Goal: Communication & Community: Participate in discussion

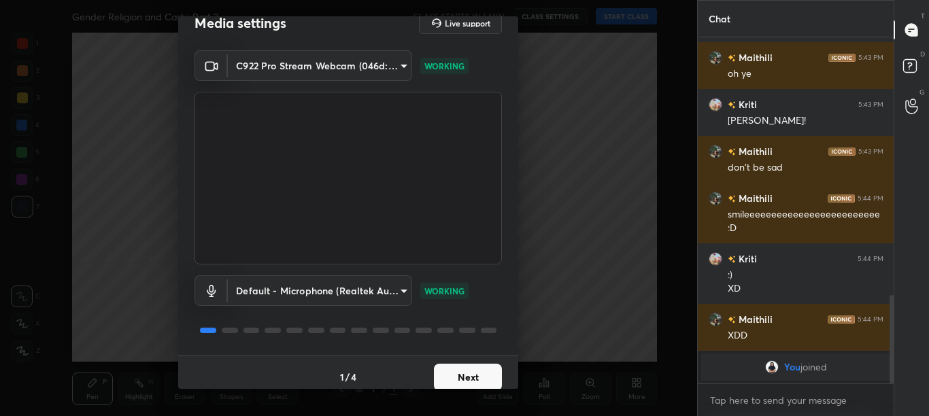
scroll to position [30, 0]
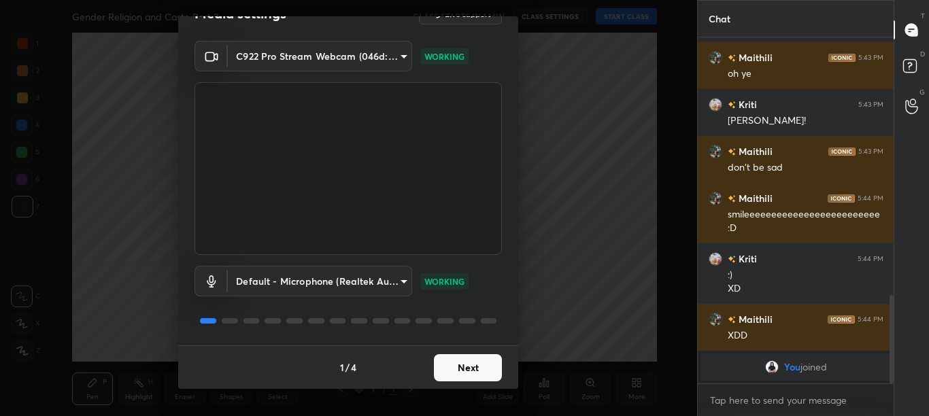
click at [485, 370] on button "Next" at bounding box center [468, 367] width 68 height 27
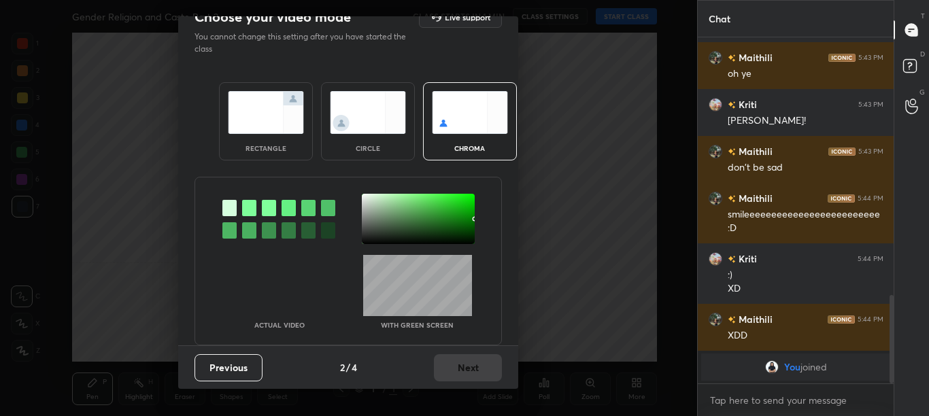
scroll to position [0, 0]
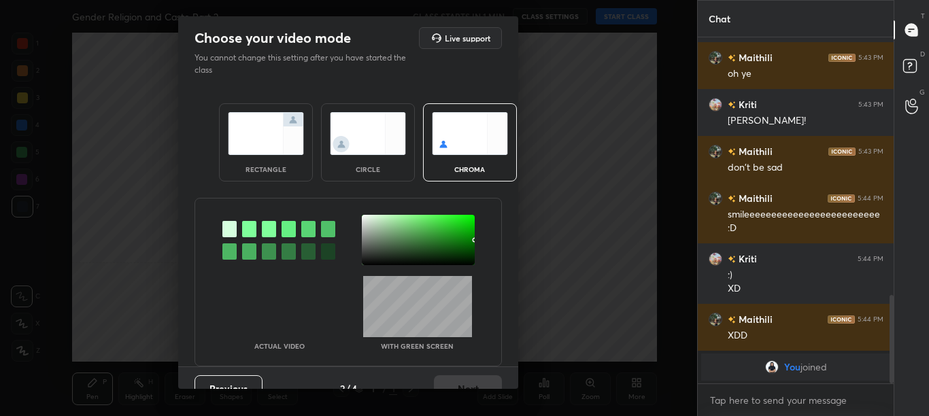
click at [243, 231] on div at bounding box center [249, 229] width 14 height 16
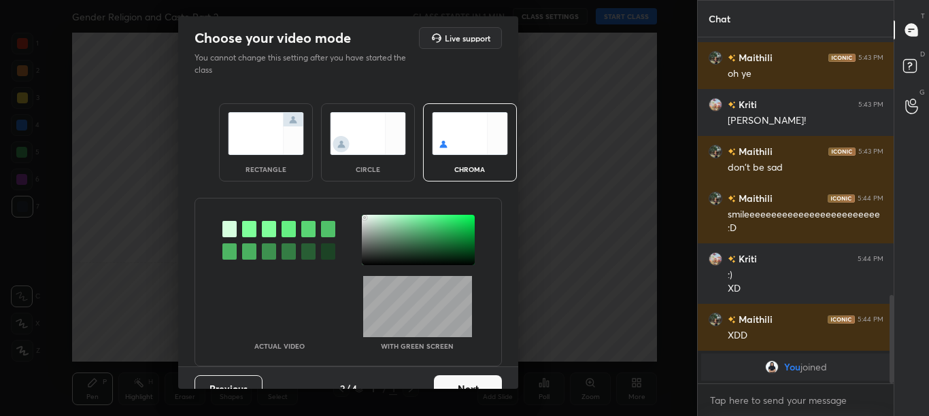
click at [363, 218] on div at bounding box center [418, 240] width 113 height 50
click at [475, 383] on button "Next" at bounding box center [468, 388] width 68 height 27
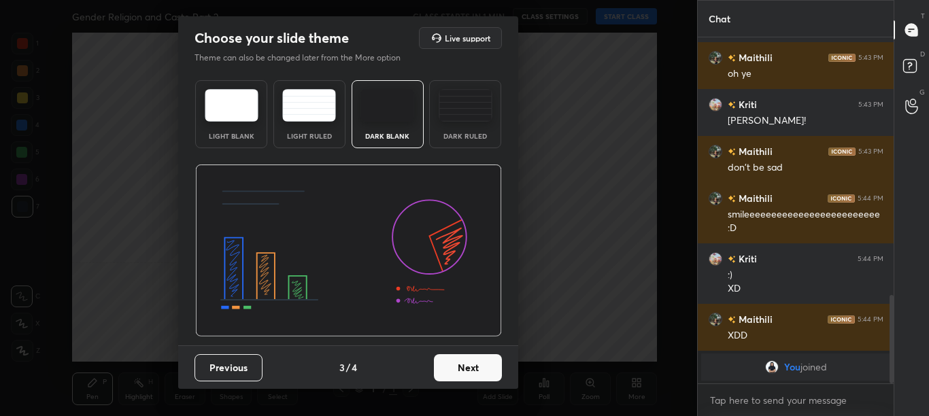
click at [478, 382] on div "Previous 3 / 4 Next" at bounding box center [348, 367] width 340 height 44
click at [496, 372] on button "Next" at bounding box center [468, 367] width 68 height 27
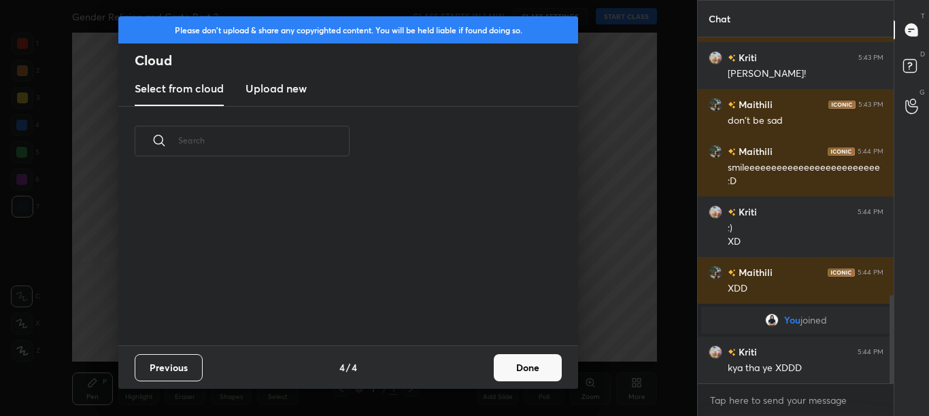
scroll to position [1004, 0]
click at [497, 372] on button "Done" at bounding box center [528, 367] width 68 height 27
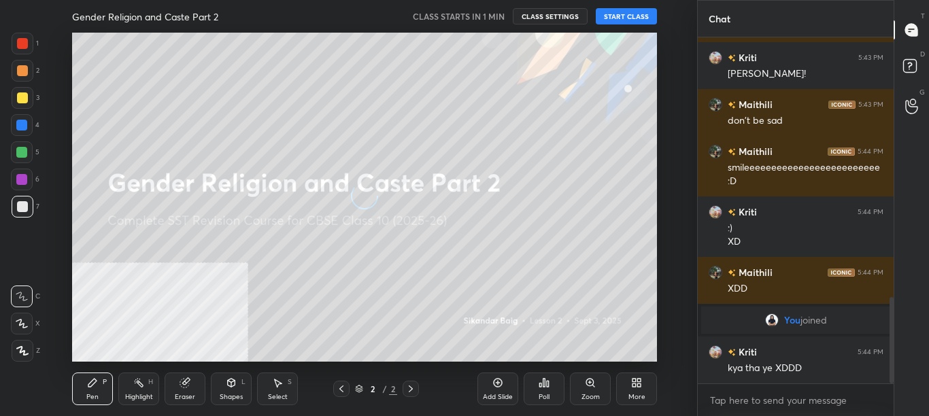
scroll to position [1037, 0]
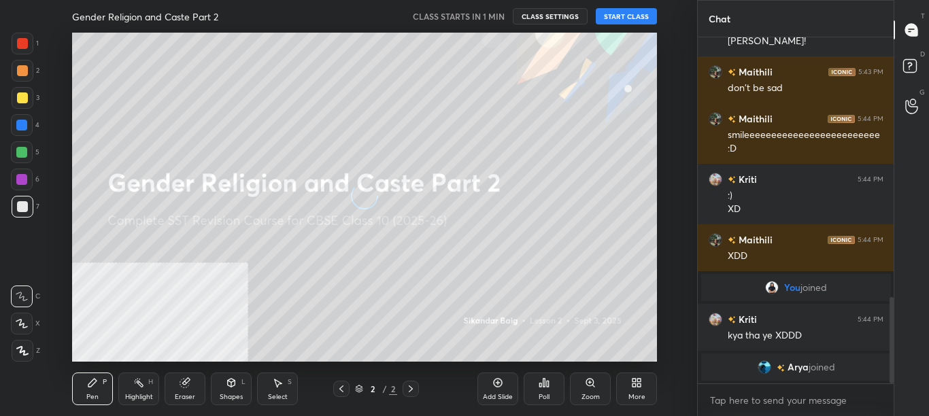
click at [634, 387] on icon at bounding box center [636, 382] width 11 height 11
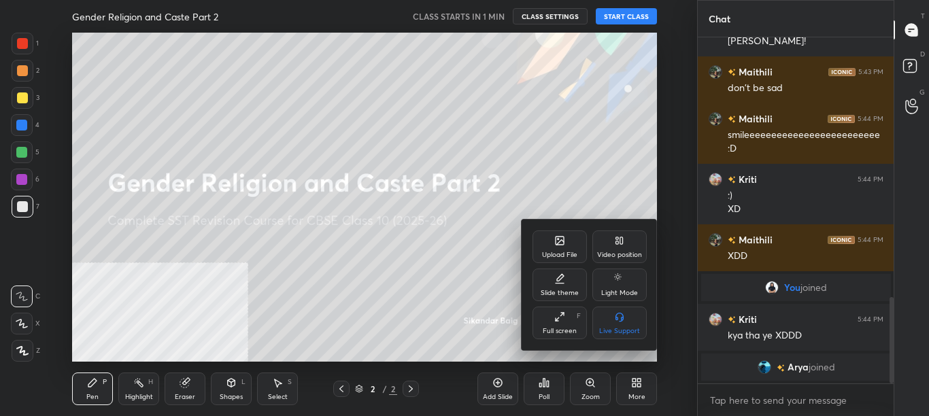
click at [619, 246] on div "Video position" at bounding box center [619, 246] width 54 height 33
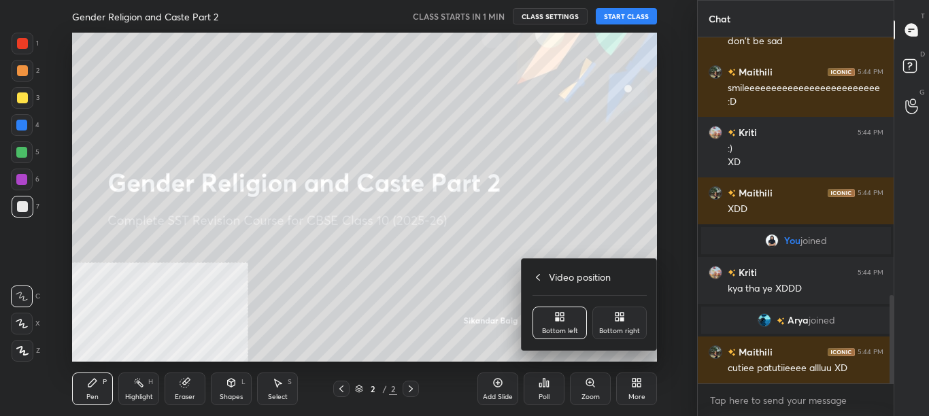
click at [621, 316] on icon at bounding box center [621, 314] width 3 height 3
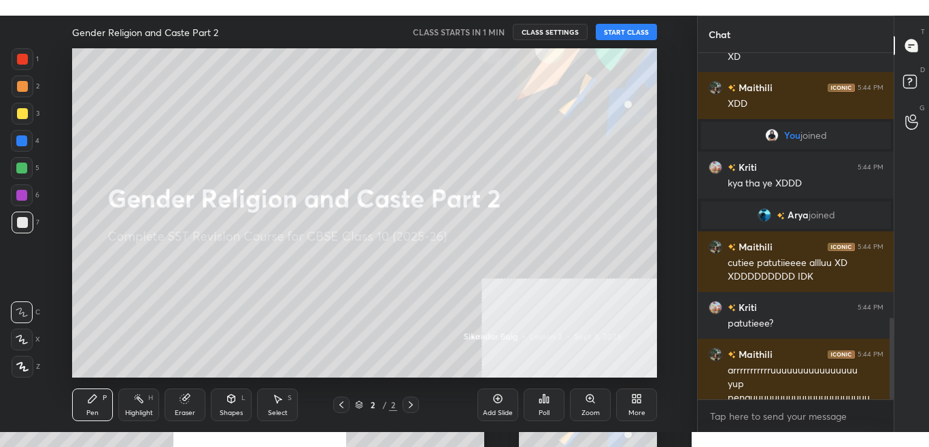
scroll to position [1139, 0]
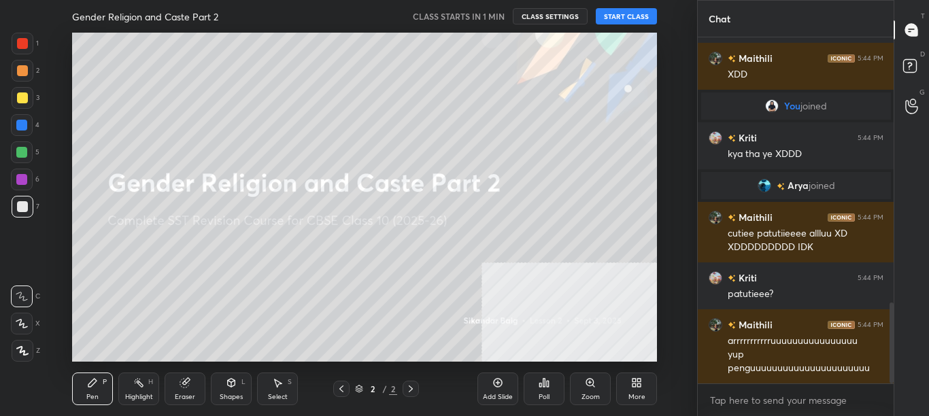
click at [625, 17] on button "START CLASS" at bounding box center [626, 16] width 61 height 16
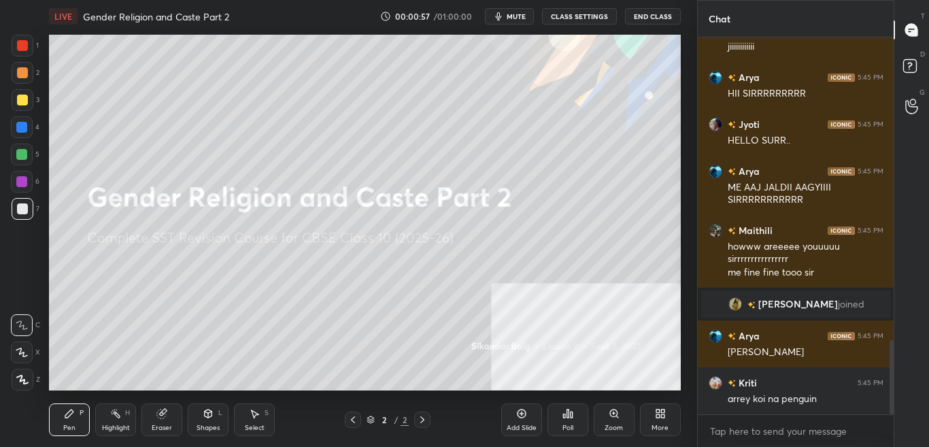
scroll to position [1538, 0]
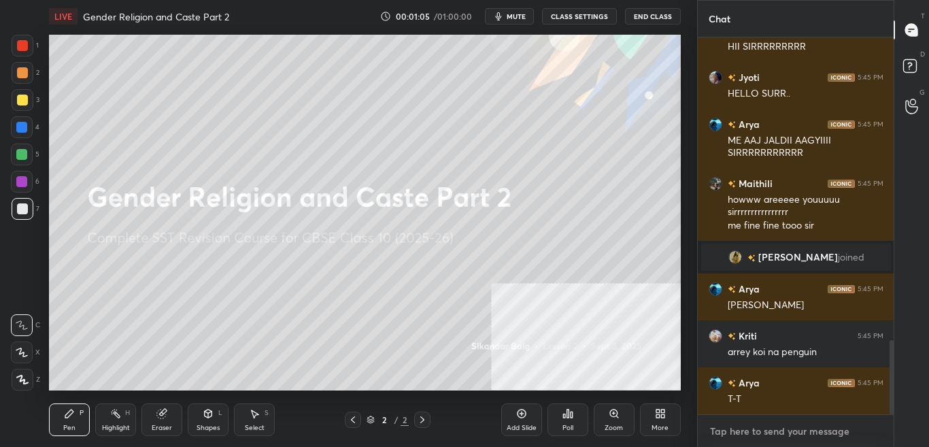
click at [770, 415] on textarea at bounding box center [795, 431] width 175 height 22
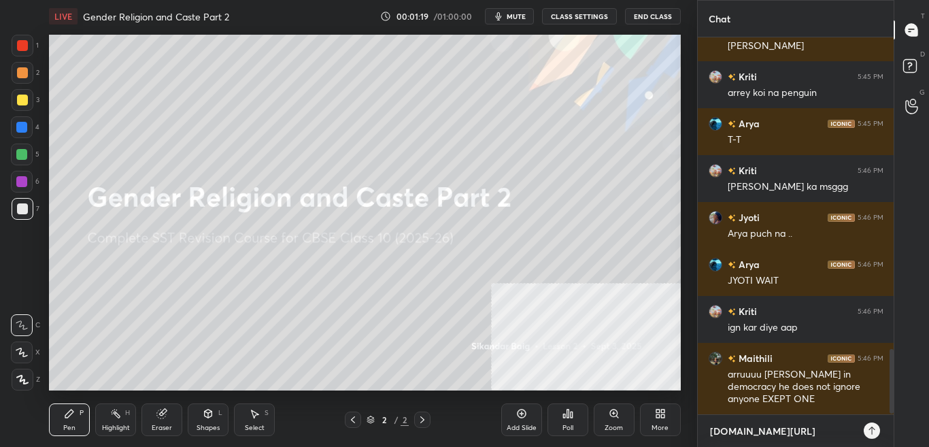
scroll to position [1844, 0]
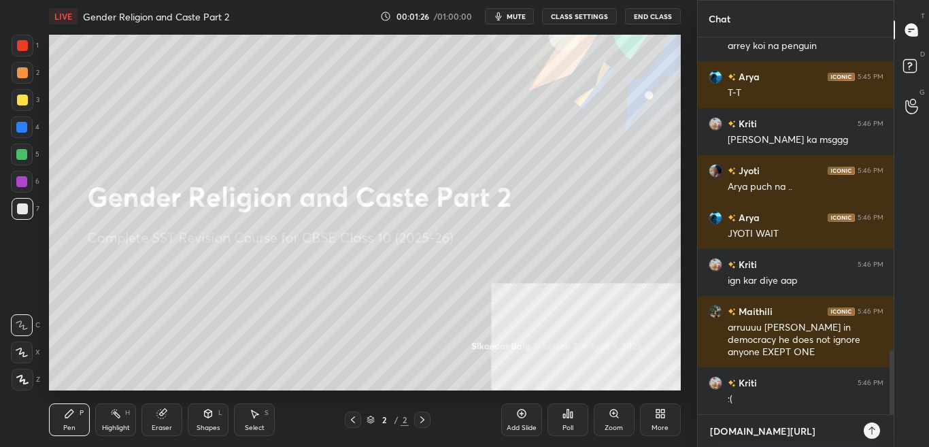
type textarea "[DOMAIN_NAME][URL]"
click at [870, 415] on icon at bounding box center [871, 430] width 11 height 11
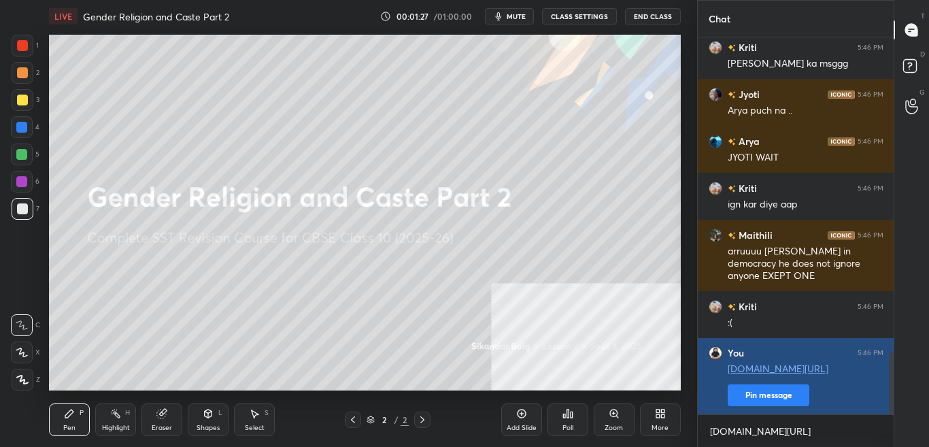
click at [770, 390] on button "Pin message" at bounding box center [768, 395] width 82 height 22
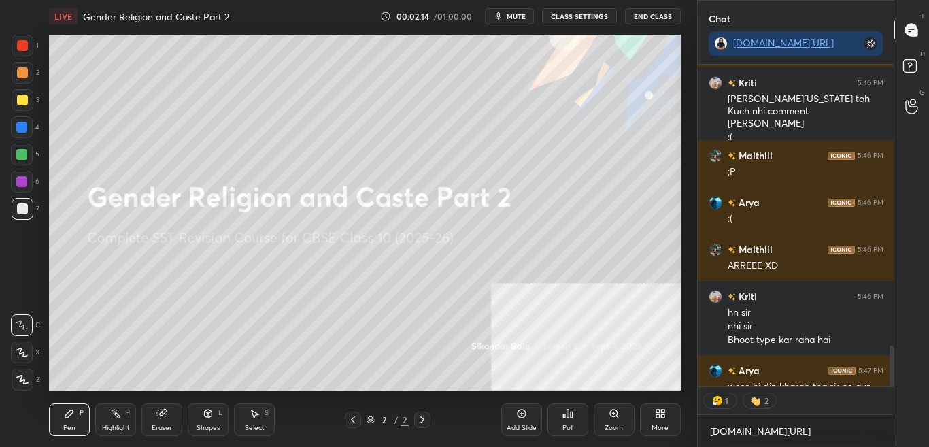
scroll to position [2500, 0]
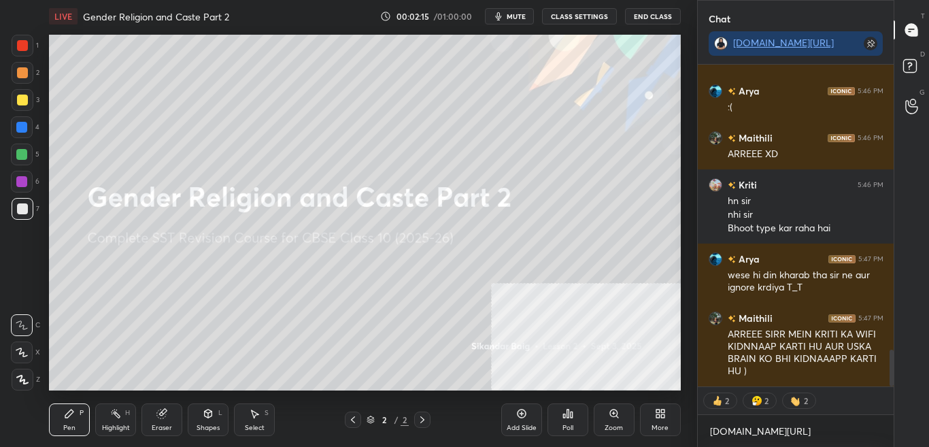
click at [893, 371] on div at bounding box center [891, 367] width 4 height 37
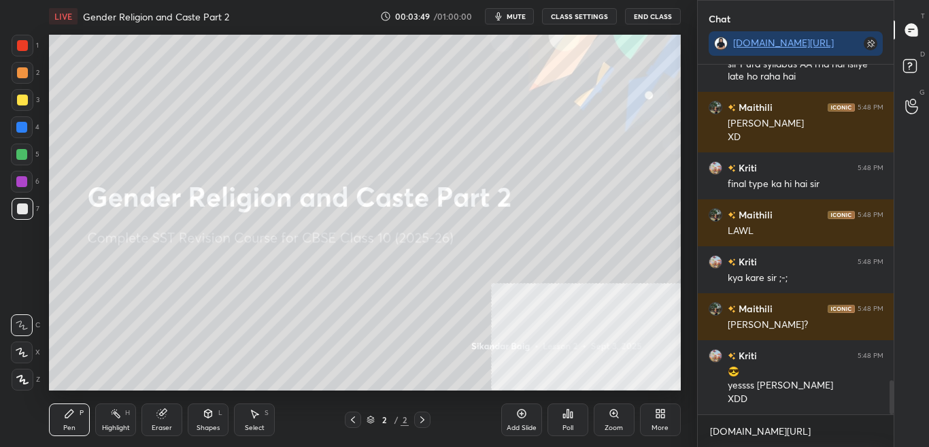
scroll to position [3294, 0]
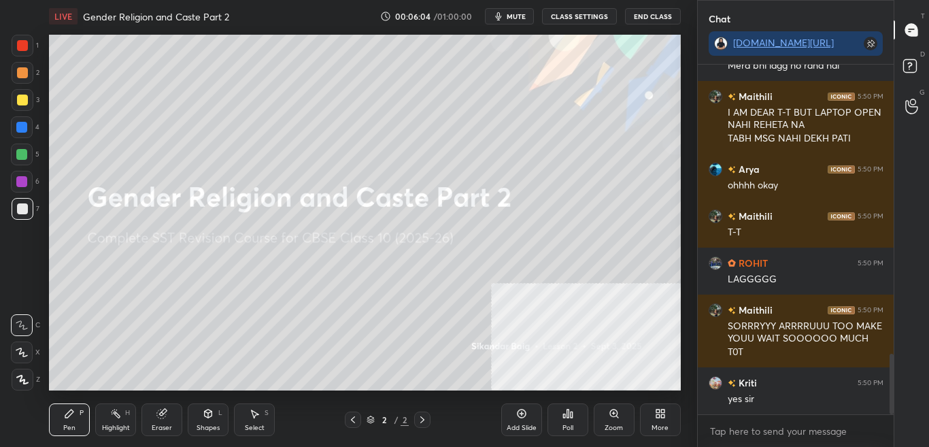
scroll to position [1757, 0]
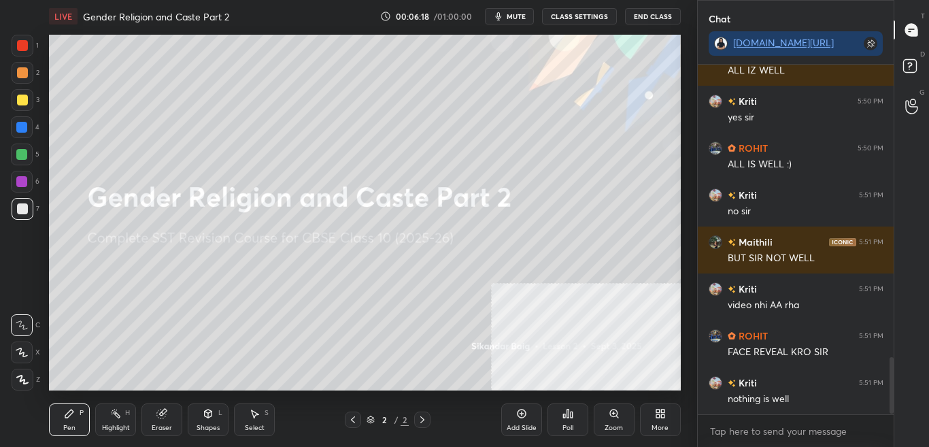
scroll to position [1833, 0]
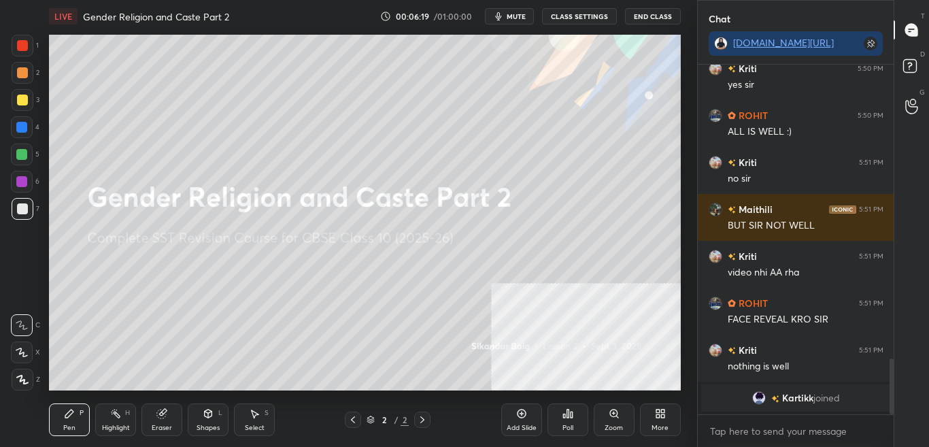
click at [563, 15] on button "CLASS SETTINGS" at bounding box center [579, 16] width 75 height 16
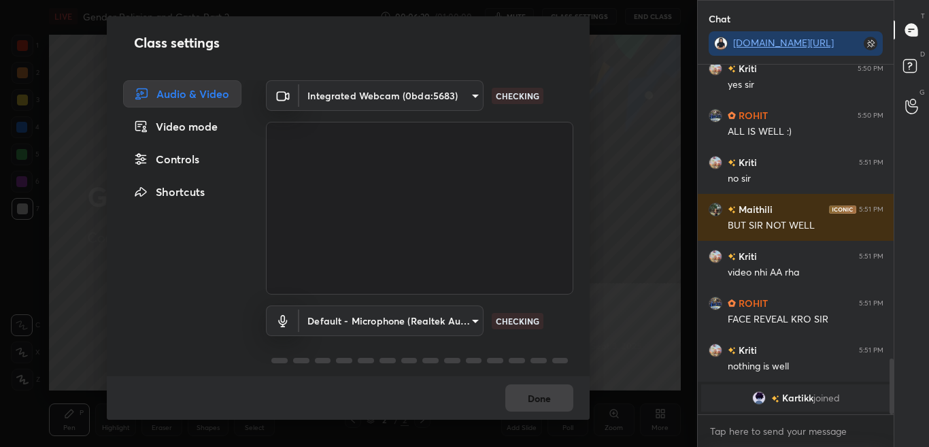
scroll to position [1581, 0]
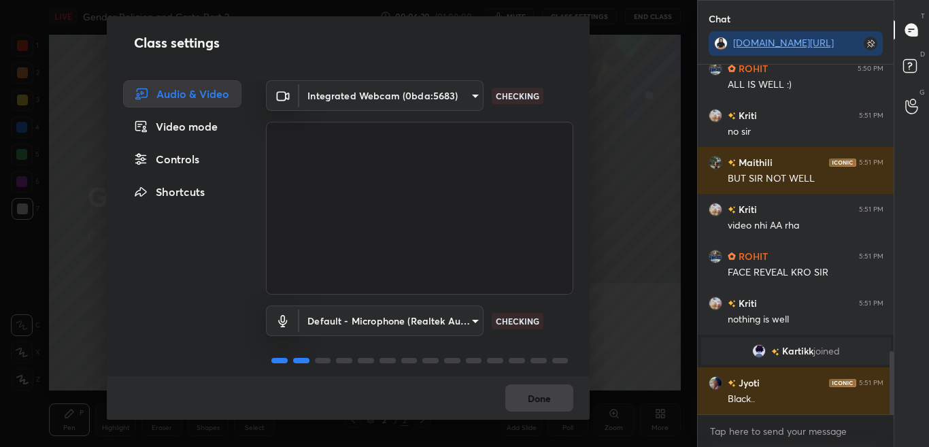
click at [194, 128] on div "Video mode" at bounding box center [182, 126] width 118 height 27
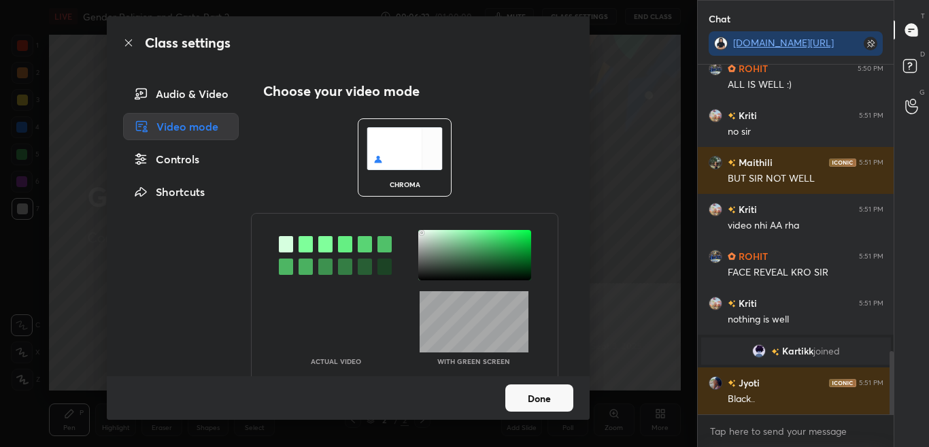
click at [182, 158] on div "Controls" at bounding box center [181, 158] width 116 height 27
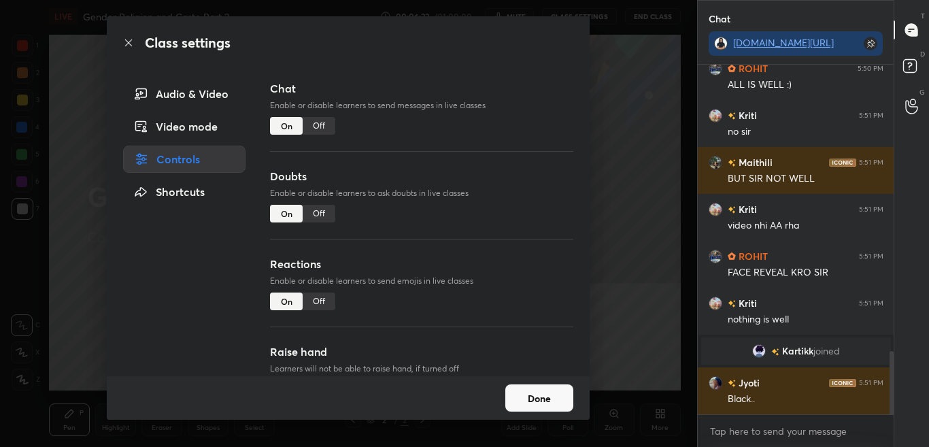
click at [203, 115] on div "Video mode" at bounding box center [184, 126] width 122 height 27
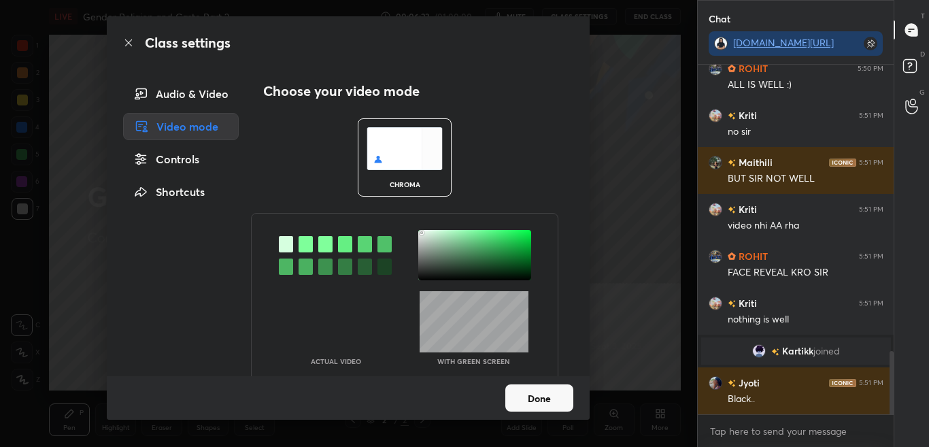
click at [207, 99] on div "Audio & Video" at bounding box center [181, 93] width 116 height 27
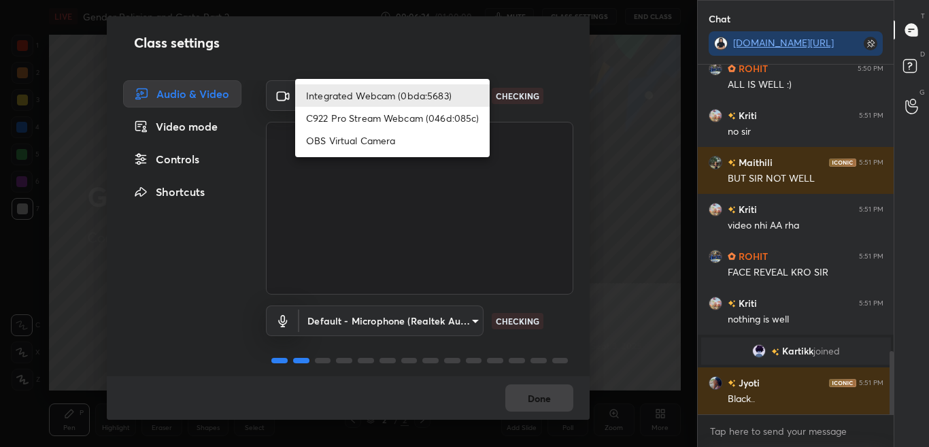
click at [397, 90] on body "1 2 3 4 5 6 7 C X Z C X Z E E Erase all H H LIVE Gender Religion and Caste Part…" at bounding box center [464, 223] width 929 height 447
click at [381, 120] on li "C922 Pro Stream Webcam (046d:085c)" at bounding box center [392, 118] width 194 height 22
type input "c090a1c3474449ea0d16445fadf2c209612e98b4f54b2d32b26afd32b215d7c3"
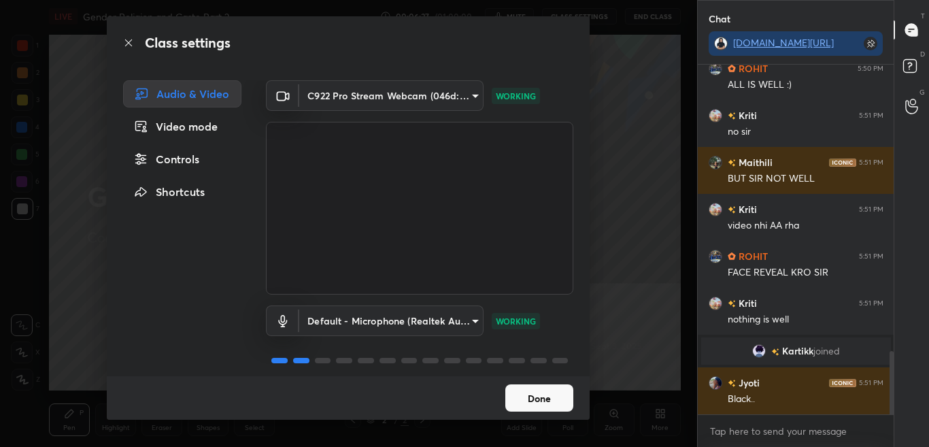
click at [543, 398] on button "Done" at bounding box center [539, 397] width 68 height 27
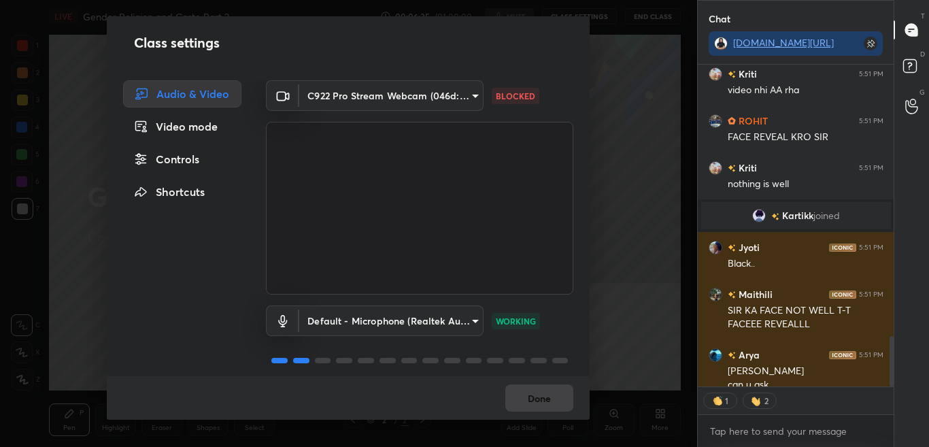
scroll to position [1729, 0]
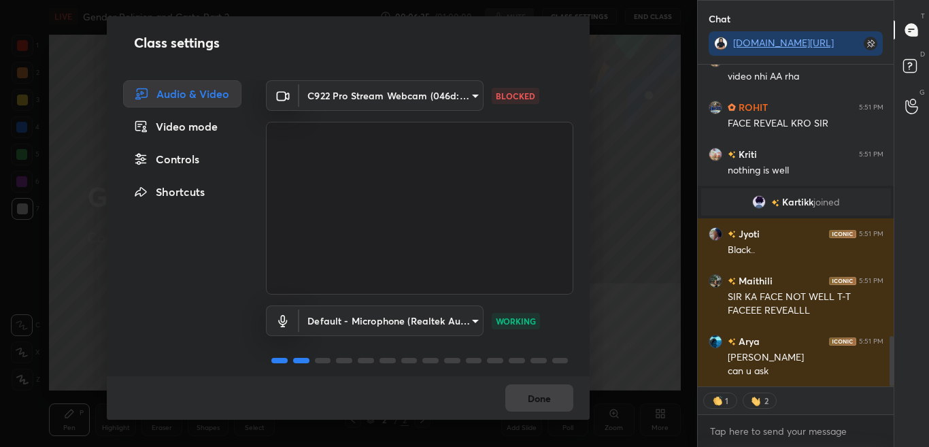
click at [540, 394] on div "Done" at bounding box center [348, 398] width 483 height 44
click at [625, 301] on div "Class settings Audio & Video Video mode Controls Shortcuts C922 Pro Stream Webc…" at bounding box center [348, 223] width 697 height 447
click at [547, 402] on div "Done" at bounding box center [348, 398] width 483 height 44
click at [558, 392] on div "Done" at bounding box center [348, 398] width 483 height 44
click at [557, 392] on div "Done" at bounding box center [348, 398] width 483 height 44
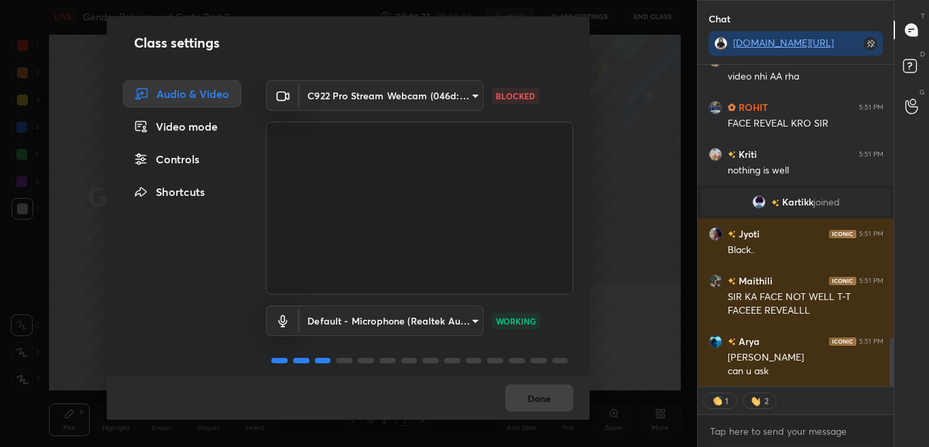
scroll to position [1776, 0]
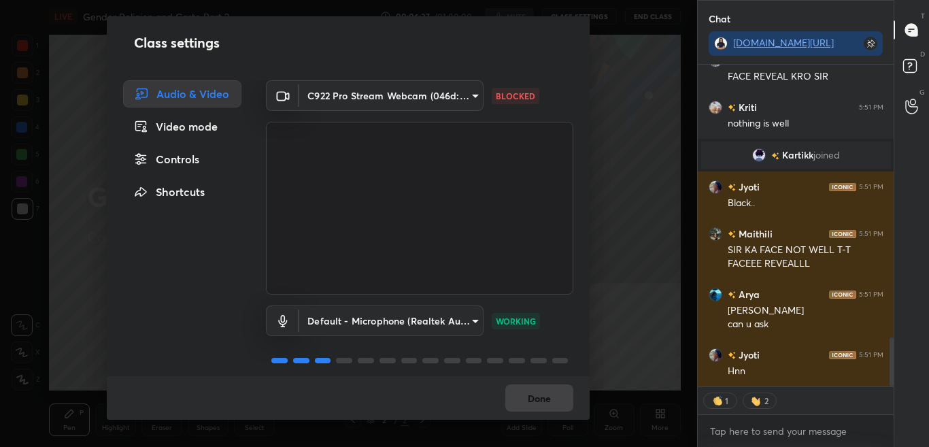
click at [559, 392] on div "Done" at bounding box center [348, 398] width 483 height 44
click at [636, 99] on div "Class settings Audio & Video Video mode Controls Shortcuts C922 Pro Stream Webc…" at bounding box center [348, 223] width 697 height 447
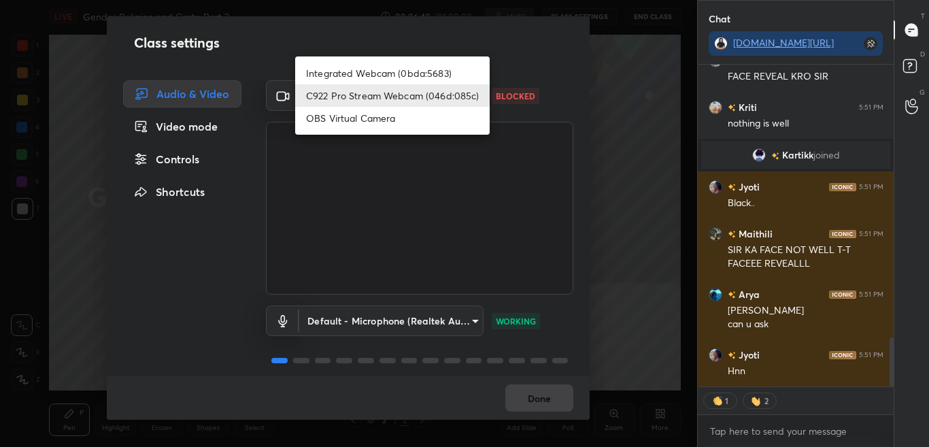
click at [347, 90] on body "1 2 3 4 5 6 7 C X Z C X Z E E Erase all H H LIVE Gender Religion and Caste Part…" at bounding box center [464, 223] width 929 height 447
type textarea "x"
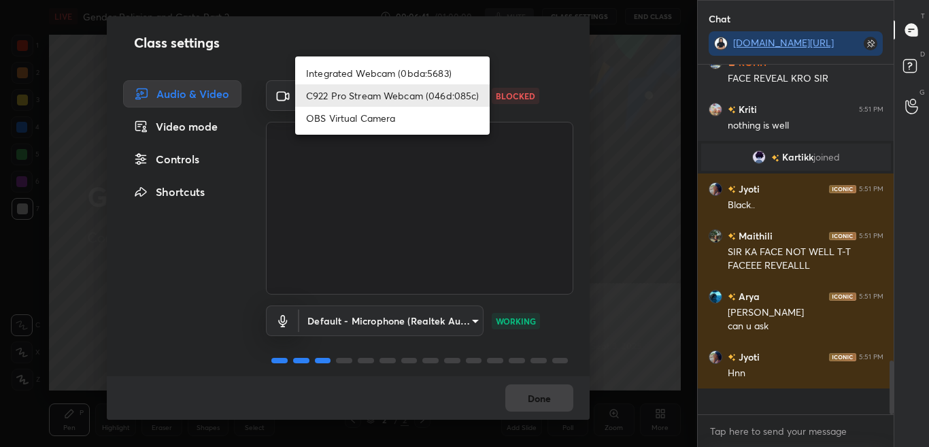
scroll to position [1748, 0]
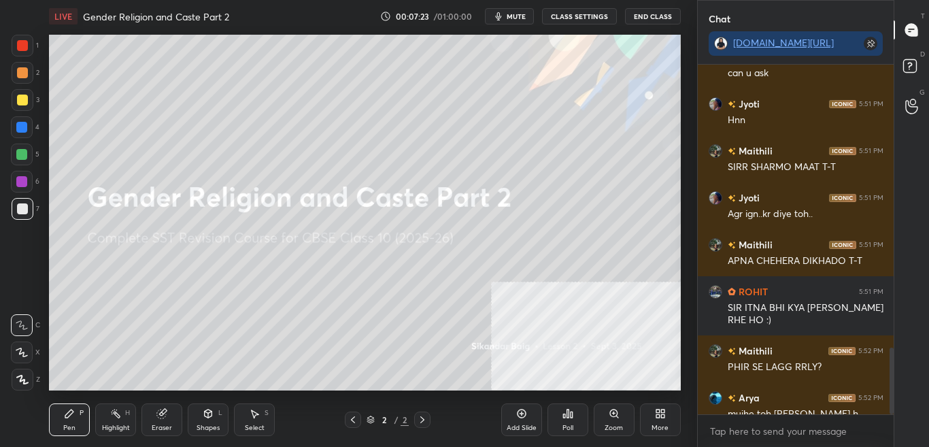
scroll to position [360, 642]
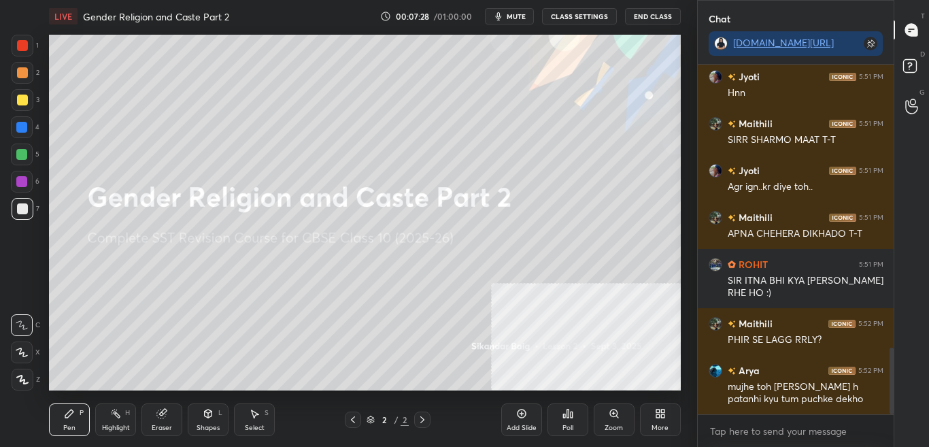
drag, startPoint x: 890, startPoint y: 365, endPoint x: 893, endPoint y: 395, distance: 30.1
click at [894, 394] on div "Chat [DOMAIN_NAME][URL] Maithili 5:51 PM SIR KA FACE NOT WELL T-T FACEEE REVEAL…" at bounding box center [813, 223] width 232 height 447
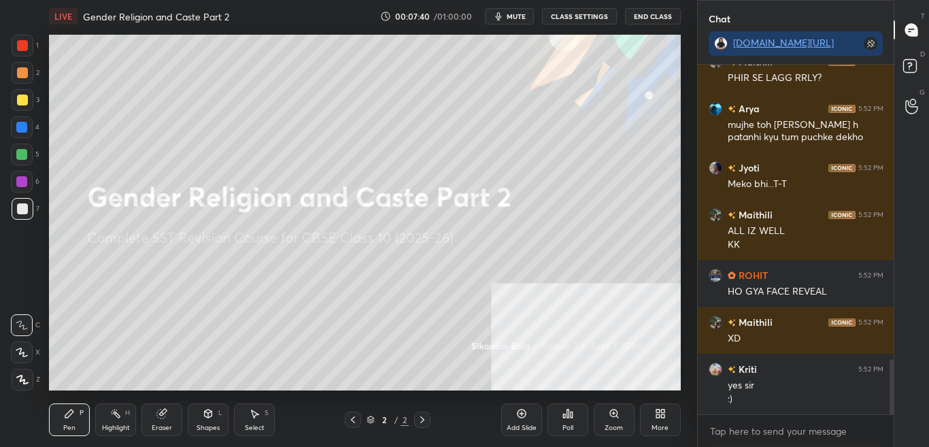
scroll to position [1925, 0]
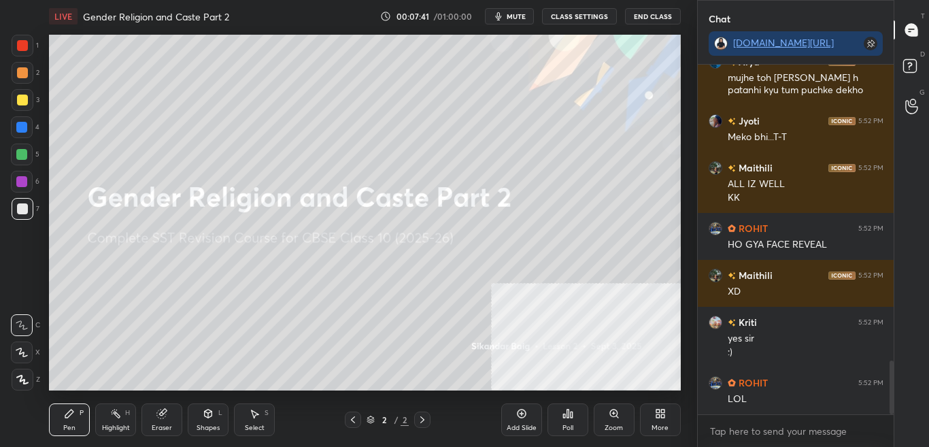
click at [583, 16] on button "CLASS SETTINGS" at bounding box center [579, 16] width 75 height 16
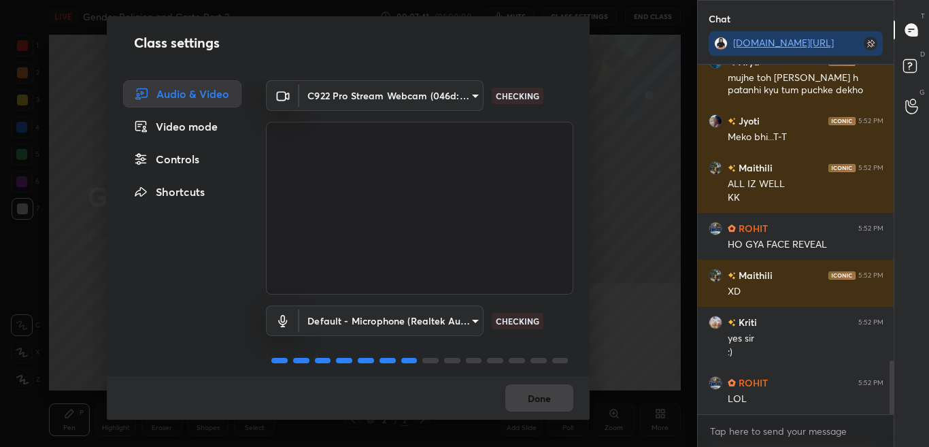
scroll to position [1971, 0]
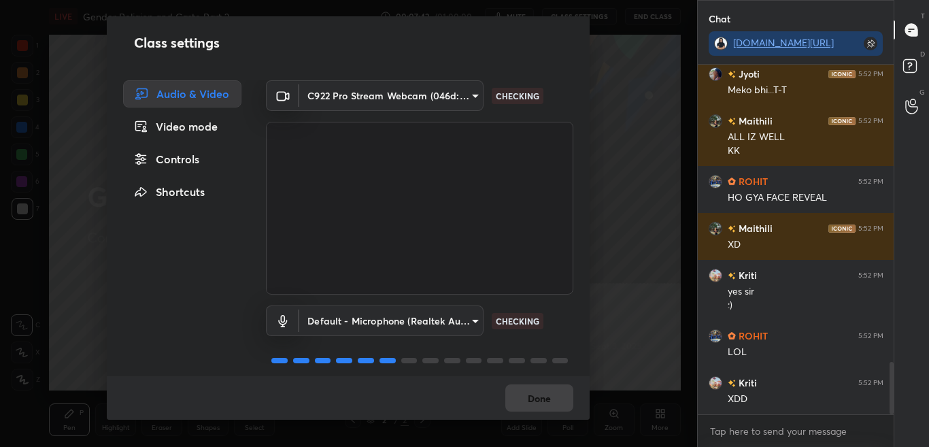
drag, startPoint x: 189, startPoint y: 157, endPoint x: 212, endPoint y: 158, distance: 23.1
click at [189, 158] on div "Controls" at bounding box center [182, 158] width 118 height 27
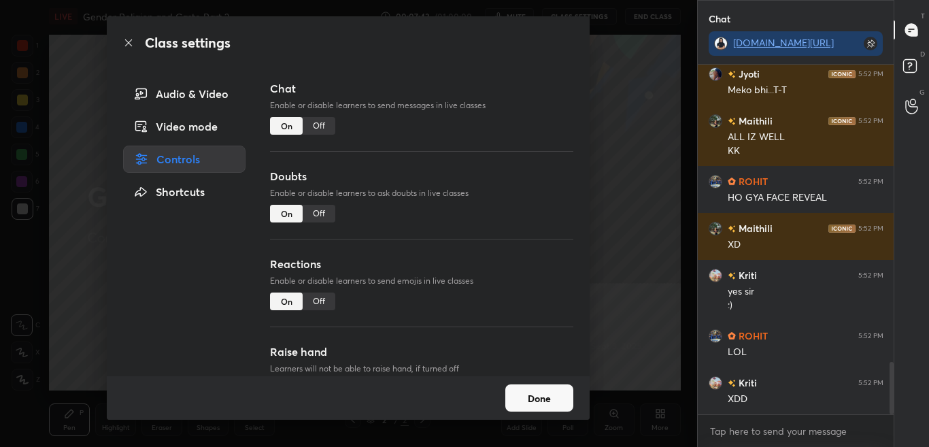
click at [319, 128] on div "Off" at bounding box center [319, 126] width 33 height 18
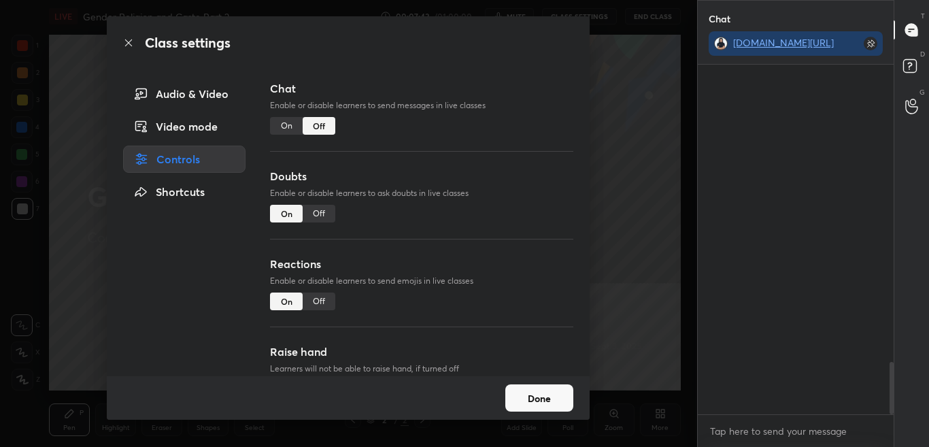
scroll to position [317, 192]
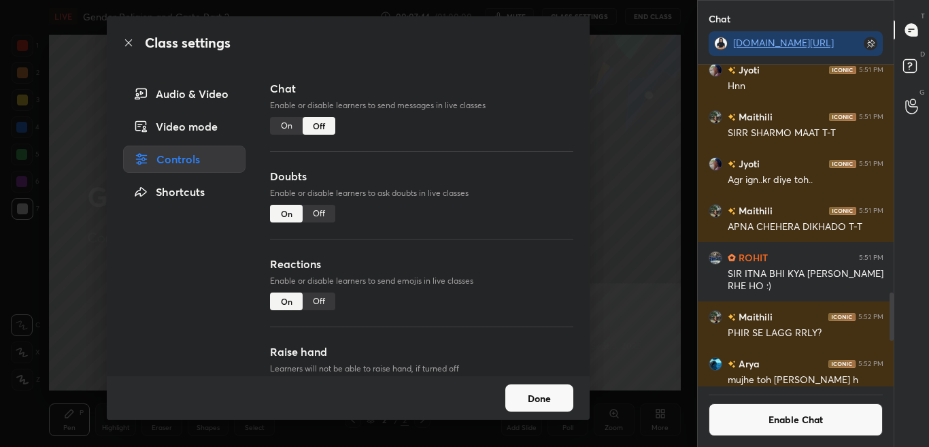
click at [124, 41] on icon at bounding box center [128, 42] width 11 height 11
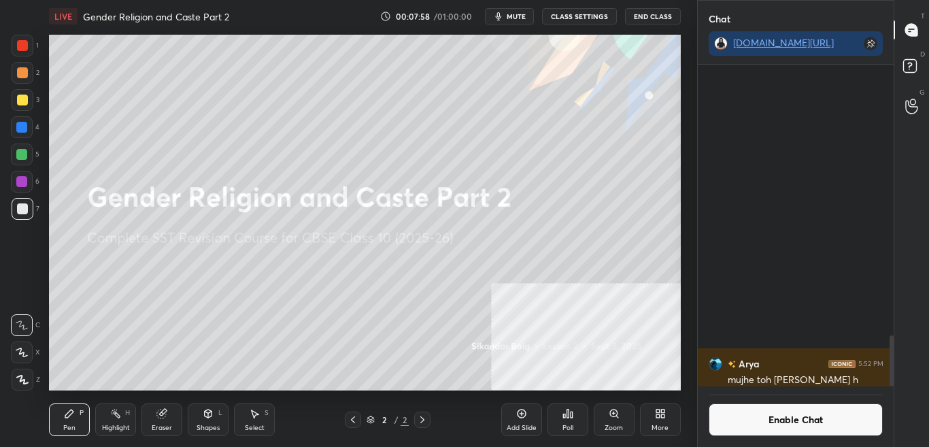
scroll to position [1719, 0]
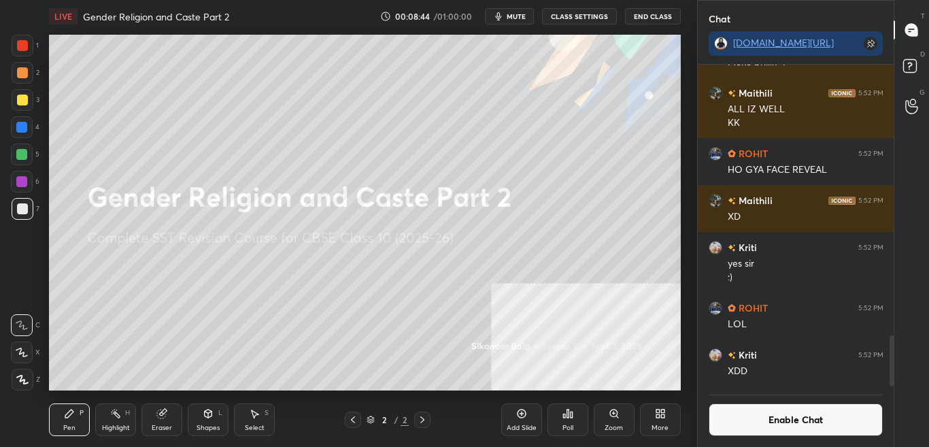
click at [761, 425] on button "Enable Chat" at bounding box center [795, 419] width 175 height 33
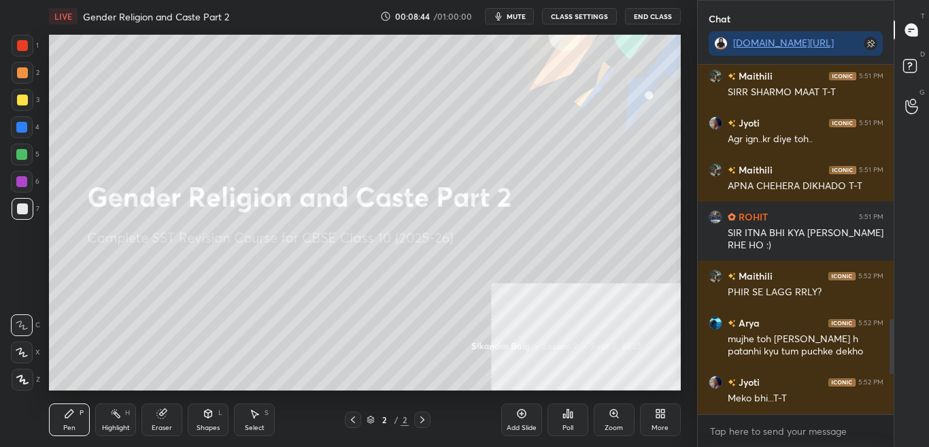
scroll to position [345, 192]
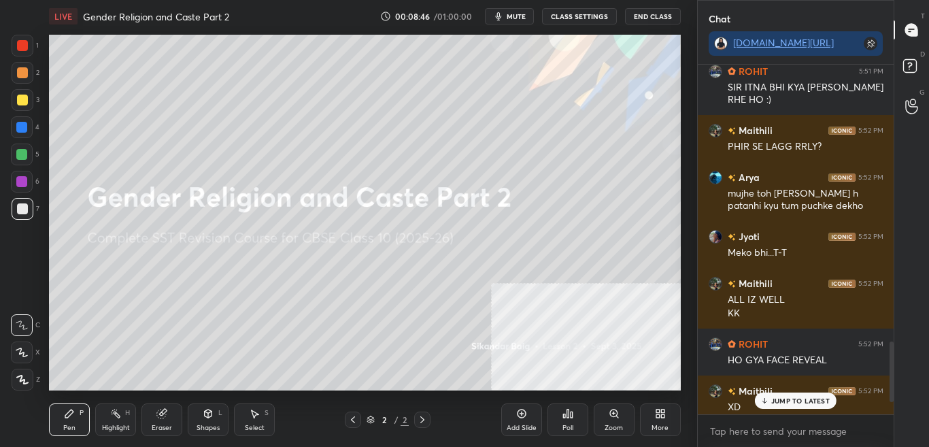
drag, startPoint x: 891, startPoint y: 362, endPoint x: 893, endPoint y: 413, distance: 51.0
click at [893, 409] on div at bounding box center [889, 239] width 8 height 349
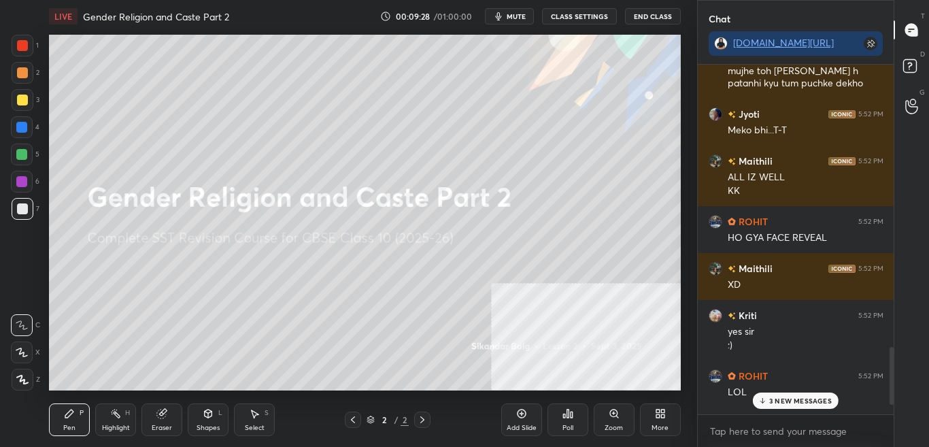
click at [789, 400] on p "3 NEW MESSAGES" at bounding box center [800, 400] width 63 height 8
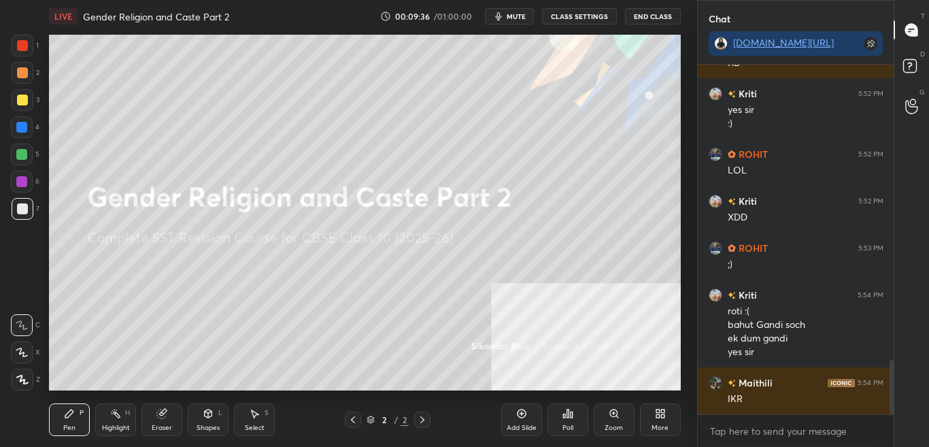
scroll to position [1906, 0]
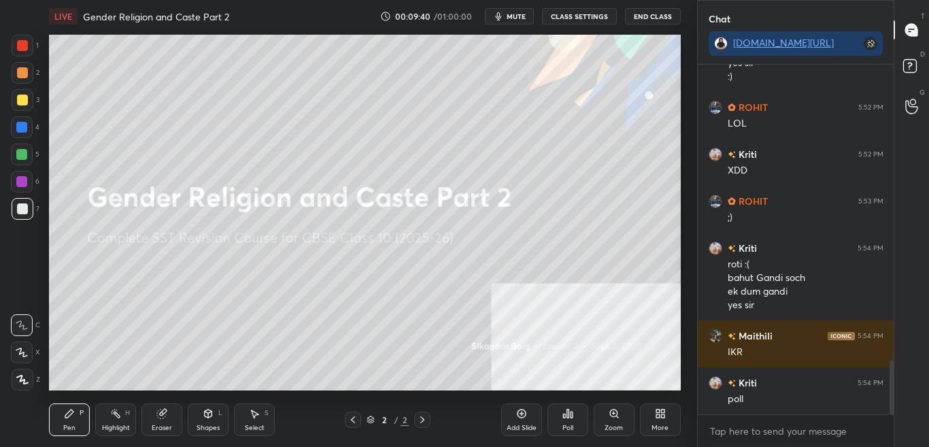
click at [660, 422] on div "More" at bounding box center [660, 419] width 41 height 33
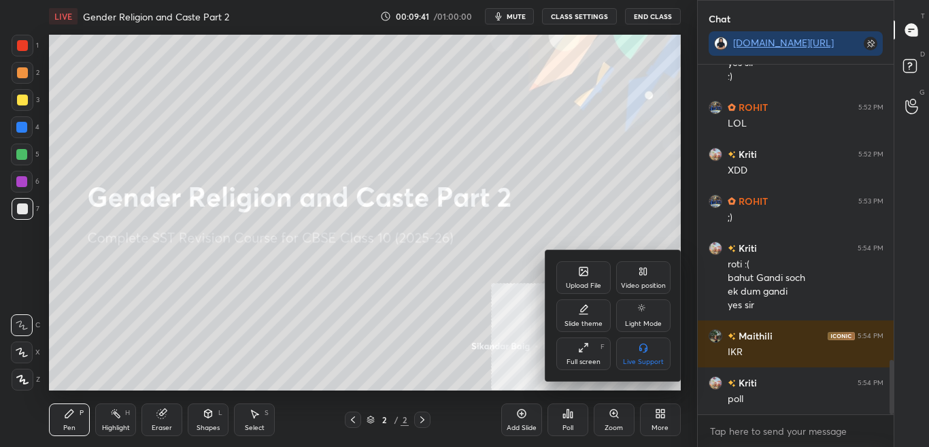
click at [494, 293] on div at bounding box center [464, 223] width 929 height 447
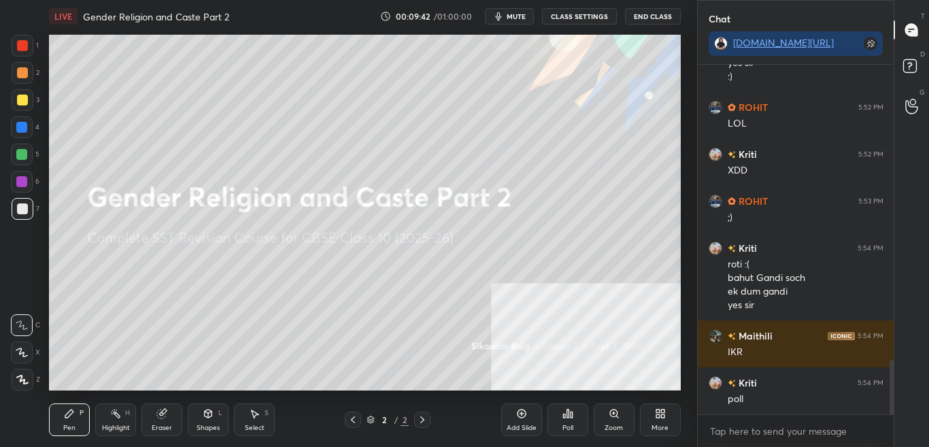
click at [665, 421] on div "More" at bounding box center [660, 419] width 41 height 33
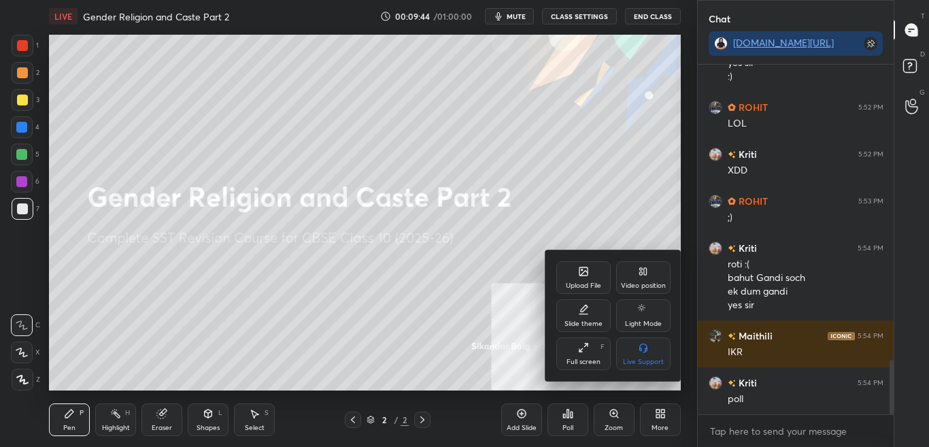
scroll to position [1953, 0]
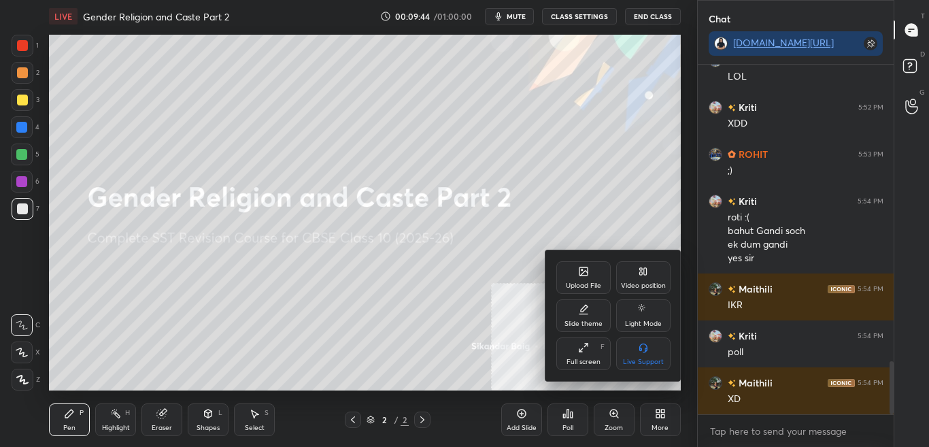
click at [587, 276] on icon at bounding box center [583, 271] width 11 height 11
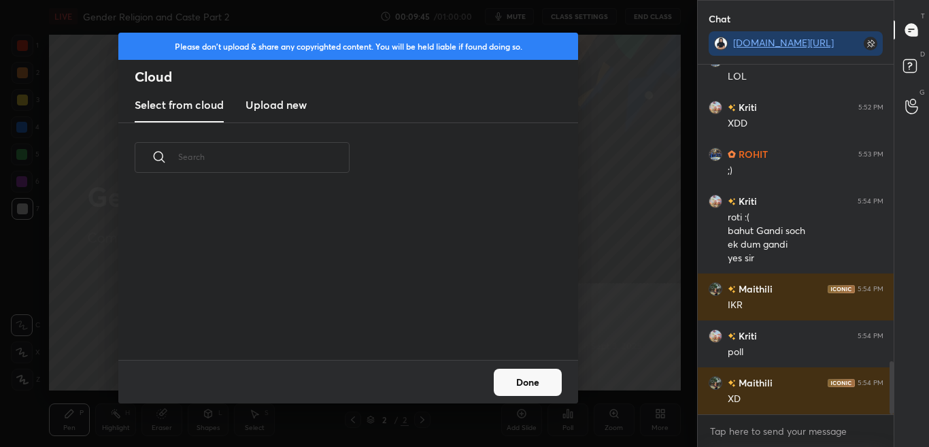
scroll to position [167, 436]
click at [292, 102] on h3 "Upload new" at bounding box center [275, 105] width 61 height 16
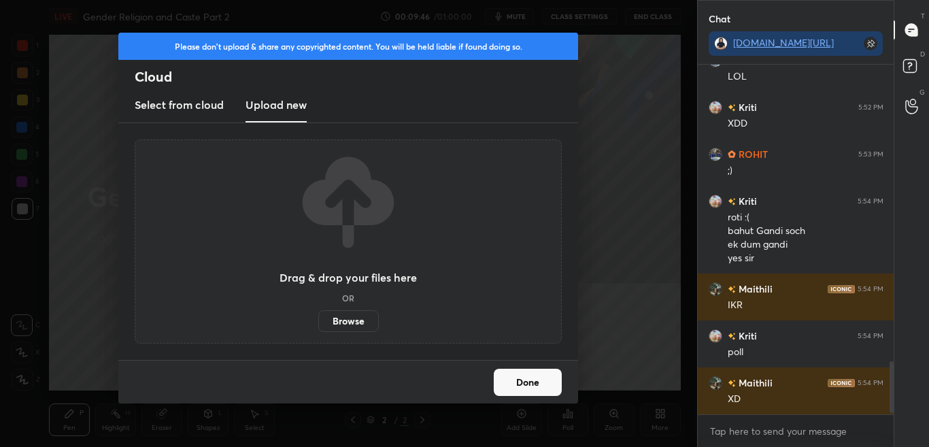
scroll to position [2000, 0]
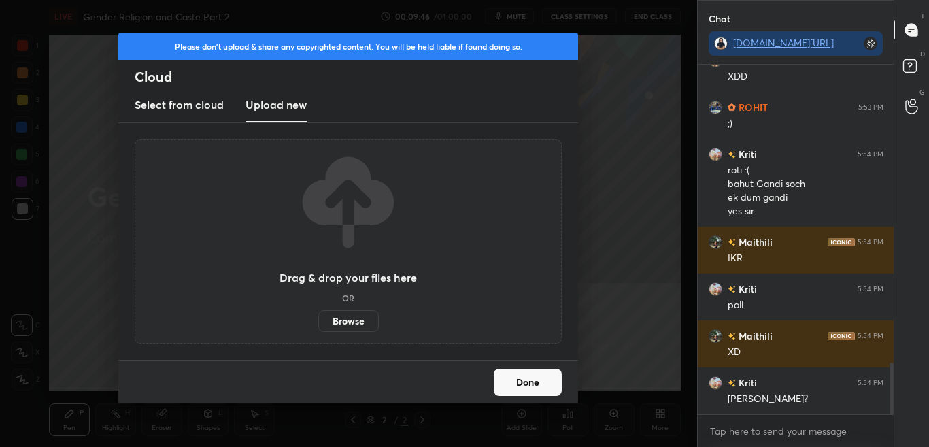
click at [335, 317] on label "Browse" at bounding box center [348, 321] width 61 height 22
click at [318, 317] on input "Browse" at bounding box center [318, 321] width 0 height 22
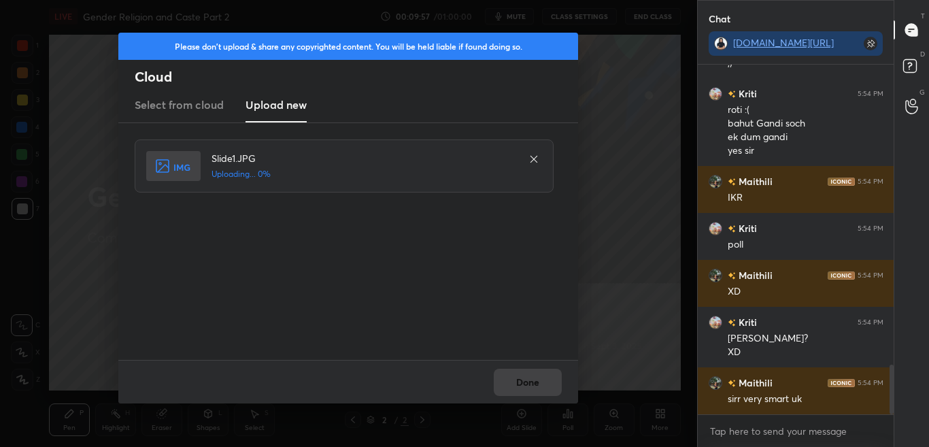
scroll to position [2107, 0]
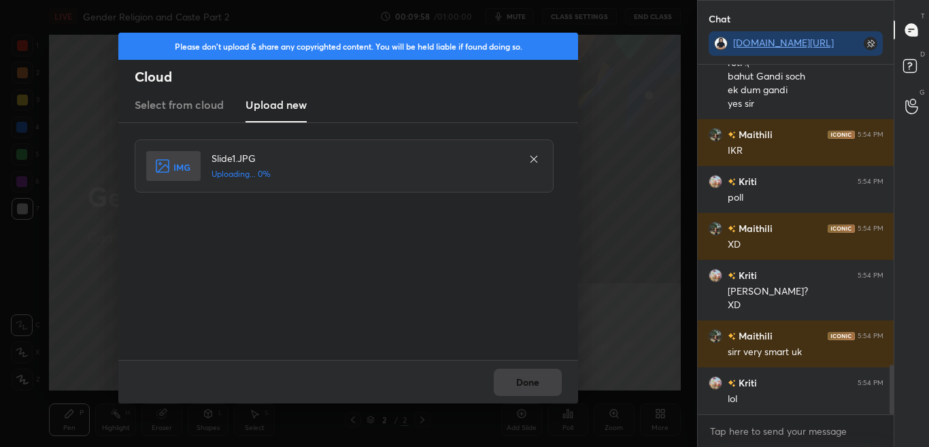
click at [534, 387] on div "Done" at bounding box center [348, 382] width 460 height 44
click at [534, 388] on div "Done" at bounding box center [348, 382] width 460 height 44
click at [535, 387] on div "Done" at bounding box center [348, 382] width 460 height 44
click at [535, 385] on div "Done" at bounding box center [348, 382] width 460 height 44
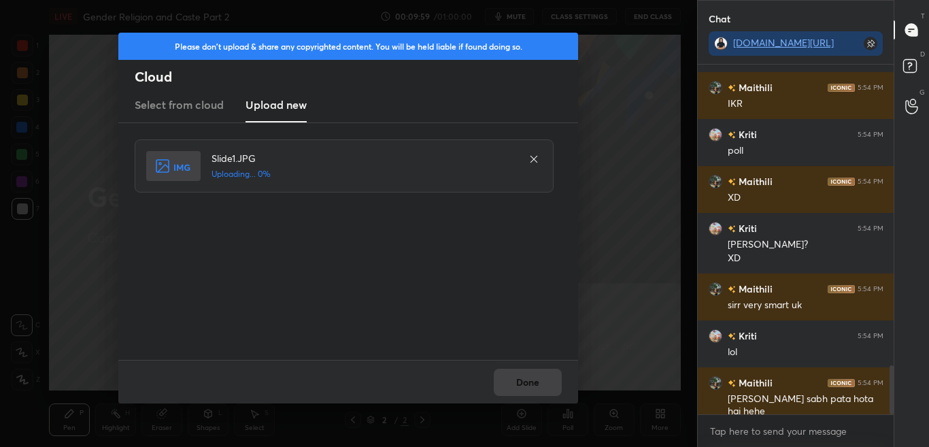
click at [536, 383] on div "Done" at bounding box center [348, 382] width 460 height 44
click at [536, 381] on div "Done" at bounding box center [348, 382] width 460 height 44
click at [536, 378] on div "Done" at bounding box center [348, 382] width 460 height 44
click at [536, 377] on div "Done" at bounding box center [348, 382] width 460 height 44
click at [538, 384] on button "Done" at bounding box center [528, 381] width 68 height 27
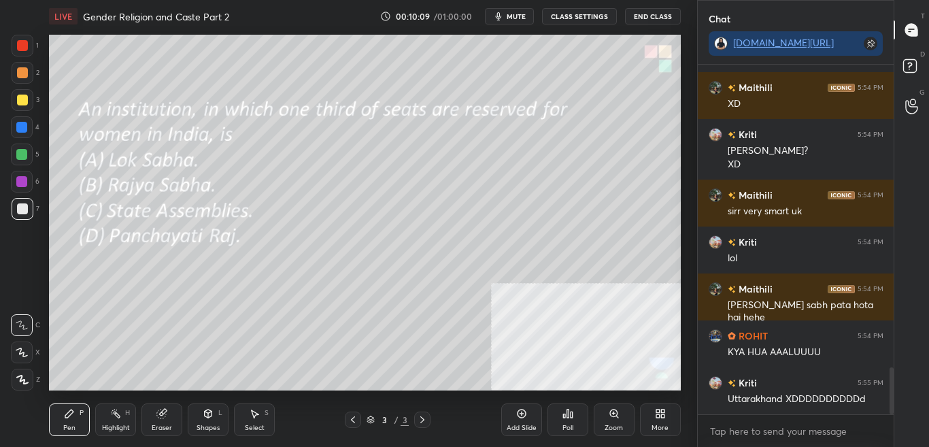
scroll to position [2295, 0]
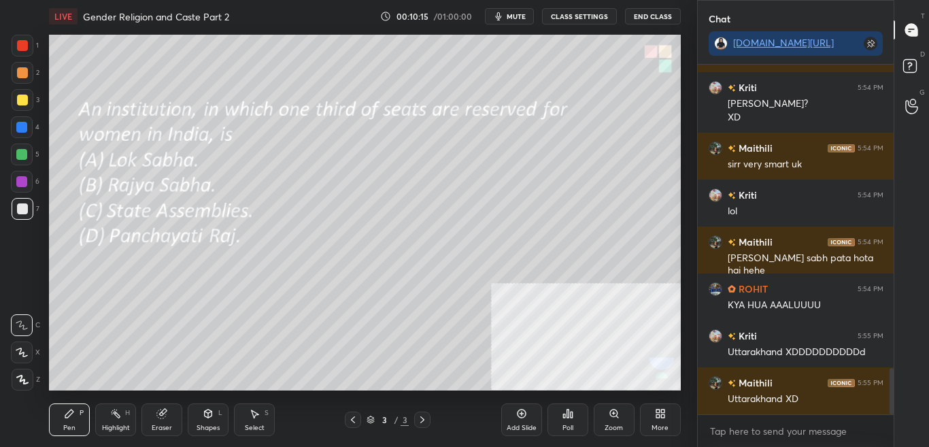
click at [568, 425] on div "Poll" at bounding box center [567, 427] width 11 height 7
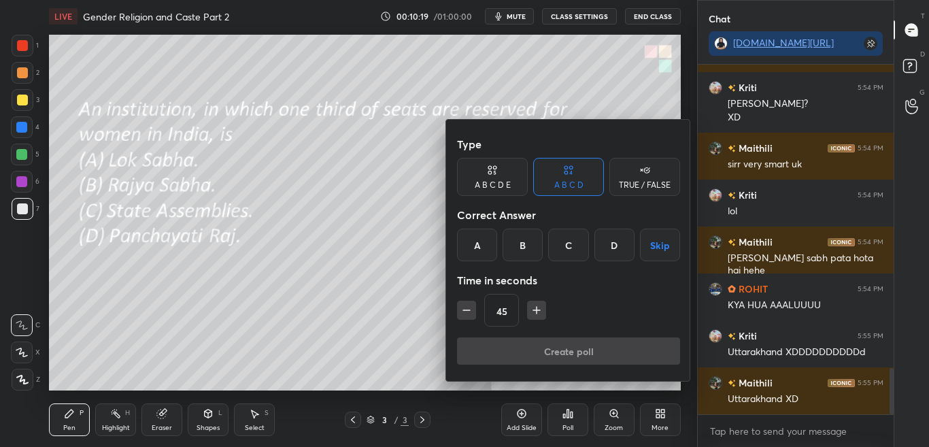
click at [597, 245] on div "D" at bounding box center [614, 244] width 40 height 33
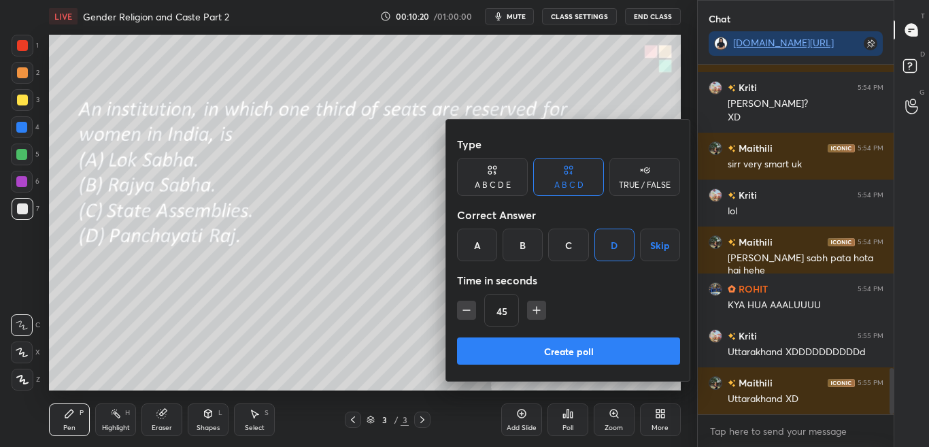
click at [565, 345] on button "Create poll" at bounding box center [568, 350] width 223 height 27
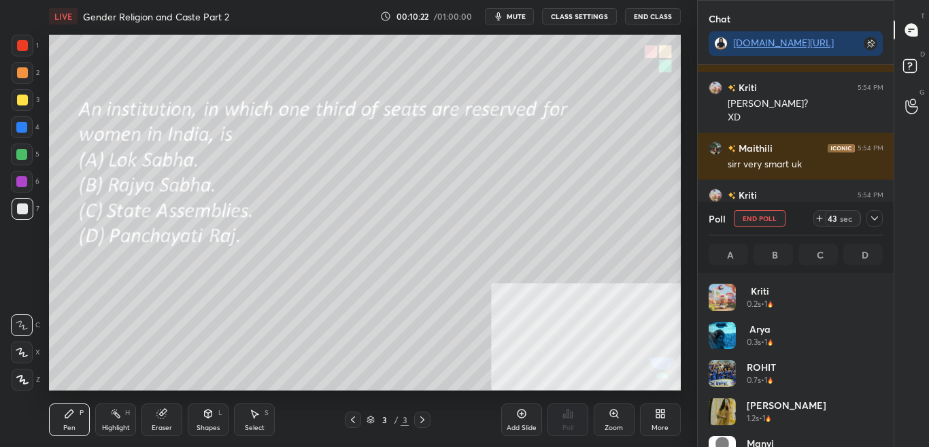
scroll to position [159, 170]
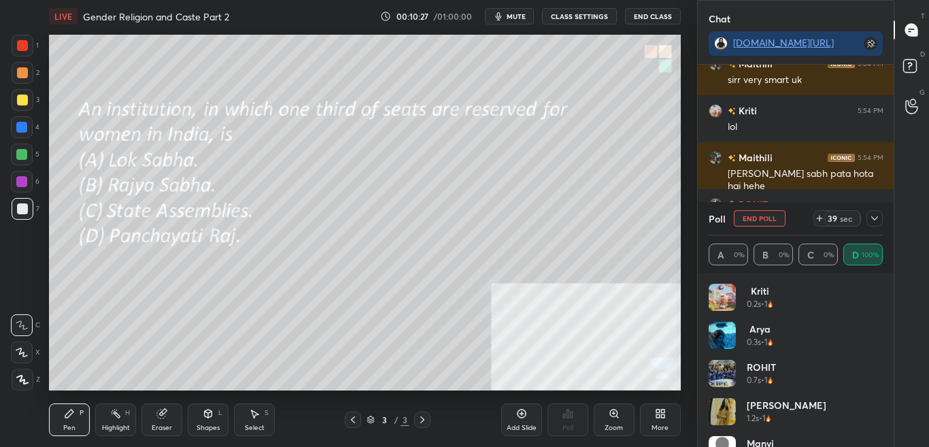
click at [876, 220] on icon at bounding box center [874, 218] width 11 height 11
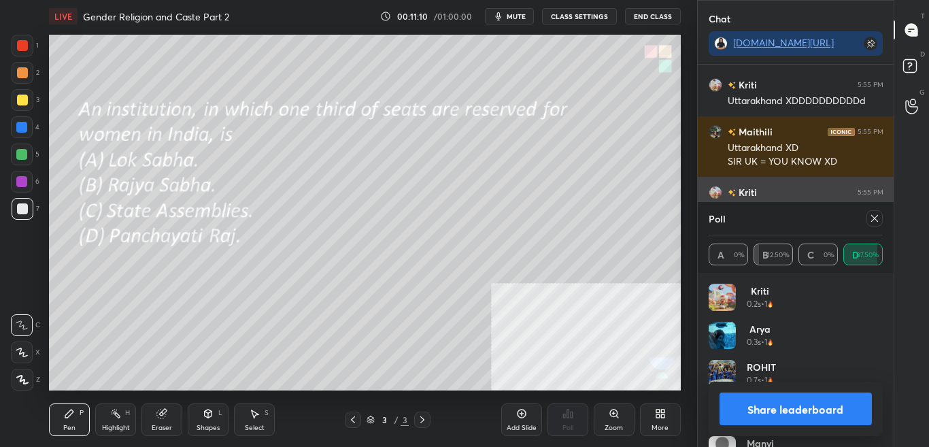
click at [873, 216] on icon at bounding box center [874, 218] width 11 height 11
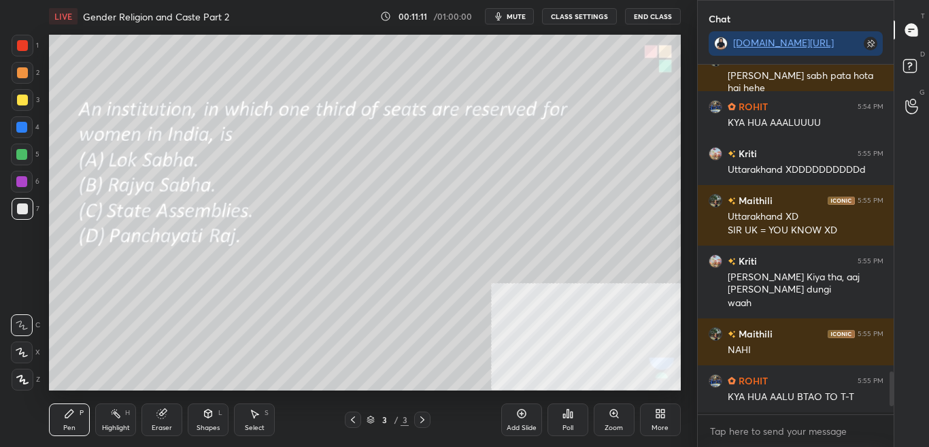
scroll to position [0, 0]
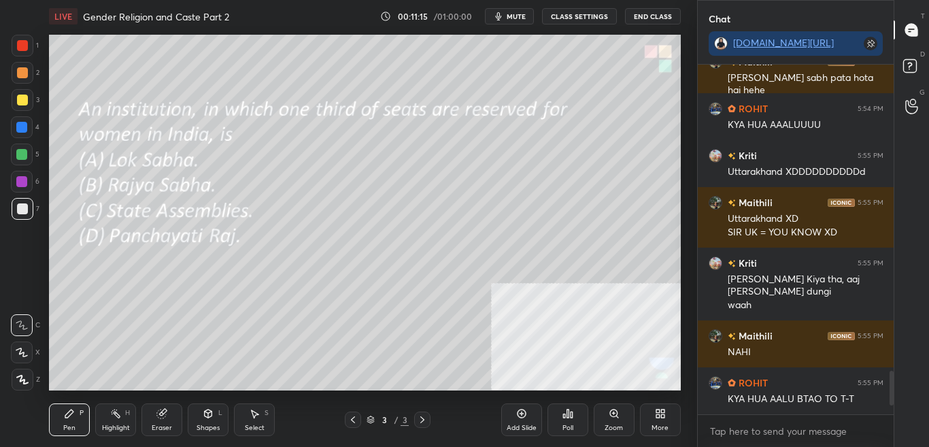
click at [660, 424] on div "More" at bounding box center [659, 427] width 17 height 7
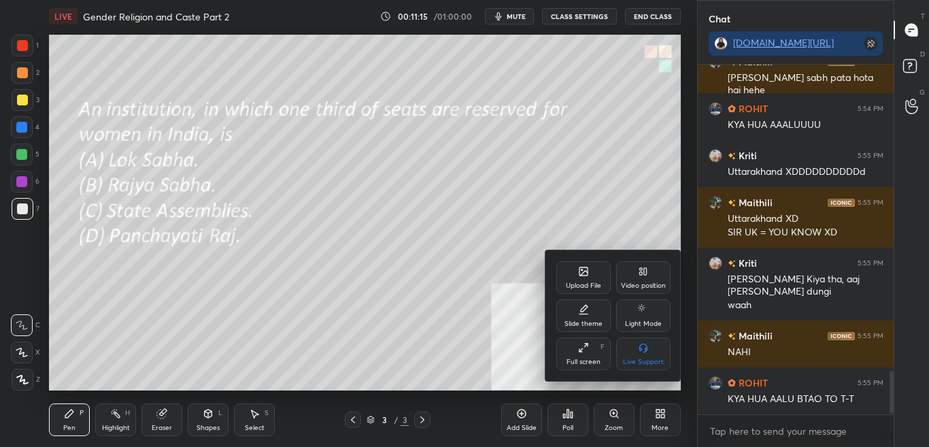
scroll to position [2522, 0]
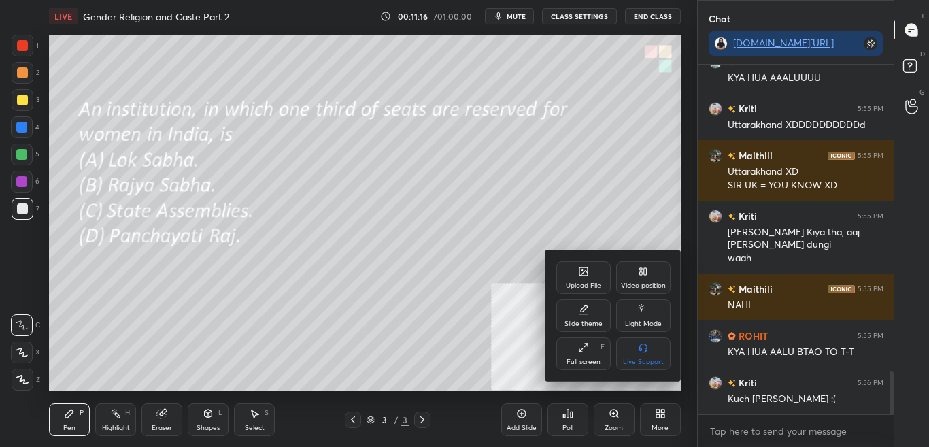
click at [581, 277] on div "Upload File" at bounding box center [583, 277] width 54 height 33
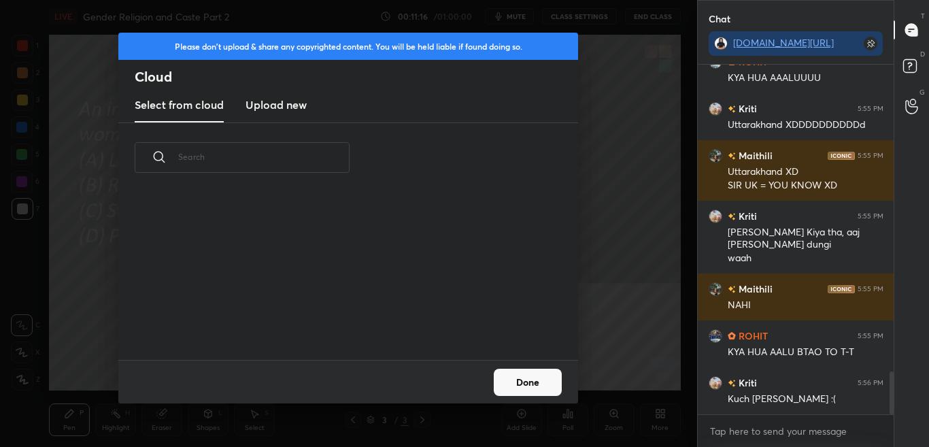
scroll to position [167, 436]
click at [293, 99] on h3 "Upload new" at bounding box center [275, 105] width 61 height 16
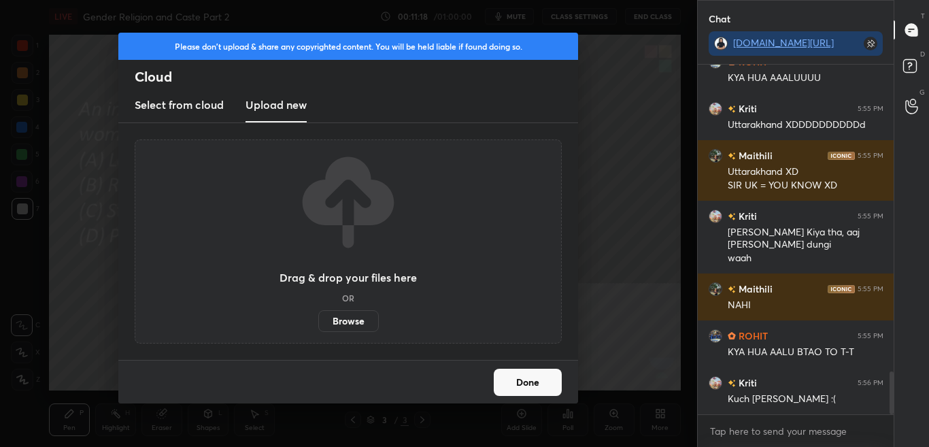
click at [341, 323] on label "Browse" at bounding box center [348, 321] width 61 height 22
click at [318, 323] on input "Browse" at bounding box center [318, 321] width 0 height 22
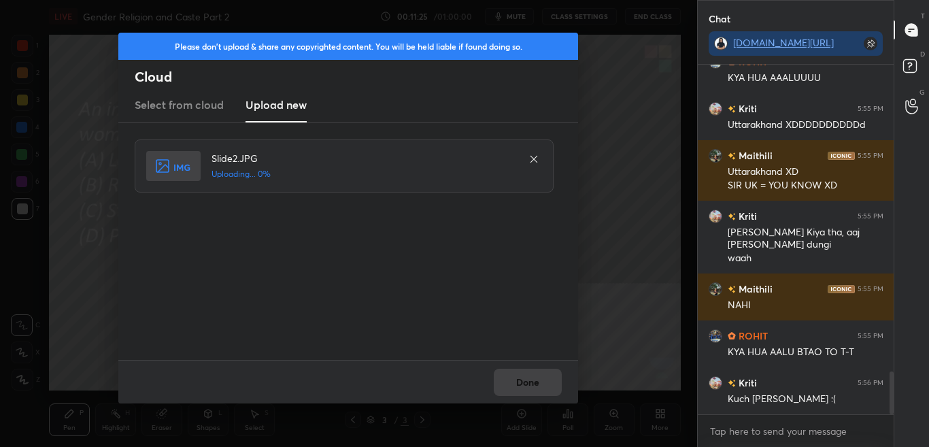
click at [521, 387] on div "Done" at bounding box center [348, 382] width 460 height 44
click at [521, 385] on div "Done" at bounding box center [348, 382] width 460 height 44
click at [525, 381] on button "Done" at bounding box center [528, 381] width 68 height 27
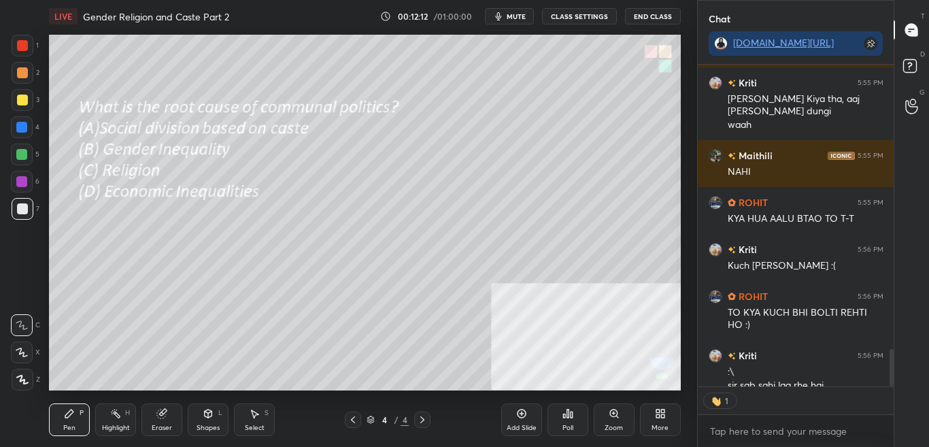
scroll to position [317, 192]
click at [566, 421] on div "Poll" at bounding box center [567, 419] width 41 height 33
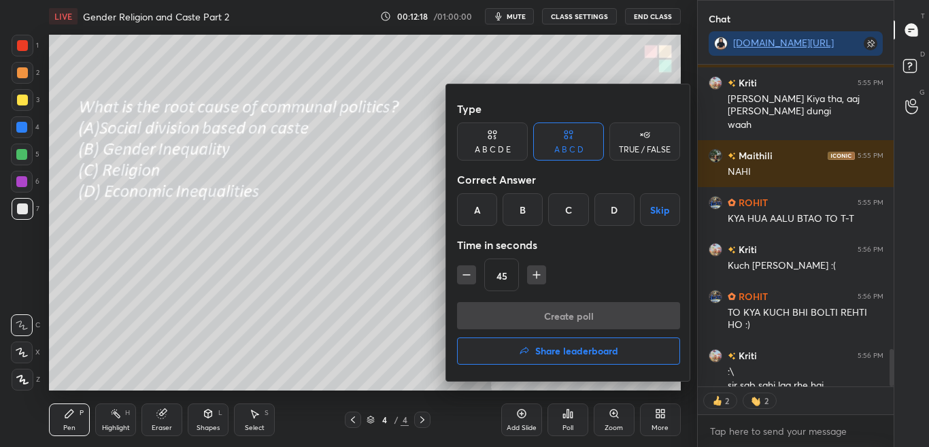
click at [481, 211] on div "A" at bounding box center [477, 209] width 40 height 33
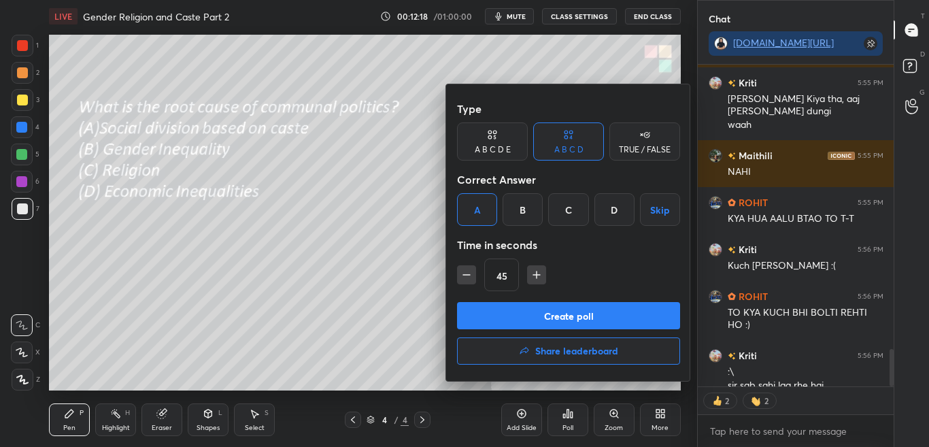
click at [528, 217] on div "B" at bounding box center [522, 209] width 40 height 33
click at [515, 217] on div "B" at bounding box center [522, 209] width 40 height 33
click at [570, 210] on div "C" at bounding box center [568, 209] width 40 height 33
click at [565, 306] on button "Create poll" at bounding box center [568, 315] width 223 height 27
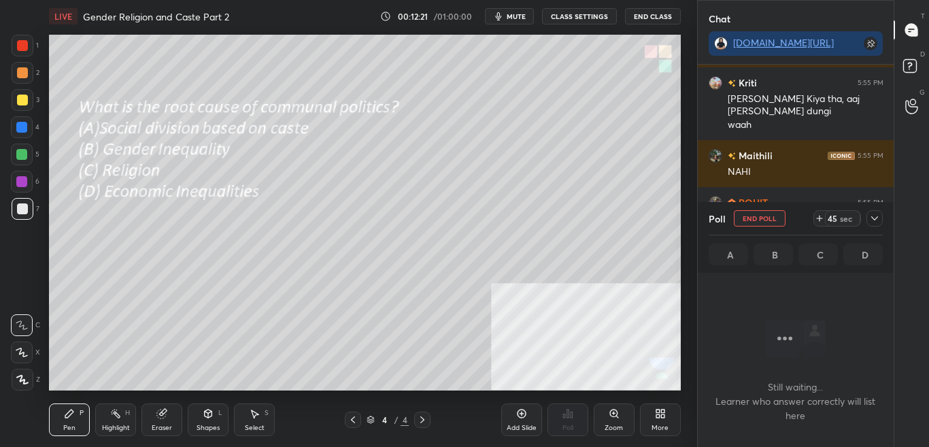
scroll to position [307, 192]
click at [875, 220] on icon at bounding box center [874, 218] width 7 height 4
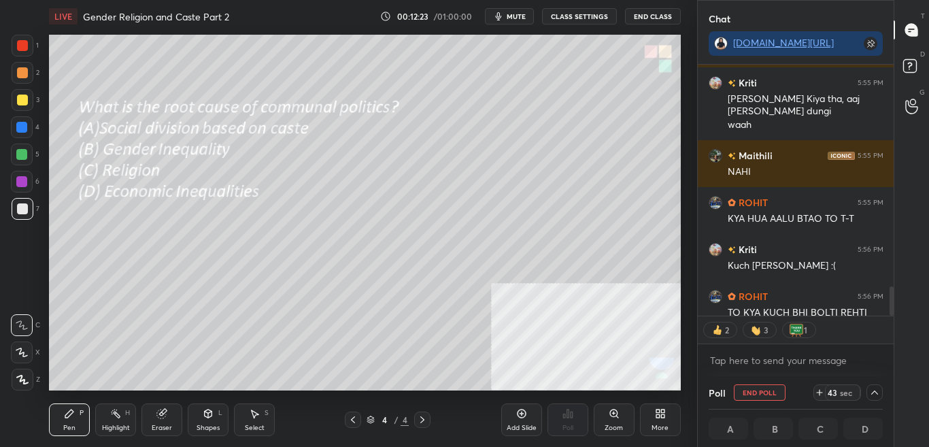
scroll to position [1, 5]
drag, startPoint x: 890, startPoint y: 298, endPoint x: 889, endPoint y: 332, distance: 34.0
click at [889, 331] on div "Kriti 5:55 PM Uttarakhand XDDDDDDDDDDd Maithili 5:55 PM Uttarakhand XD SIR UK =…" at bounding box center [795, 220] width 196 height 311
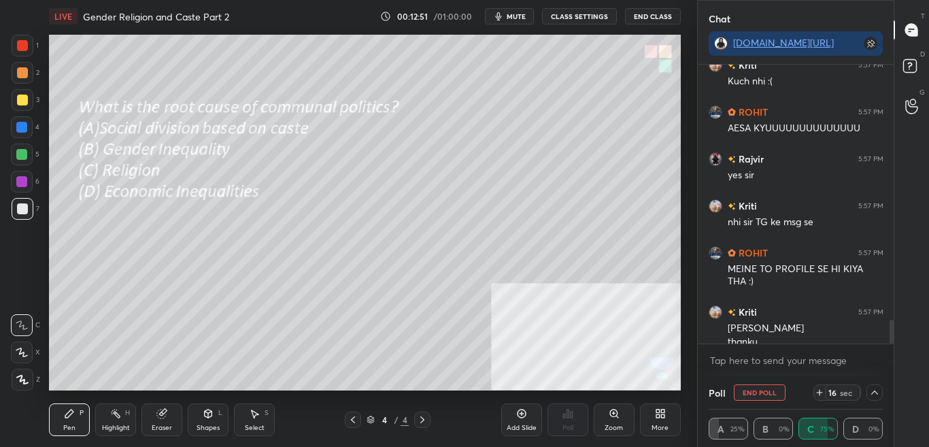
scroll to position [3033, 0]
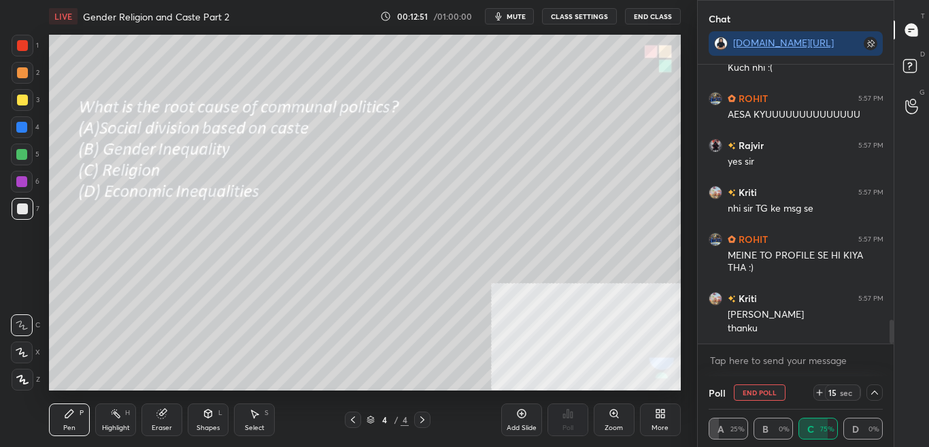
click at [871, 396] on icon at bounding box center [874, 392] width 11 height 11
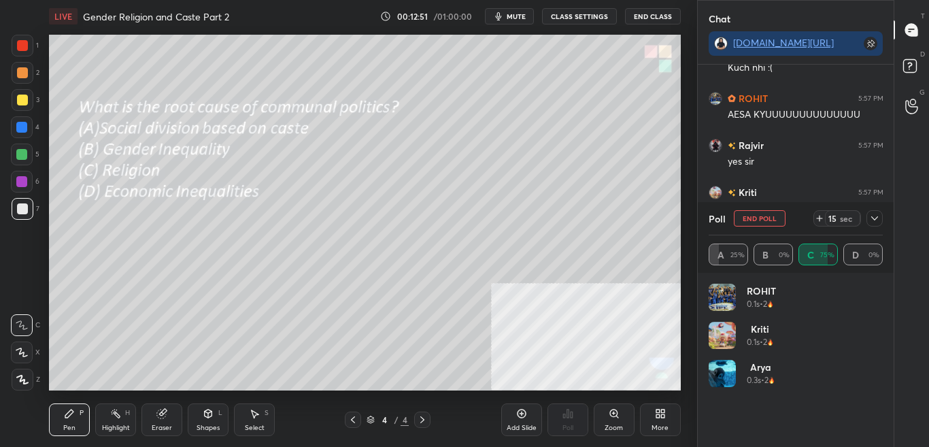
scroll to position [5, 5]
click at [883, 417] on div "ROHIT 0.1s • 2 Kriti 0.1s • 2 Arya 0.3s • 2 Jyoti 1.8s • 2 Manvi 1.9s • 2 shris…" at bounding box center [795, 360] width 196 height 174
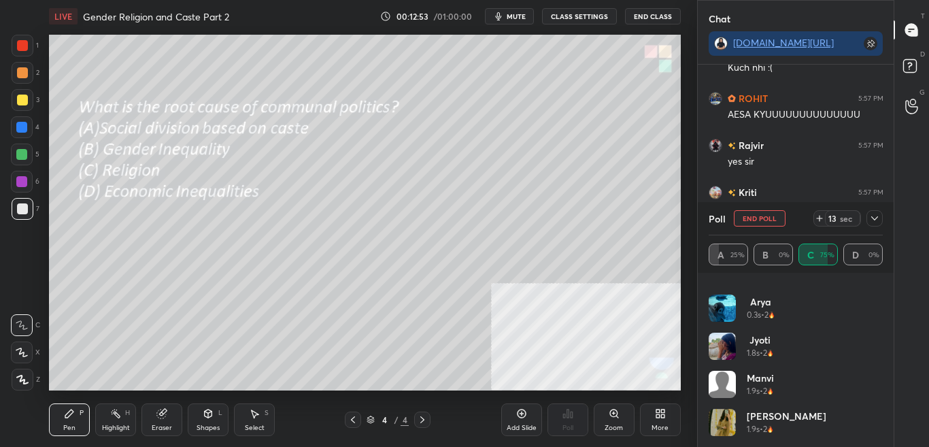
click at [889, 293] on div "ROHIT 0.1s • 2 Kriti 0.1s • 2 Arya 0.3s • 2 Jyoti 1.8s • 2 Manvi 1.9s • 2 shris…" at bounding box center [795, 360] width 196 height 174
click at [878, 294] on div "Kriti 0.1s • 2" at bounding box center [795, 275] width 175 height 38
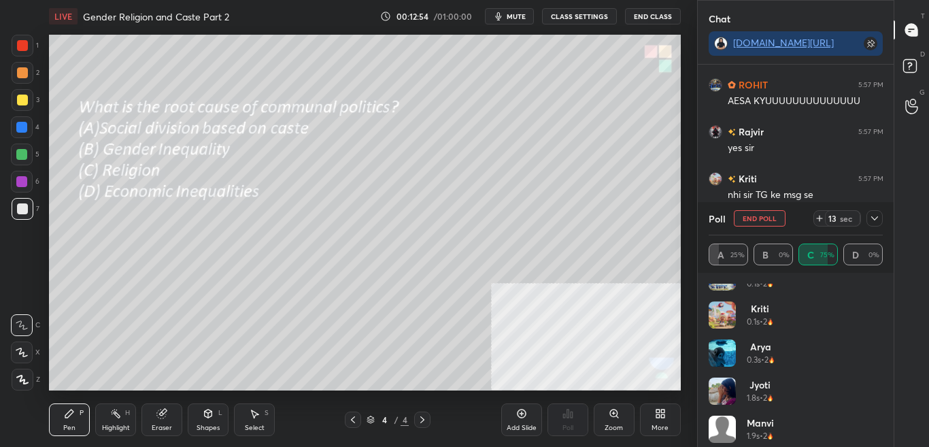
scroll to position [0, 0]
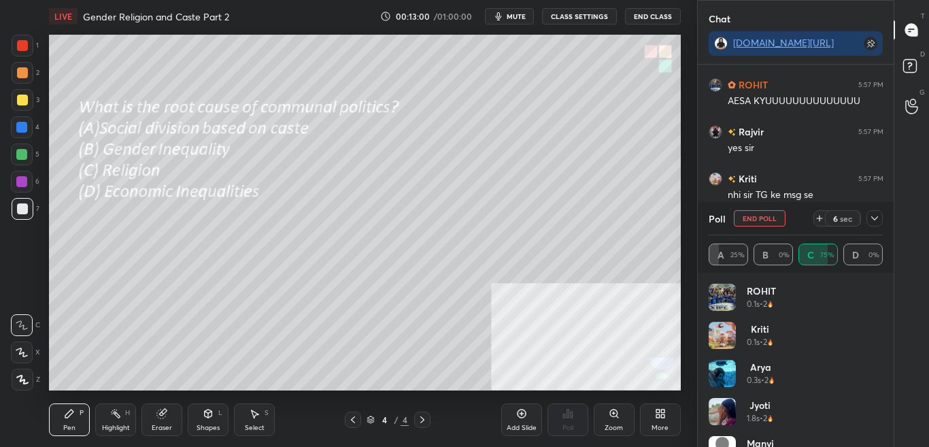
click at [520, 12] on span "mute" at bounding box center [515, 17] width 19 height 10
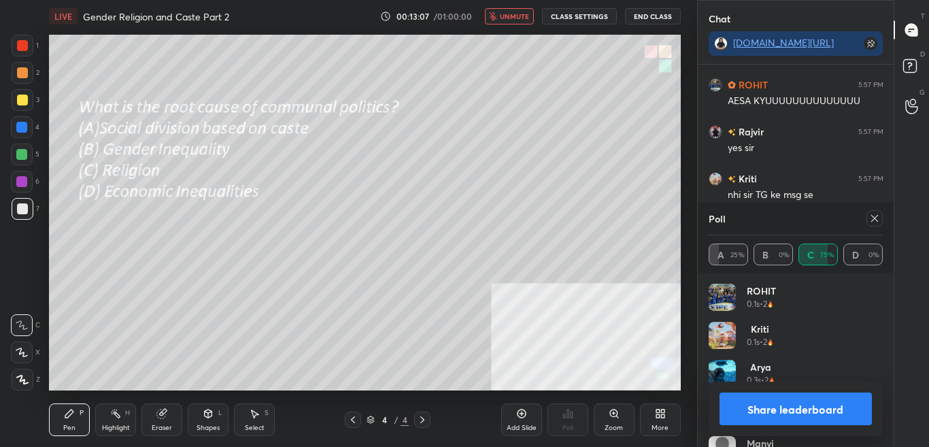
click at [877, 221] on icon at bounding box center [874, 218] width 11 height 11
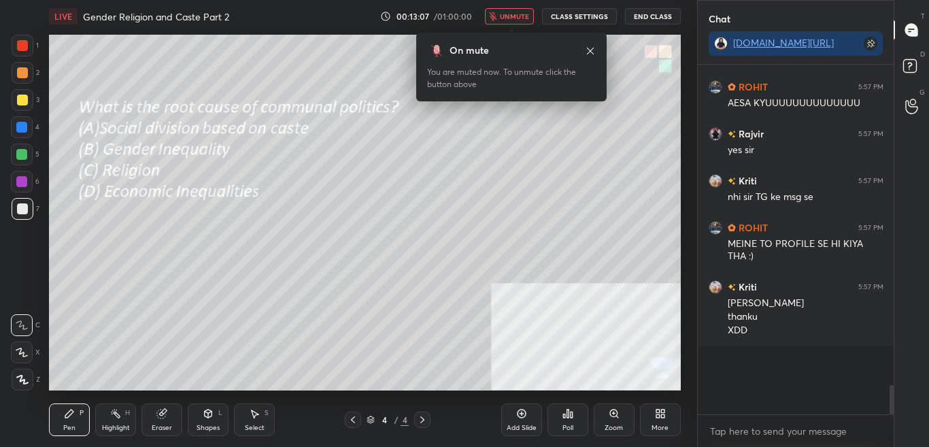
scroll to position [5, 5]
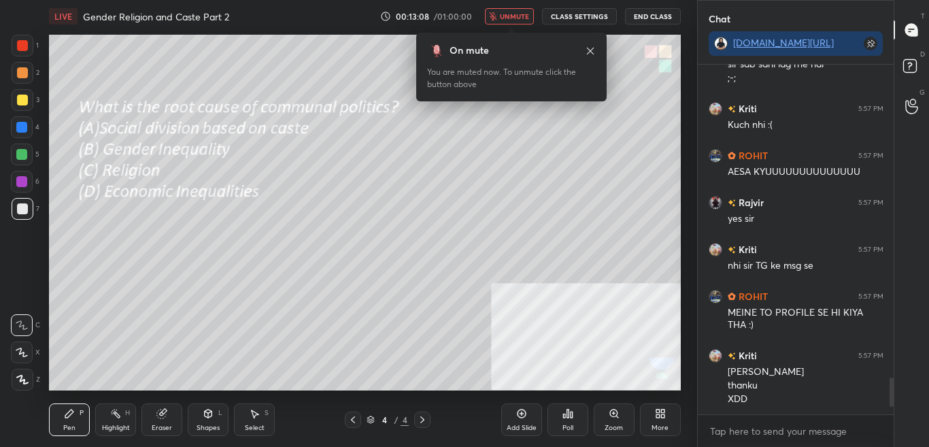
click at [518, 16] on span "unmute" at bounding box center [514, 17] width 29 height 10
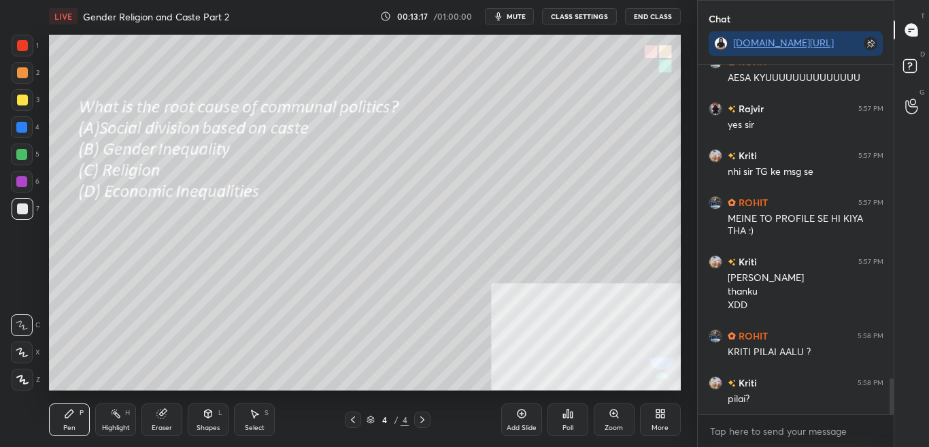
click at [664, 421] on div "More" at bounding box center [660, 419] width 41 height 33
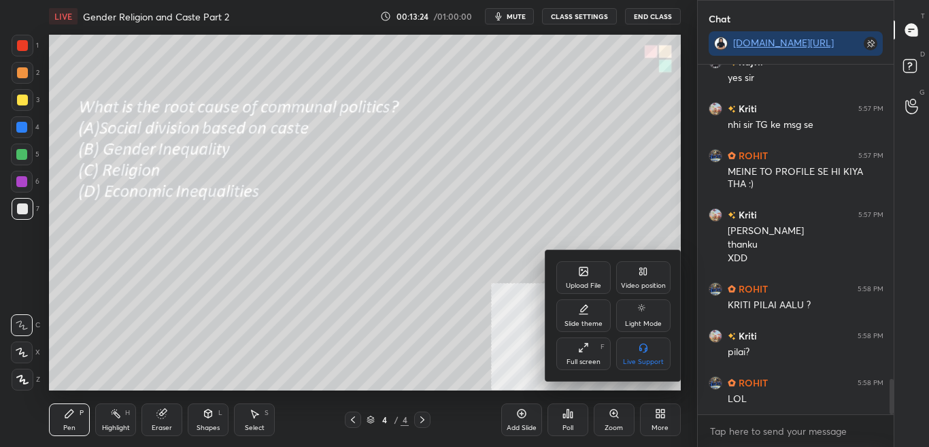
click at [543, 229] on div at bounding box center [464, 223] width 929 height 447
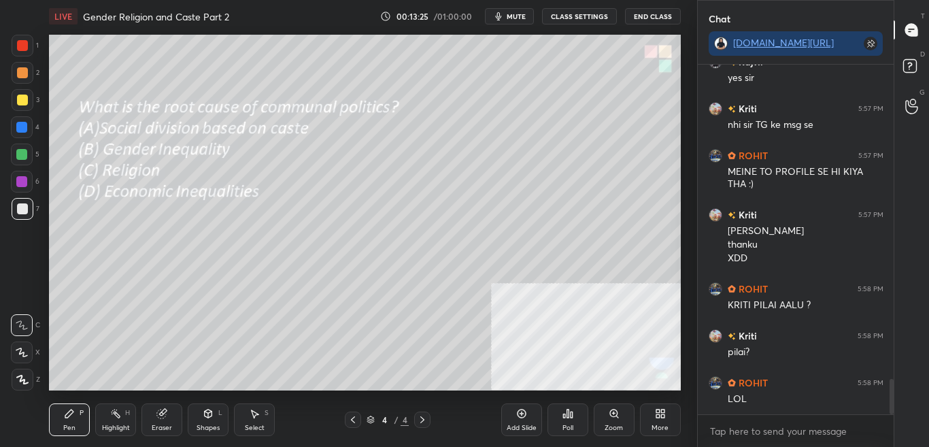
click at [662, 424] on div "More" at bounding box center [659, 427] width 17 height 7
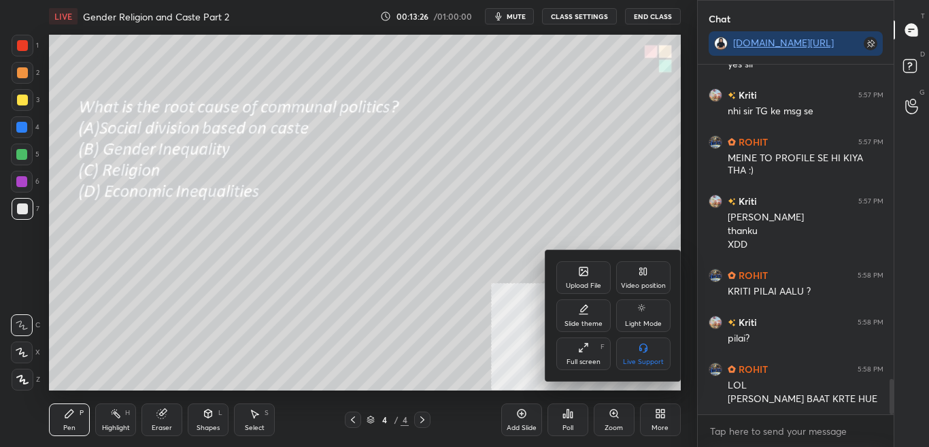
click at [500, 263] on div at bounding box center [464, 223] width 929 height 447
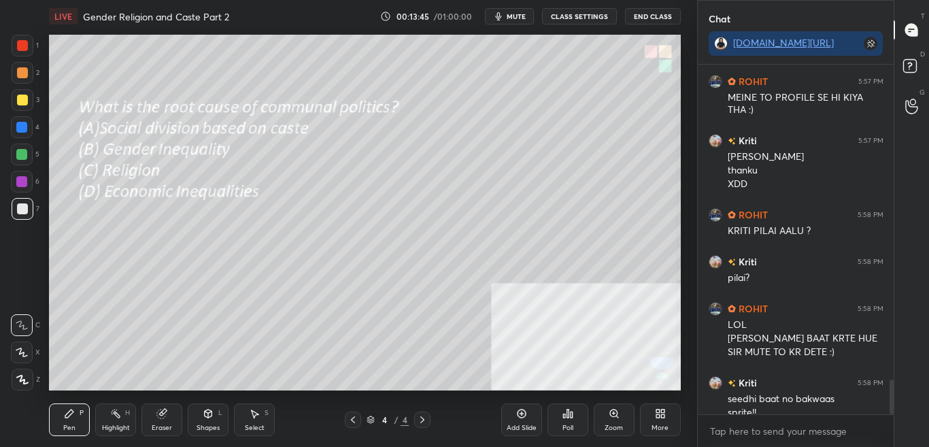
scroll to position [3205, 0]
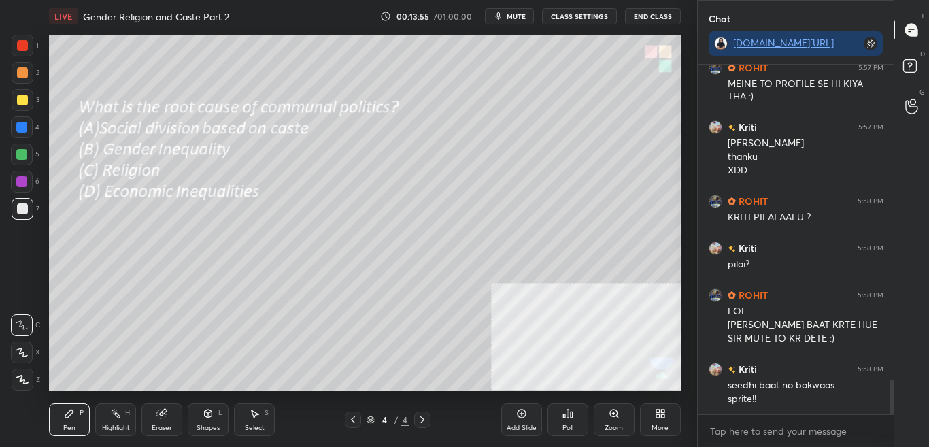
click at [662, 421] on div "More" at bounding box center [660, 419] width 41 height 33
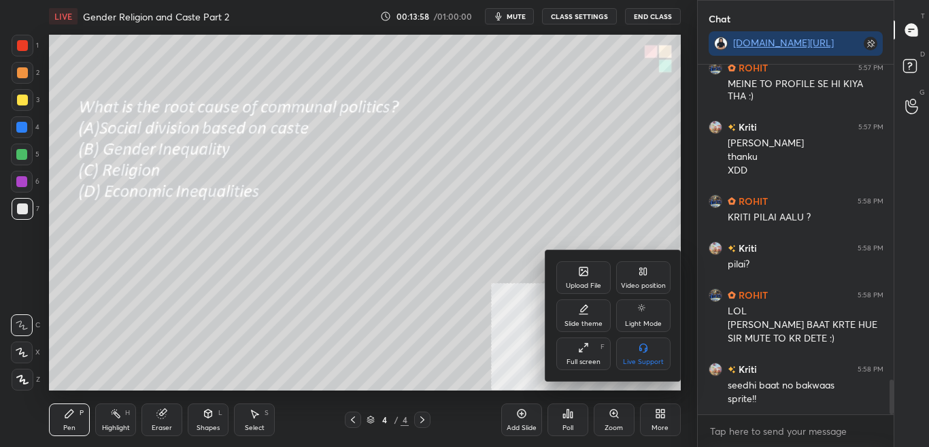
click at [596, 276] on div "Upload File" at bounding box center [583, 277] width 54 height 33
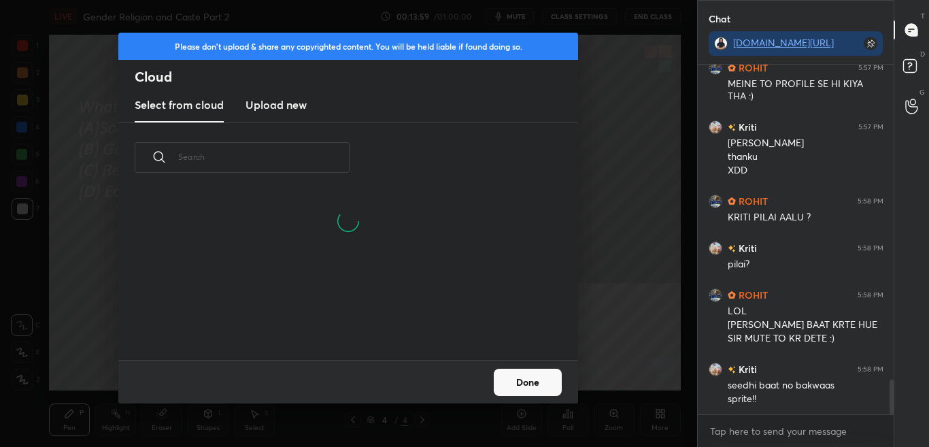
click at [285, 106] on h3 "Upload new" at bounding box center [275, 105] width 61 height 16
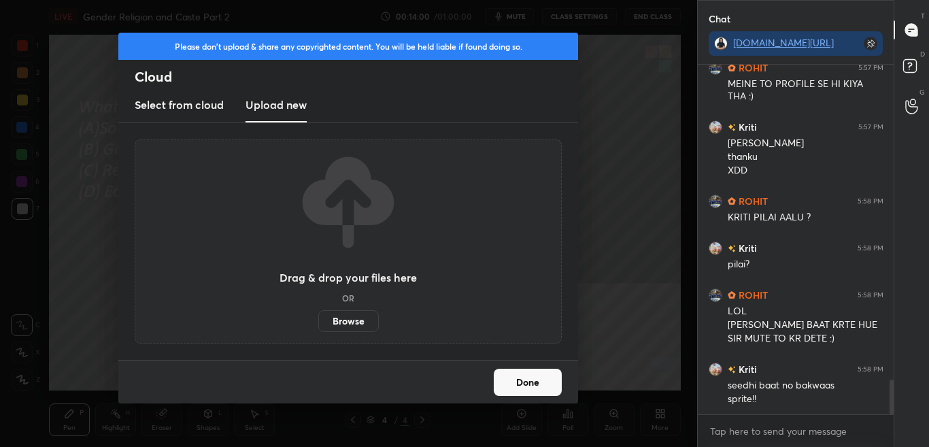
click at [350, 318] on label "Browse" at bounding box center [348, 321] width 61 height 22
click at [318, 318] on input "Browse" at bounding box center [318, 321] width 0 height 22
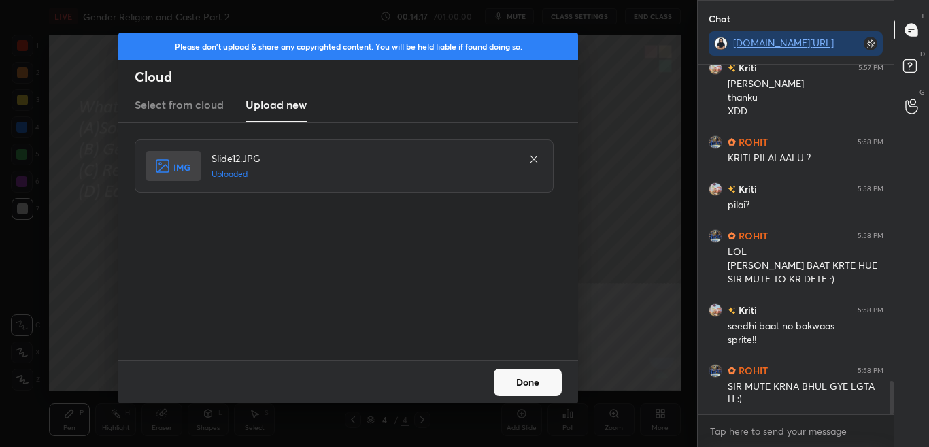
scroll to position [3311, 0]
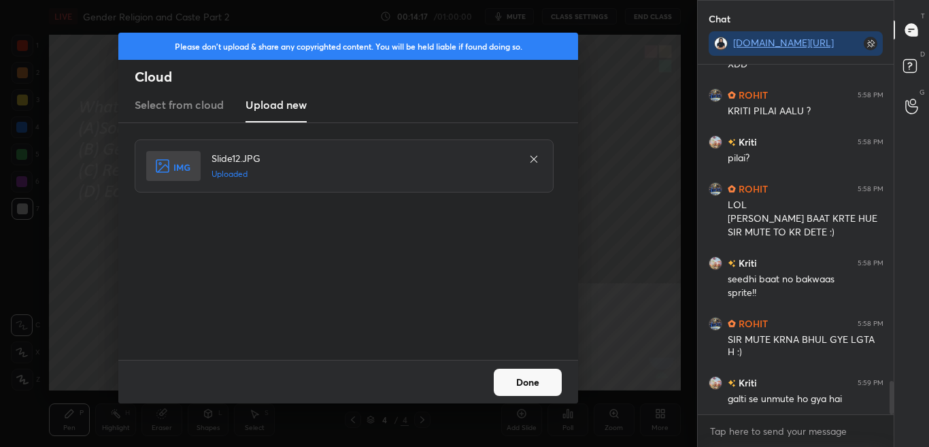
click at [532, 381] on button "Done" at bounding box center [528, 381] width 68 height 27
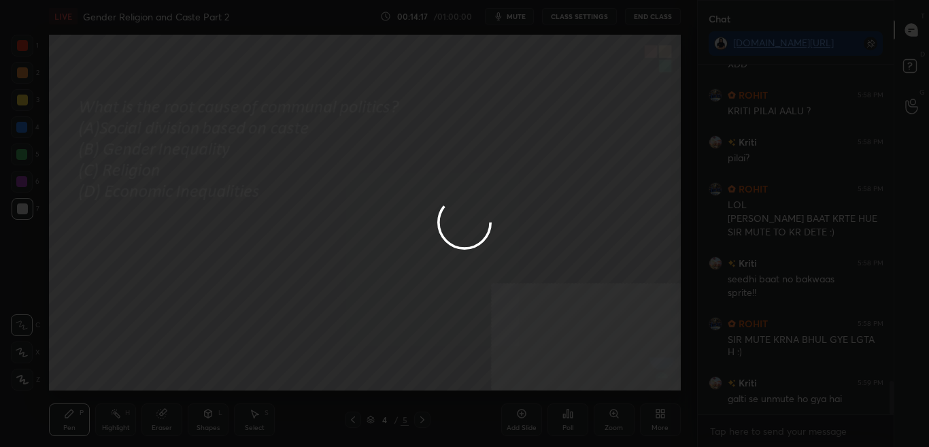
click at [533, 381] on button "Done" at bounding box center [528, 381] width 68 height 27
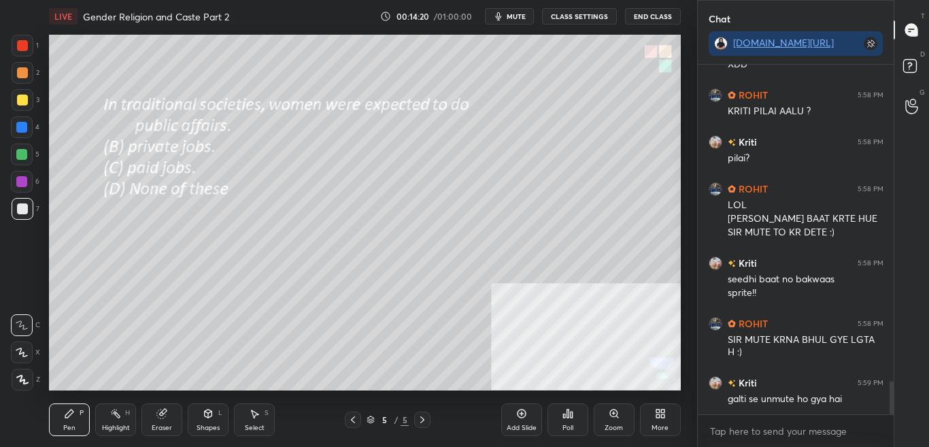
click at [528, 18] on button "mute" at bounding box center [509, 16] width 49 height 16
click at [511, 18] on span "unmute" at bounding box center [514, 17] width 29 height 10
click at [520, 19] on span "mute" at bounding box center [515, 17] width 19 height 10
click at [521, 16] on span "unmute" at bounding box center [514, 17] width 29 height 10
click at [566, 421] on div "Poll" at bounding box center [567, 419] width 41 height 33
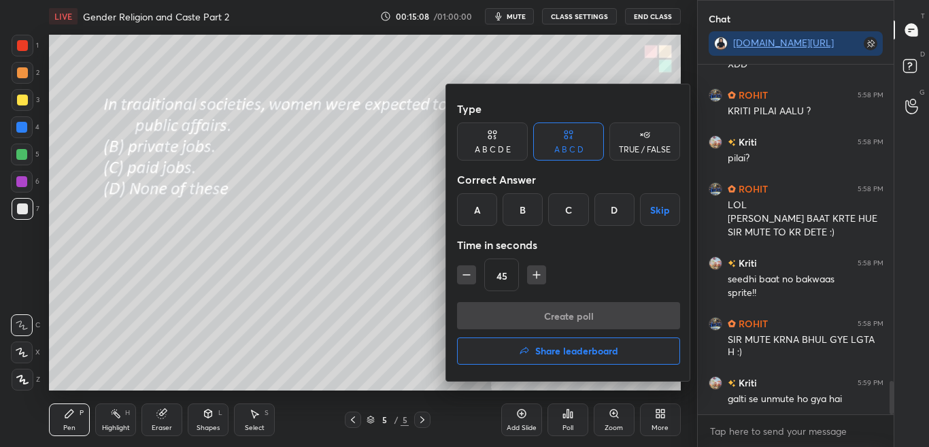
click at [413, 342] on div at bounding box center [464, 223] width 929 height 447
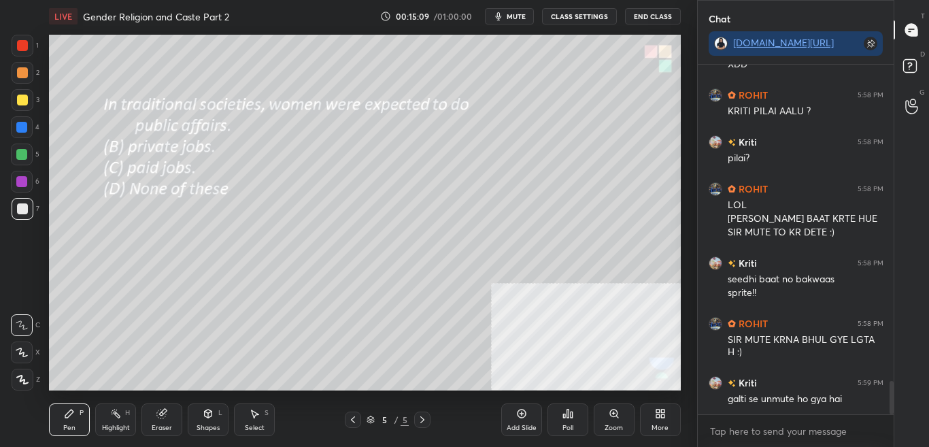
click at [562, 414] on icon at bounding box center [567, 413] width 11 height 11
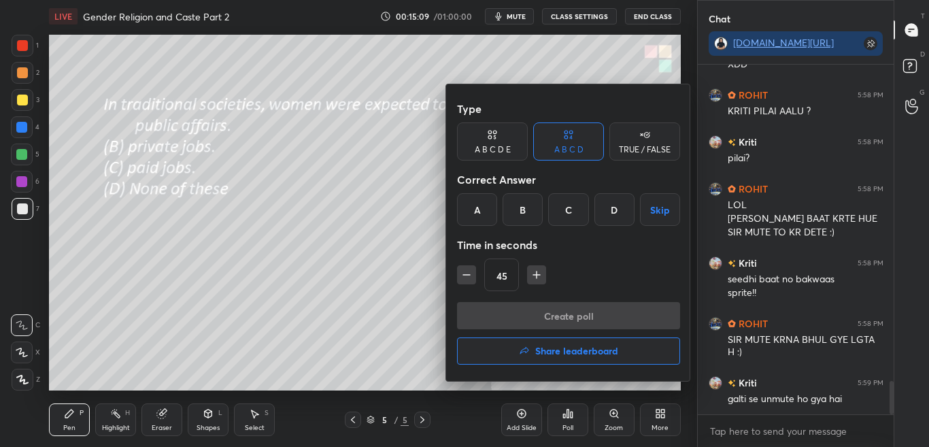
click at [570, 416] on div at bounding box center [464, 223] width 929 height 447
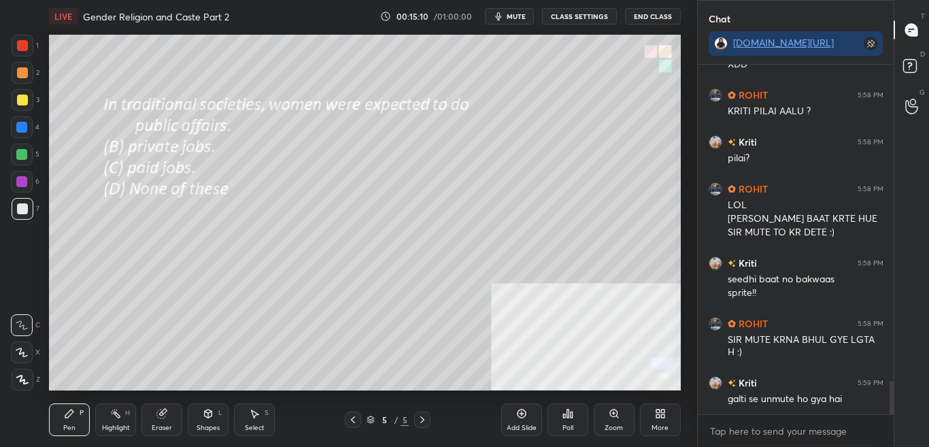
click at [572, 417] on icon at bounding box center [571, 414] width 2 height 6
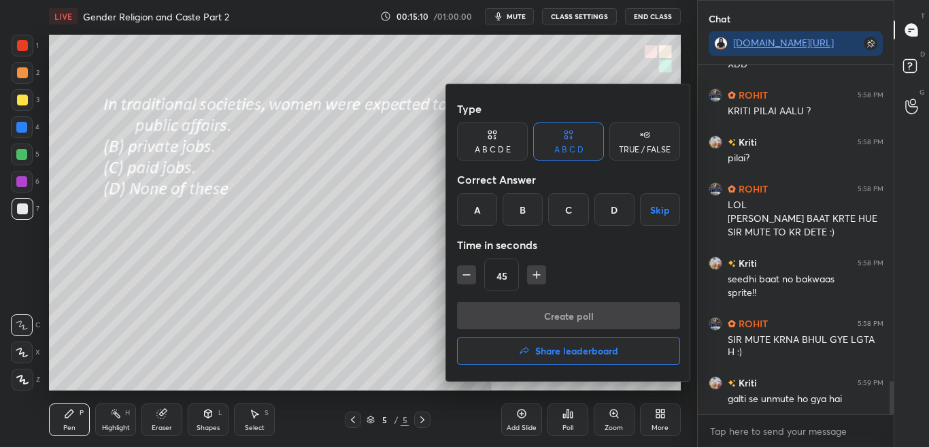
click at [576, 419] on div at bounding box center [464, 223] width 929 height 447
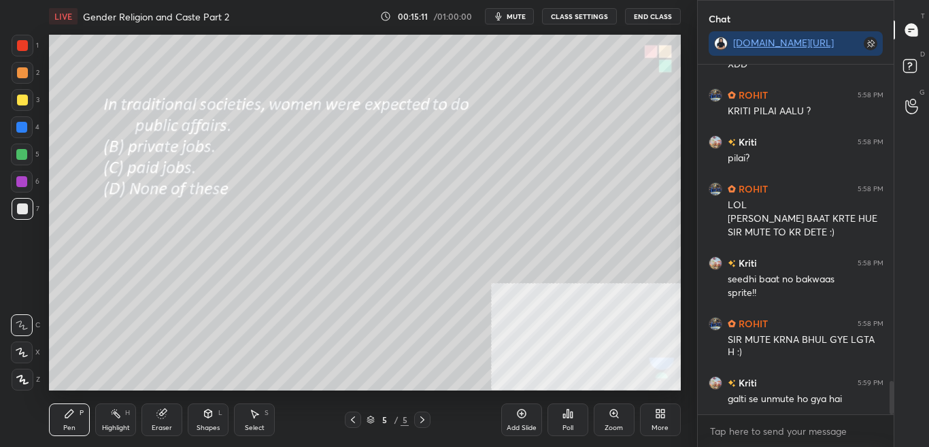
click at [576, 421] on div "Poll" at bounding box center [567, 419] width 41 height 33
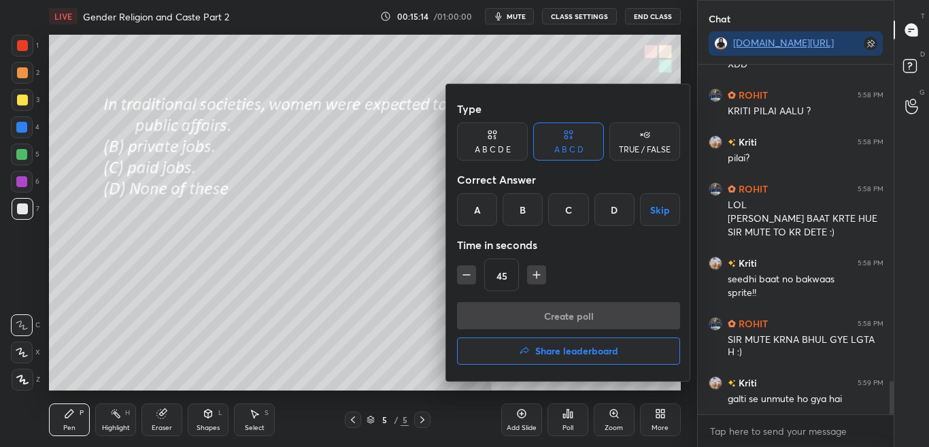
click at [518, 216] on div "B" at bounding box center [522, 209] width 40 height 33
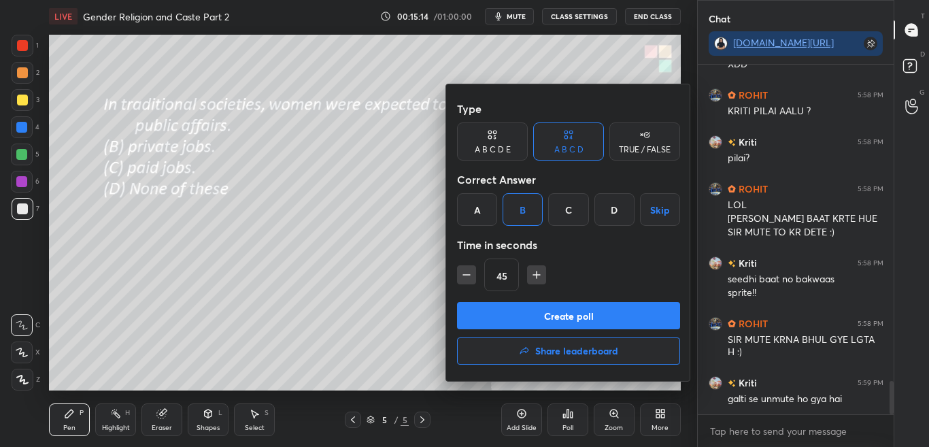
click at [517, 315] on button "Create poll" at bounding box center [568, 315] width 223 height 27
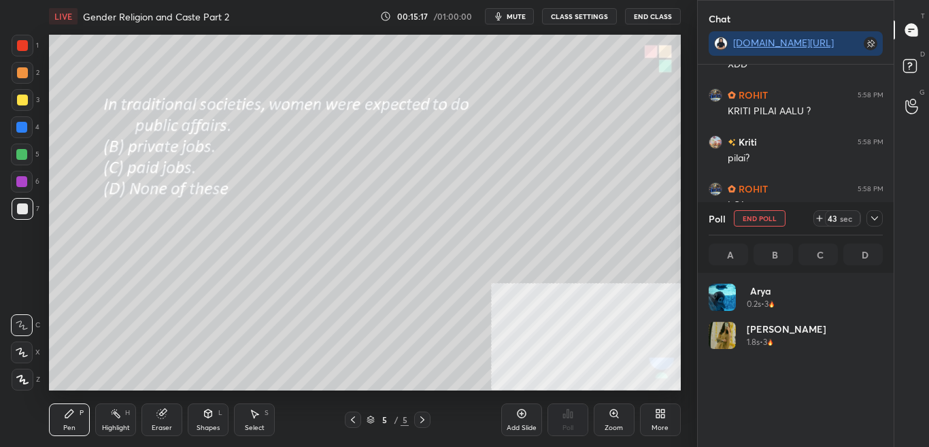
scroll to position [5, 5]
click at [874, 218] on icon at bounding box center [874, 218] width 11 height 11
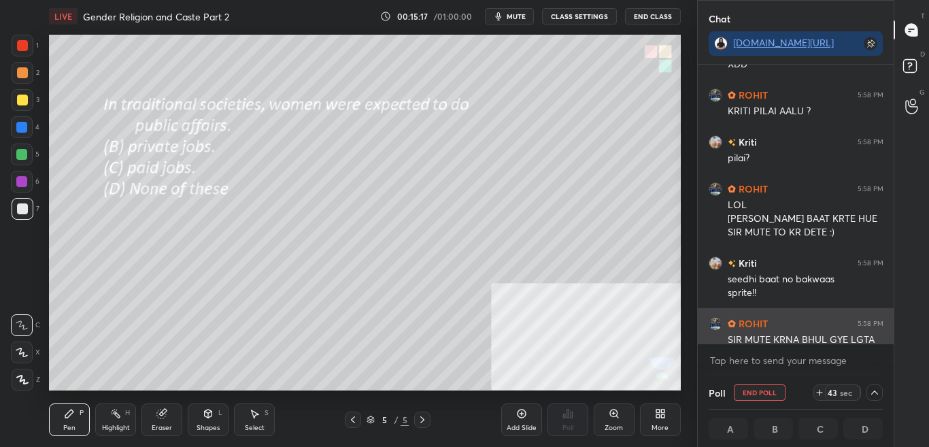
scroll to position [1, 5]
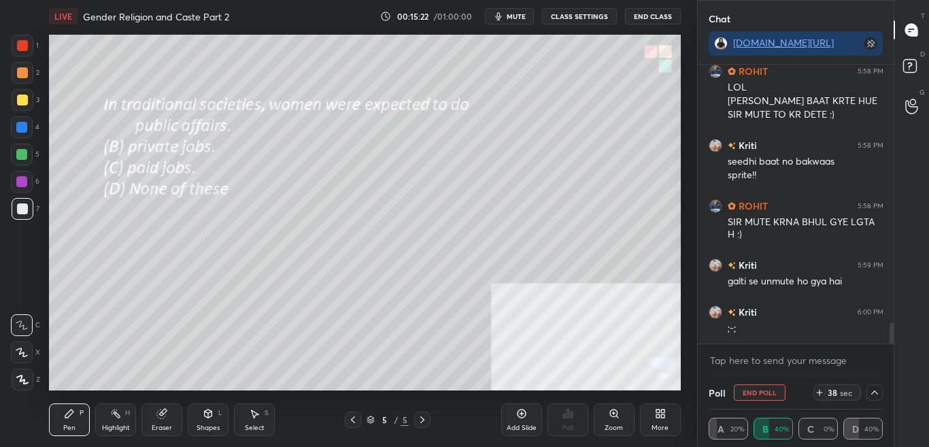
drag, startPoint x: 892, startPoint y: 335, endPoint x: 891, endPoint y: 347, distance: 11.6
click at [891, 347] on div "Kriti 5:58 PM pilai? ROHIT 5:58 PM LOL SIR SIDHA BAAT KRTE HUE SIR MUTE TO KR D…" at bounding box center [795, 220] width 196 height 311
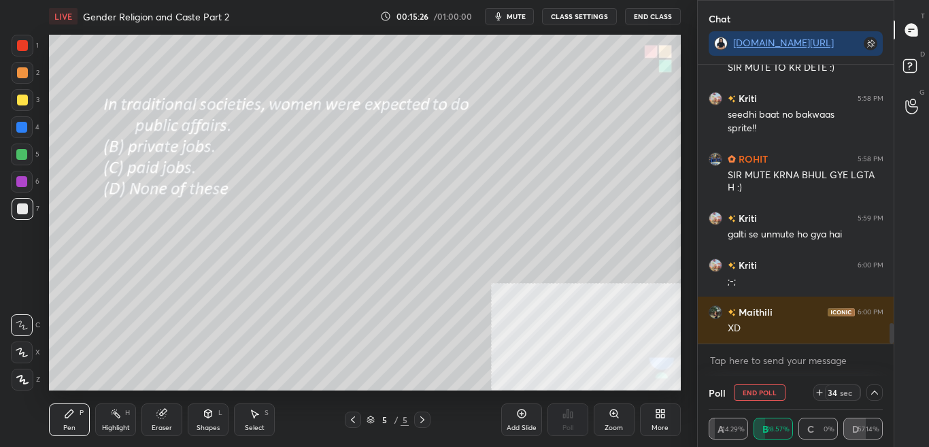
scroll to position [3522, 0]
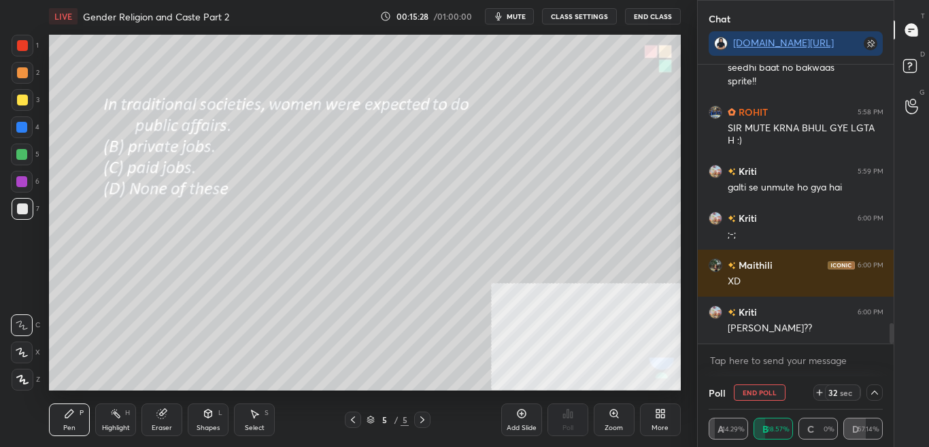
drag, startPoint x: 891, startPoint y: 336, endPoint x: 891, endPoint y: 348, distance: 12.3
click at [891, 347] on div "ROHIT 5:58 PM LOL SIR SIDHA BAAT KRTE HUE SIR MUTE TO KR DETE :) Kriti 5:58 PM …" at bounding box center [795, 220] width 196 height 311
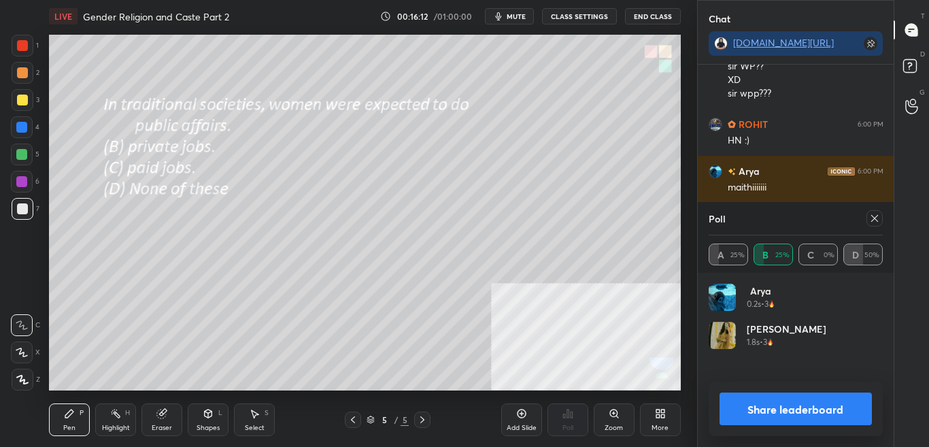
scroll to position [3949, 0]
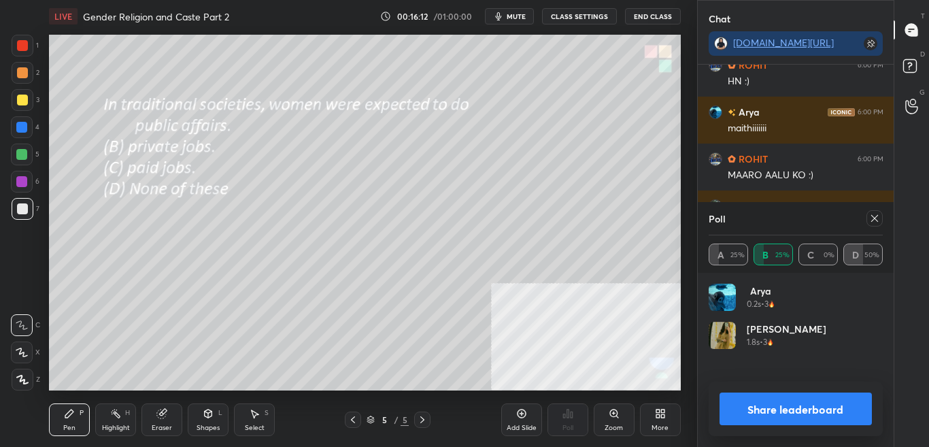
click at [878, 217] on icon at bounding box center [874, 218] width 11 height 11
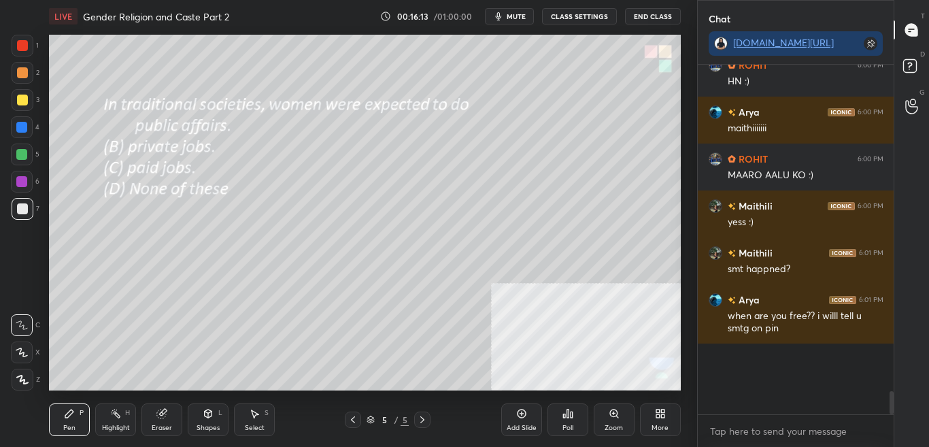
scroll to position [317, 192]
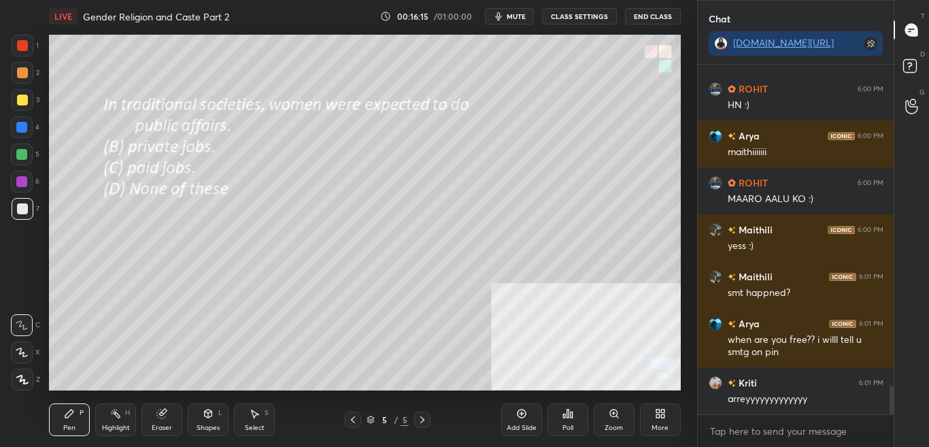
click at [650, 428] on div "More" at bounding box center [660, 419] width 41 height 33
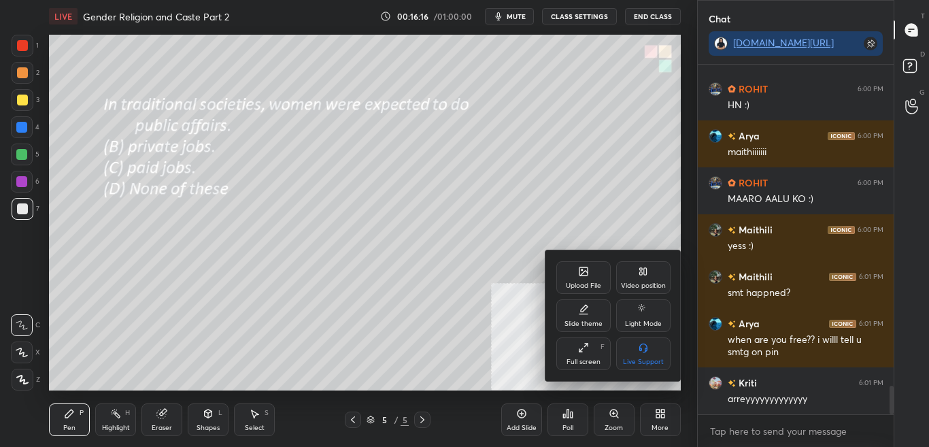
click at [317, 237] on div at bounding box center [464, 223] width 929 height 447
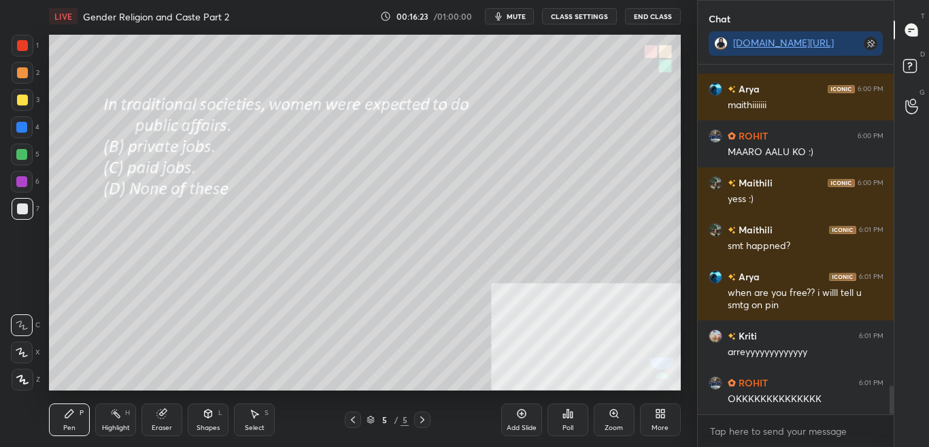
click at [648, 427] on div "More" at bounding box center [660, 419] width 41 height 33
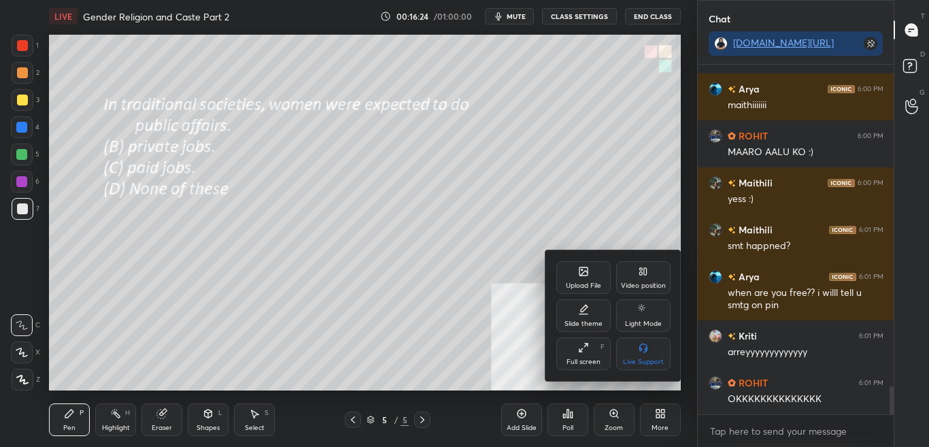
click at [585, 287] on div "Upload File" at bounding box center [583, 285] width 35 height 7
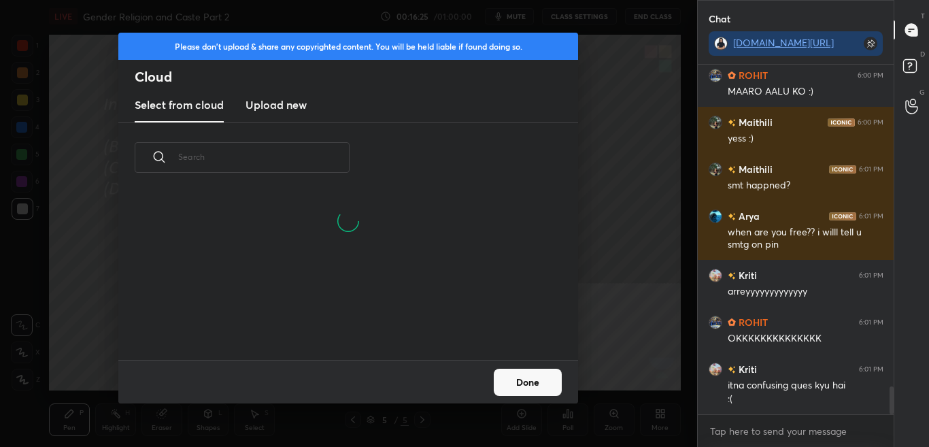
click at [277, 102] on h3 "Upload new" at bounding box center [275, 105] width 61 height 16
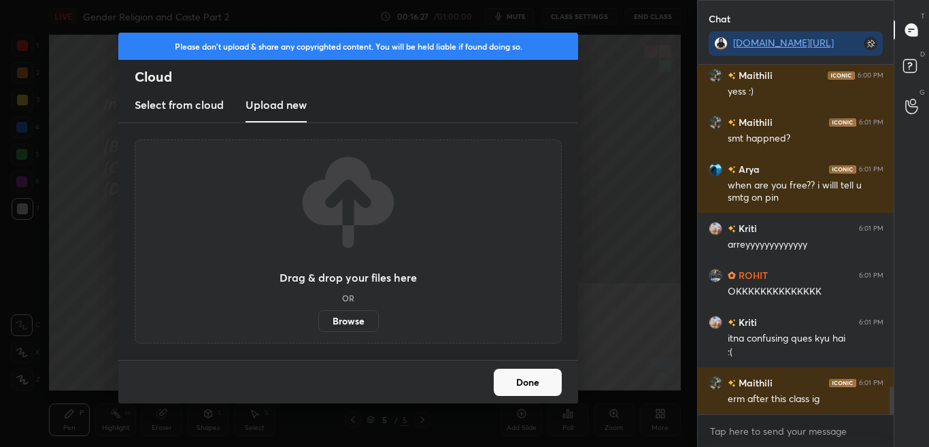
click at [350, 327] on label "Browse" at bounding box center [348, 321] width 61 height 22
click at [318, 327] on input "Browse" at bounding box center [318, 321] width 0 height 22
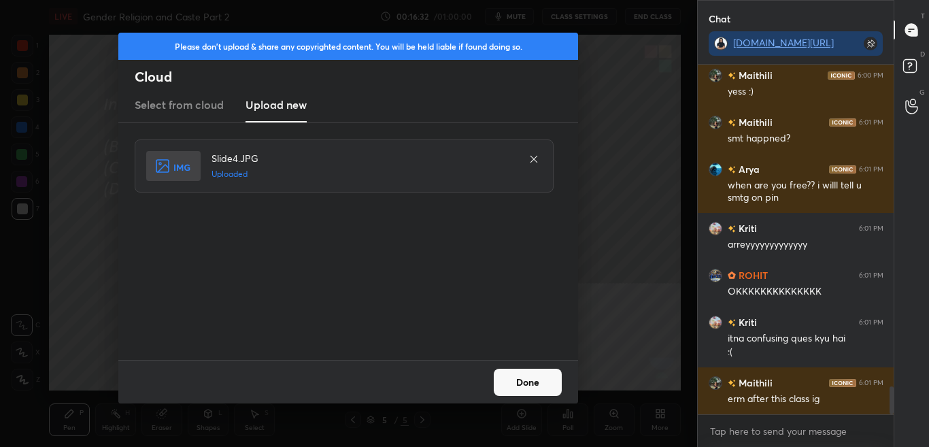
click at [527, 381] on button "Done" at bounding box center [528, 381] width 68 height 27
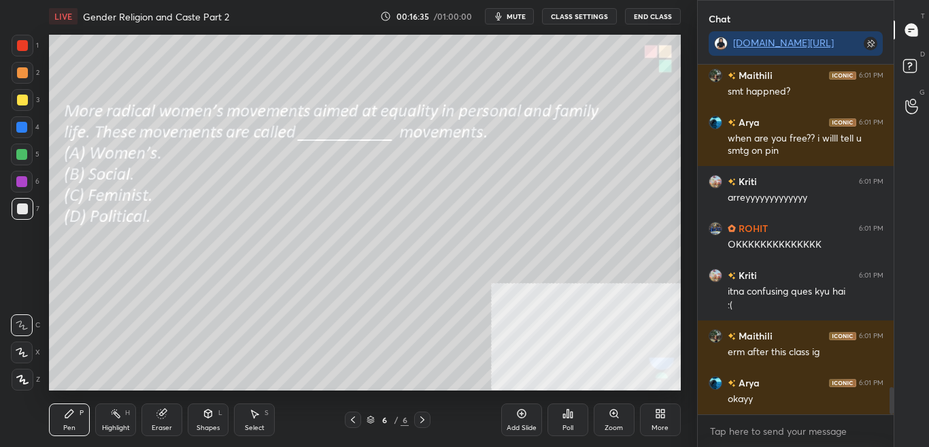
click at [581, 417] on div "Poll" at bounding box center [567, 419] width 41 height 33
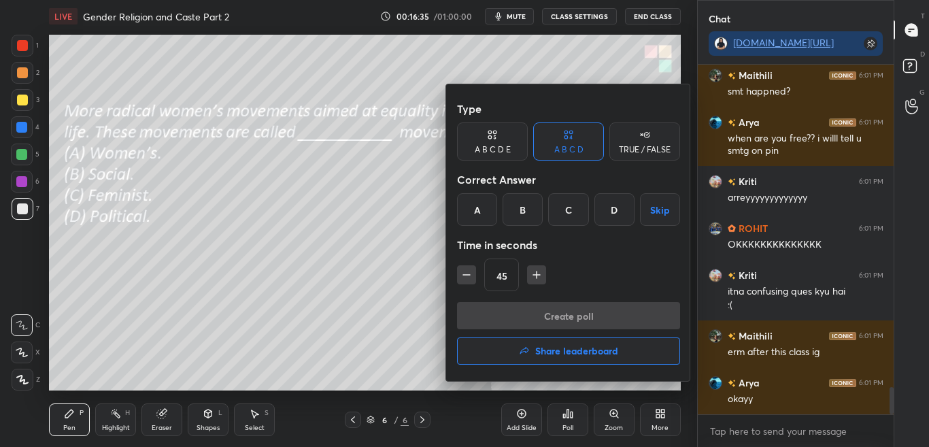
click at [570, 360] on button "Share leaderboard" at bounding box center [568, 350] width 223 height 27
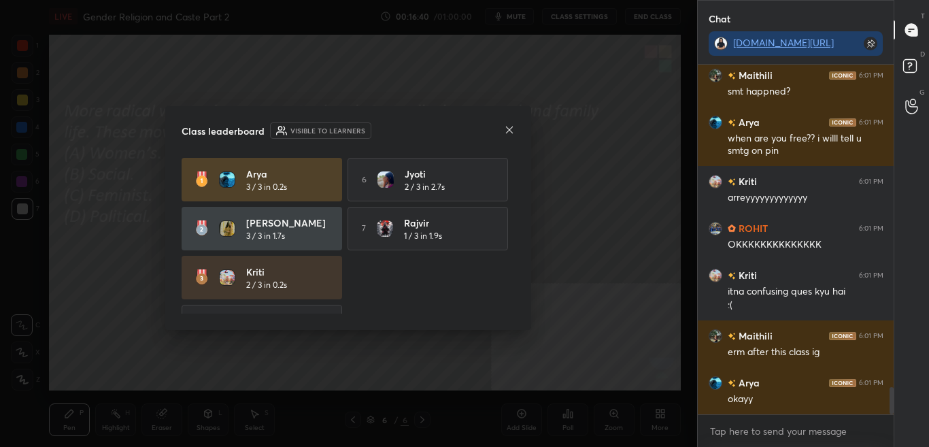
click at [506, 128] on icon at bounding box center [509, 129] width 11 height 11
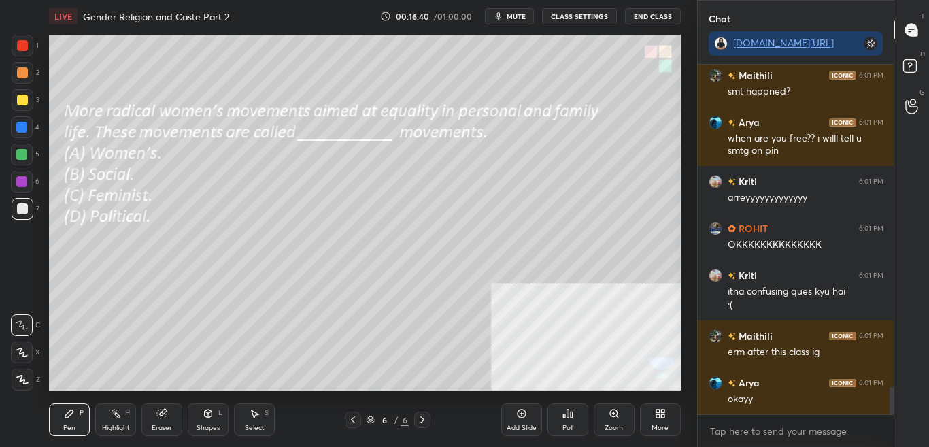
click at [562, 409] on icon at bounding box center [567, 413] width 11 height 11
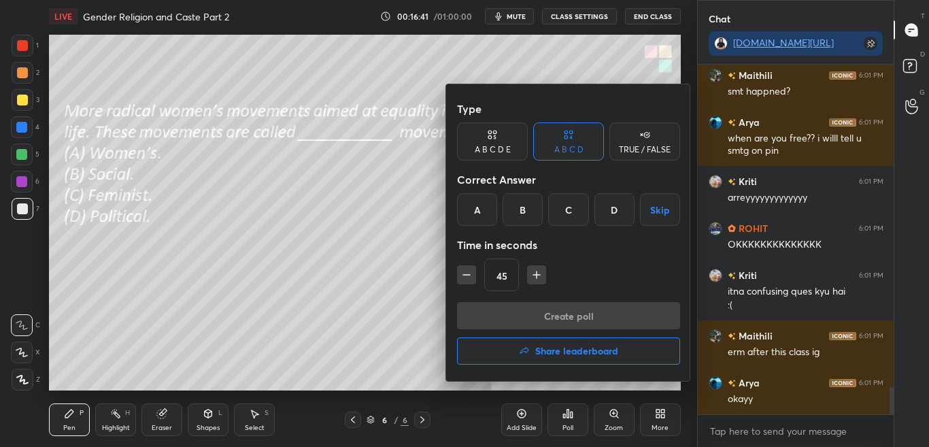
click at [554, 349] on h4 "Share leaderboard" at bounding box center [576, 351] width 83 height 10
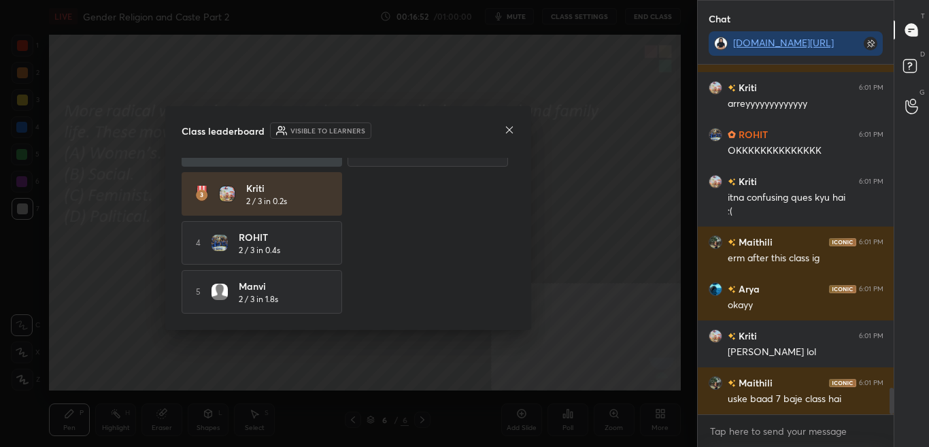
click at [506, 139] on div "Class leaderboard Visible to learners" at bounding box center [348, 130] width 333 height 16
click at [511, 131] on icon at bounding box center [509, 129] width 7 height 7
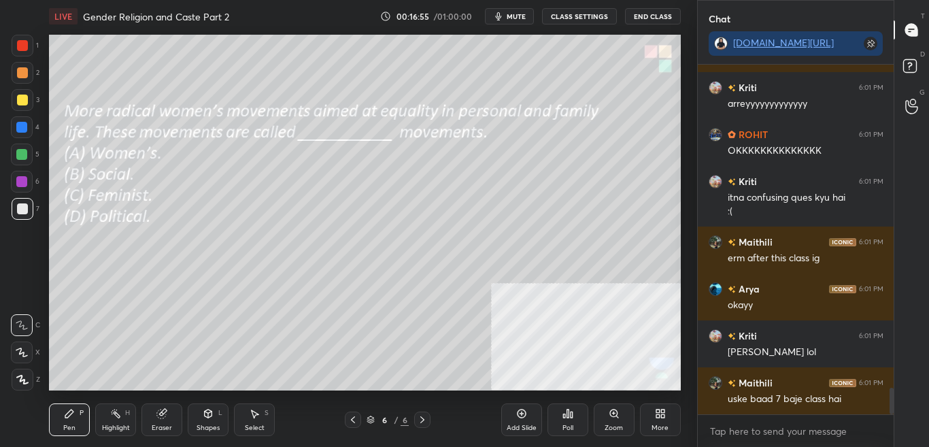
click at [567, 428] on div "Poll" at bounding box center [567, 427] width 11 height 7
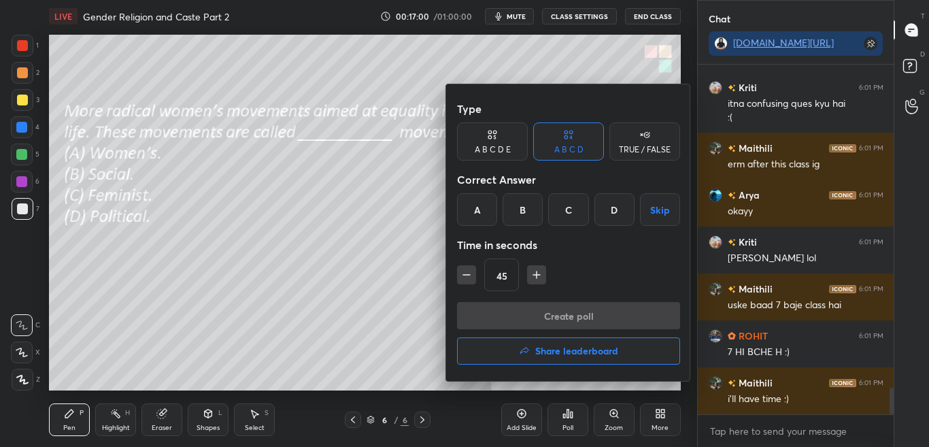
click at [571, 214] on div "C" at bounding box center [568, 209] width 40 height 33
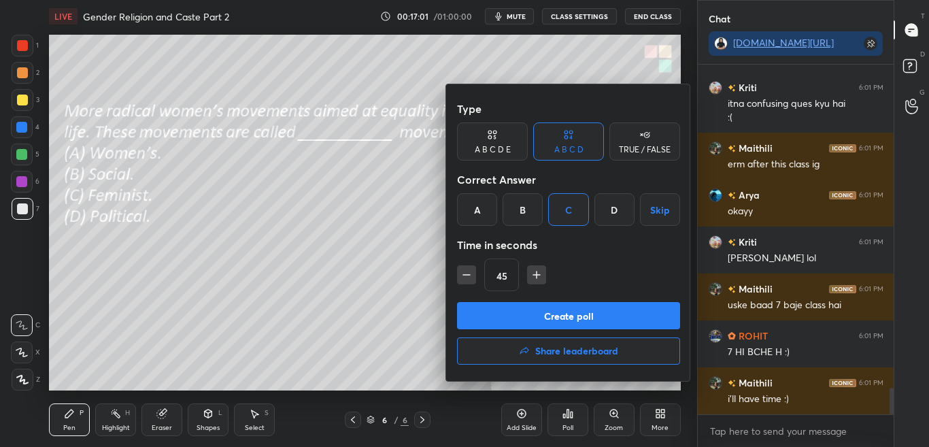
click at [548, 320] on button "Create poll" at bounding box center [568, 315] width 223 height 27
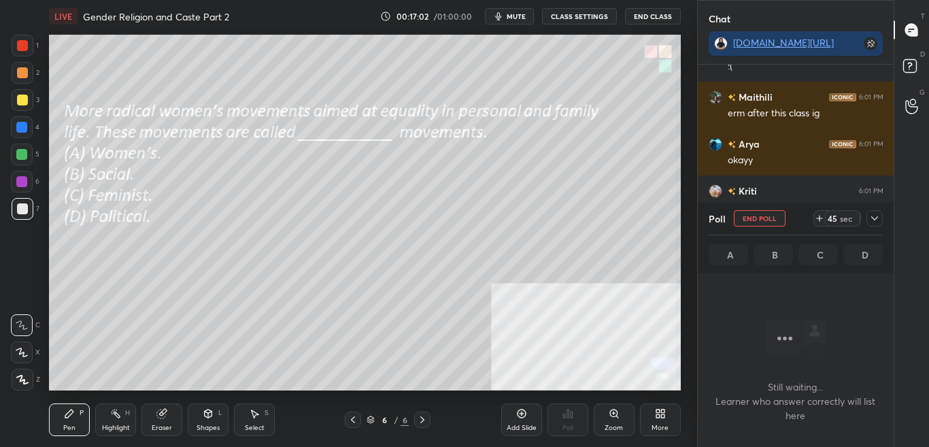
click at [874, 221] on icon at bounding box center [874, 218] width 11 height 11
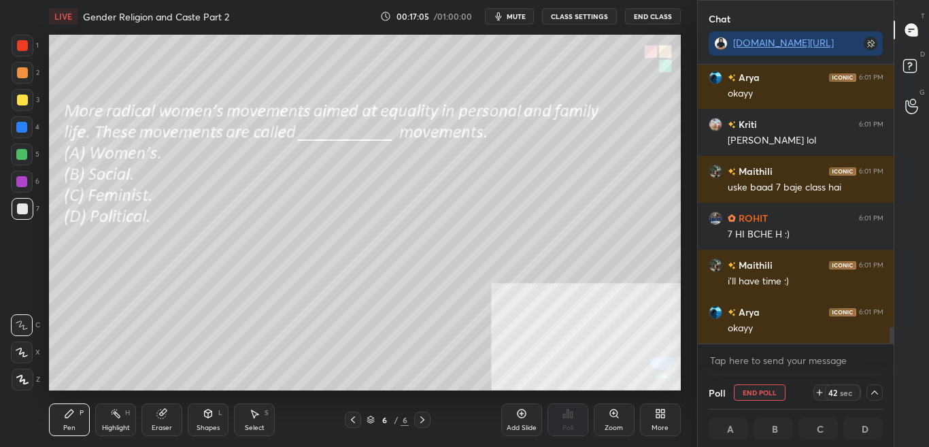
drag, startPoint x: 891, startPoint y: 337, endPoint x: 891, endPoint y: 356, distance: 19.7
click at [891, 356] on div "Maithili 6:01 PM erm after this class ig Arya 6:01 PM okayy Kriti 6:01 PM behal…" at bounding box center [795, 220] width 196 height 311
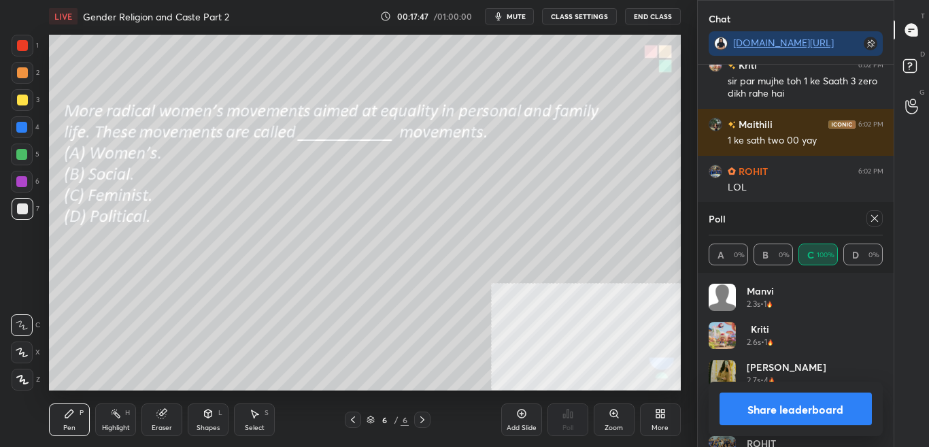
scroll to position [4880, 0]
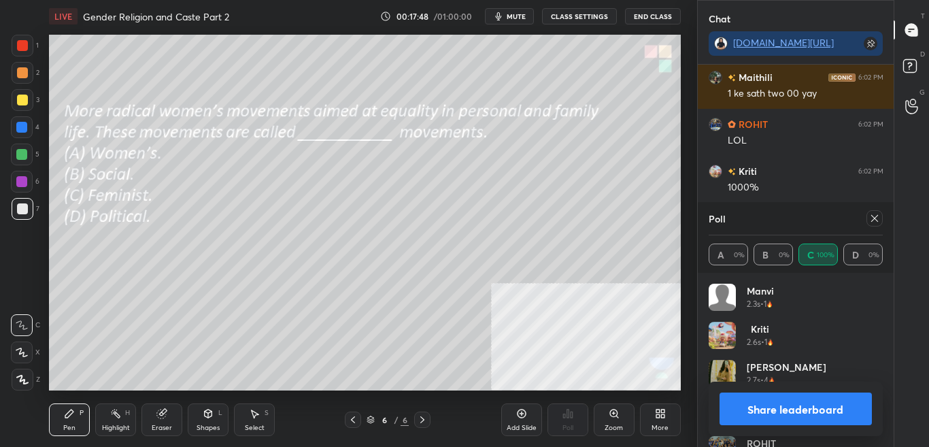
click at [846, 413] on button "Share leaderboard" at bounding box center [795, 408] width 153 height 33
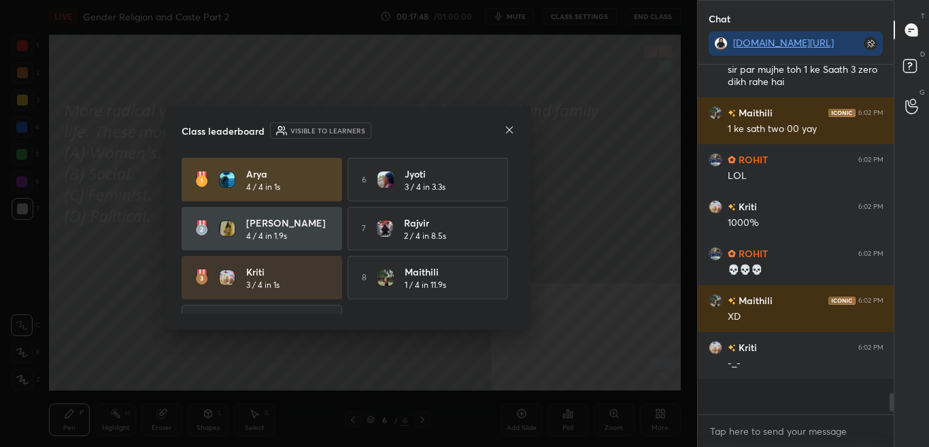
scroll to position [371, 192]
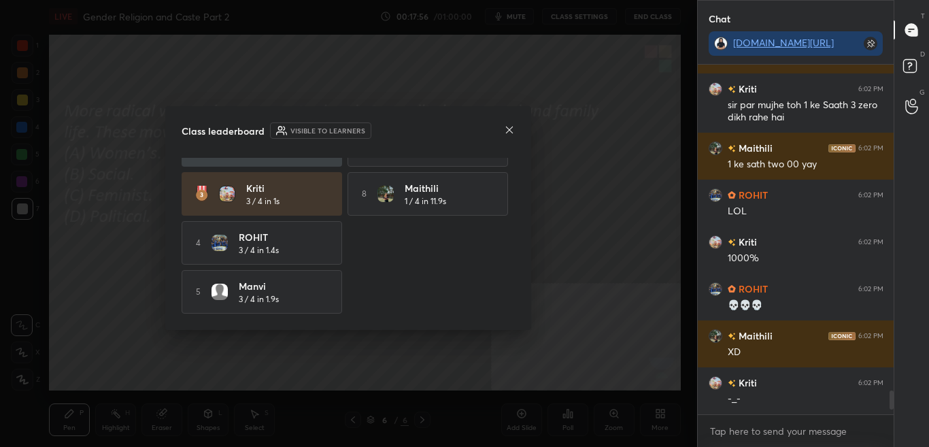
click at [507, 131] on icon at bounding box center [509, 129] width 11 height 11
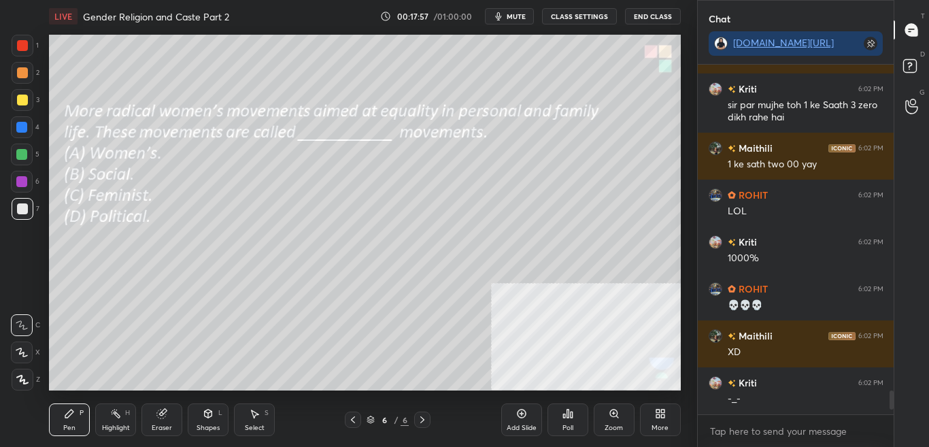
click at [650, 423] on div "More" at bounding box center [660, 419] width 41 height 33
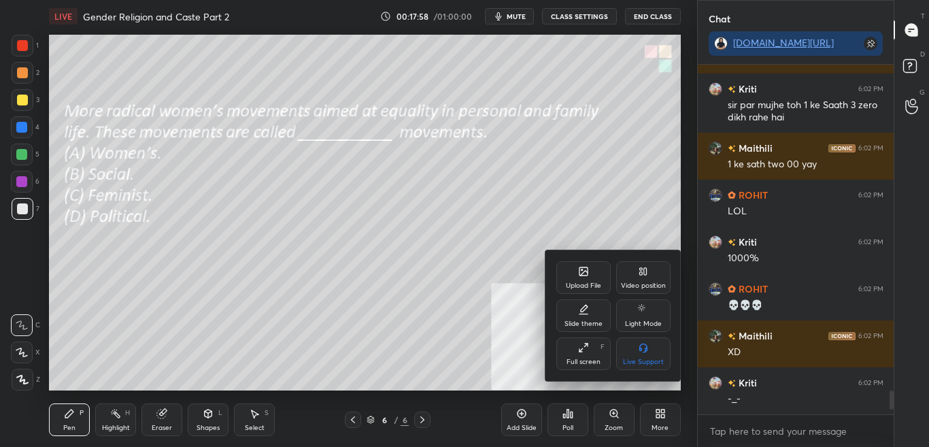
click at [591, 277] on div "Upload File" at bounding box center [583, 277] width 54 height 33
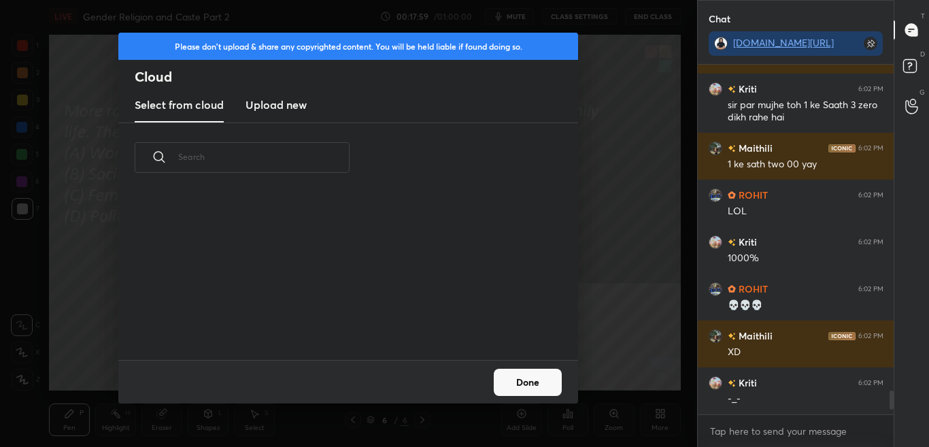
click at [286, 99] on h3 "Upload new" at bounding box center [275, 105] width 61 height 16
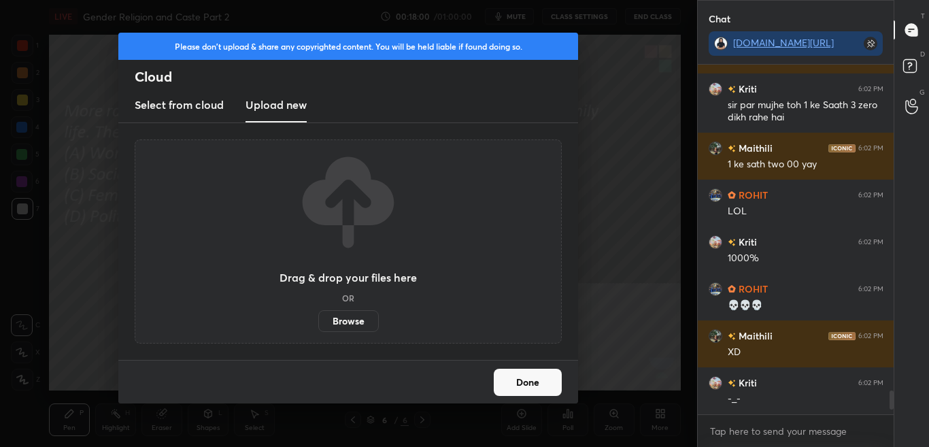
click at [333, 324] on label "Browse" at bounding box center [348, 321] width 61 height 22
click at [318, 324] on input "Browse" at bounding box center [318, 321] width 0 height 22
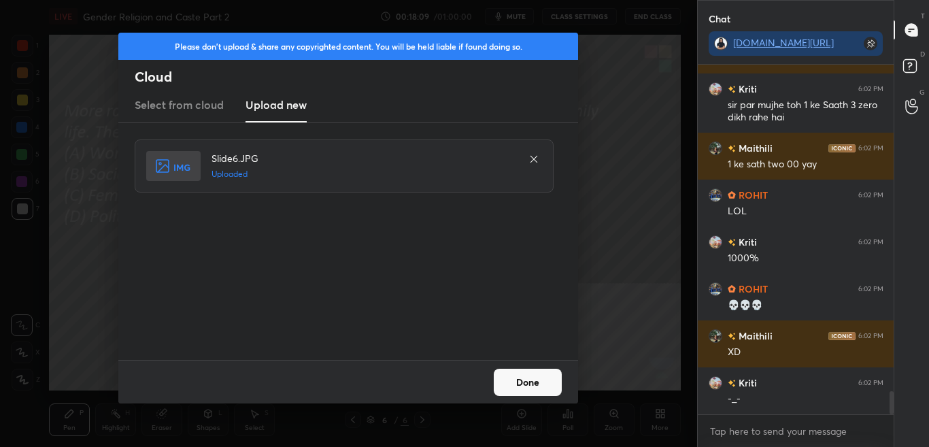
scroll to position [4868, 0]
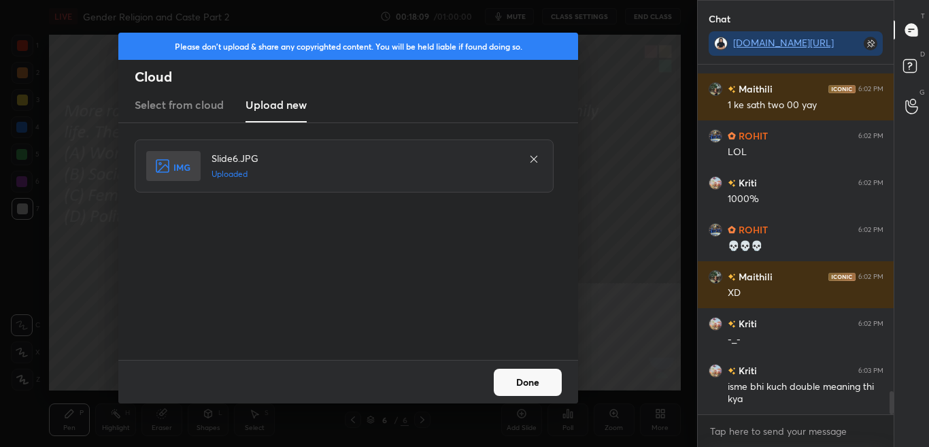
click at [518, 398] on div "Done" at bounding box center [348, 382] width 460 height 44
click at [518, 396] on div "Done" at bounding box center [348, 382] width 460 height 44
click at [520, 394] on button "Done" at bounding box center [528, 381] width 68 height 27
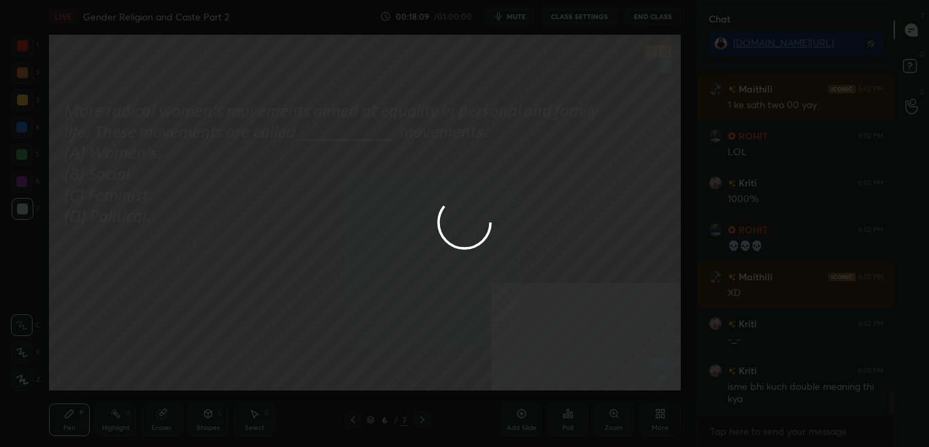
click at [521, 392] on div at bounding box center [464, 223] width 929 height 447
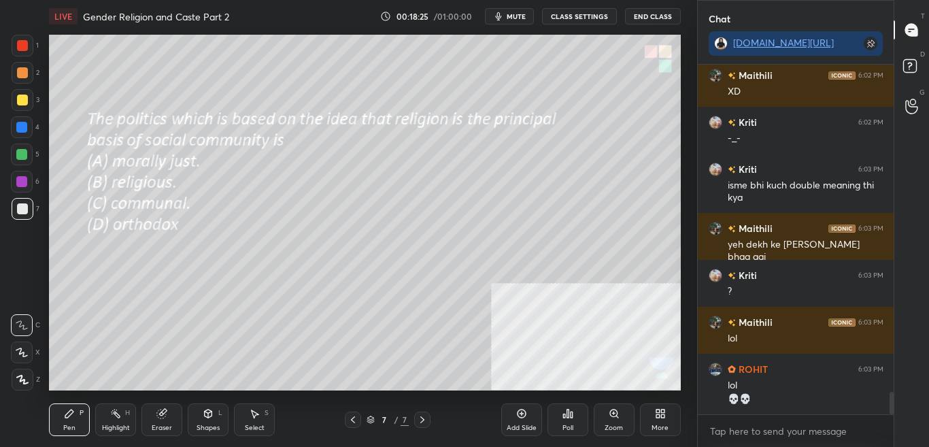
scroll to position [5116, 0]
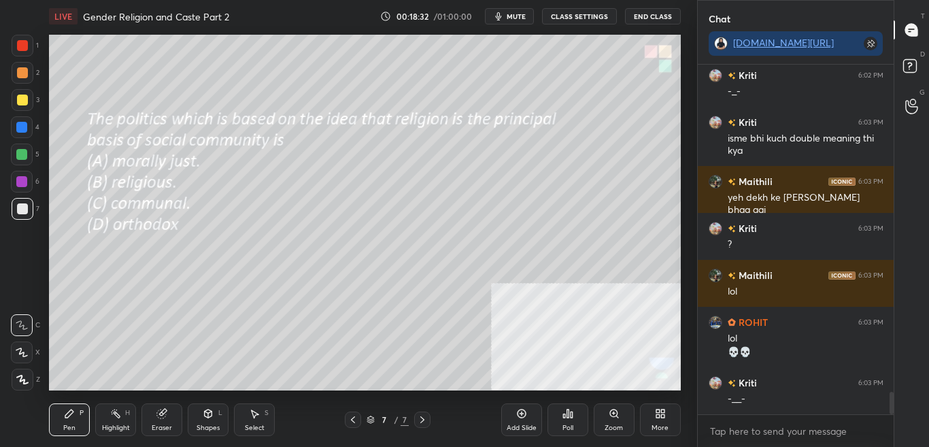
click at [569, 428] on div "Poll" at bounding box center [567, 427] width 11 height 7
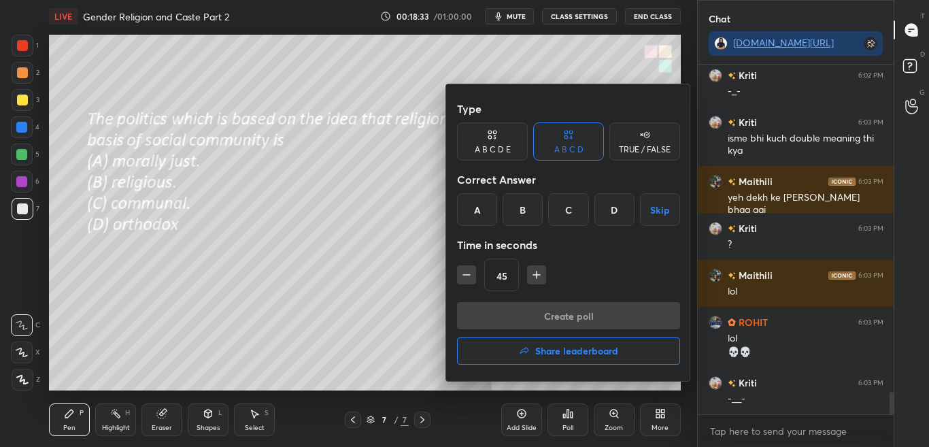
click at [525, 209] on div "B" at bounding box center [522, 209] width 40 height 33
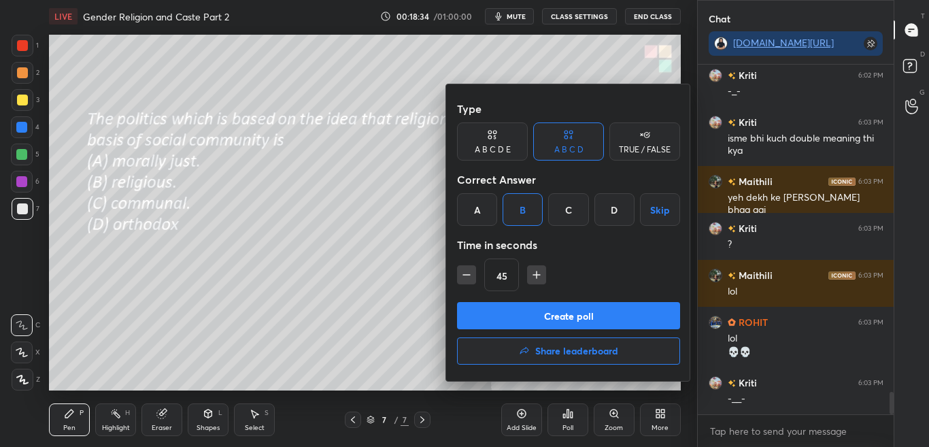
click at [526, 310] on button "Create poll" at bounding box center [568, 315] width 223 height 27
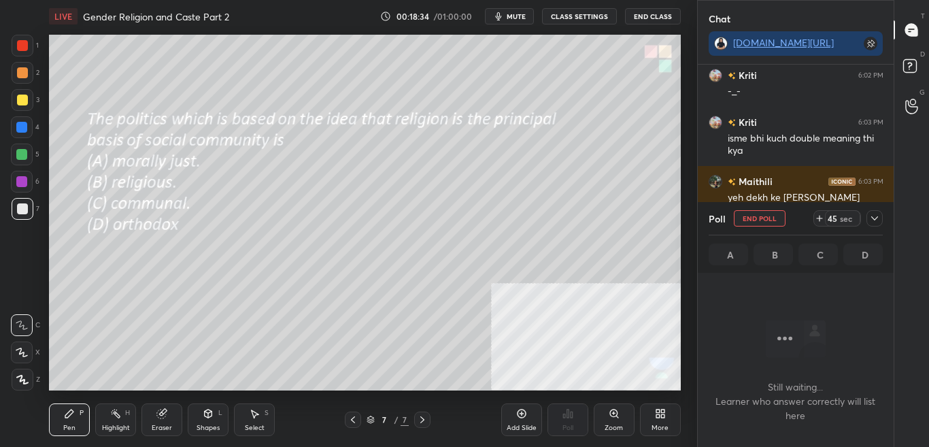
scroll to position [343, 192]
click at [876, 216] on icon at bounding box center [874, 218] width 11 height 11
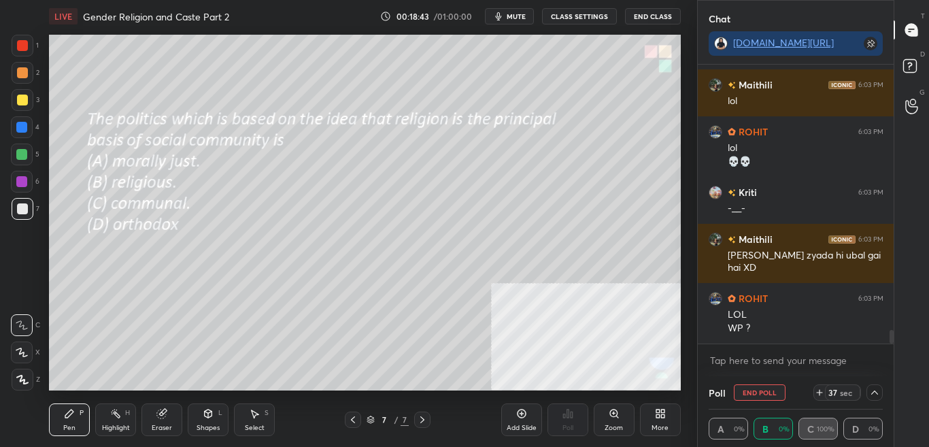
click at [749, 396] on button "End Poll" at bounding box center [760, 392] width 52 height 16
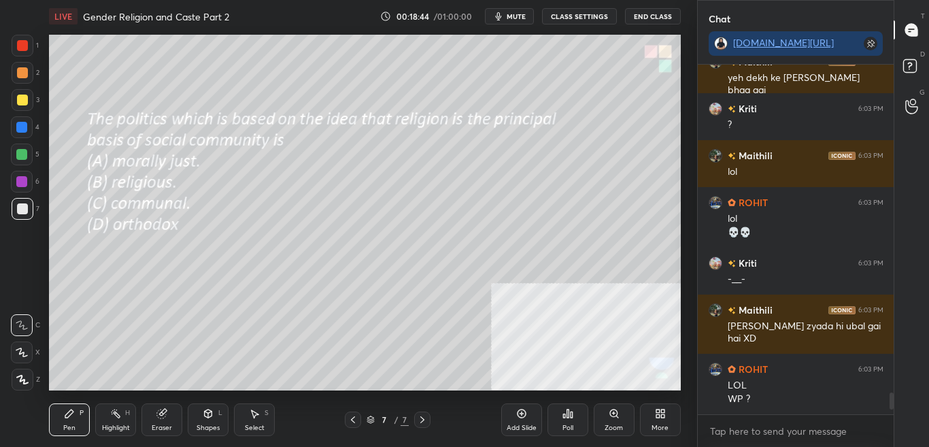
click at [572, 416] on icon at bounding box center [567, 413] width 11 height 11
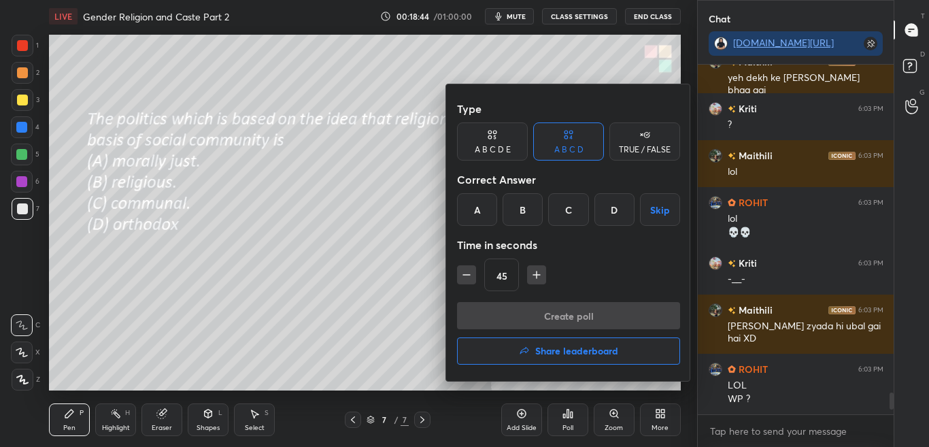
click at [568, 209] on div "C" at bounding box center [568, 209] width 40 height 33
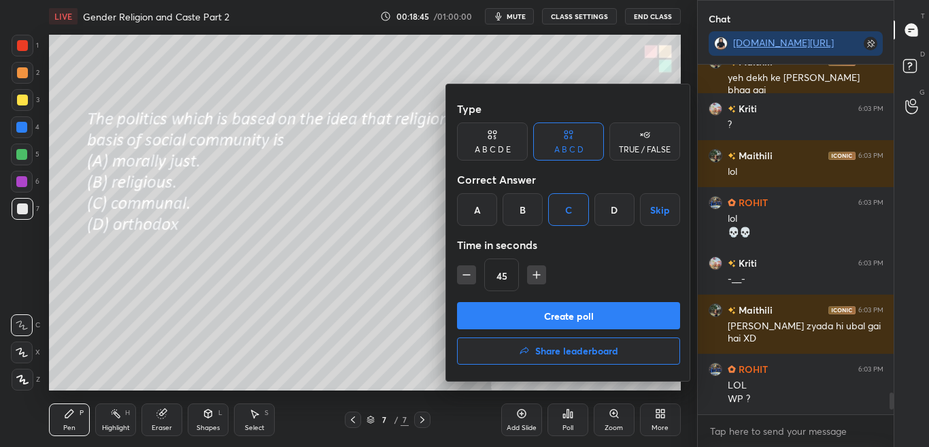
click at [588, 324] on button "Create poll" at bounding box center [568, 315] width 223 height 27
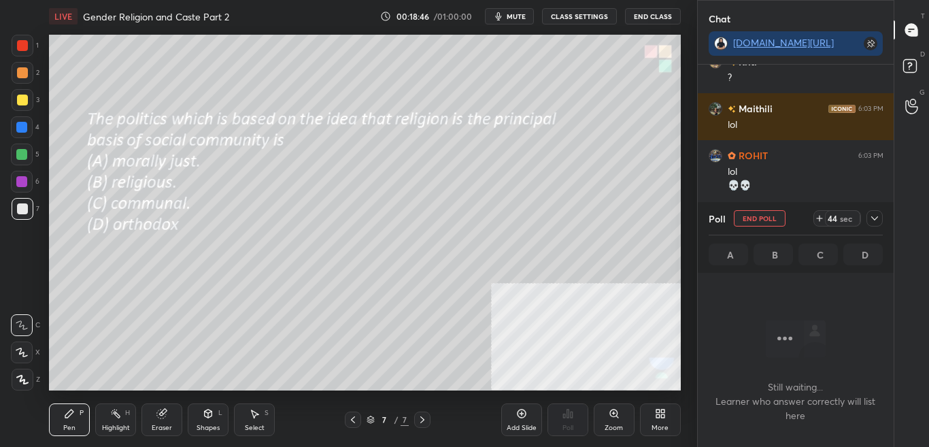
click at [869, 218] on icon at bounding box center [874, 218] width 11 height 11
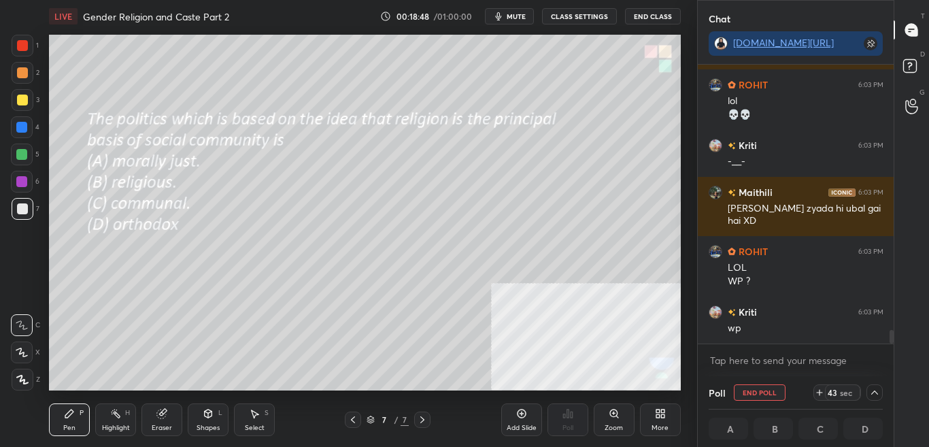
drag, startPoint x: 889, startPoint y: 333, endPoint x: 891, endPoint y: 365, distance: 32.0
click at [890, 352] on div "Kriti 6:03 PM ? Maithili 6:03 PM lol ROHIT 6:03 PM lol 💀💀 Kriti 6:03 PM -__- Ma…" at bounding box center [795, 220] width 196 height 311
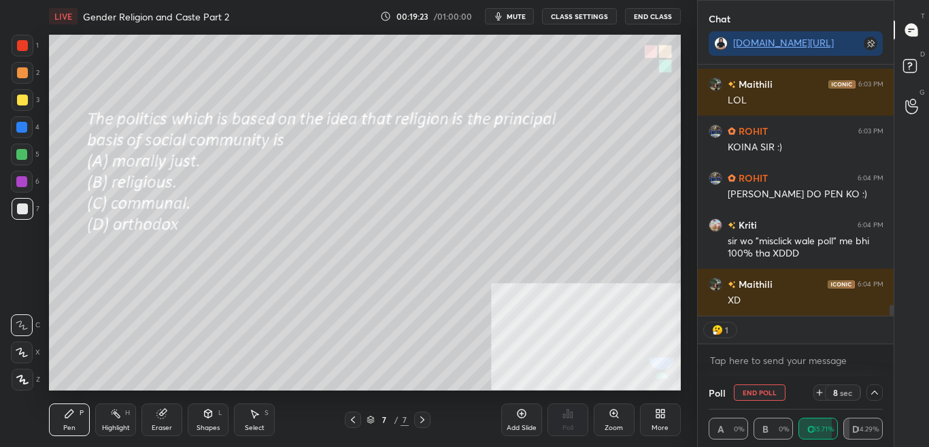
click at [874, 390] on icon at bounding box center [874, 392] width 7 height 4
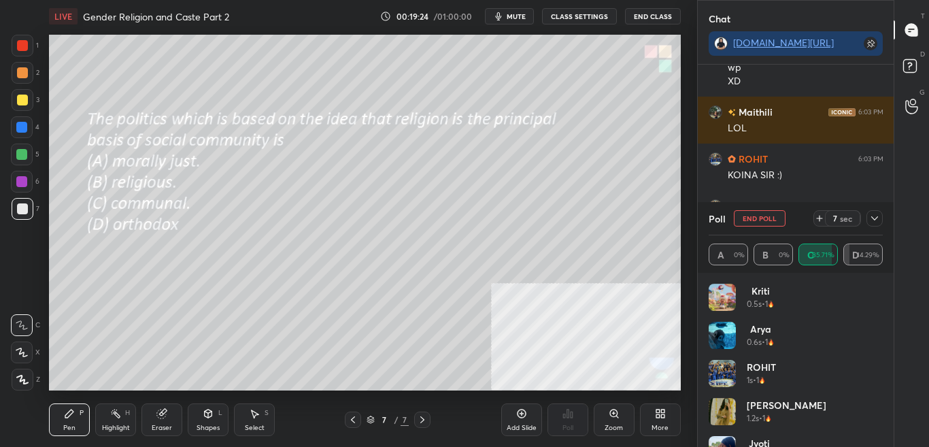
click at [876, 221] on icon at bounding box center [874, 218] width 11 height 11
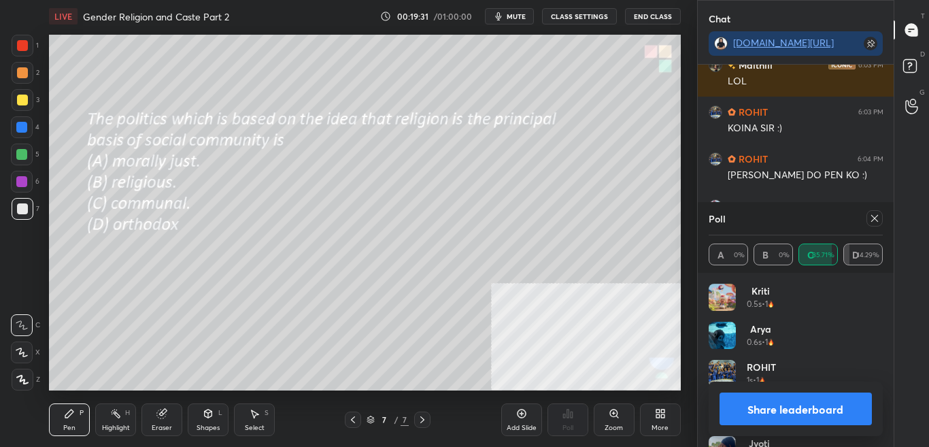
click at [826, 402] on button "Share leaderboard" at bounding box center [795, 408] width 153 height 33
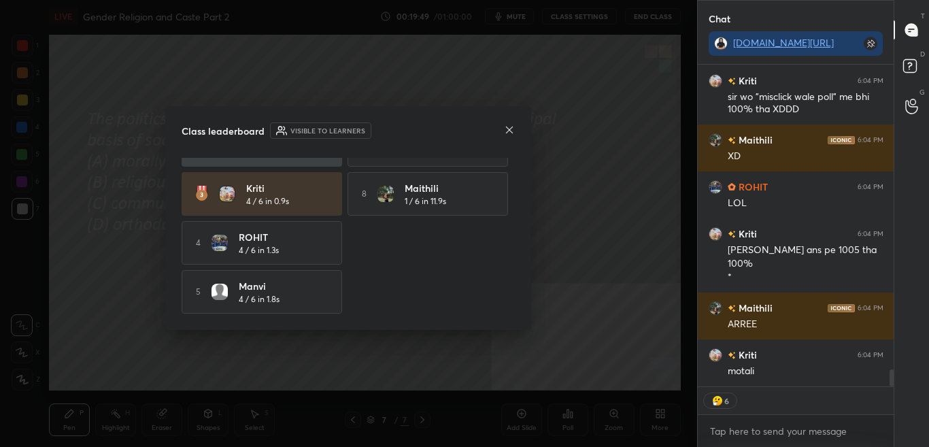
click at [510, 131] on icon at bounding box center [509, 129] width 11 height 11
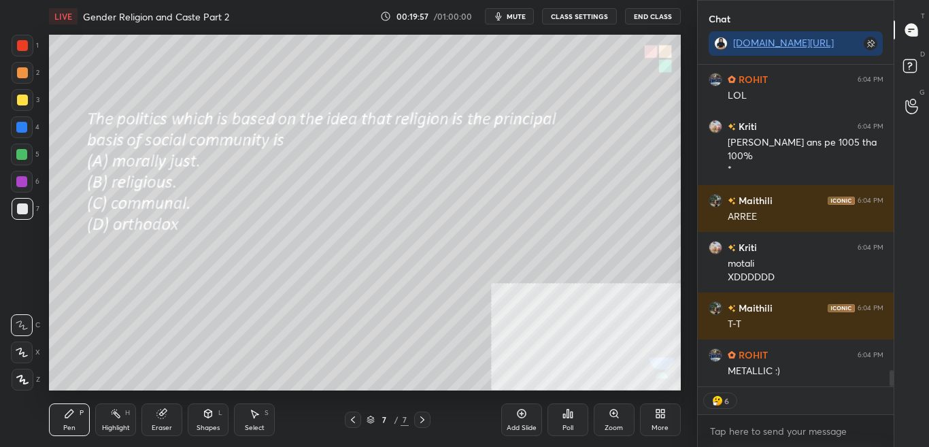
click at [662, 424] on div "More" at bounding box center [659, 427] width 17 height 7
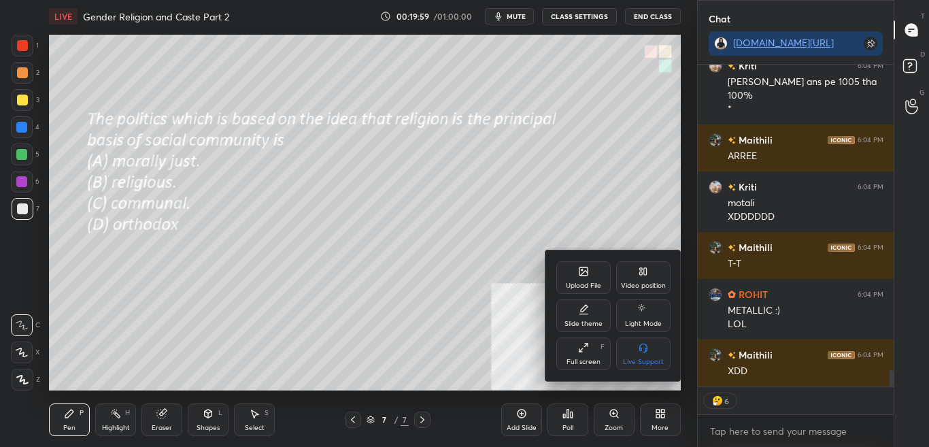
type textarea "x"
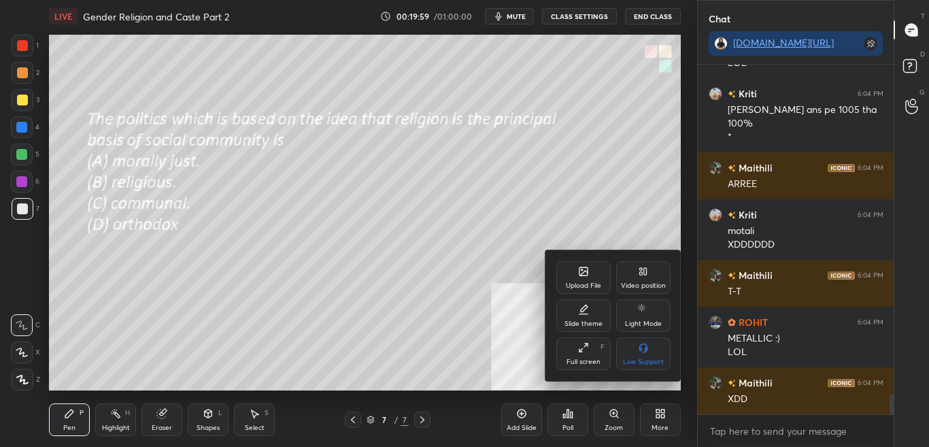
click at [586, 268] on icon at bounding box center [583, 271] width 8 height 8
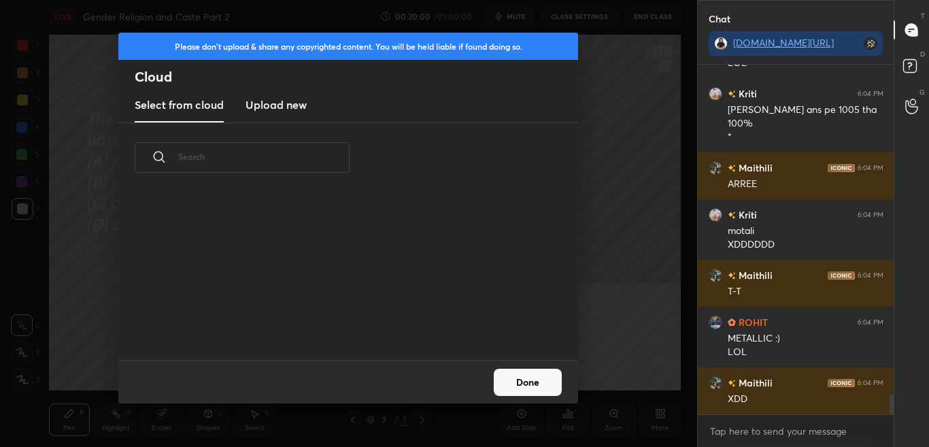
click at [294, 96] on new "Upload new" at bounding box center [275, 105] width 61 height 34
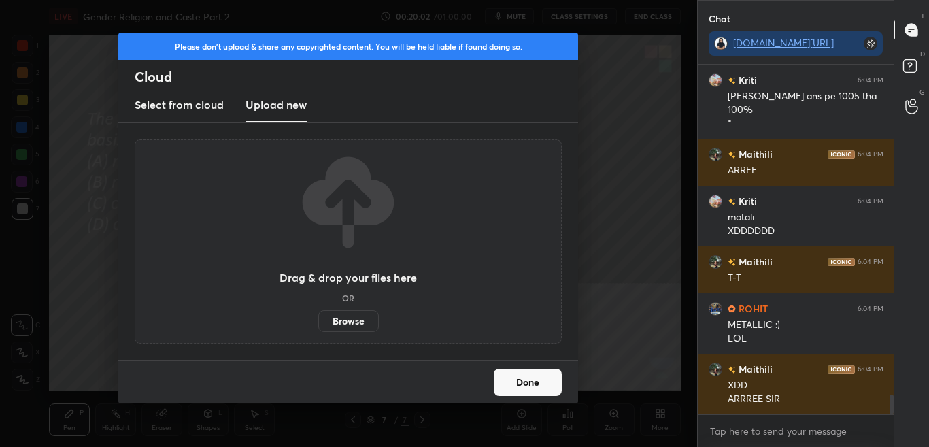
click at [351, 324] on label "Browse" at bounding box center [348, 321] width 61 height 22
click at [318, 324] on input "Browse" at bounding box center [318, 321] width 0 height 22
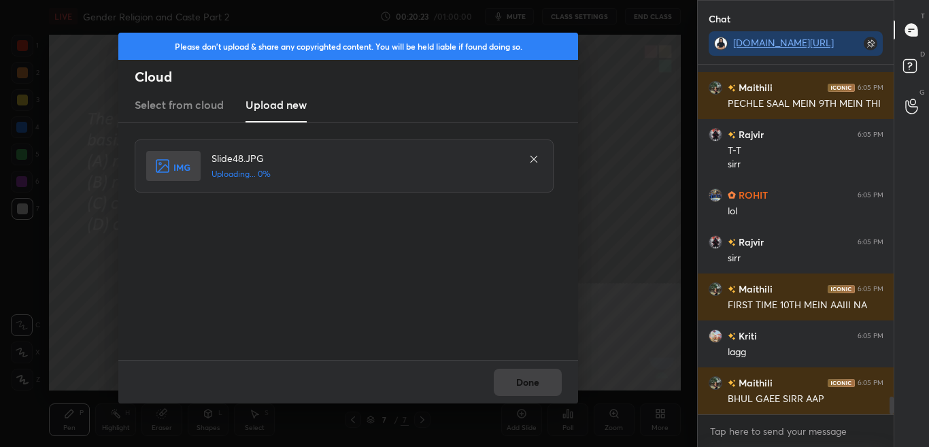
click at [530, 393] on div "Done" at bounding box center [348, 382] width 460 height 44
click at [530, 390] on div "Done" at bounding box center [348, 382] width 460 height 44
click at [530, 384] on div "Done" at bounding box center [348, 382] width 460 height 44
click at [529, 378] on button "Done" at bounding box center [528, 381] width 68 height 27
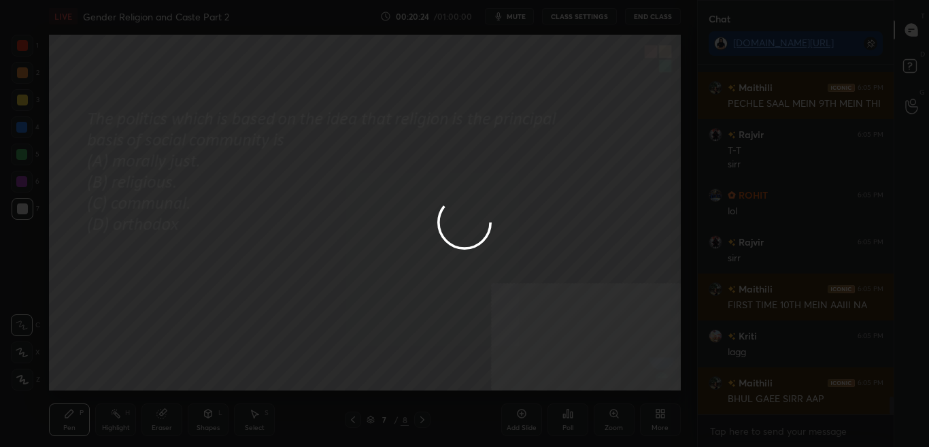
click at [529, 377] on button "Done" at bounding box center [528, 381] width 68 height 27
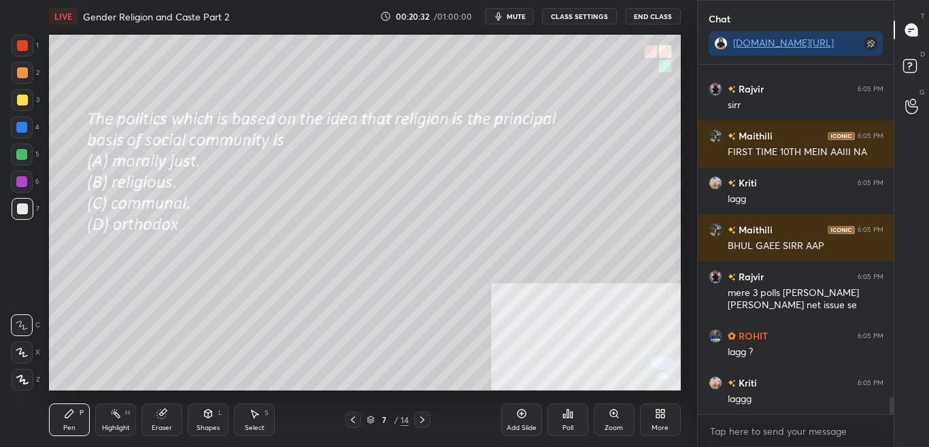
scroll to position [6683, 0]
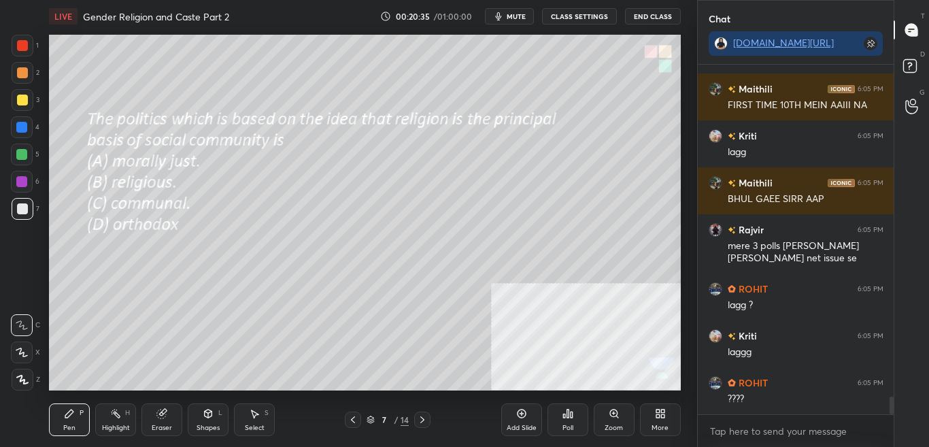
click at [656, 426] on div "More" at bounding box center [659, 427] width 17 height 7
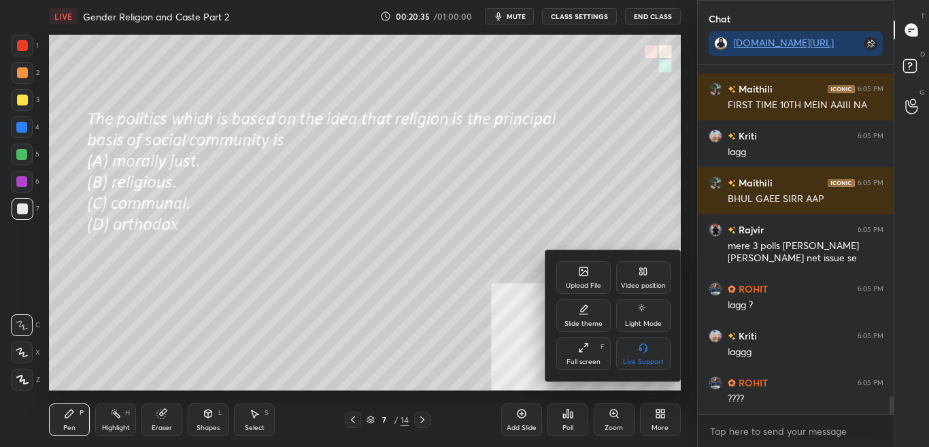
click at [595, 271] on div "Upload File" at bounding box center [583, 277] width 54 height 33
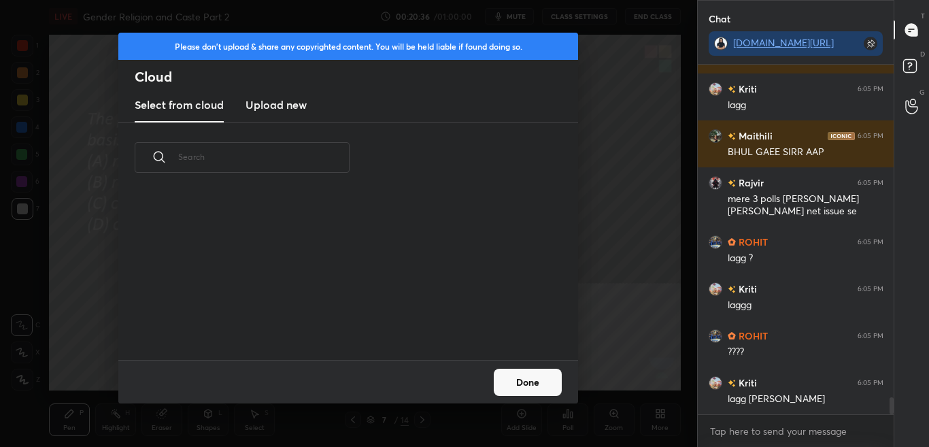
scroll to position [167, 436]
click at [285, 103] on h3 "Upload new" at bounding box center [275, 105] width 61 height 16
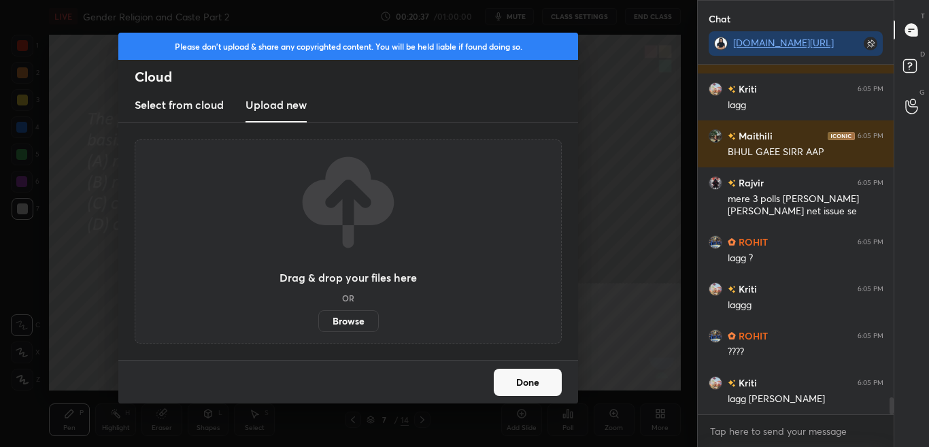
click at [323, 326] on label "Browse" at bounding box center [348, 321] width 61 height 22
click at [318, 326] on input "Browse" at bounding box center [318, 321] width 0 height 22
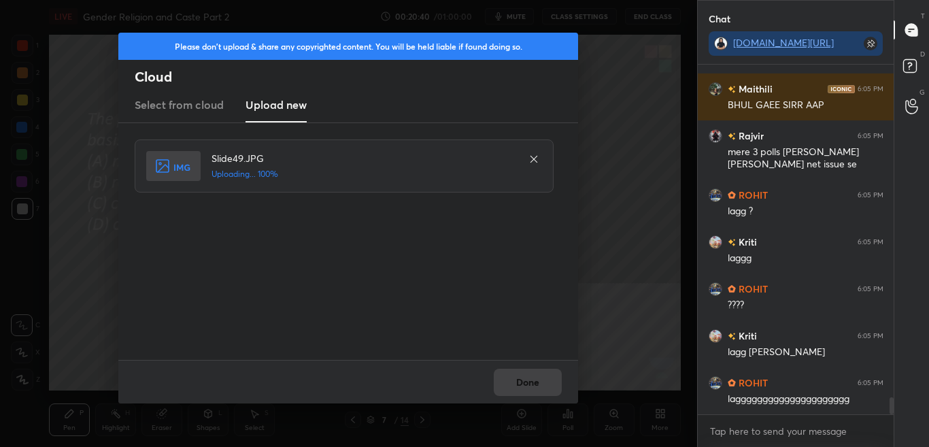
click at [535, 160] on icon at bounding box center [533, 159] width 7 height 7
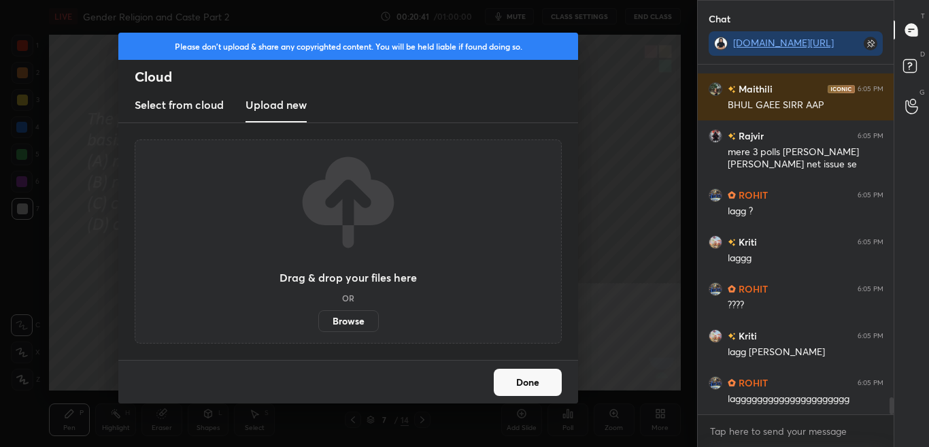
click at [352, 323] on label "Browse" at bounding box center [348, 321] width 61 height 22
click at [318, 323] on input "Browse" at bounding box center [318, 321] width 0 height 22
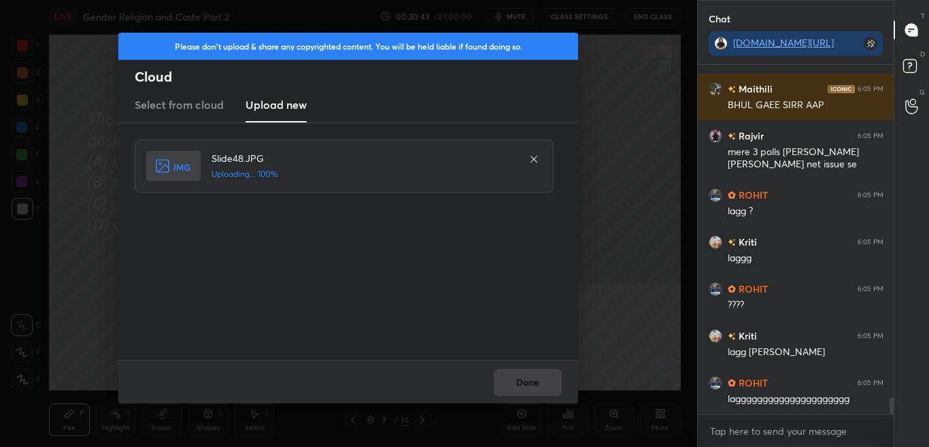
click at [545, 383] on div "Done" at bounding box center [348, 382] width 460 height 44
click at [544, 384] on button "Done" at bounding box center [528, 381] width 68 height 27
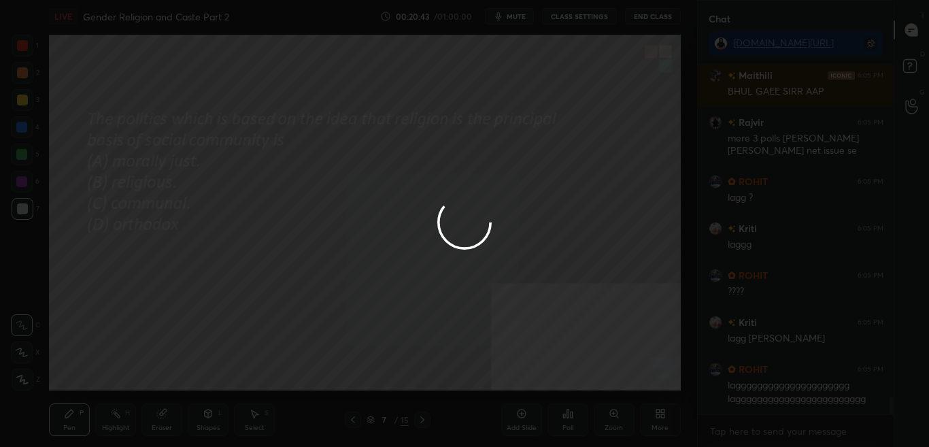
click at [543, 385] on div at bounding box center [464, 223] width 929 height 447
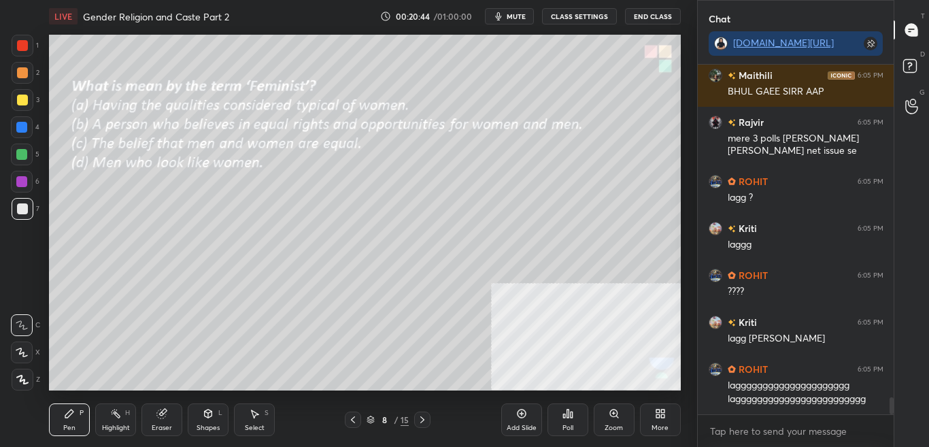
click at [528, 17] on button "mute" at bounding box center [509, 16] width 49 height 16
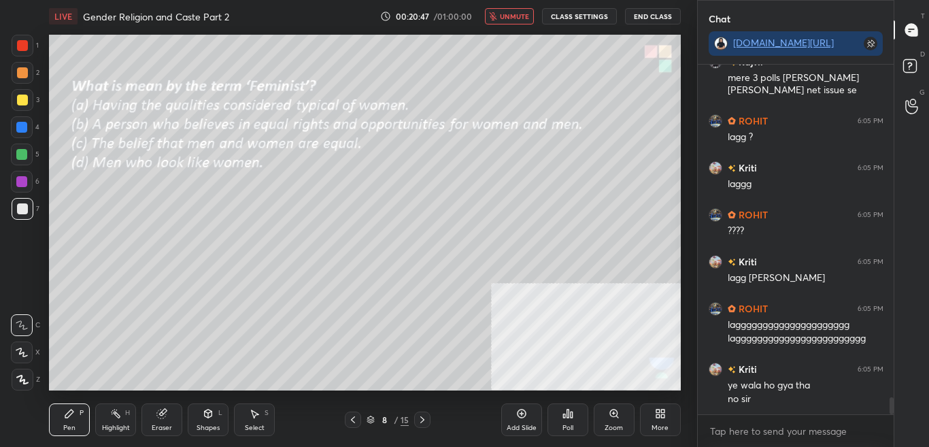
scroll to position [6897, 0]
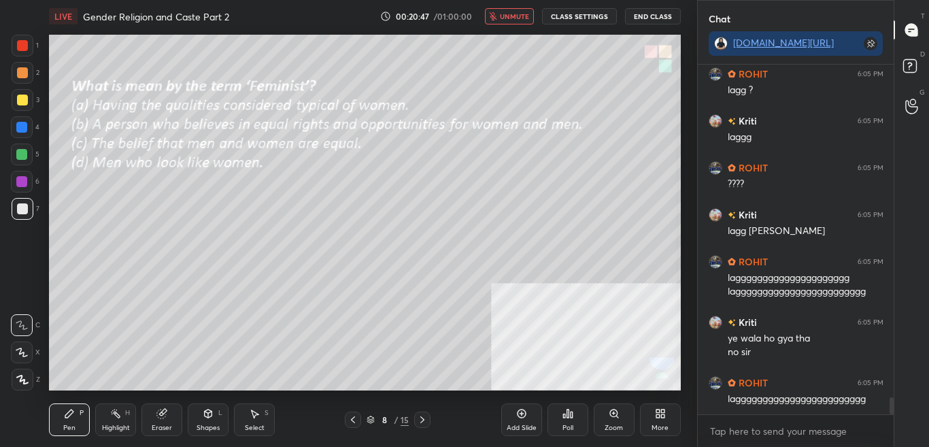
click at [520, 15] on span "unmute" at bounding box center [514, 17] width 29 height 10
click at [555, 421] on div "Poll" at bounding box center [567, 419] width 41 height 33
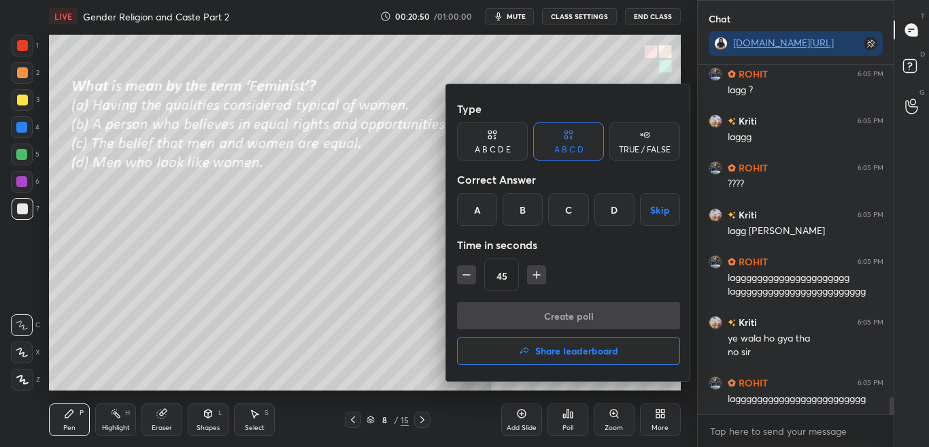
scroll to position [6944, 0]
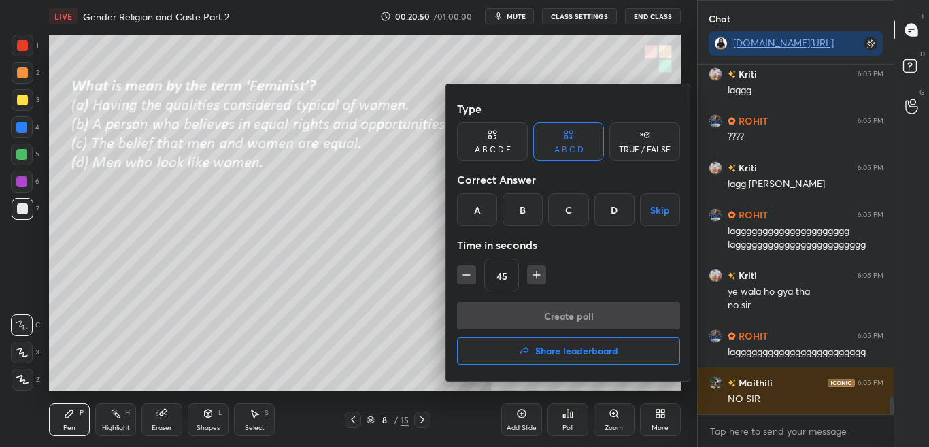
click at [564, 420] on div at bounding box center [464, 223] width 929 height 447
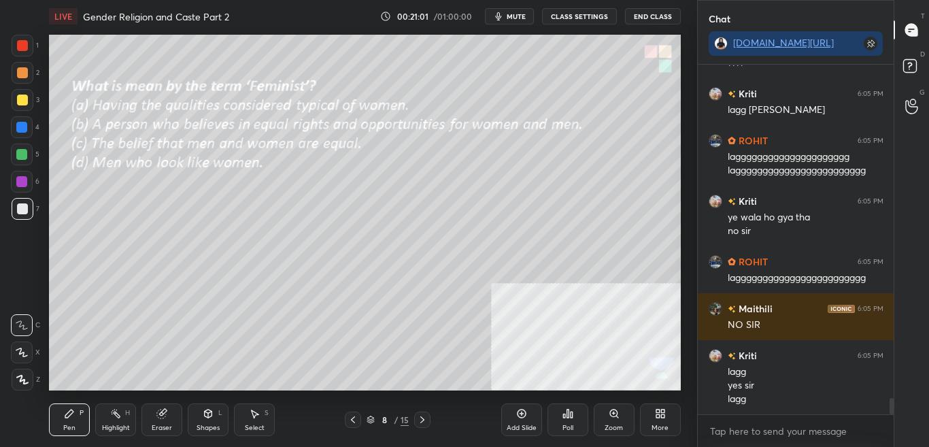
scroll to position [7032, 0]
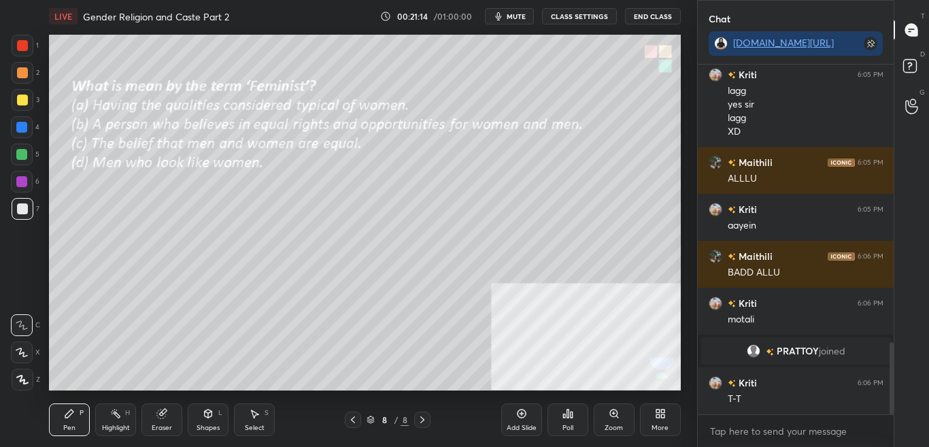
scroll to position [1347, 0]
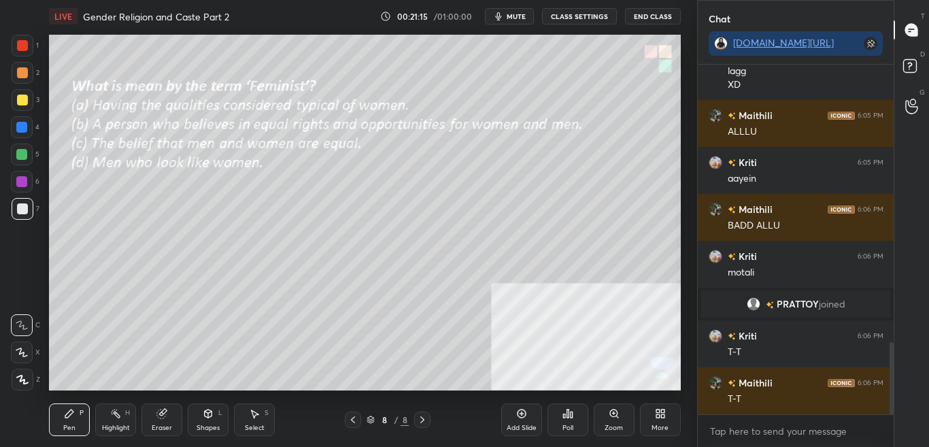
click at [573, 421] on div "Poll" at bounding box center [567, 419] width 41 height 33
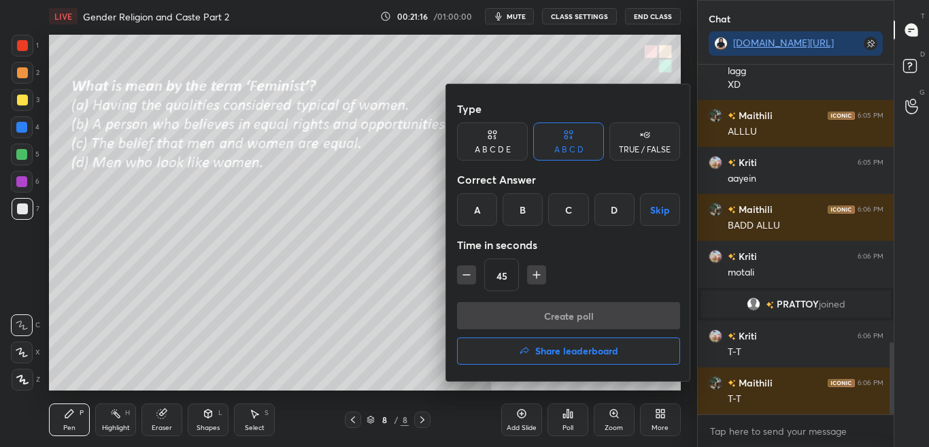
click at [523, 212] on div "B" at bounding box center [522, 209] width 40 height 33
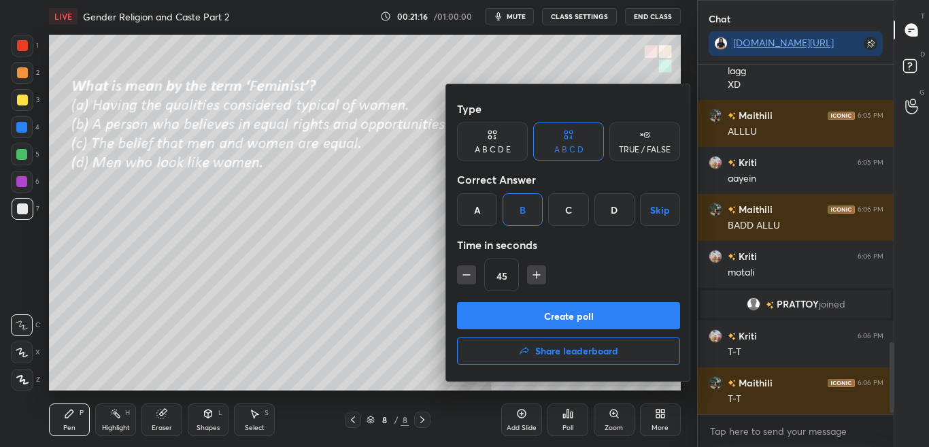
scroll to position [1394, 0]
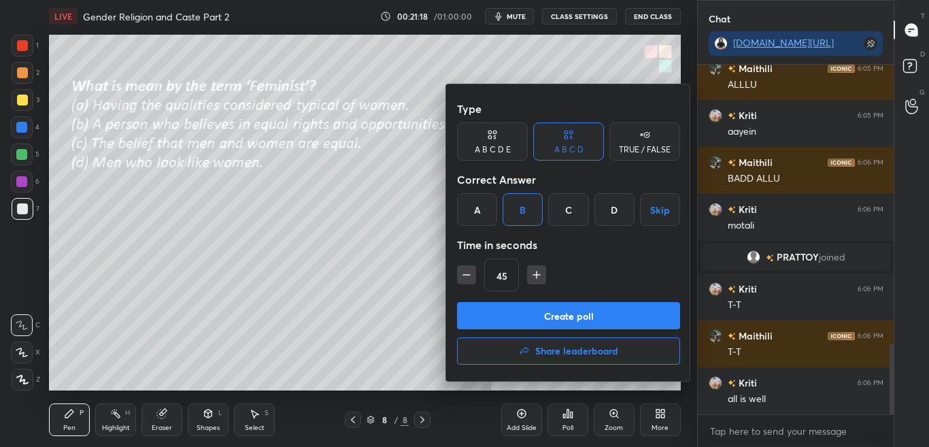
drag, startPoint x: 531, startPoint y: 317, endPoint x: 547, endPoint y: 287, distance: 34.1
click at [530, 318] on button "Create poll" at bounding box center [568, 315] width 223 height 27
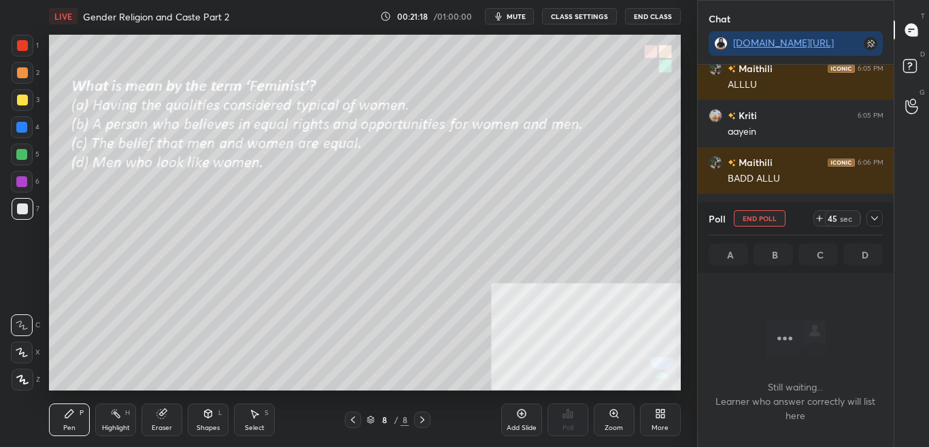
scroll to position [307, 192]
click at [877, 222] on icon at bounding box center [874, 218] width 11 height 11
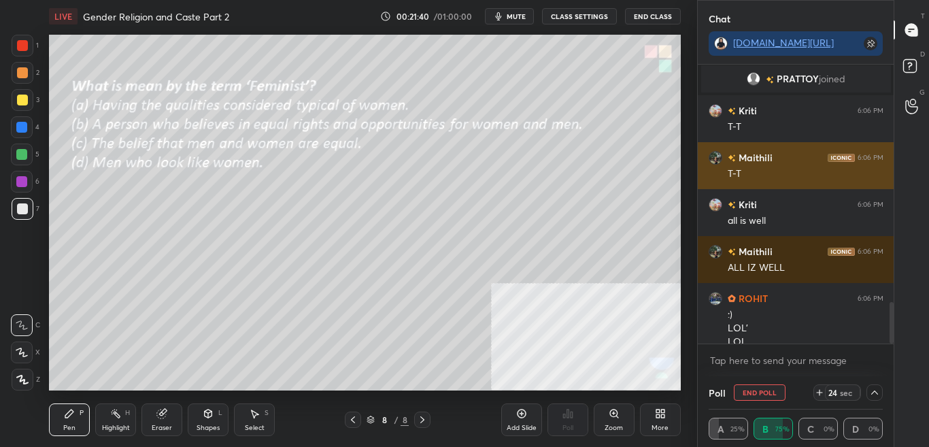
scroll to position [1586, 0]
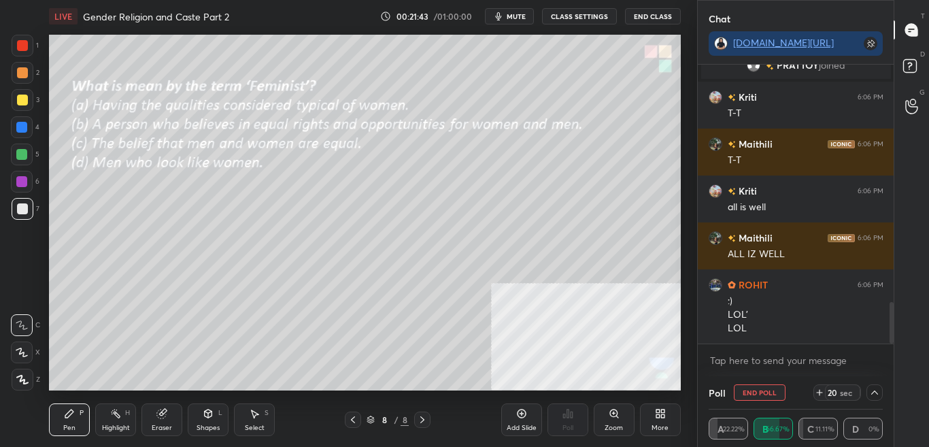
click at [869, 396] on icon at bounding box center [874, 392] width 11 height 11
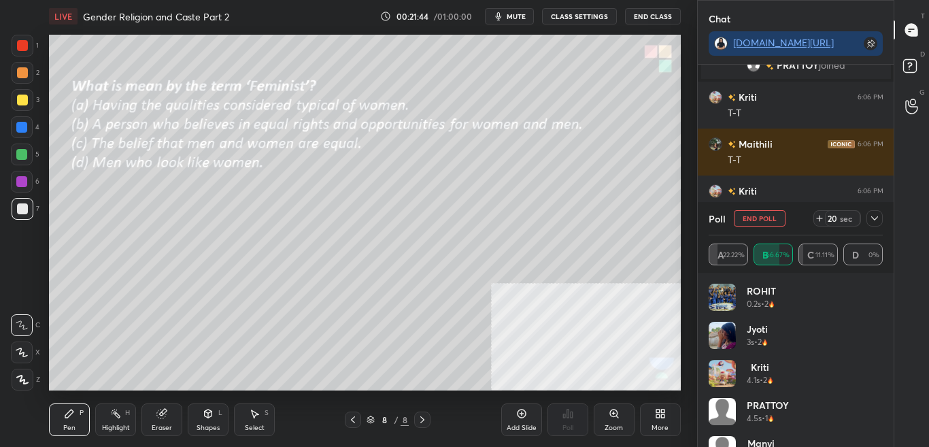
scroll to position [159, 170]
click at [876, 424] on div "PRATTOY 4.5s • 1" at bounding box center [795, 417] width 175 height 38
click at [878, 430] on div "PRATTOY 4.5s • 1" at bounding box center [795, 417] width 175 height 38
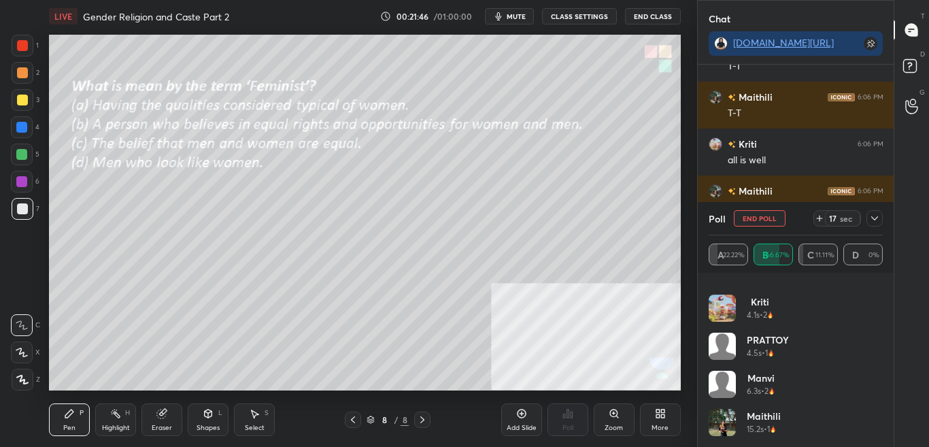
scroll to position [0, 0]
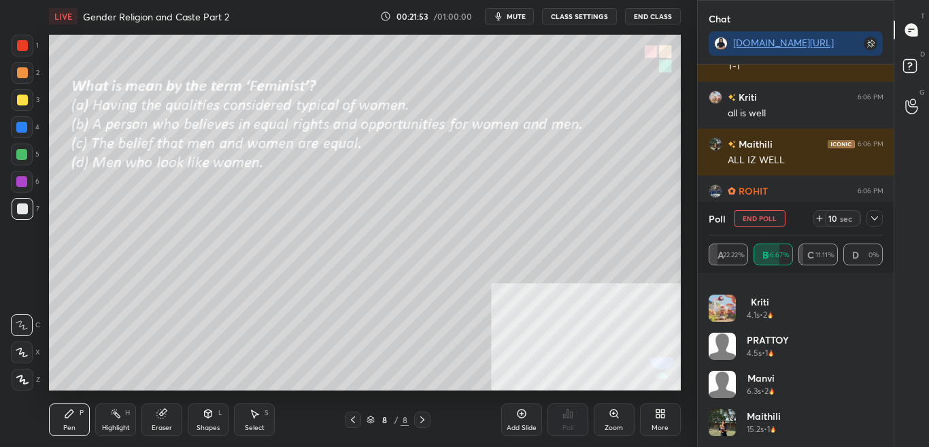
click at [872, 218] on icon at bounding box center [874, 218] width 7 height 4
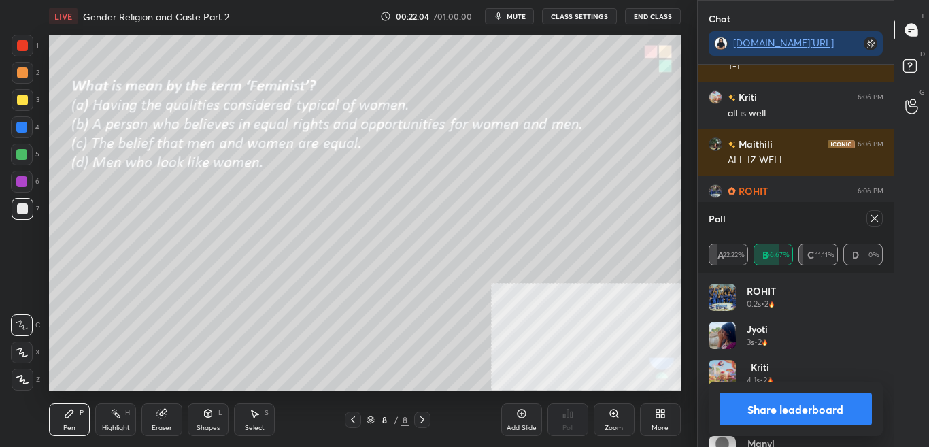
click at [790, 411] on button "Share leaderboard" at bounding box center [795, 408] width 153 height 33
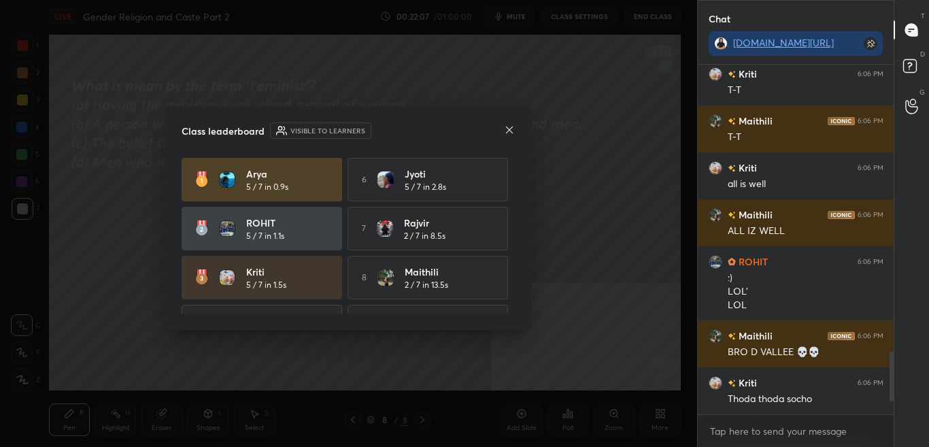
drag, startPoint x: 510, startPoint y: 205, endPoint x: 509, endPoint y: 230, distance: 25.9
click at [509, 230] on div "Arya 5 / 7 in 0.9s 6 Jyoti 5 / 7 in 2.8s ROHIT 5 / 7 in 1.1s 7 [PERSON_NAME] 2 …" at bounding box center [348, 277] width 333 height 239
drag, startPoint x: 509, startPoint y: 224, endPoint x: 511, endPoint y: 251, distance: 27.3
click at [511, 254] on div "Arya 5 / 7 in 0.9s 6 Jyoti 5 / 7 in 2.8s ROHIT 5 / 7 in 1.1s 7 [PERSON_NAME] 2 …" at bounding box center [348, 236] width 333 height 156
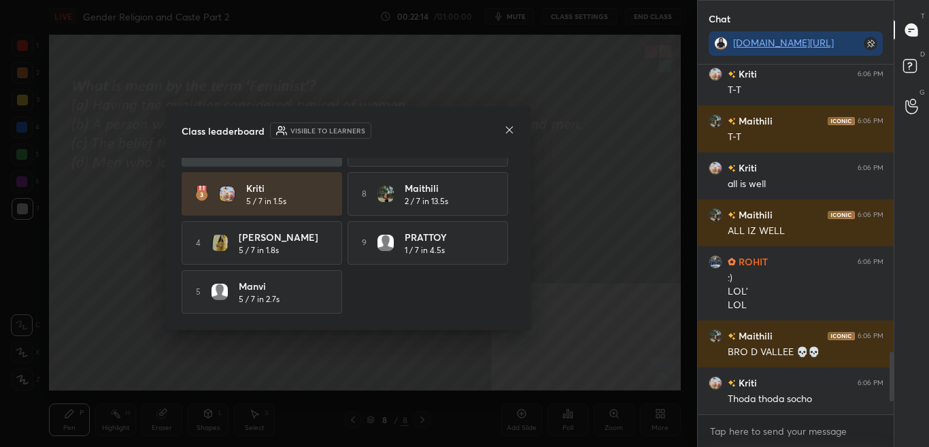
click at [508, 128] on icon at bounding box center [509, 129] width 7 height 7
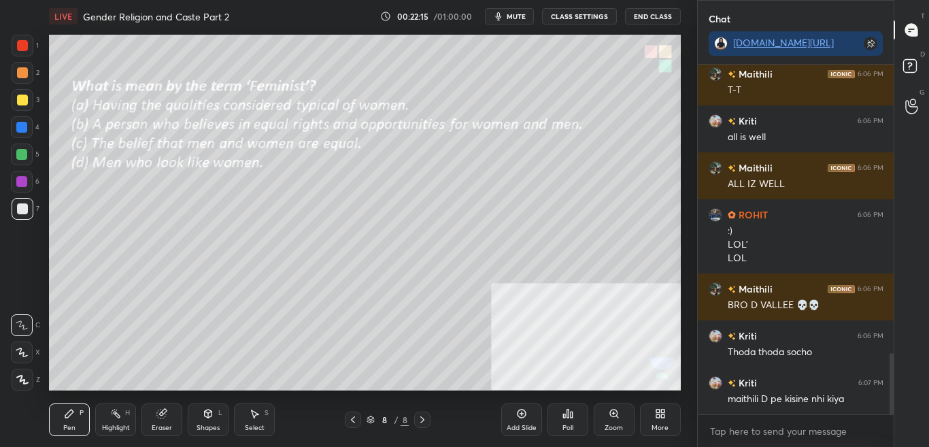
click at [652, 434] on div "More" at bounding box center [660, 419] width 41 height 33
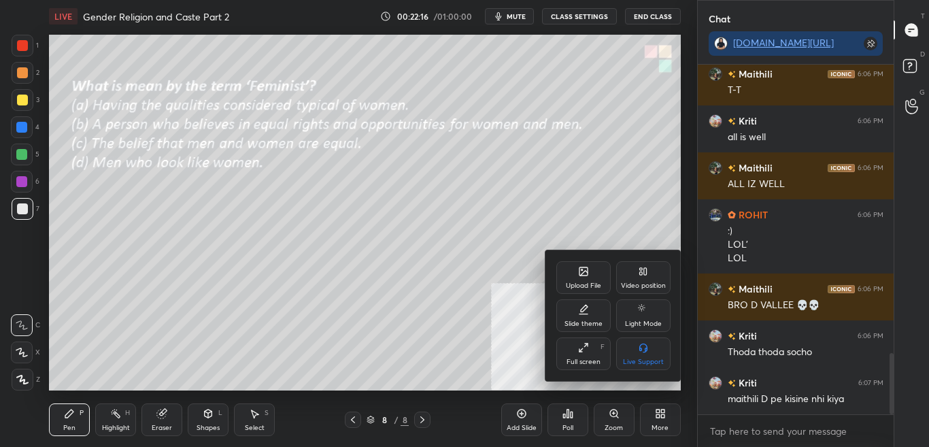
click at [596, 285] on div "Upload File" at bounding box center [583, 285] width 35 height 7
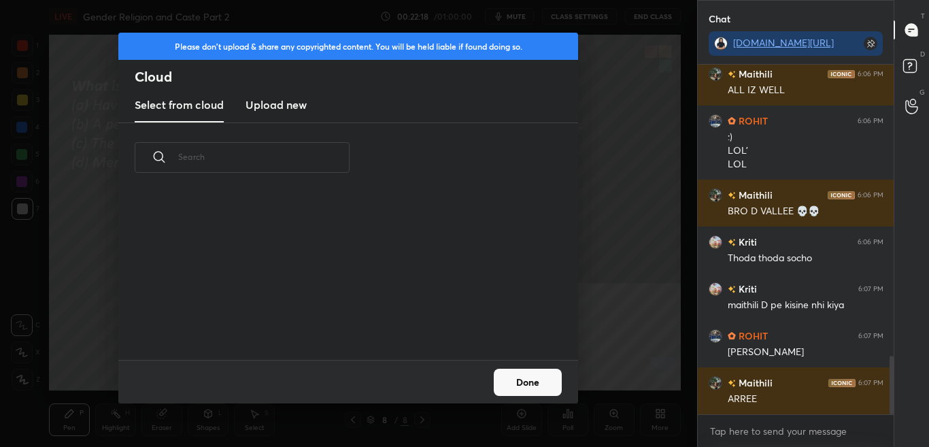
click at [290, 101] on h3 "Upload new" at bounding box center [275, 105] width 61 height 16
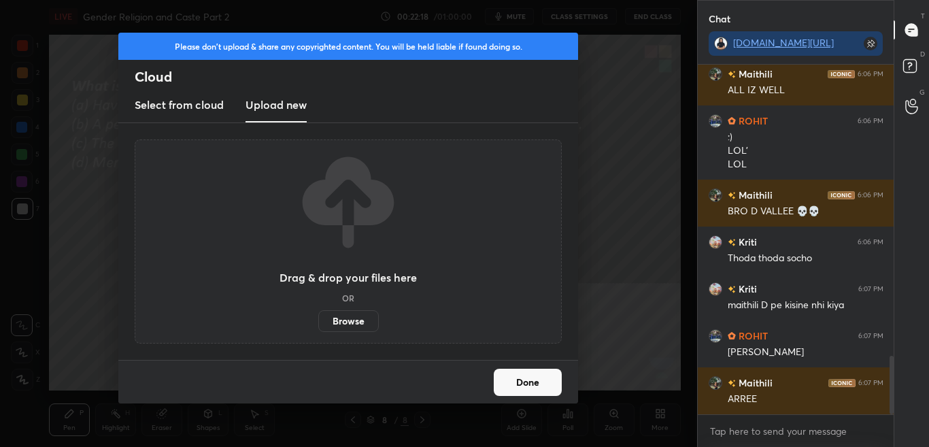
scroll to position [1763, 0]
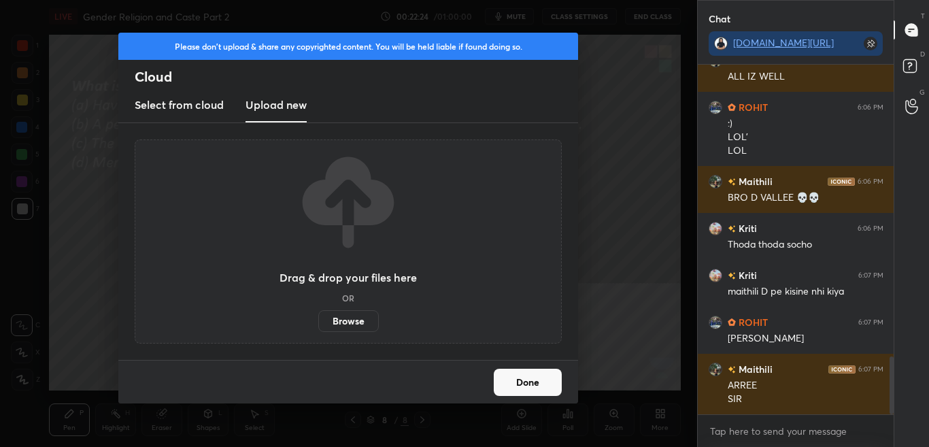
click at [368, 318] on label "Browse" at bounding box center [348, 321] width 61 height 22
click at [318, 318] on input "Browse" at bounding box center [318, 321] width 0 height 22
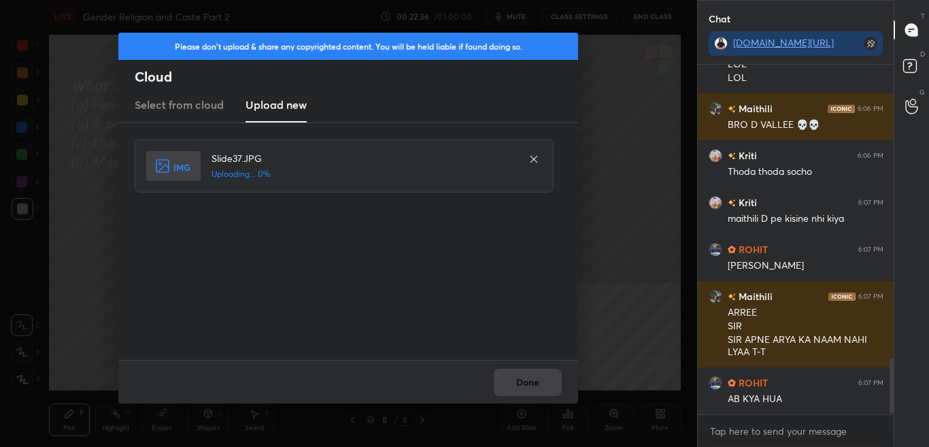
scroll to position [1883, 0]
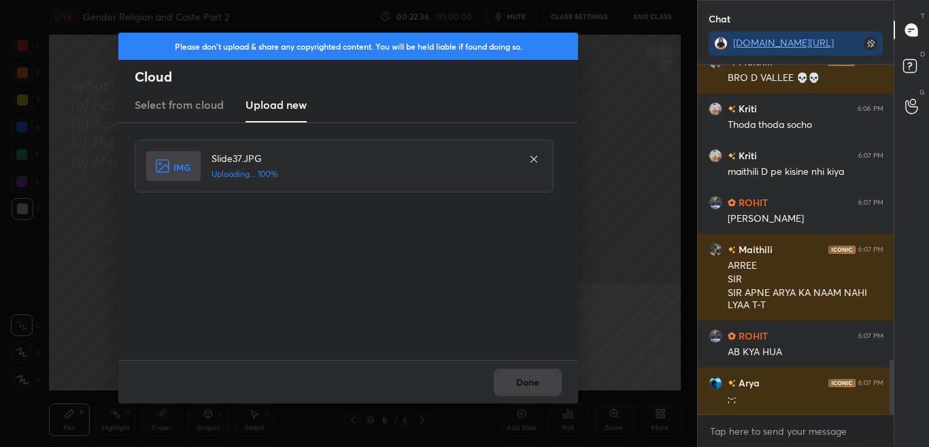
click at [518, 393] on div "Done" at bounding box center [348, 382] width 460 height 44
click at [521, 383] on button "Done" at bounding box center [528, 381] width 68 height 27
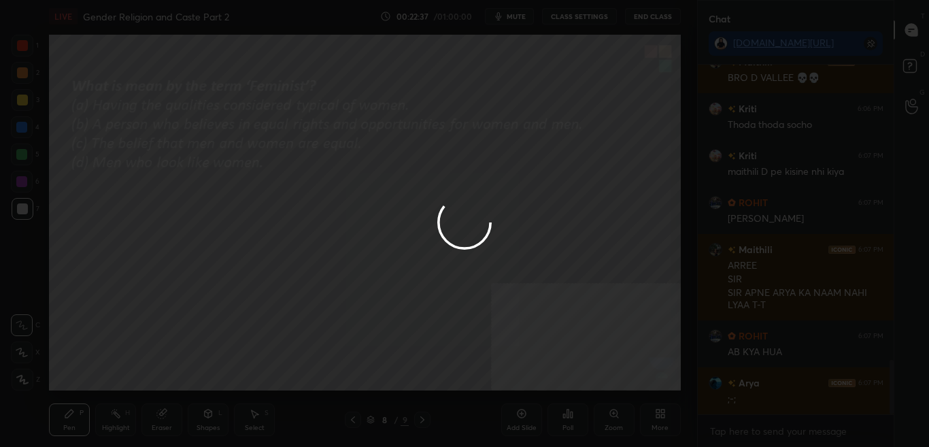
click at [521, 376] on button "Done" at bounding box center [528, 381] width 68 height 27
click at [521, 374] on div at bounding box center [464, 223] width 929 height 447
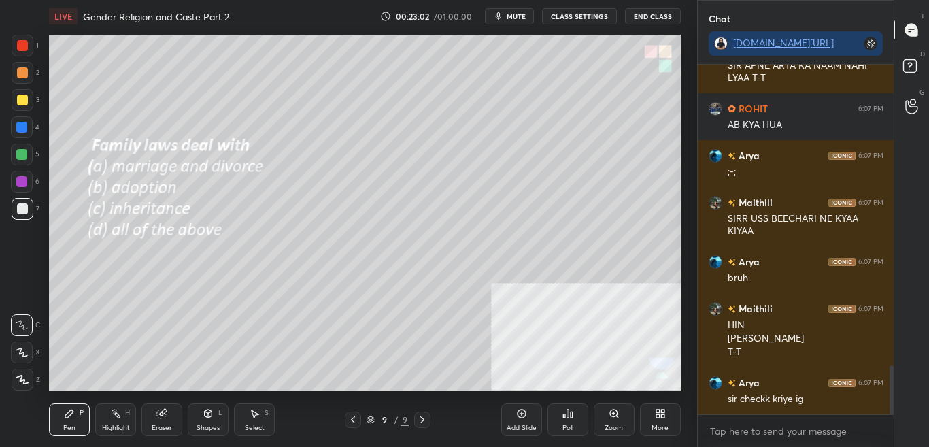
scroll to position [2157, 0]
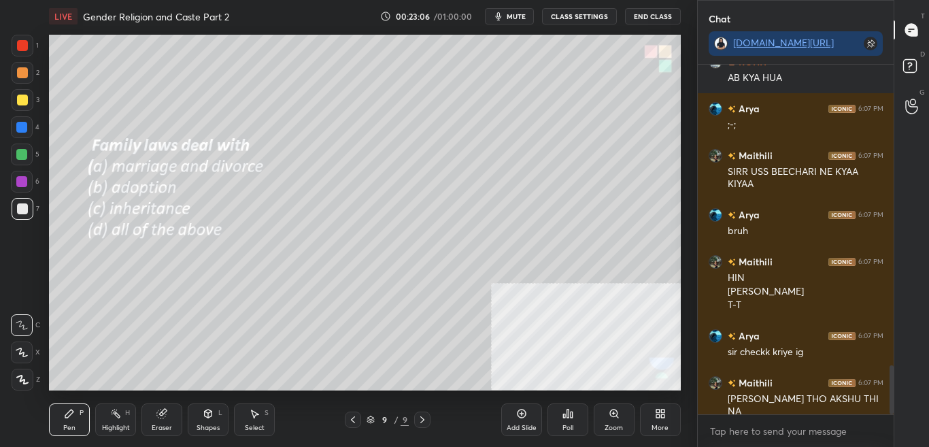
click at [559, 421] on div "Poll" at bounding box center [567, 419] width 41 height 33
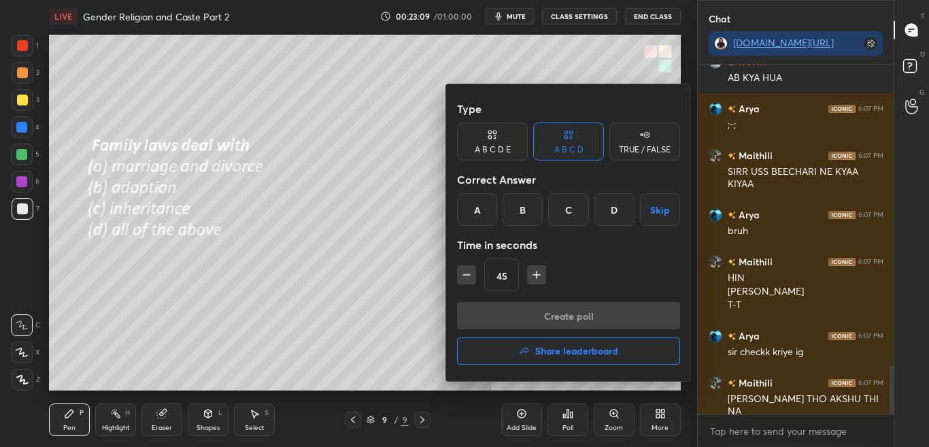
scroll to position [2216, 0]
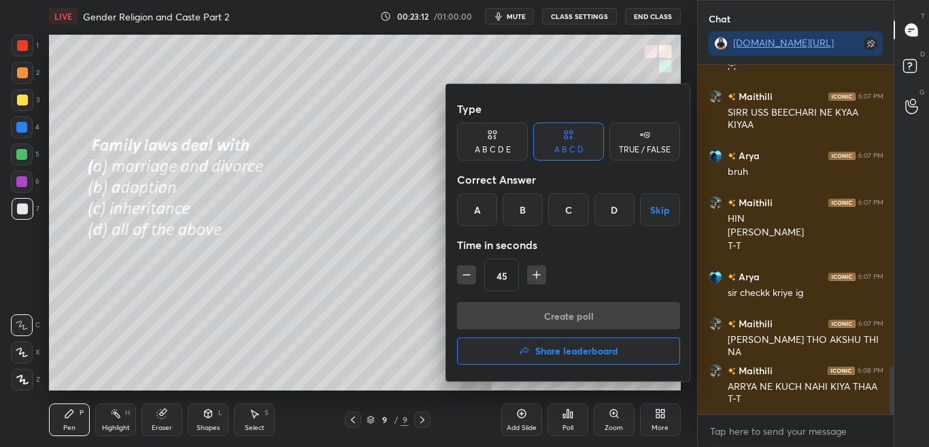
click at [615, 212] on div "D" at bounding box center [614, 209] width 40 height 33
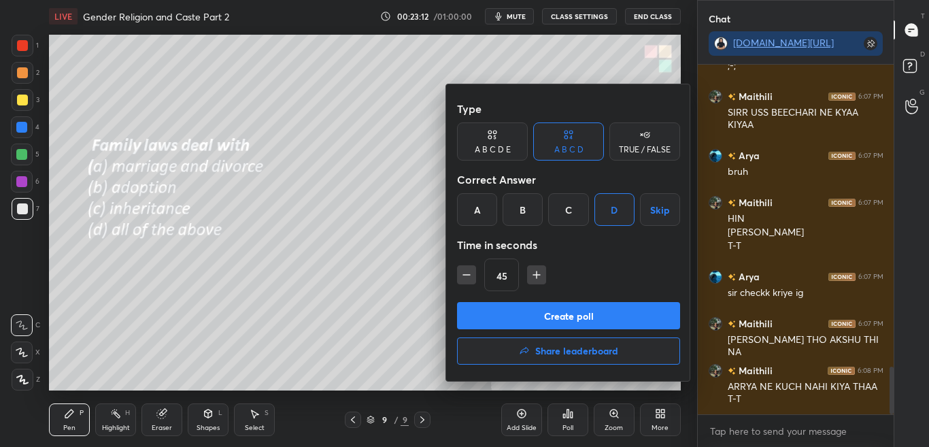
click at [585, 314] on button "Create poll" at bounding box center [568, 315] width 223 height 27
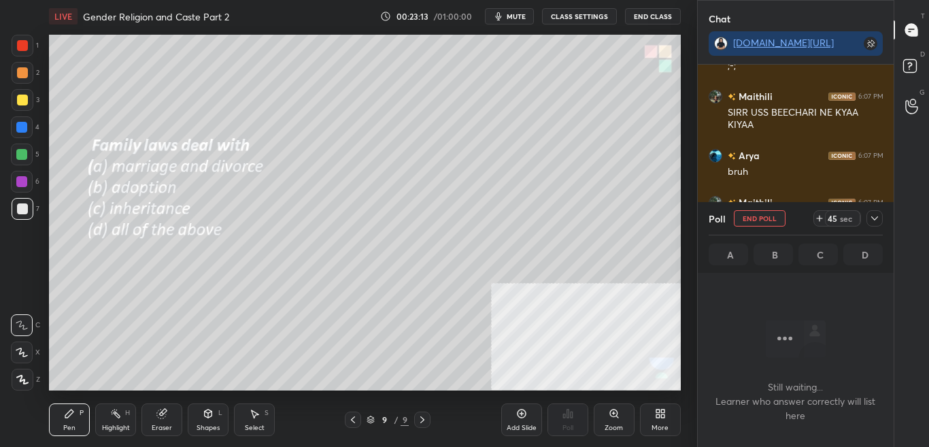
scroll to position [307, 192]
click at [876, 217] on icon at bounding box center [874, 218] width 11 height 11
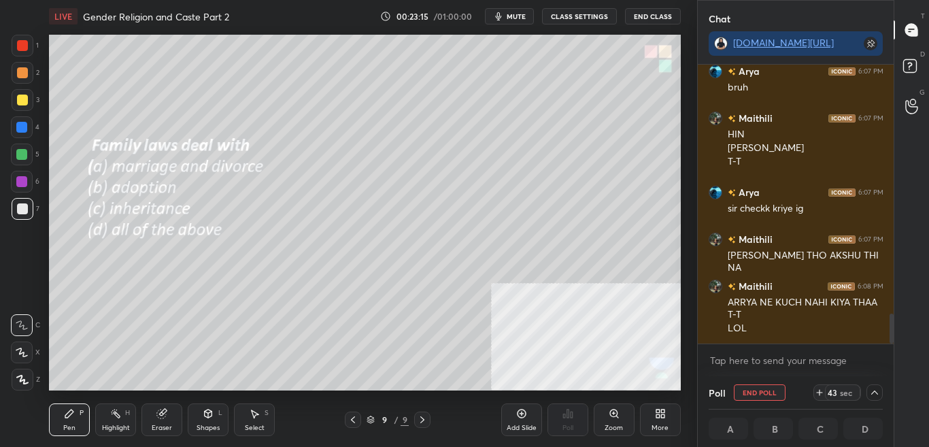
scroll to position [1, 5]
click at [889, 336] on div at bounding box center [889, 204] width 8 height 279
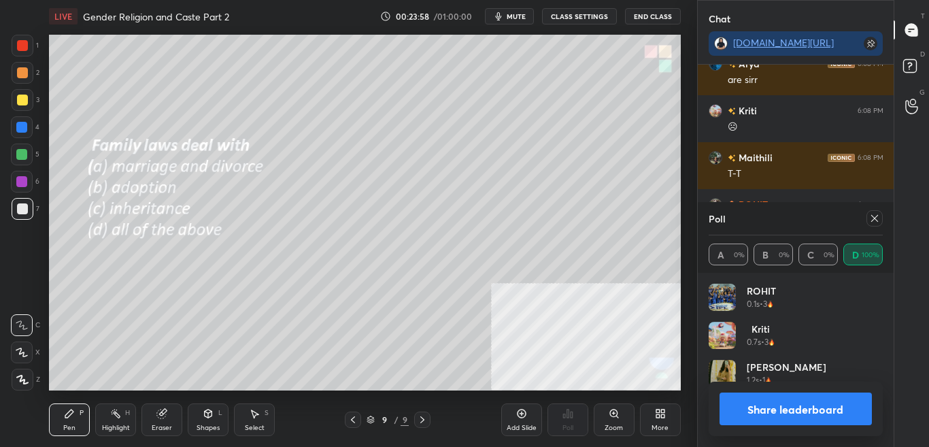
scroll to position [5, 5]
click at [878, 223] on icon at bounding box center [874, 218] width 11 height 11
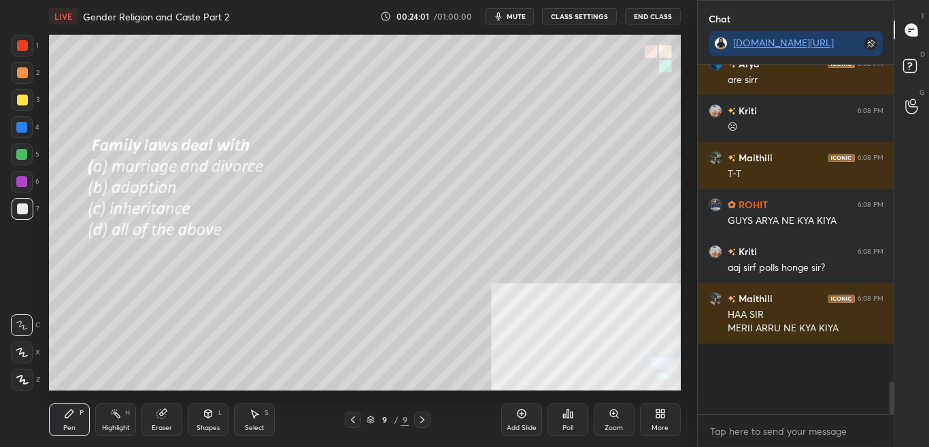
scroll to position [291, 192]
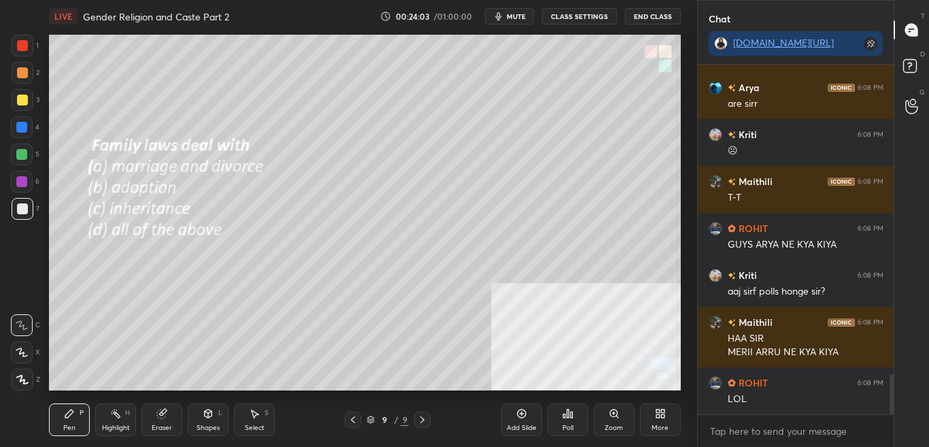
click at [661, 424] on div "More" at bounding box center [659, 427] width 17 height 7
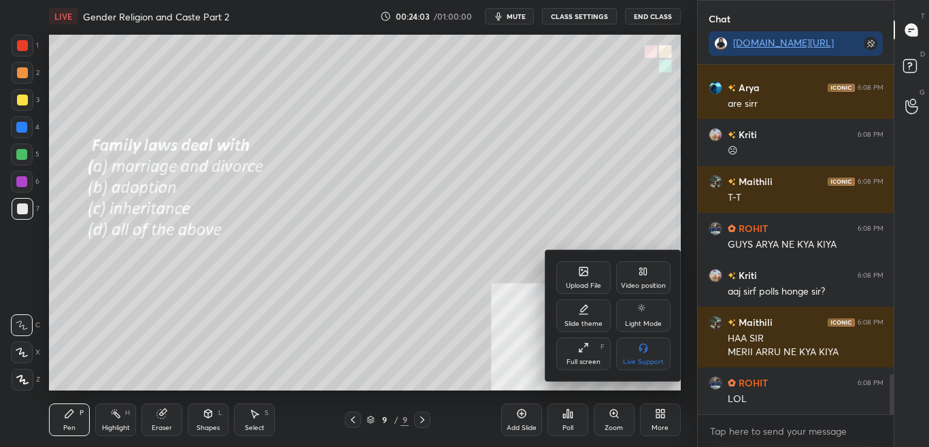
click at [588, 282] on div "Upload File" at bounding box center [583, 285] width 35 height 7
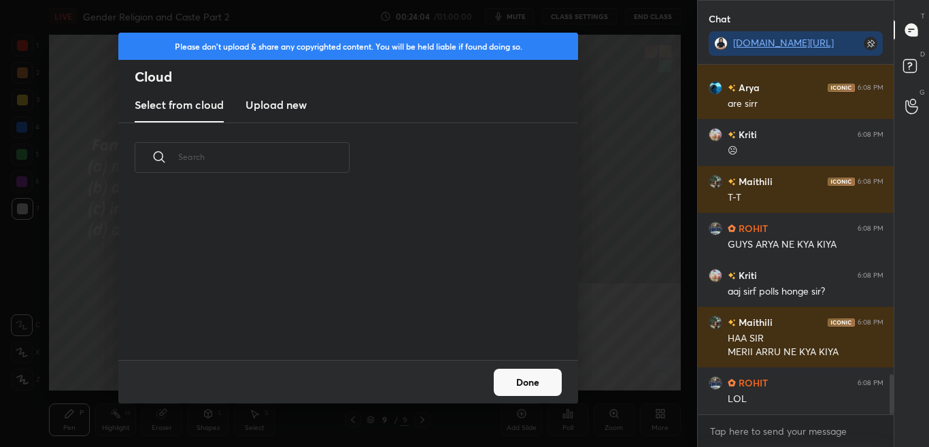
click at [283, 112] on h3 "Upload new" at bounding box center [275, 105] width 61 height 16
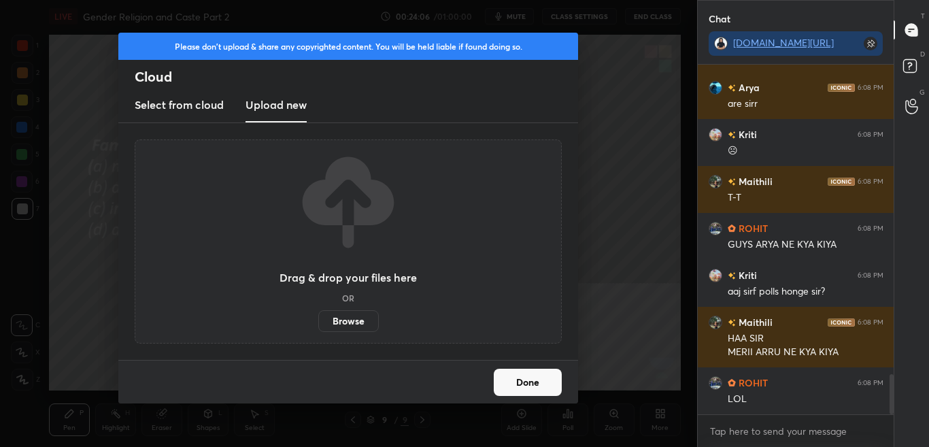
click at [347, 325] on label "Browse" at bounding box center [348, 321] width 61 height 22
click at [318, 325] on input "Browse" at bounding box center [318, 321] width 0 height 22
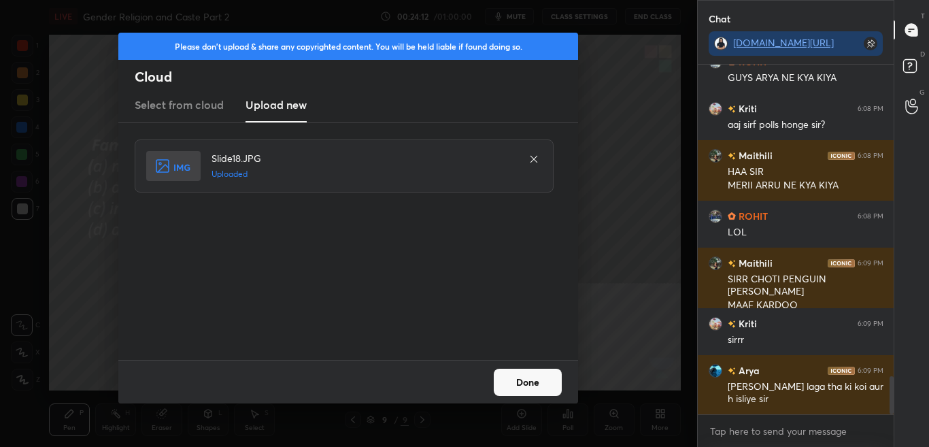
click at [533, 381] on button "Done" at bounding box center [528, 381] width 68 height 27
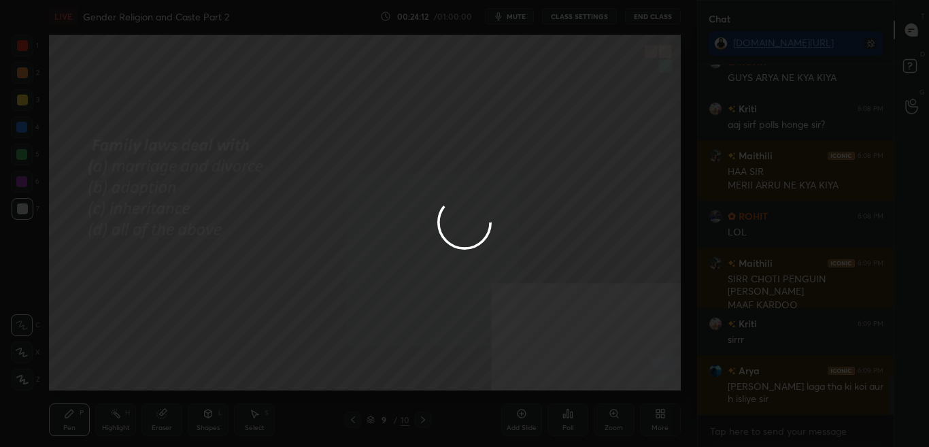
click at [533, 382] on div at bounding box center [464, 223] width 929 height 447
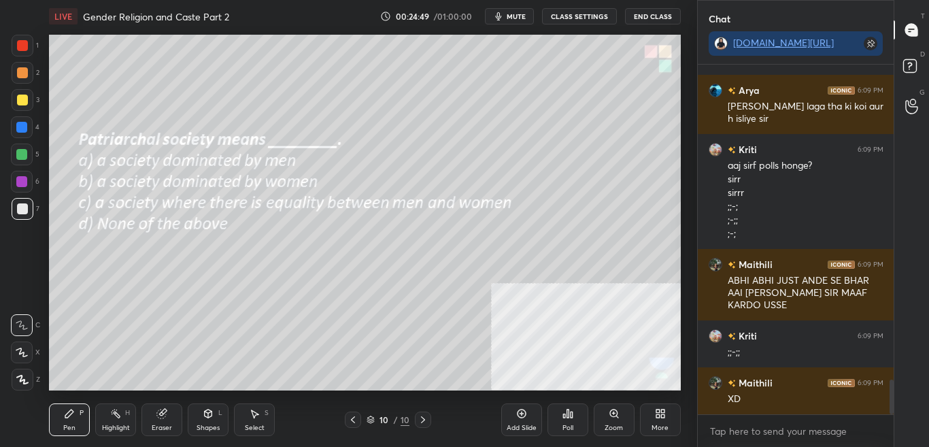
click at [561, 426] on div "Poll" at bounding box center [567, 419] width 41 height 33
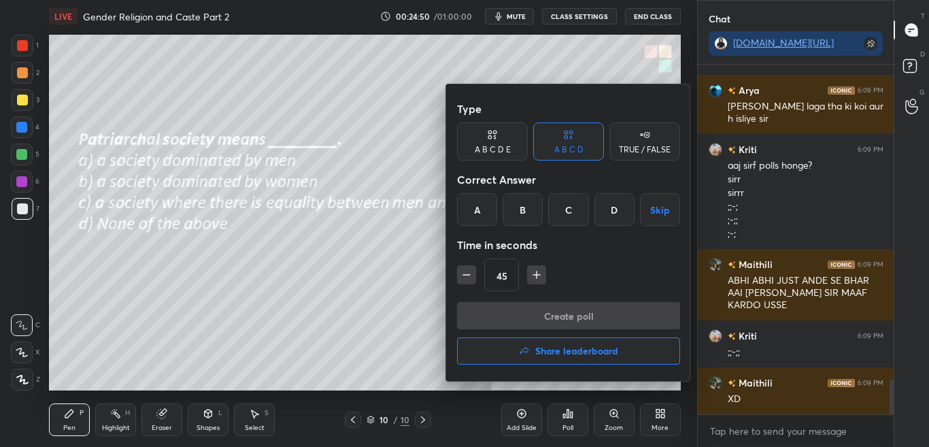
click at [566, 428] on div at bounding box center [464, 223] width 929 height 447
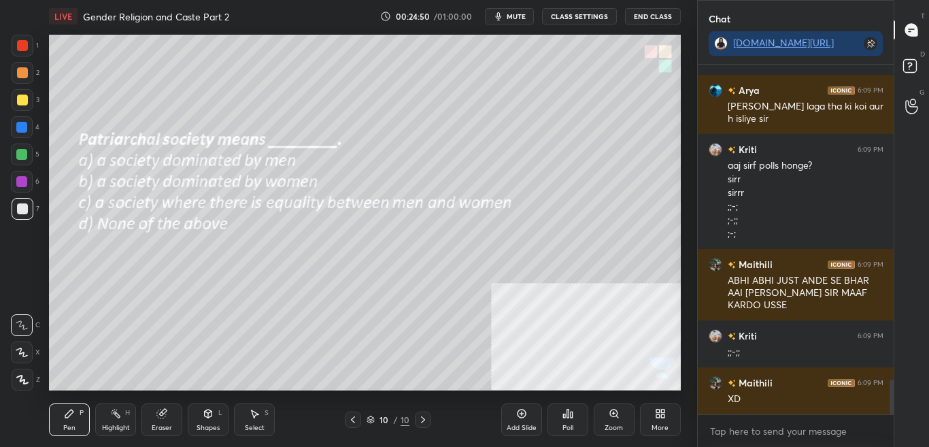
click at [568, 430] on div "Poll" at bounding box center [567, 427] width 11 height 7
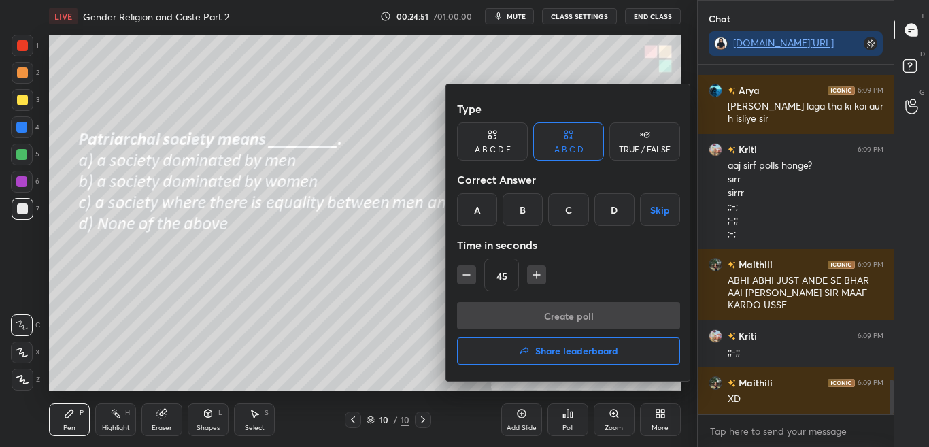
click at [567, 430] on div at bounding box center [464, 223] width 929 height 447
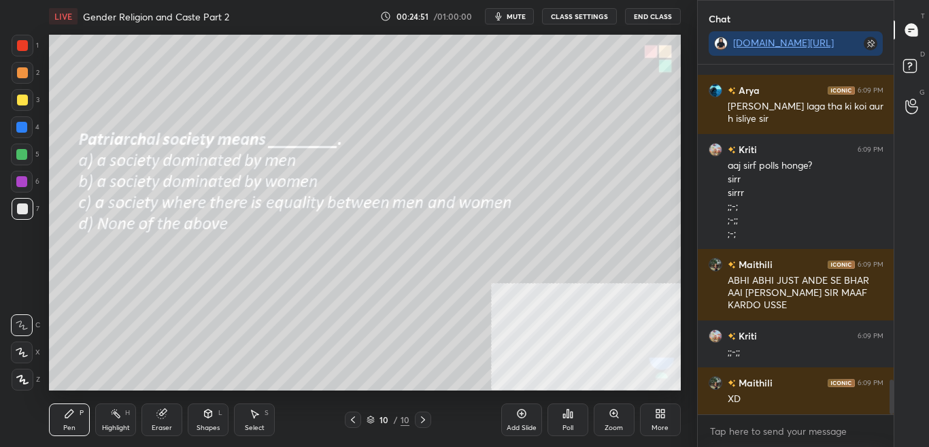
click at [569, 429] on div "Poll" at bounding box center [567, 427] width 11 height 7
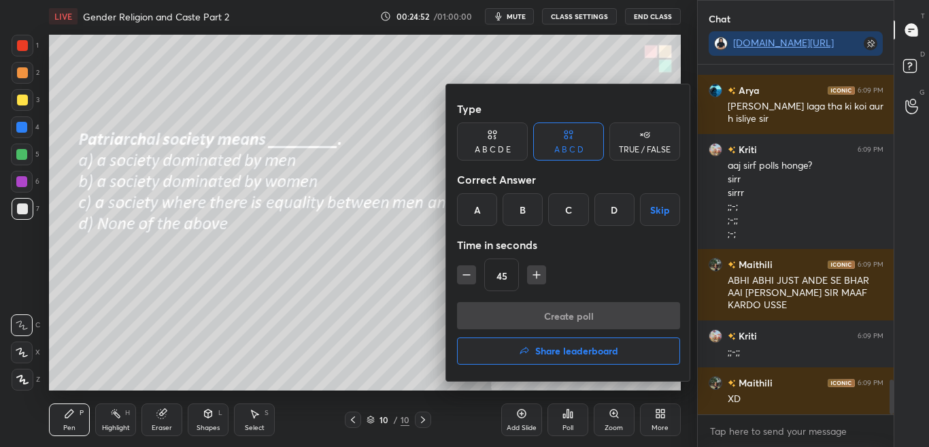
click at [570, 430] on div at bounding box center [464, 223] width 929 height 447
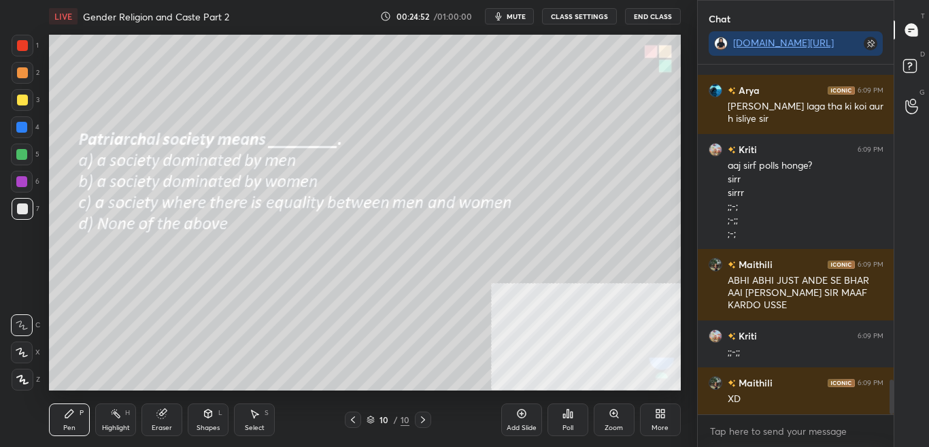
click at [571, 431] on div "Poll" at bounding box center [567, 427] width 11 height 7
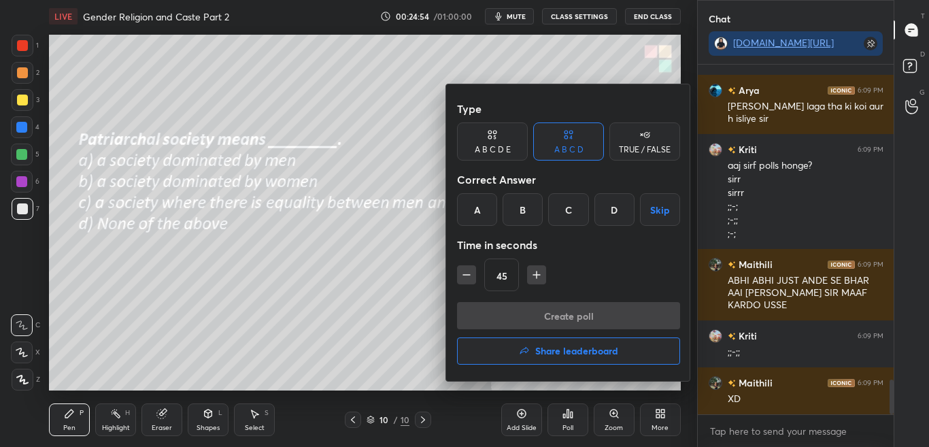
click at [570, 216] on div "C" at bounding box center [568, 209] width 40 height 33
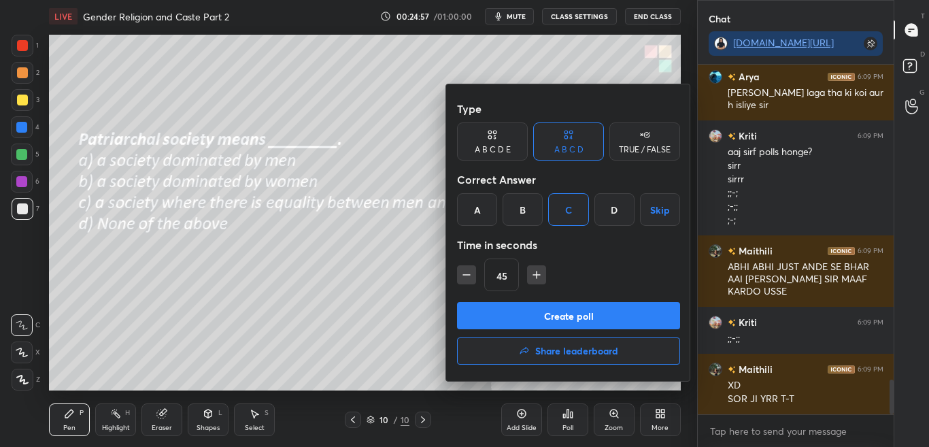
drag, startPoint x: 568, startPoint y: 315, endPoint x: 602, endPoint y: 268, distance: 58.3
click at [627, 266] on div "Type A B C D E A B C D TRUE / FALSE Correct Answer A B C D Skip Time in seconds…" at bounding box center [568, 232] width 245 height 296
click at [483, 209] on div "A" at bounding box center [477, 209] width 40 height 33
click at [501, 311] on button "Create poll" at bounding box center [568, 315] width 223 height 27
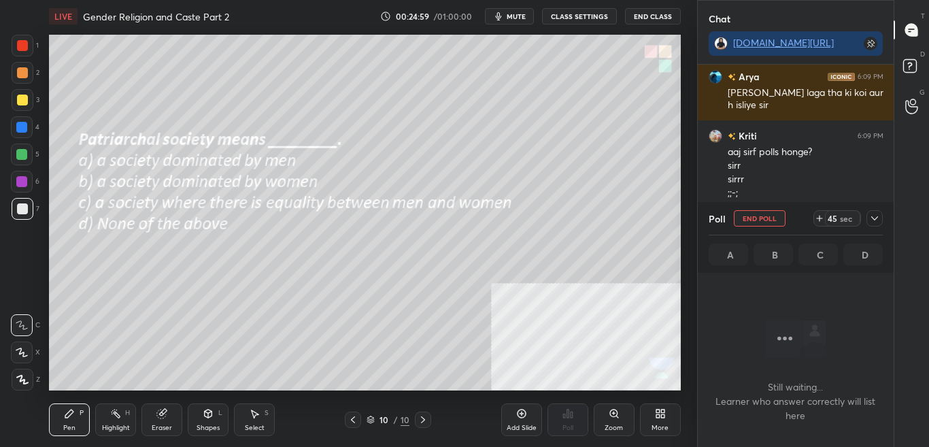
scroll to position [324, 192]
click at [876, 218] on icon at bounding box center [874, 218] width 7 height 4
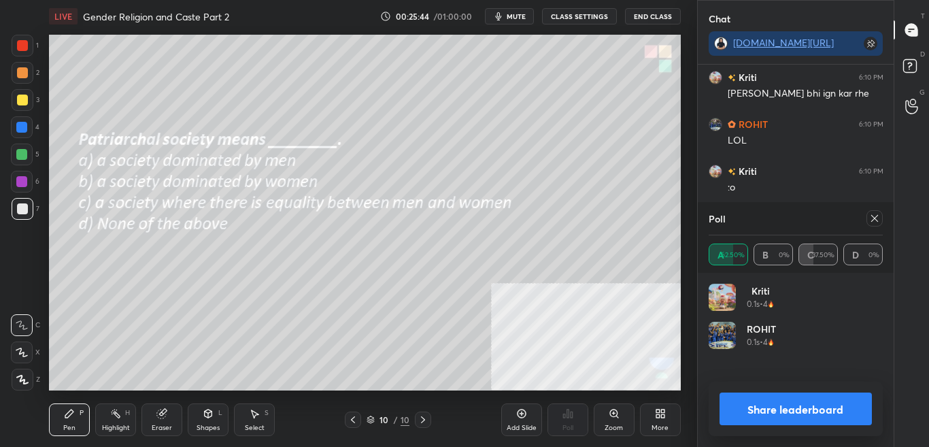
scroll to position [159, 170]
click at [830, 411] on button "Share leaderboard" at bounding box center [795, 408] width 153 height 33
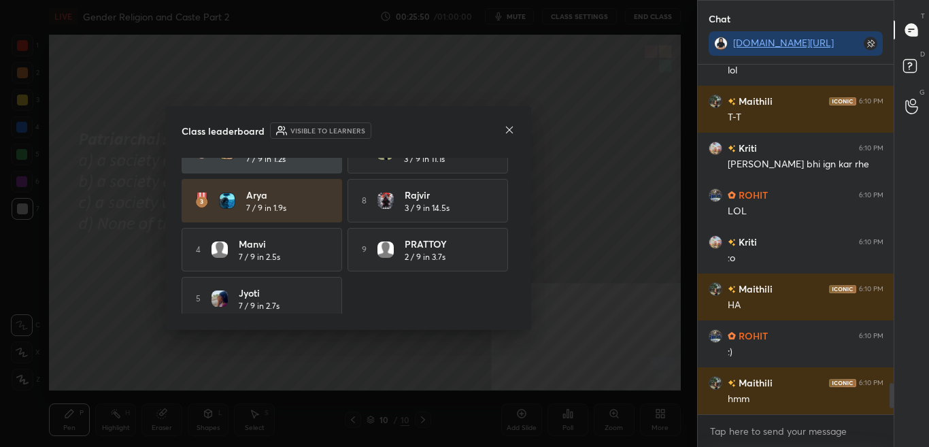
scroll to position [88, 0]
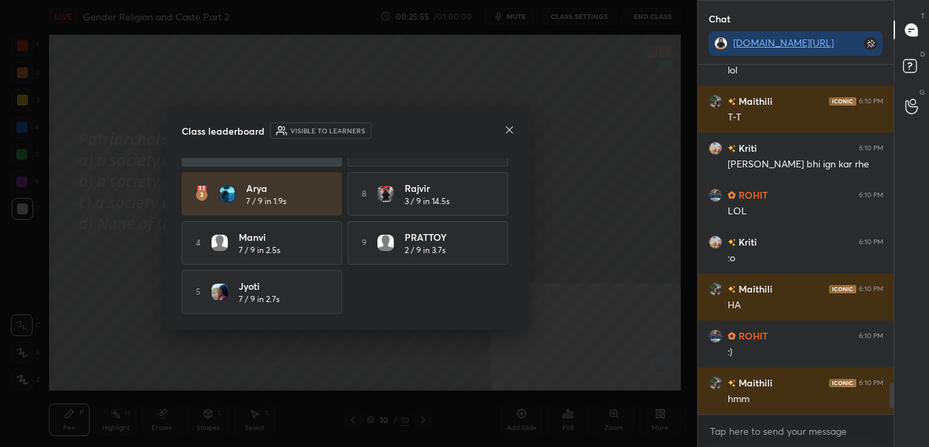
click at [509, 132] on icon at bounding box center [509, 129] width 11 height 11
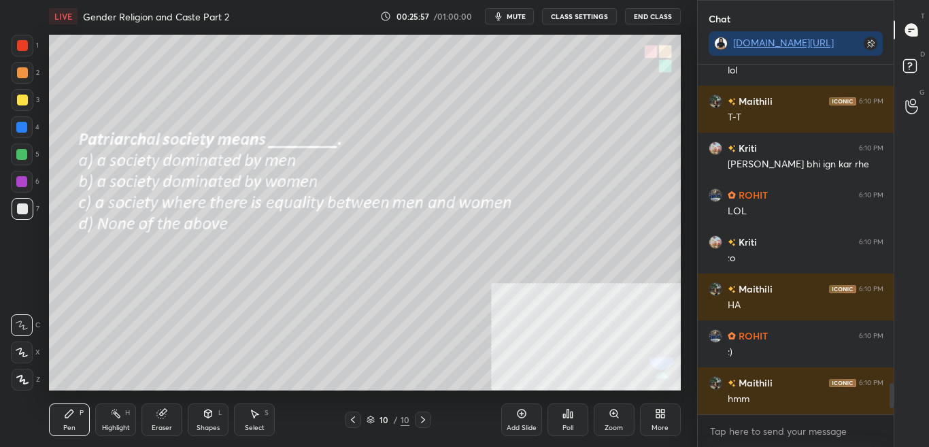
click at [655, 424] on div "More" at bounding box center [659, 427] width 17 height 7
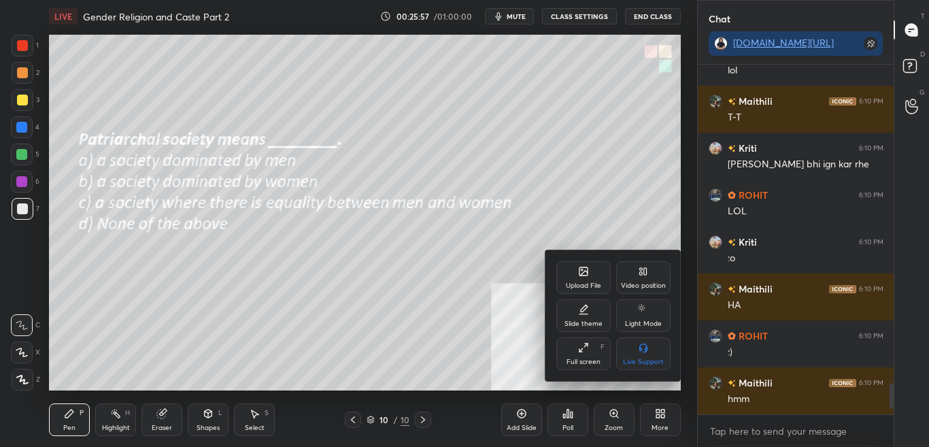
click at [582, 277] on div "Upload File" at bounding box center [583, 277] width 54 height 33
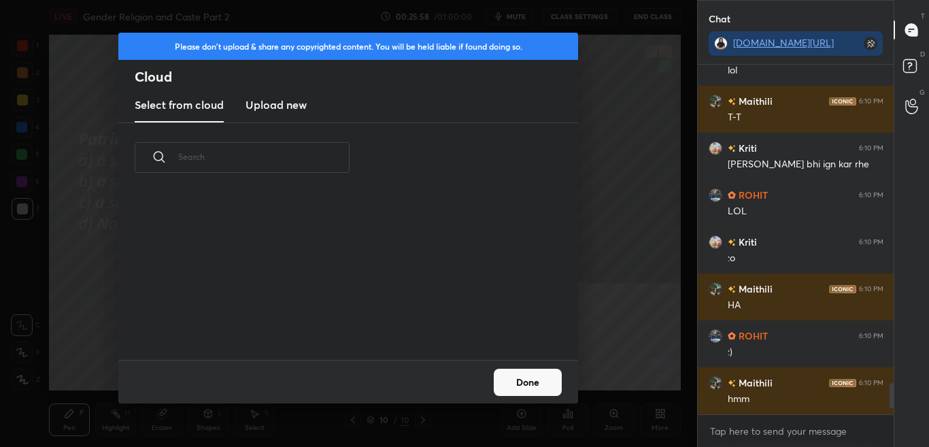
click at [269, 107] on h3 "Upload new" at bounding box center [275, 105] width 61 height 16
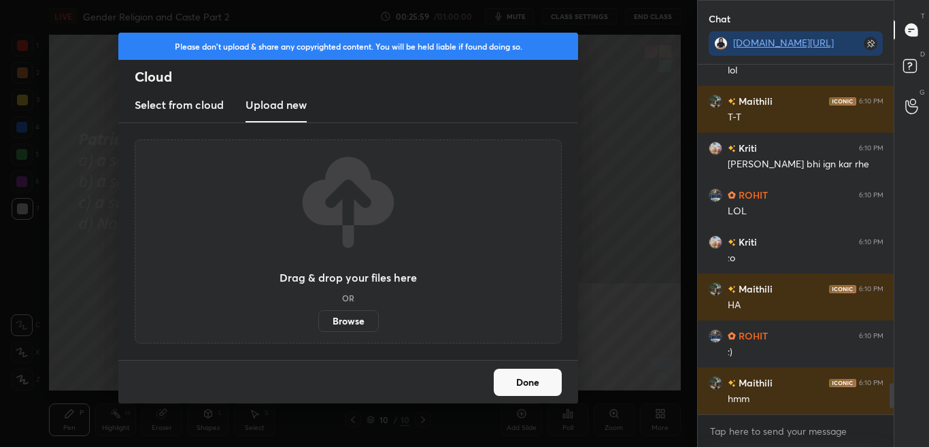
click at [358, 330] on label "Browse" at bounding box center [348, 321] width 61 height 22
click at [318, 330] on input "Browse" at bounding box center [318, 321] width 0 height 22
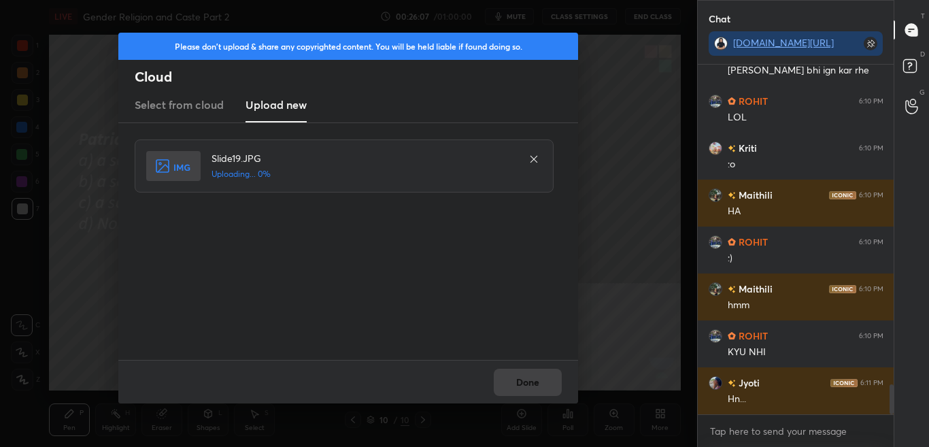
scroll to position [3736, 0]
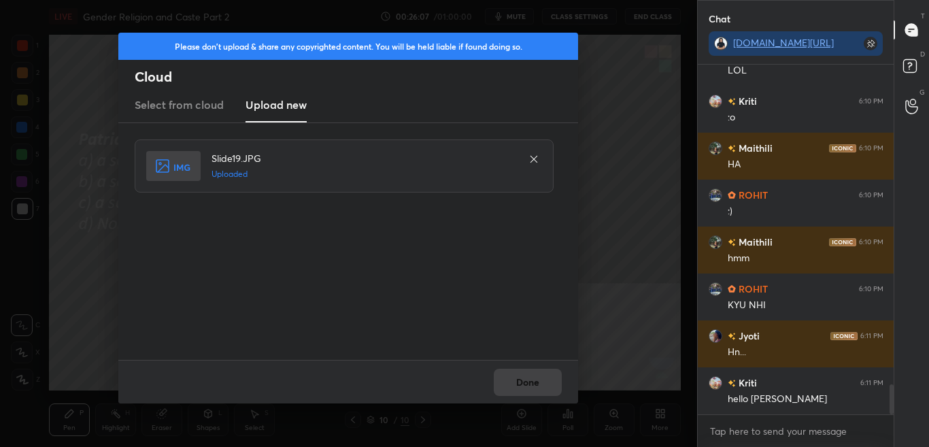
click at [521, 390] on button "Done" at bounding box center [528, 381] width 68 height 27
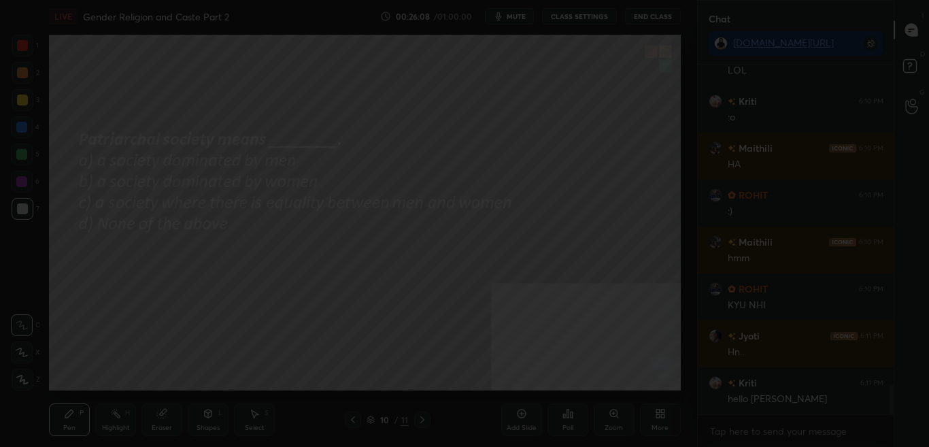
click at [522, 391] on button "Done" at bounding box center [528, 381] width 68 height 27
click at [523, 391] on div at bounding box center [464, 223] width 929 height 447
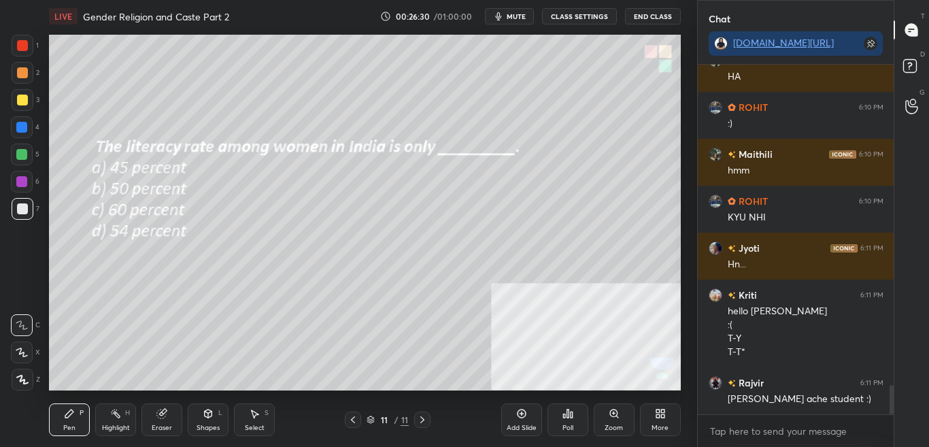
scroll to position [3870, 0]
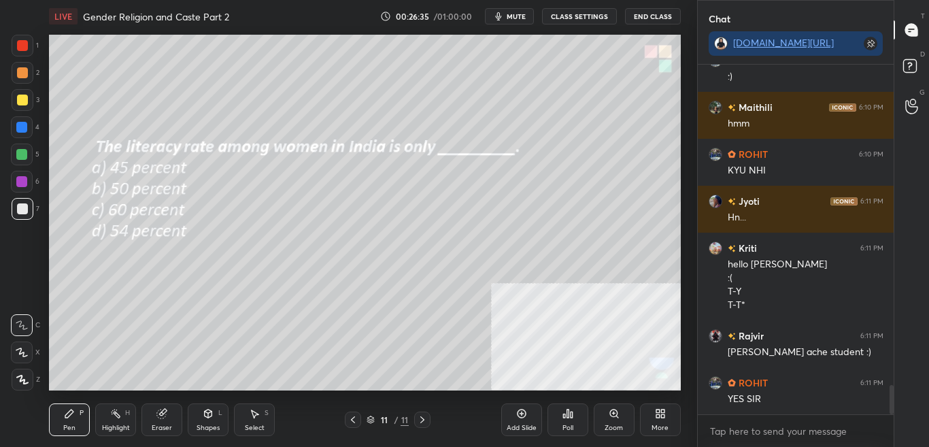
click at [576, 427] on div "Poll" at bounding box center [567, 419] width 41 height 33
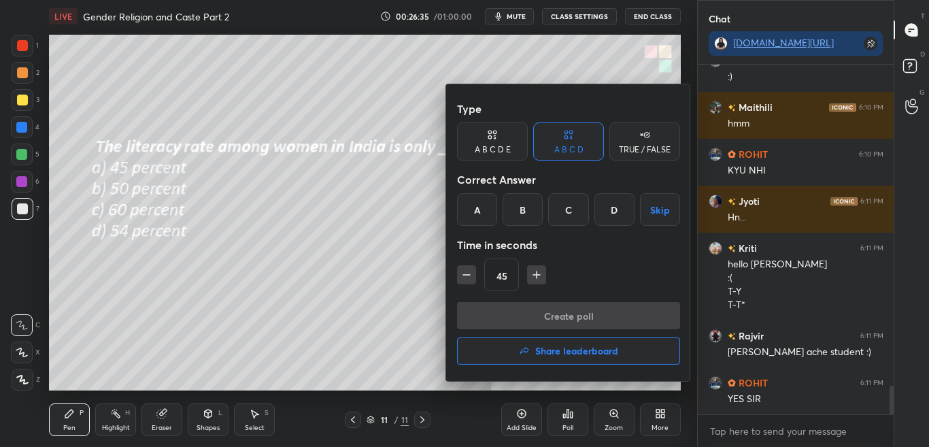
scroll to position [3929, 0]
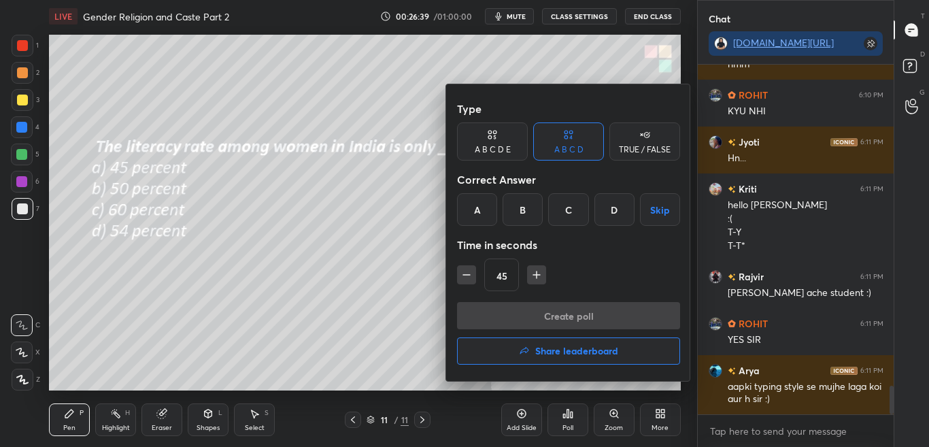
click at [612, 211] on div "D" at bounding box center [614, 209] width 40 height 33
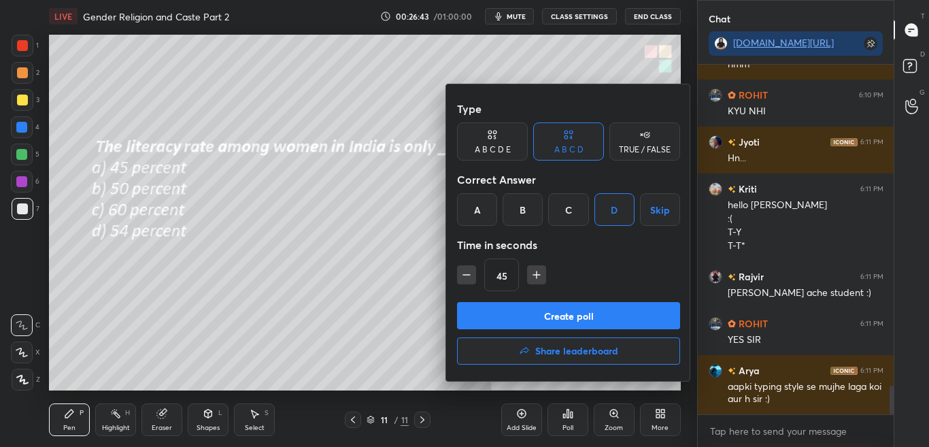
click at [595, 310] on button "Create poll" at bounding box center [568, 315] width 223 height 27
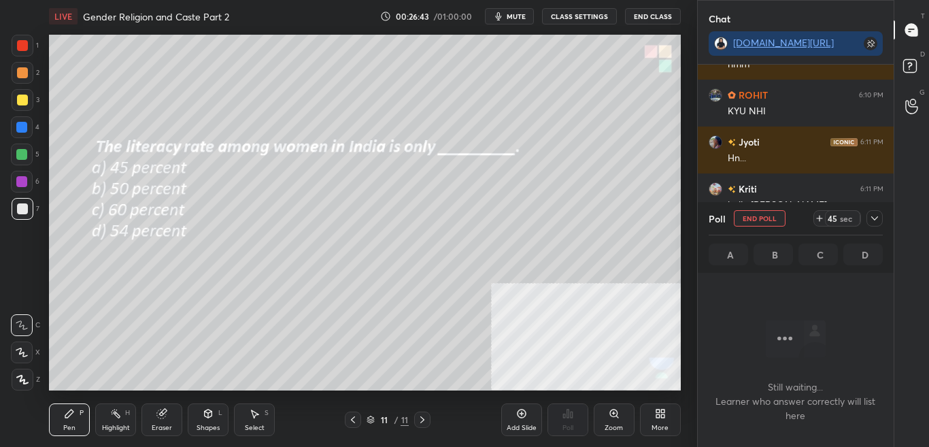
scroll to position [307, 192]
click at [874, 218] on icon at bounding box center [874, 218] width 11 height 11
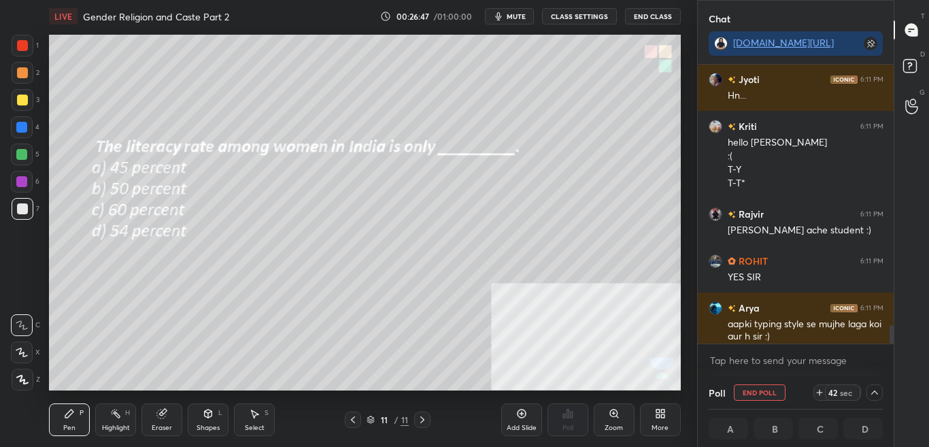
scroll to position [4000, 0]
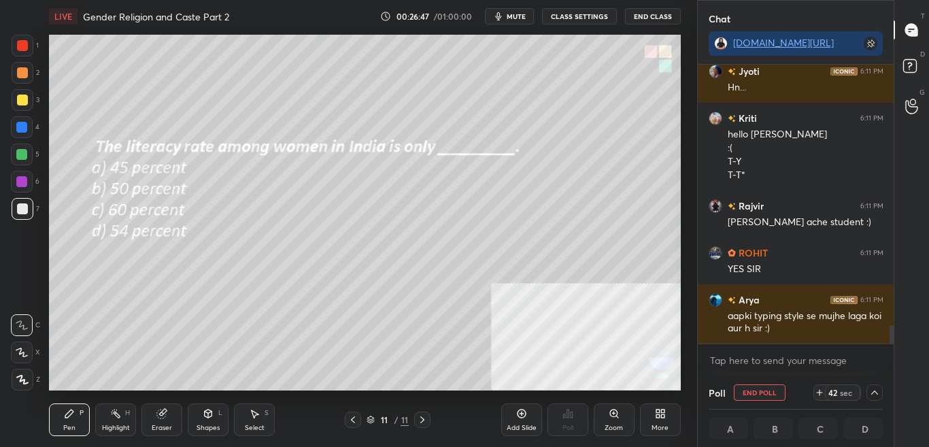
drag, startPoint x: 891, startPoint y: 328, endPoint x: 891, endPoint y: 344, distance: 15.6
click at [891, 344] on div "ROHIT 6:10 PM KYU NHI Jyoti 6:11 PM Hn... Kriti 6:11 PM hello sir :( T-Y T-T* […" at bounding box center [795, 220] width 196 height 311
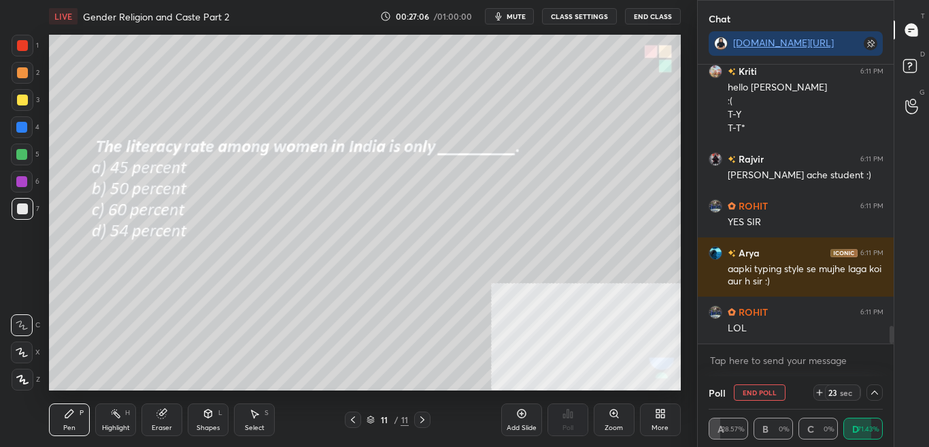
scroll to position [4094, 0]
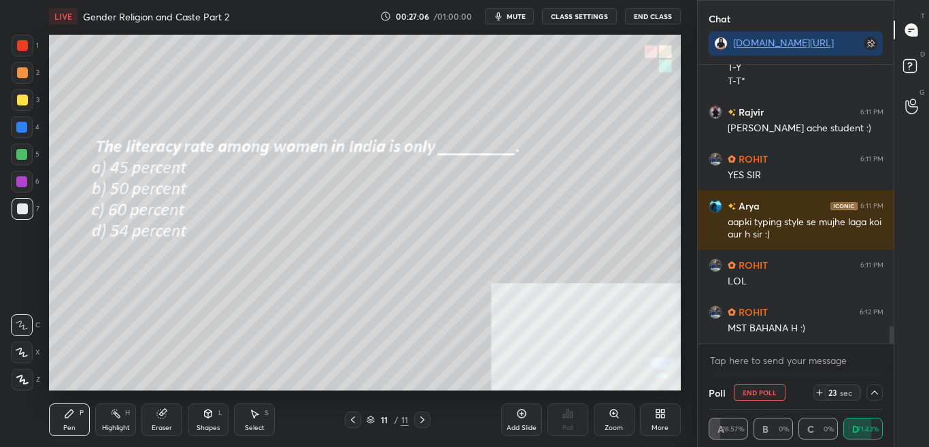
drag, startPoint x: 891, startPoint y: 332, endPoint x: 891, endPoint y: 345, distance: 13.6
click at [891, 345] on div "Jyoti 6:11 PM Hn... Kriti 6:11 PM hello sir :( T-Y T-T* [PERSON_NAME] 6:11 PM s…" at bounding box center [795, 220] width 196 height 311
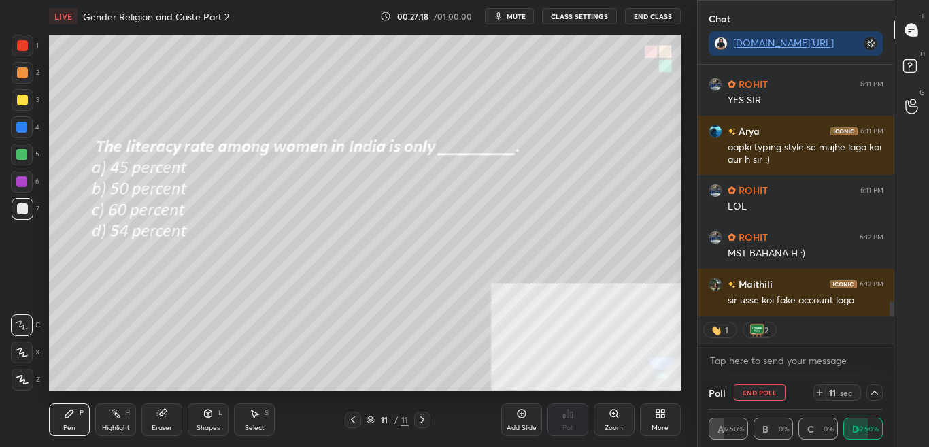
scroll to position [4216, 0]
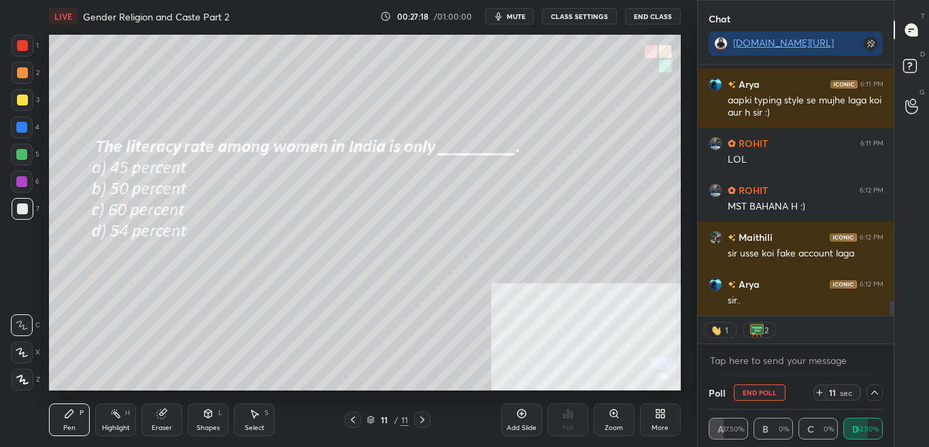
click at [875, 391] on icon at bounding box center [874, 392] width 7 height 4
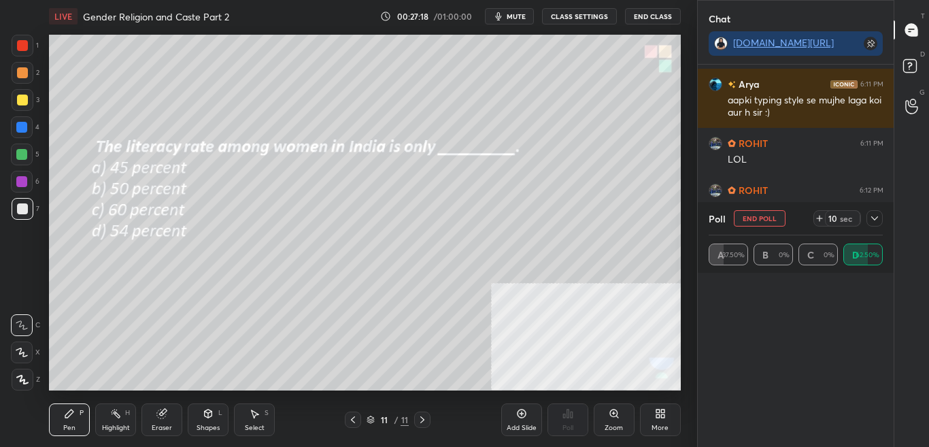
scroll to position [5, 5]
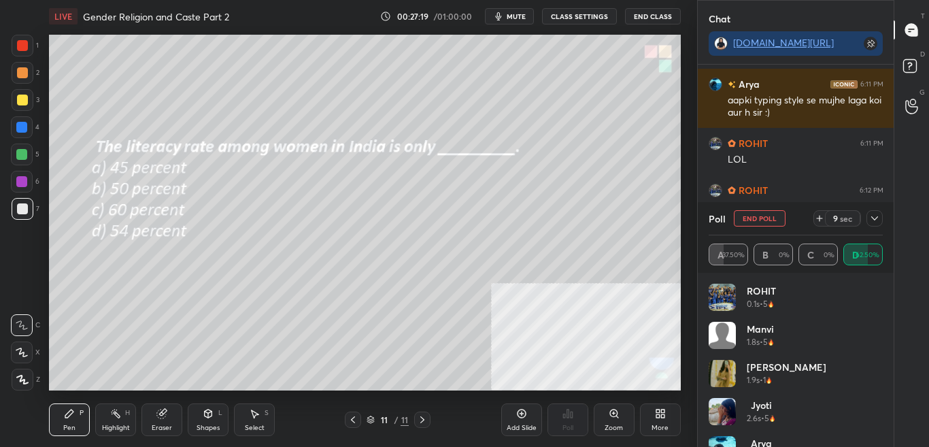
click at [879, 219] on icon at bounding box center [874, 218] width 11 height 11
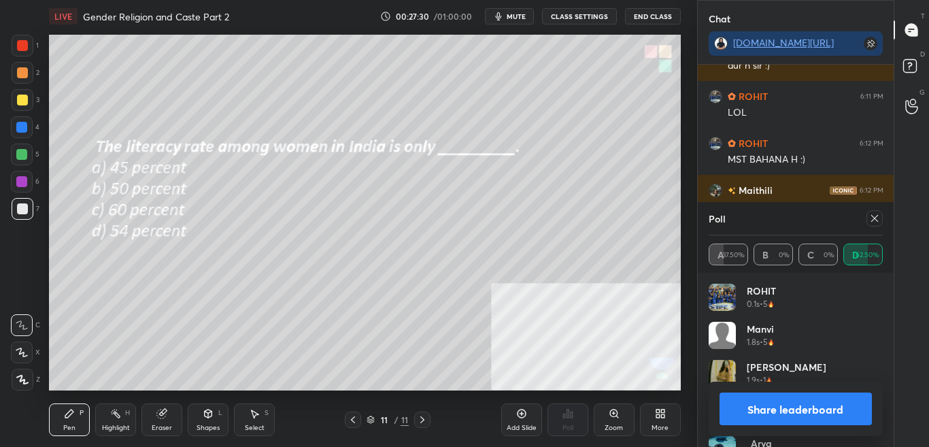
click at [841, 410] on button "Share leaderboard" at bounding box center [795, 408] width 153 height 33
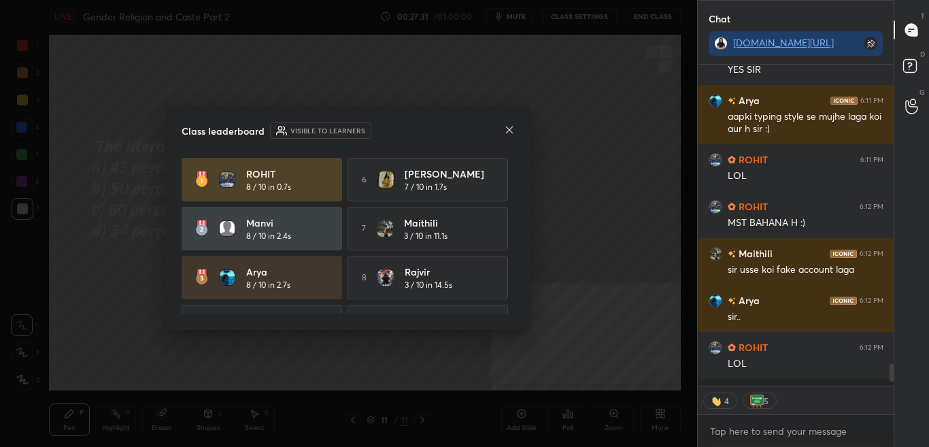
scroll to position [4192, 0]
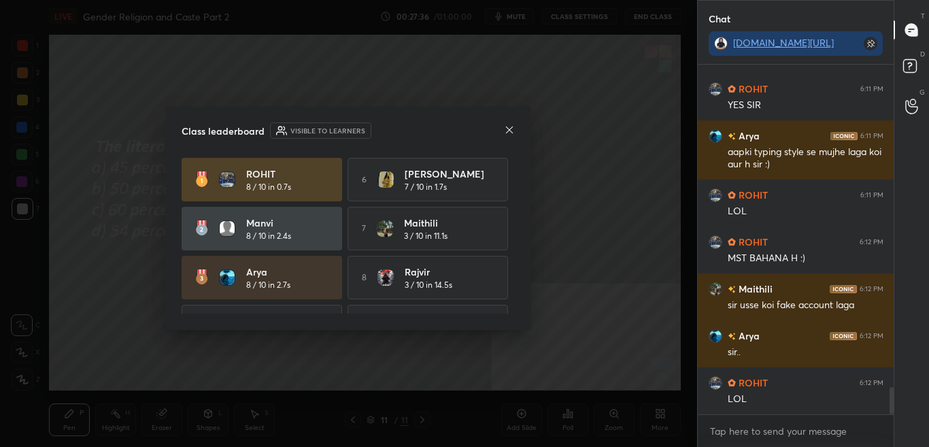
click at [509, 130] on icon at bounding box center [509, 129] width 11 height 11
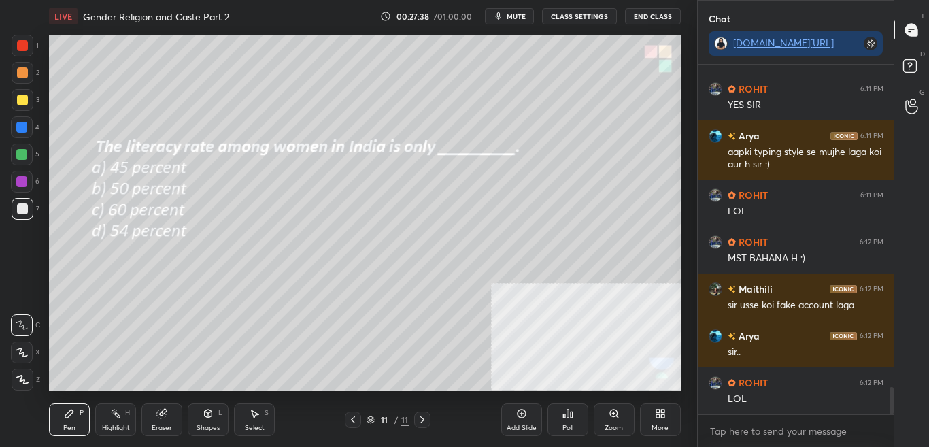
click at [657, 419] on div "More" at bounding box center [660, 419] width 41 height 33
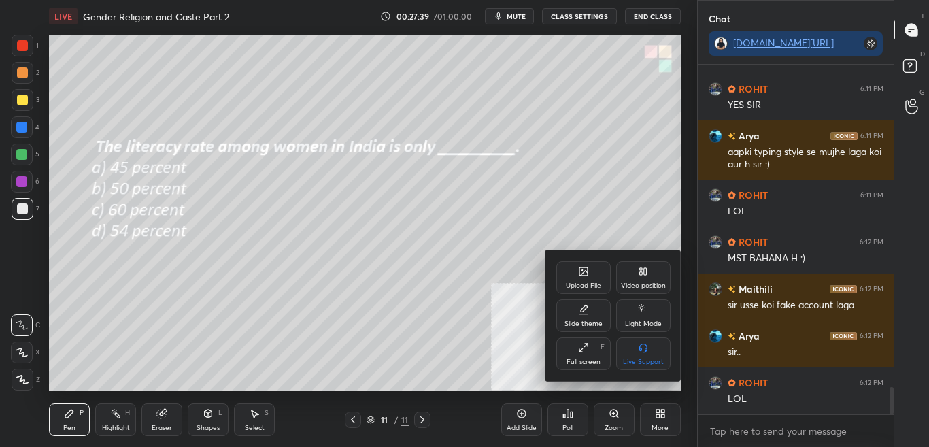
click at [582, 269] on icon at bounding box center [583, 271] width 11 height 11
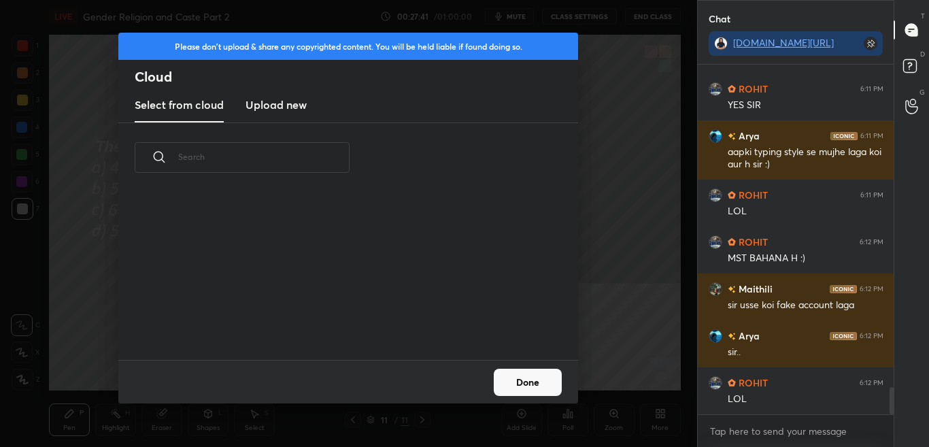
click at [283, 107] on h3 "Upload new" at bounding box center [275, 105] width 61 height 16
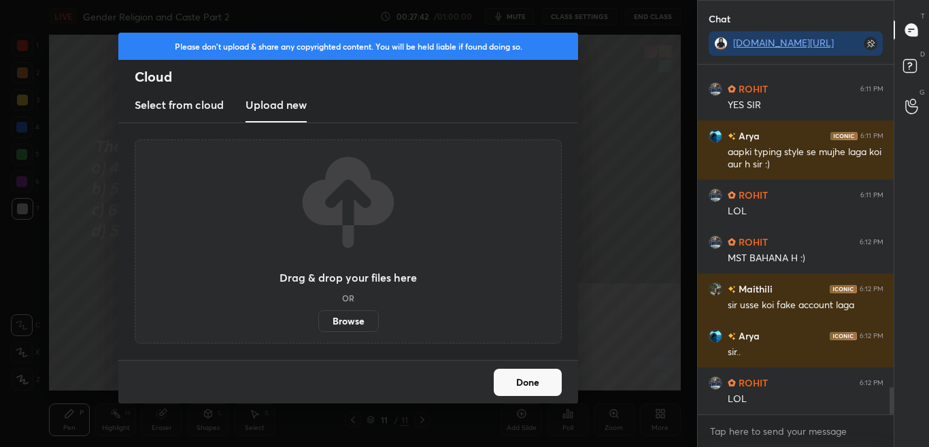
click at [337, 323] on label "Browse" at bounding box center [348, 321] width 61 height 22
click at [318, 323] on input "Browse" at bounding box center [318, 321] width 0 height 22
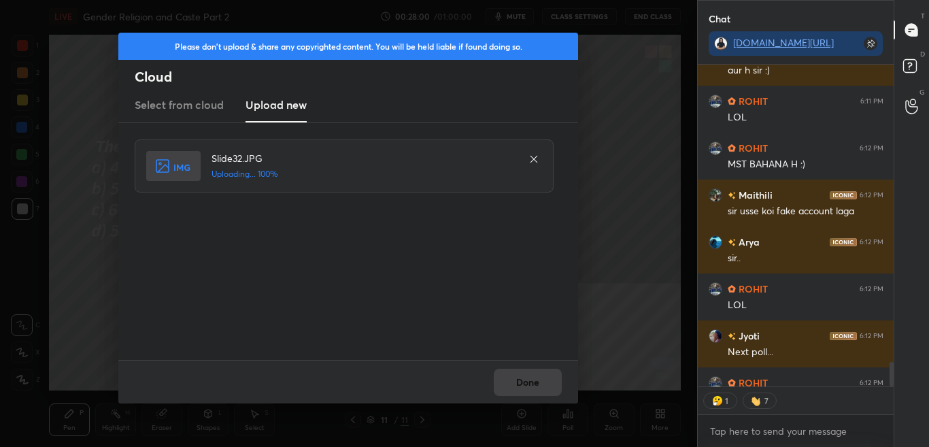
click at [523, 377] on div "Done" at bounding box center [348, 382] width 460 height 44
click at [523, 381] on button "Done" at bounding box center [528, 381] width 68 height 27
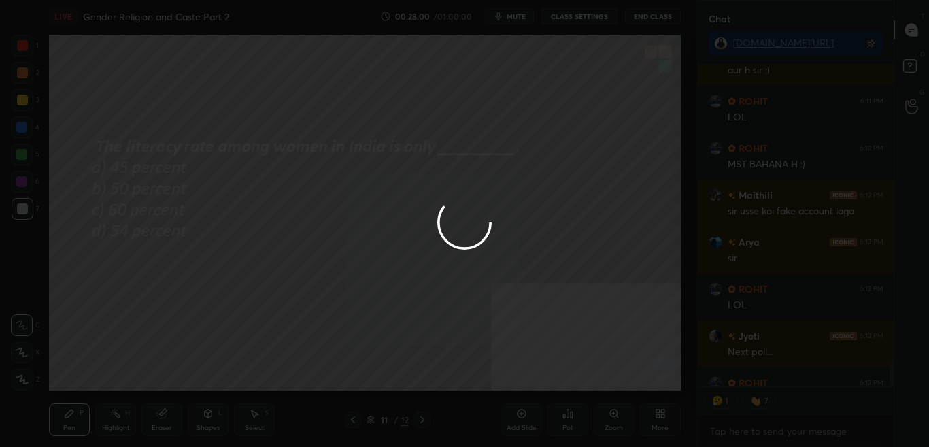
click at [523, 382] on div at bounding box center [464, 223] width 929 height 447
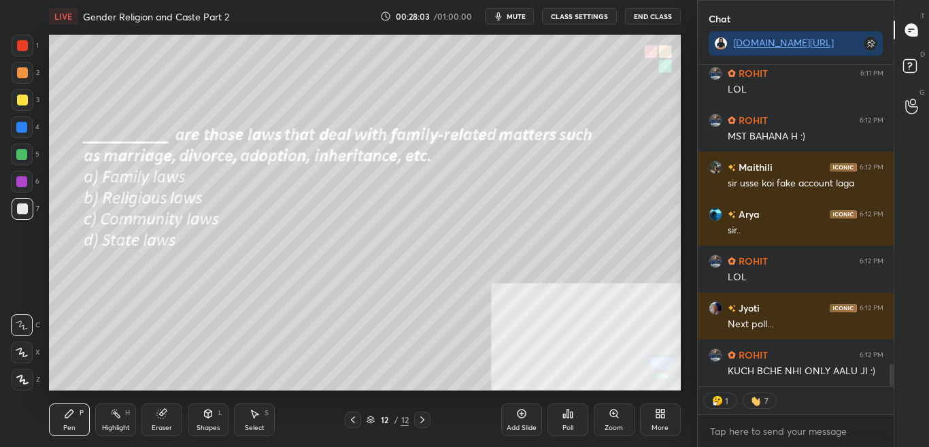
drag, startPoint x: 893, startPoint y: 371, endPoint x: 893, endPoint y: 386, distance: 15.0
click at [893, 386] on div "Chat [DOMAIN_NAME][URL] Arya 6:11 PM aapki typing style se mujhe laga koi aur h…" at bounding box center [813, 223] width 232 height 447
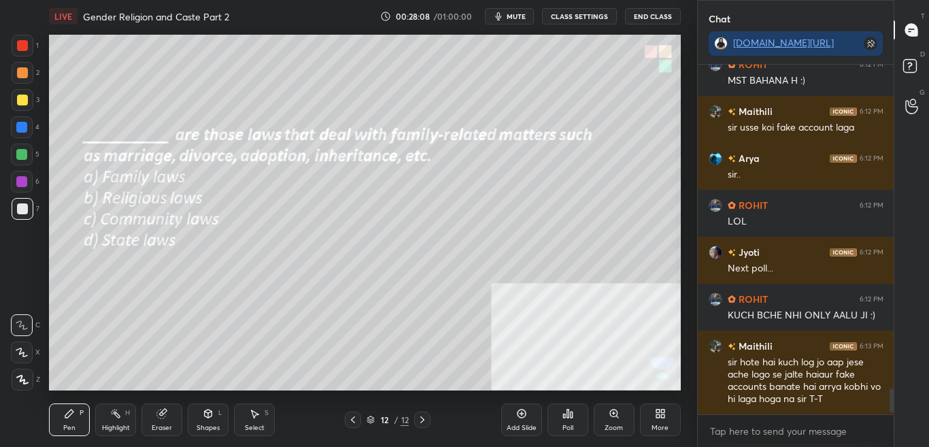
click at [889, 376] on div at bounding box center [889, 239] width 8 height 349
click at [568, 417] on icon at bounding box center [567, 413] width 2 height 8
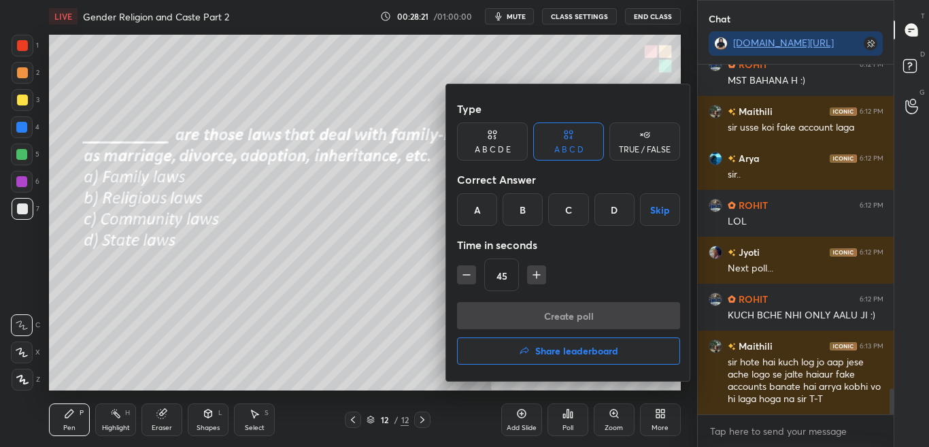
click at [532, 211] on div "B" at bounding box center [522, 209] width 40 height 33
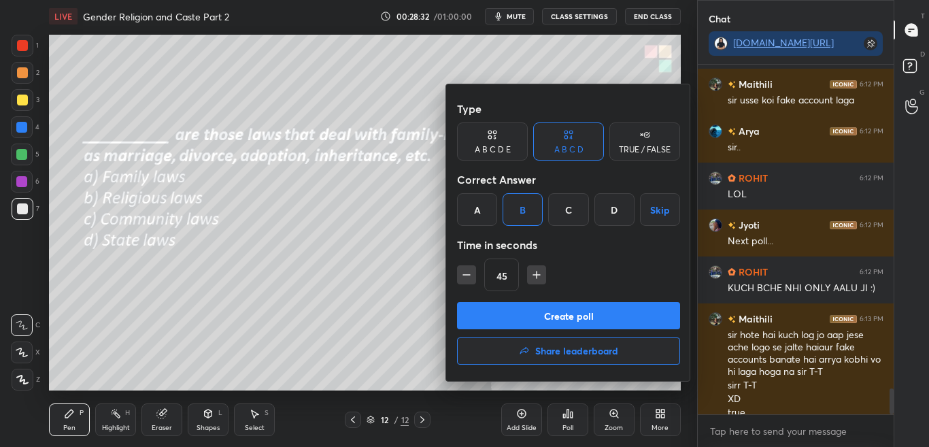
scroll to position [4382, 0]
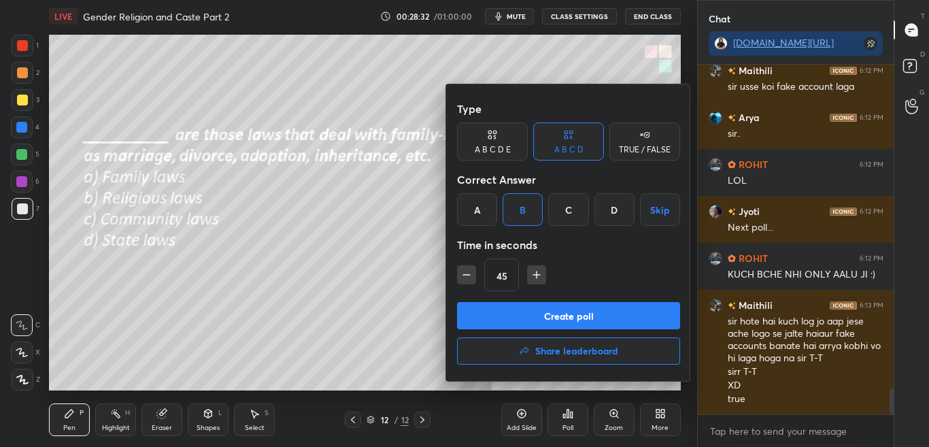
drag, startPoint x: 371, startPoint y: 296, endPoint x: 394, endPoint y: 306, distance: 24.4
click at [373, 296] on div at bounding box center [464, 223] width 929 height 447
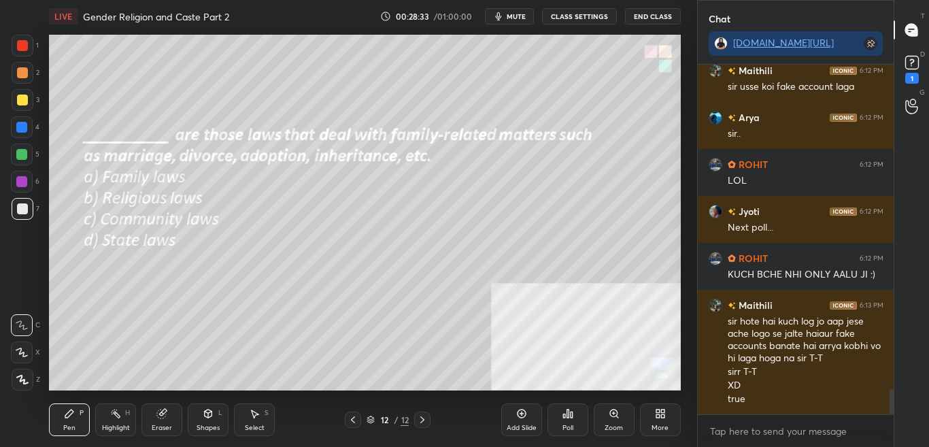
click at [566, 426] on div "Poll" at bounding box center [567, 427] width 11 height 7
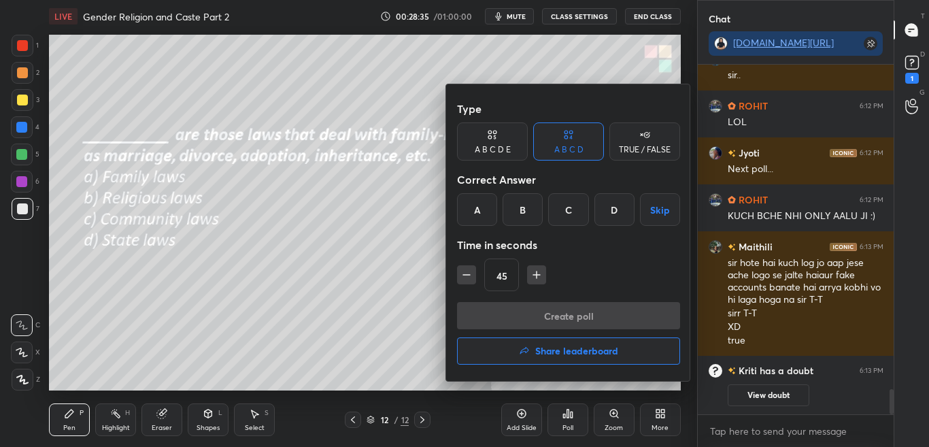
click at [521, 211] on div "B" at bounding box center [522, 209] width 40 height 33
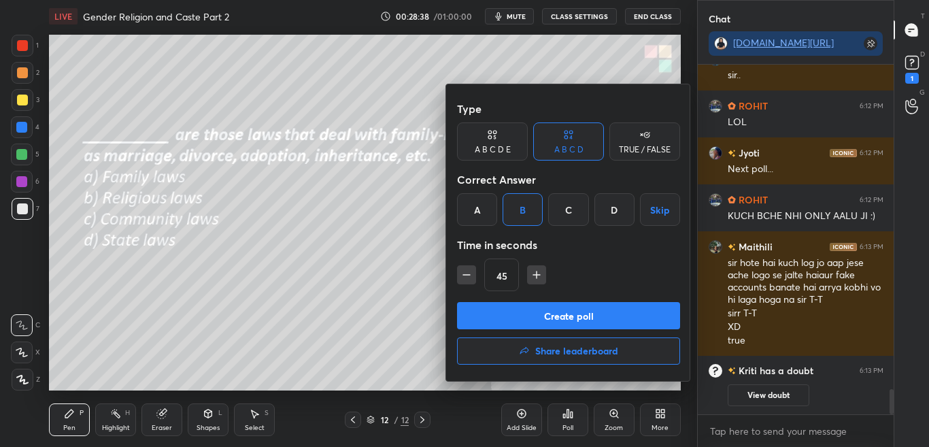
click at [477, 212] on div "A" at bounding box center [477, 209] width 40 height 33
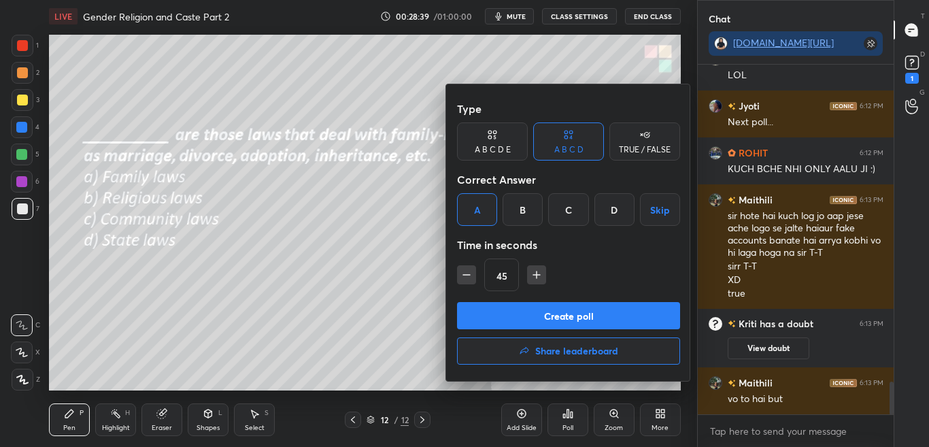
scroll to position [3382, 0]
click at [509, 317] on button "Create poll" at bounding box center [568, 315] width 223 height 27
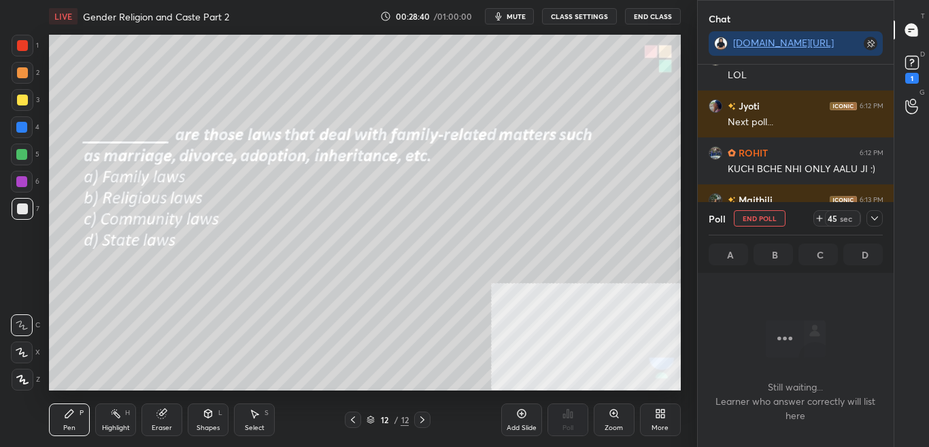
scroll to position [307, 192]
click at [877, 215] on icon at bounding box center [874, 218] width 11 height 11
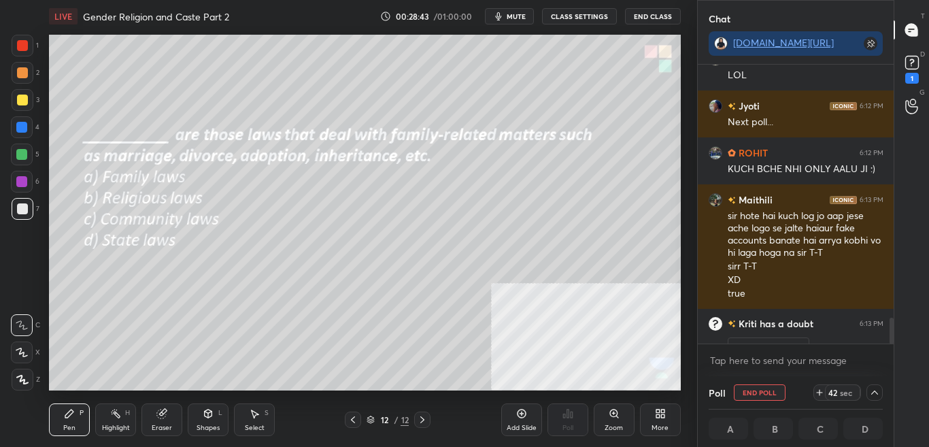
scroll to position [3453, 0]
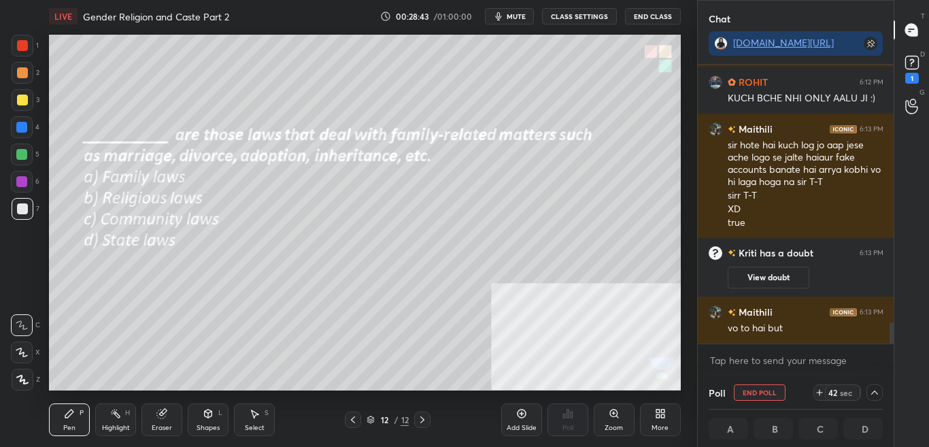
drag, startPoint x: 890, startPoint y: 326, endPoint x: 887, endPoint y: 348, distance: 21.9
click at [889, 349] on div "ROHIT 6:12 PM [PERSON_NAME] 6:12 PM Next poll... ROHIT 6:12 PM KUCH BCHE NHI ON…" at bounding box center [795, 220] width 196 height 311
click at [916, 73] on div "1" at bounding box center [912, 78] width 14 height 11
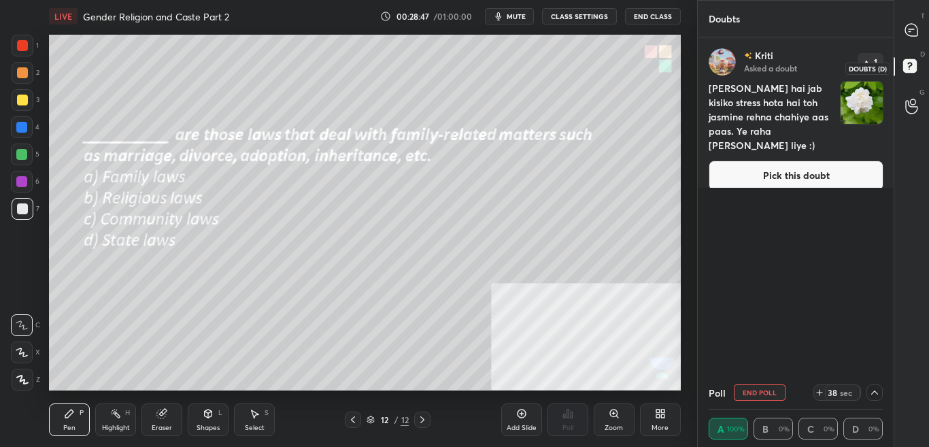
scroll to position [334, 192]
click at [848, 160] on button "Pick this doubt" at bounding box center [795, 175] width 175 height 30
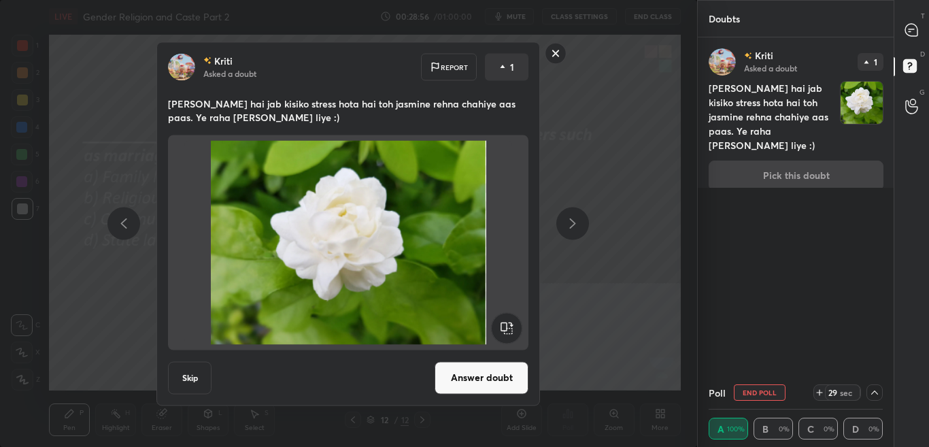
click at [555, 54] on rect at bounding box center [555, 53] width 21 height 21
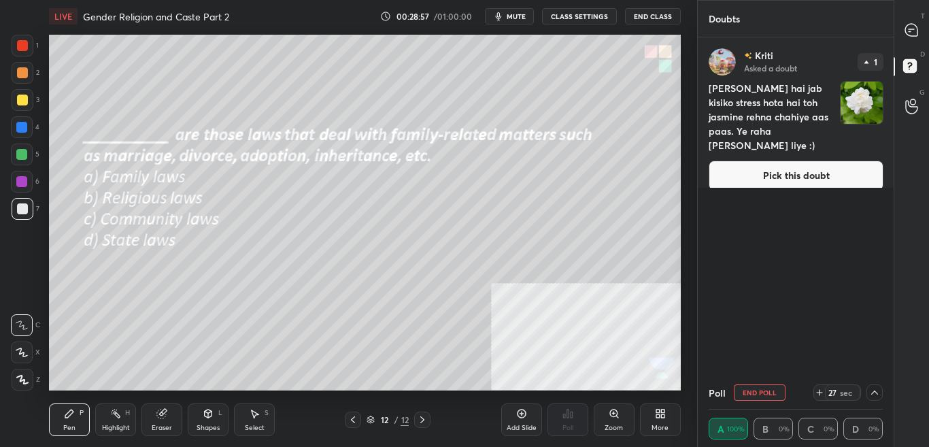
drag, startPoint x: 926, startPoint y: 24, endPoint x: 927, endPoint y: 161, distance: 136.7
click at [927, 22] on div "T Messages (T)" at bounding box center [911, 30] width 35 height 38
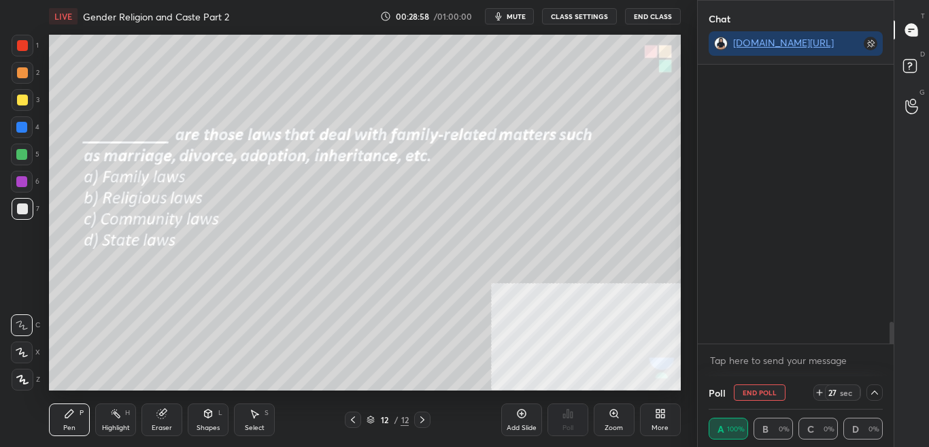
scroll to position [275, 192]
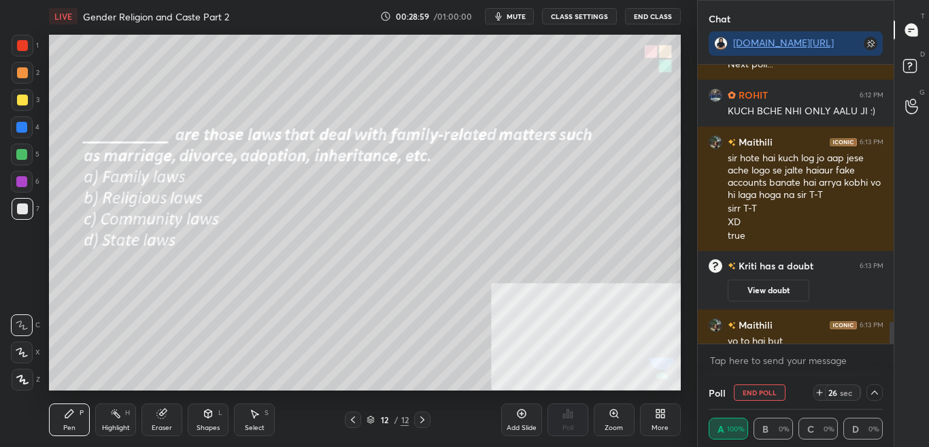
click at [893, 343] on div "Chat [DOMAIN_NAME][URL] ROHIT 6:12 PM LOL Jyoti 6:12 PM Next poll... ROHIT 6:12…" at bounding box center [813, 223] width 232 height 447
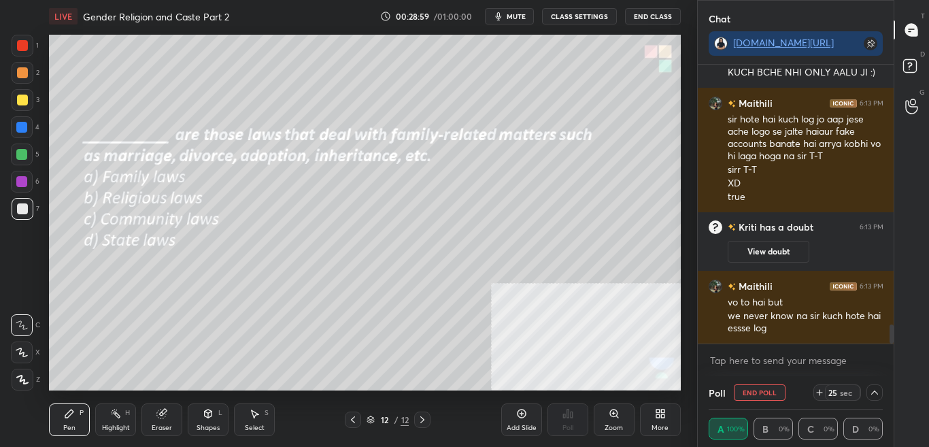
drag, startPoint x: 891, startPoint y: 332, endPoint x: 890, endPoint y: 348, distance: 15.7
click at [890, 348] on div "Jyoti 6:12 PM Next poll... ROHIT 6:12 PM KUCH BCHE NHI ONLY AALU JI :) Maithili…" at bounding box center [795, 220] width 196 height 311
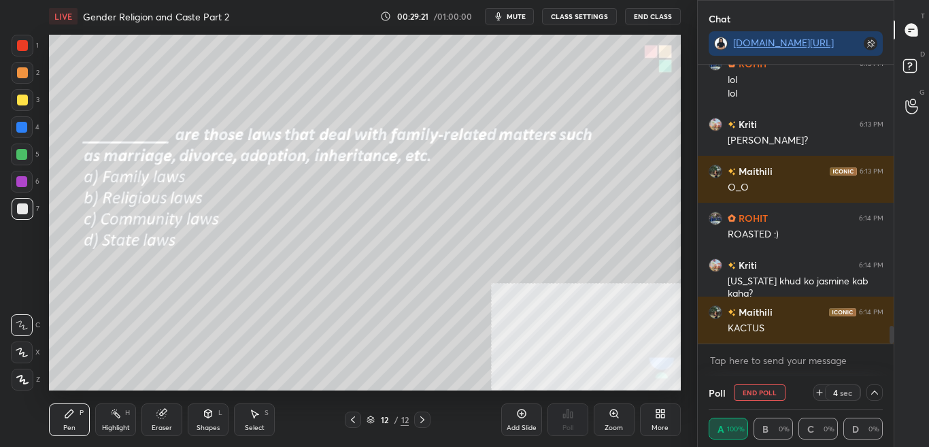
scroll to position [4146, 0]
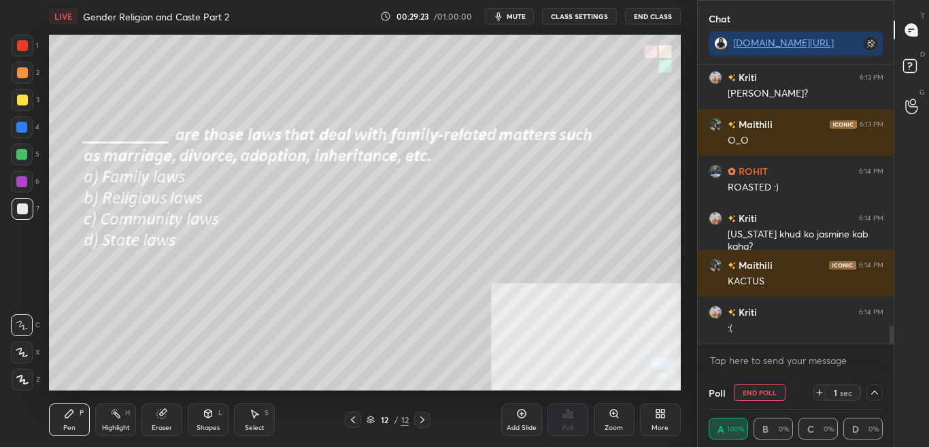
click at [879, 390] on icon at bounding box center [874, 392] width 11 height 11
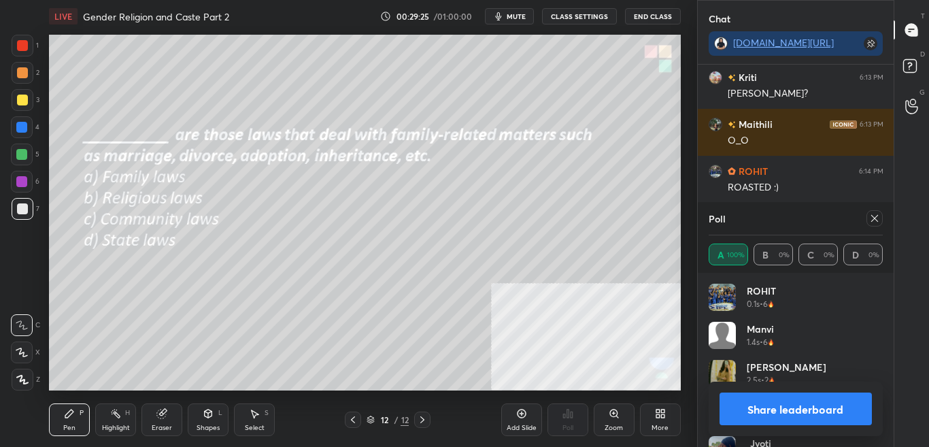
scroll to position [4193, 0]
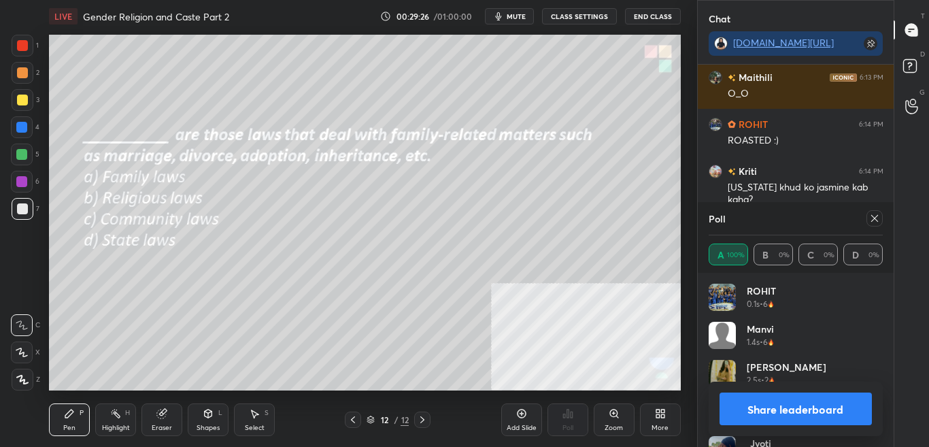
click at [808, 408] on button "Share leaderboard" at bounding box center [795, 408] width 153 height 33
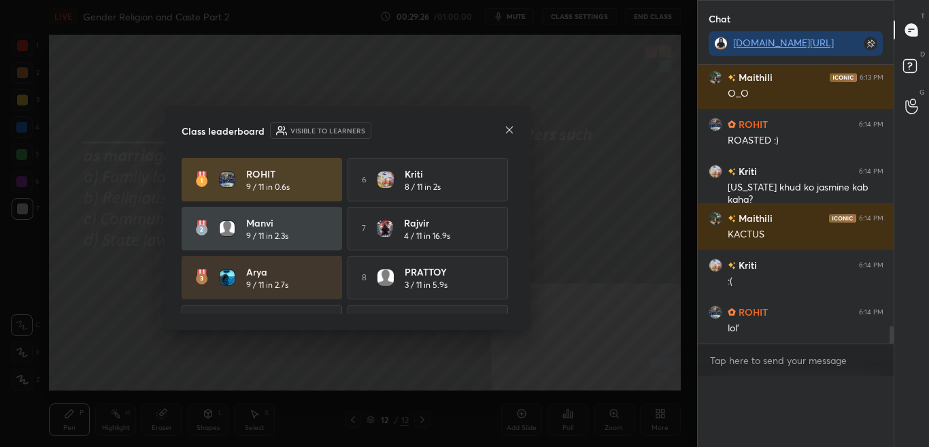
scroll to position [0, 0]
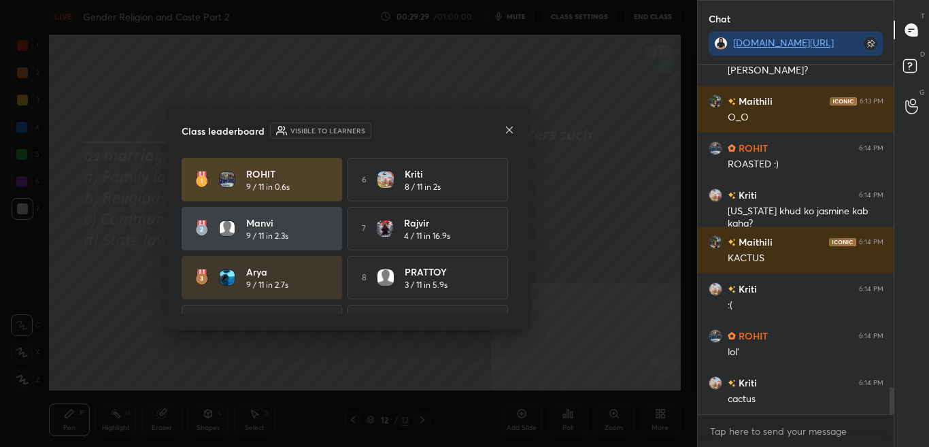
drag, startPoint x: 515, startPoint y: 211, endPoint x: 513, endPoint y: 237, distance: 25.2
click at [513, 237] on div "ROHIT 9 / 11 in 0.6s 6 Kriti 8 / 11 in 2s [PERSON_NAME] 9 / 11 in 2.3s 7 [PERSO…" at bounding box center [348, 236] width 333 height 156
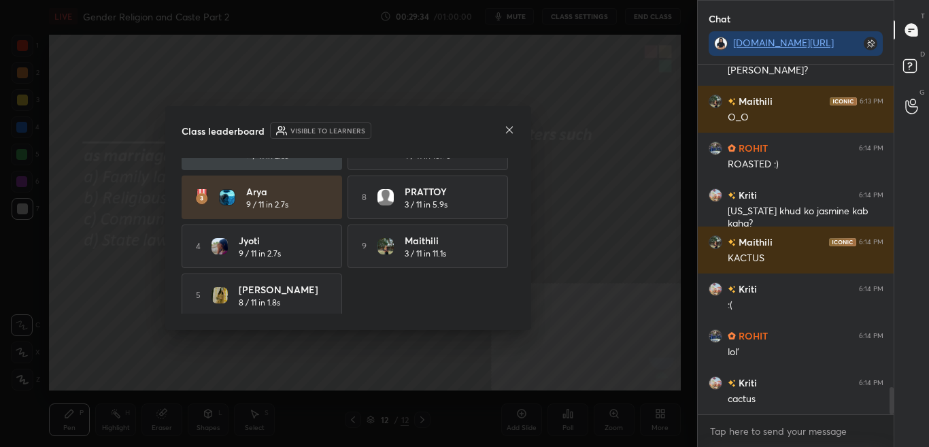
click at [510, 128] on icon at bounding box center [509, 129] width 11 height 11
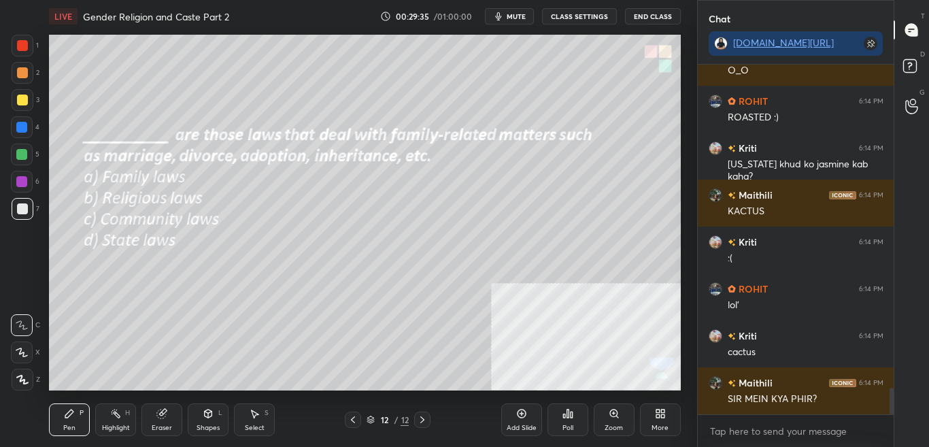
click at [644, 428] on div "More" at bounding box center [660, 419] width 41 height 33
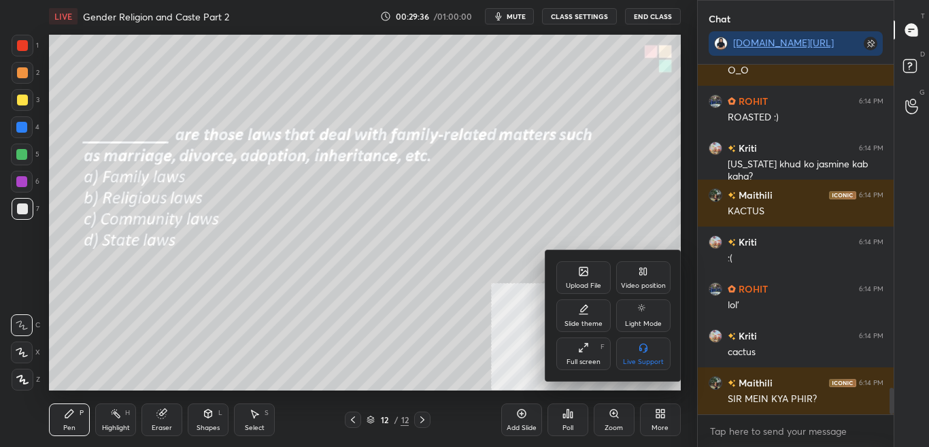
click at [570, 264] on div "Upload File" at bounding box center [583, 277] width 54 height 33
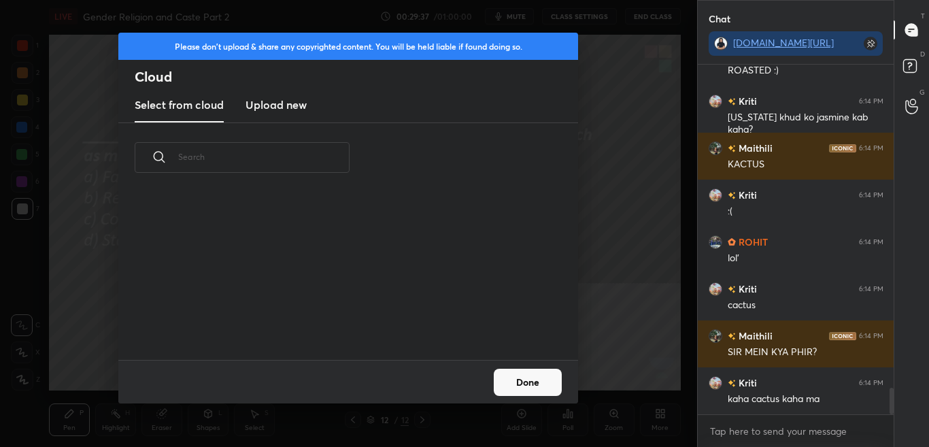
click at [289, 104] on h3 "Upload new" at bounding box center [275, 105] width 61 height 16
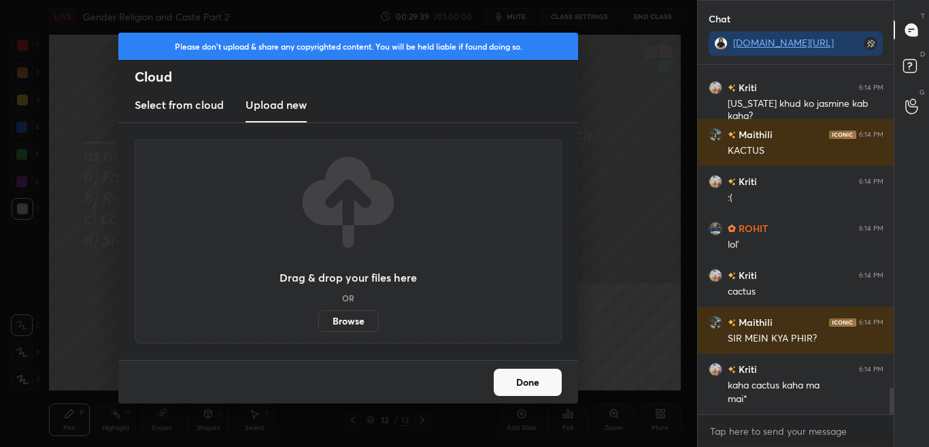
click at [354, 328] on label "Browse" at bounding box center [348, 321] width 61 height 22
click at [318, 328] on input "Browse" at bounding box center [318, 321] width 0 height 22
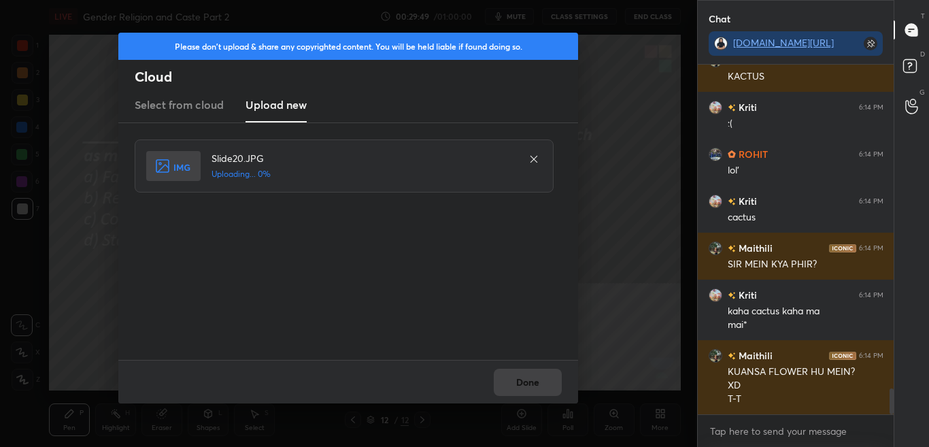
click at [548, 373] on div "Done" at bounding box center [348, 382] width 460 height 44
click at [534, 385] on div "Done" at bounding box center [348, 382] width 460 height 44
click at [535, 384] on button "Done" at bounding box center [528, 381] width 68 height 27
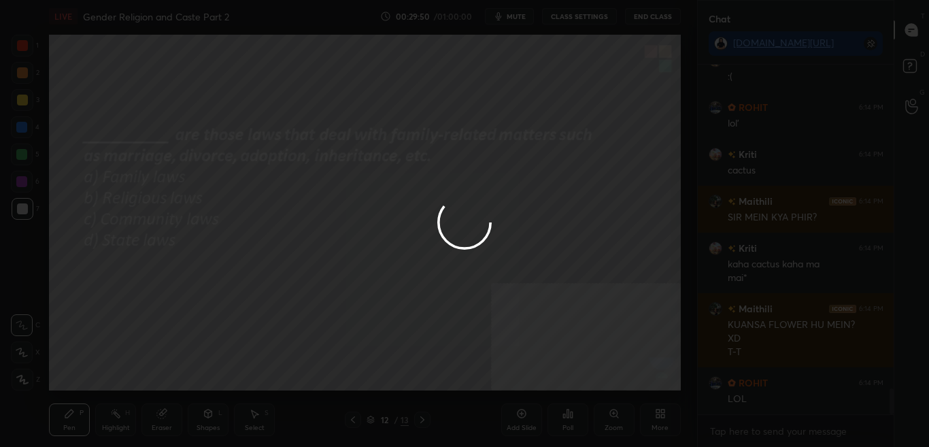
click at [534, 383] on button "Done" at bounding box center [528, 381] width 68 height 27
click at [534, 383] on div at bounding box center [464, 223] width 929 height 447
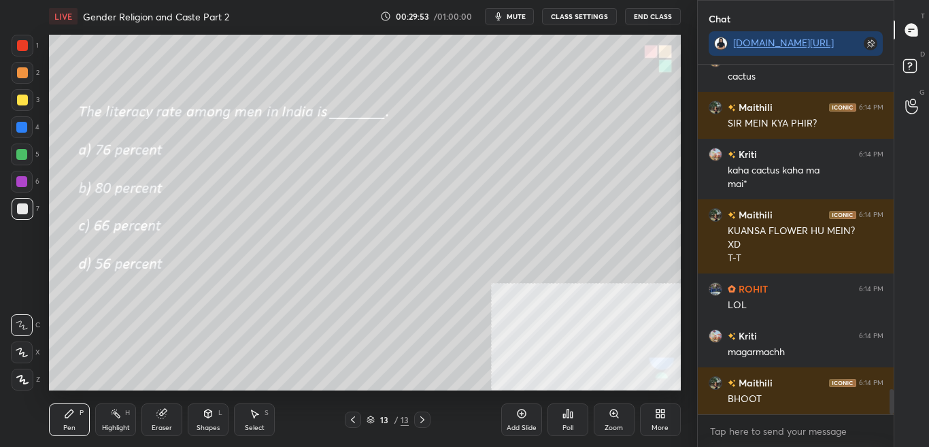
click at [559, 421] on div "Poll" at bounding box center [567, 419] width 41 height 33
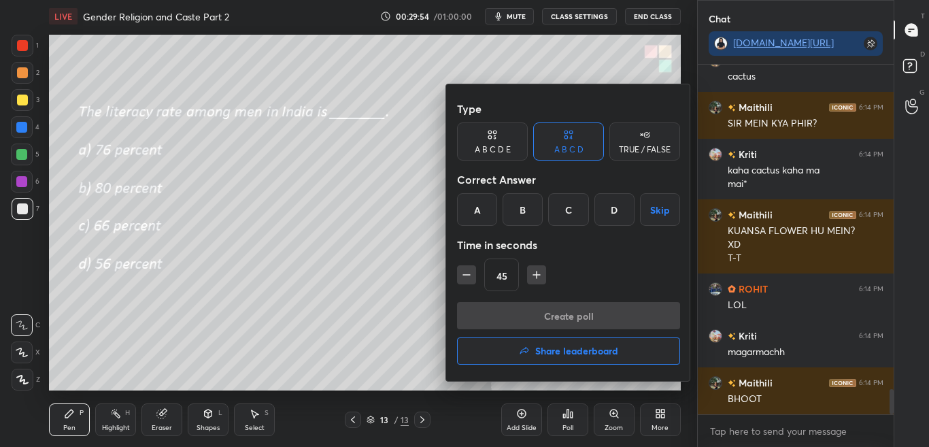
click at [487, 207] on div "A" at bounding box center [477, 209] width 40 height 33
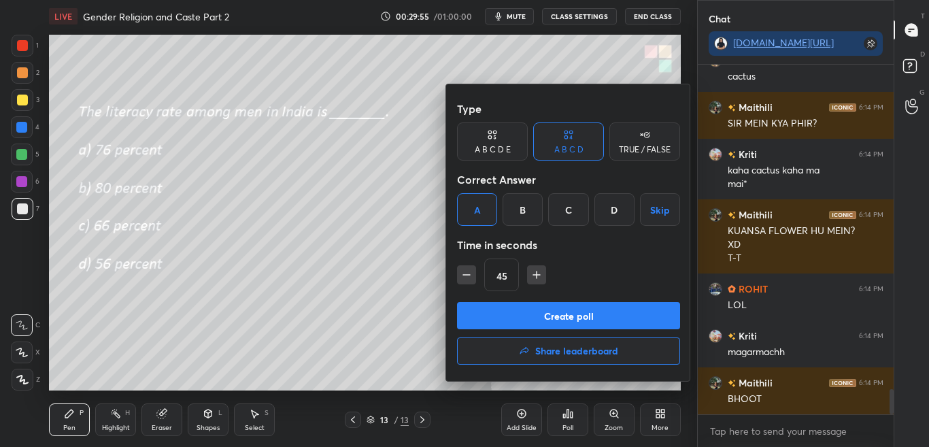
click at [504, 316] on button "Create poll" at bounding box center [568, 315] width 223 height 27
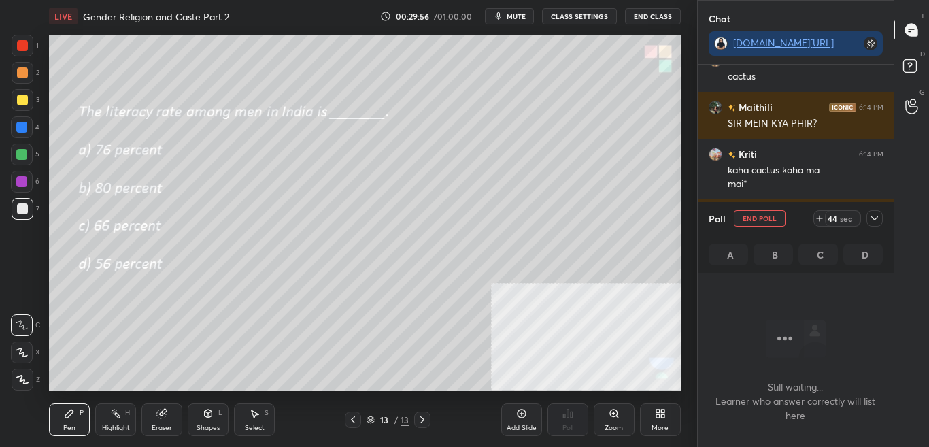
drag, startPoint x: 874, startPoint y: 219, endPoint x: 878, endPoint y: 247, distance: 28.1
click at [875, 220] on icon at bounding box center [874, 218] width 11 height 11
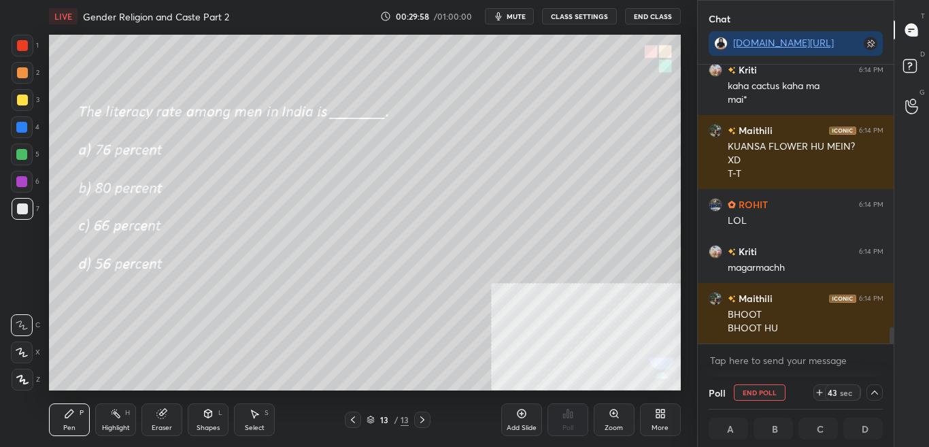
drag, startPoint x: 893, startPoint y: 334, endPoint x: 892, endPoint y: 348, distance: 13.7
click at [892, 348] on div "Chat [DOMAIN_NAME][URL] Maithili 6:14 PM SIR MEIN KYA PHIR? Kriti 6:14 PM kaha …" at bounding box center [813, 223] width 232 height 447
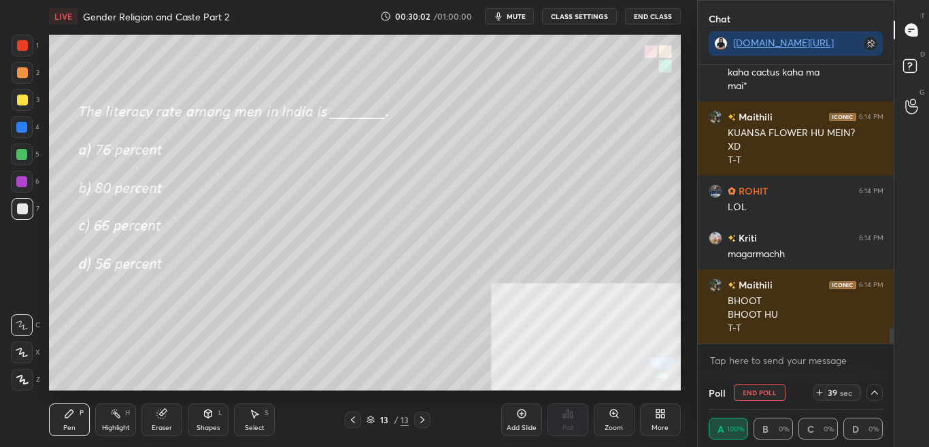
click at [875, 393] on icon at bounding box center [874, 392] width 11 height 11
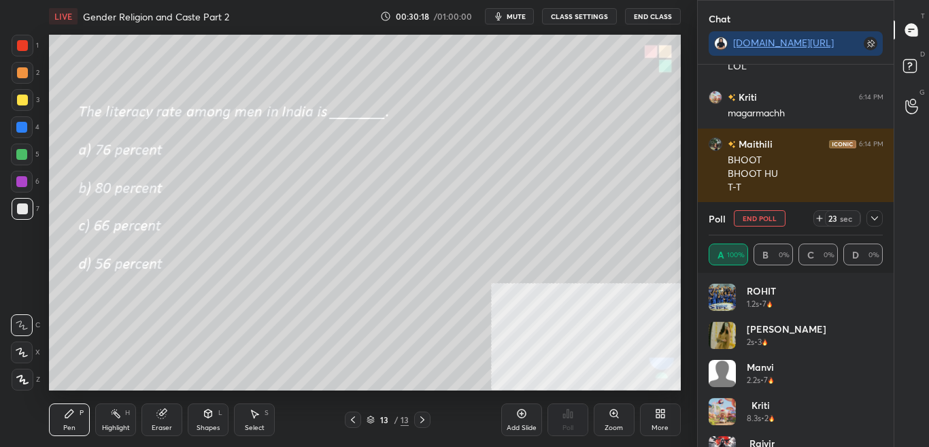
click at [873, 218] on icon at bounding box center [874, 218] width 7 height 4
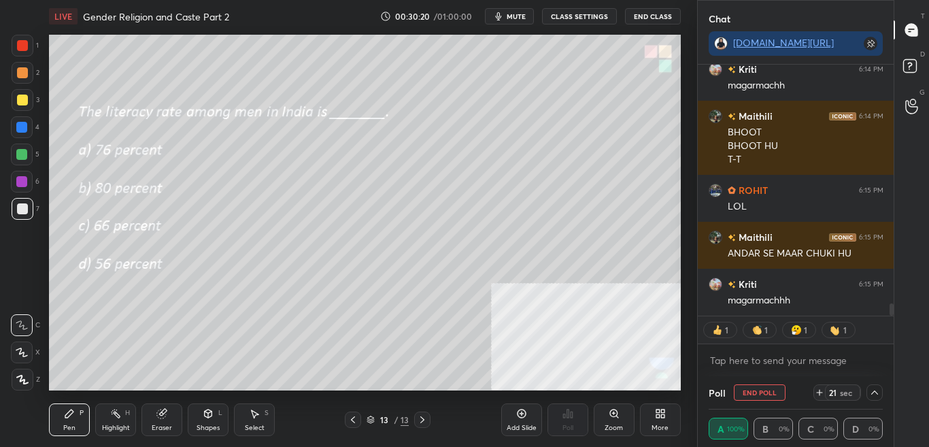
drag, startPoint x: 891, startPoint y: 304, endPoint x: 891, endPoint y: 315, distance: 10.9
click at [891, 315] on div at bounding box center [891, 309] width 4 height 12
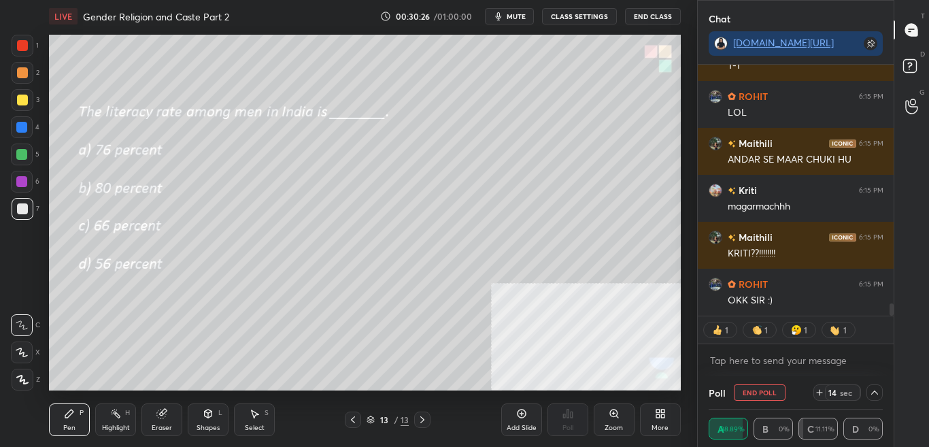
scroll to position [5, 5]
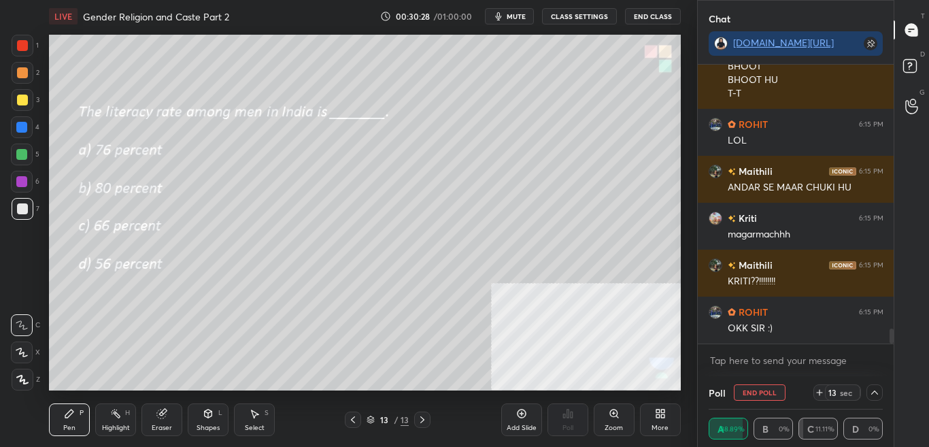
click at [876, 392] on icon at bounding box center [874, 392] width 7 height 4
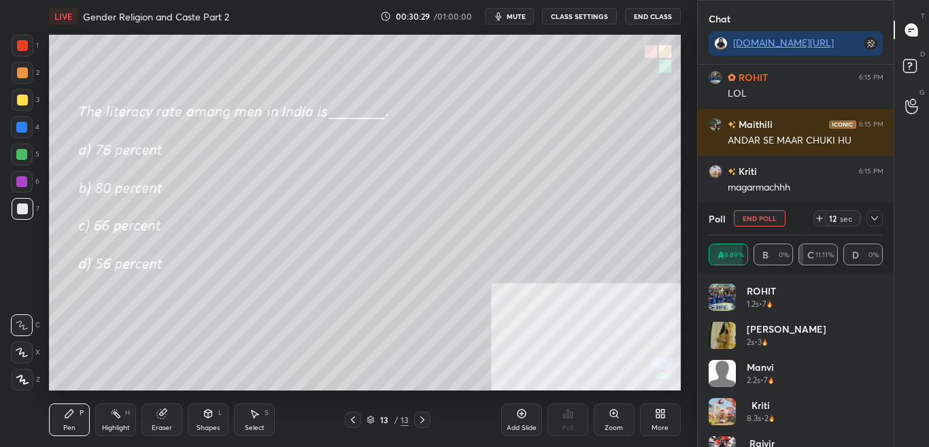
click at [876, 218] on icon at bounding box center [874, 218] width 7 height 4
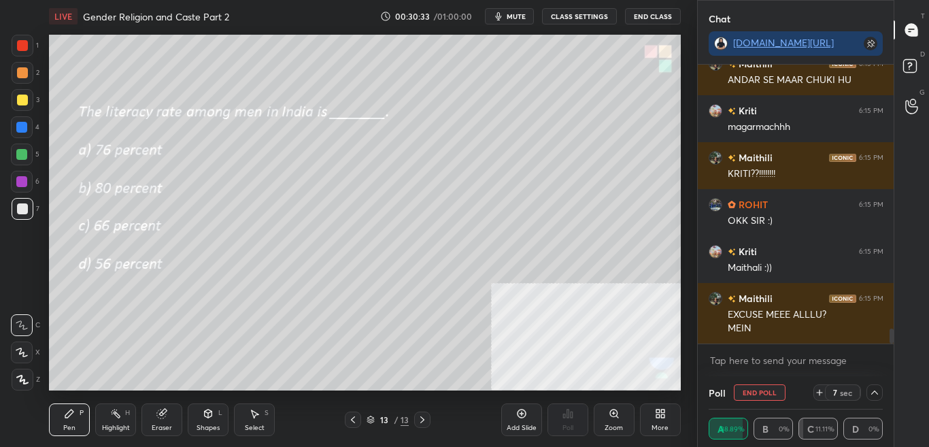
click at [873, 392] on icon at bounding box center [874, 392] width 7 height 4
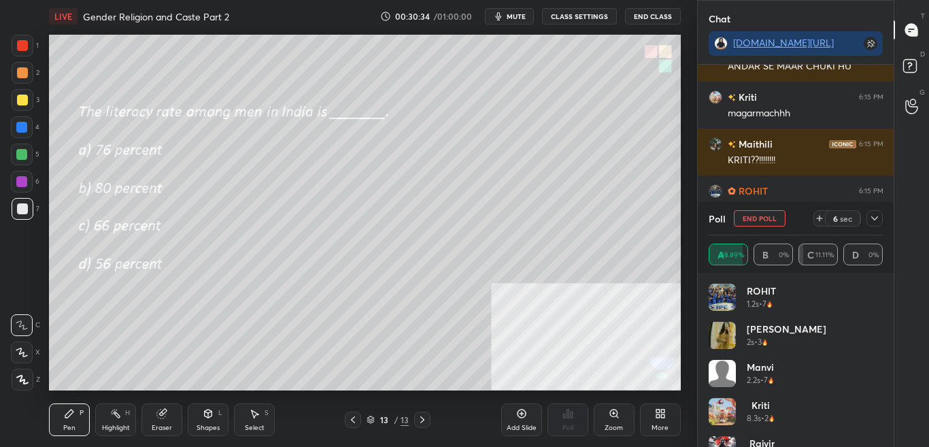
click at [877, 218] on icon at bounding box center [874, 218] width 11 height 11
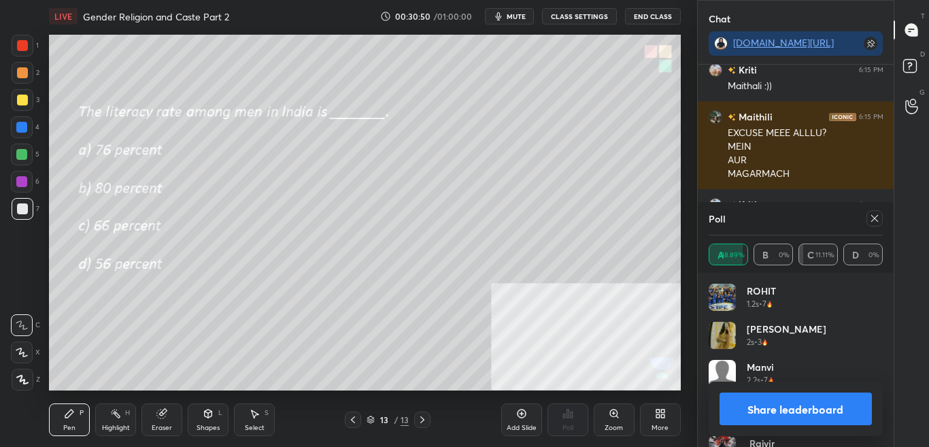
drag, startPoint x: 369, startPoint y: 417, endPoint x: 384, endPoint y: 417, distance: 15.0
click at [369, 418] on icon at bounding box center [370, 419] width 8 height 8
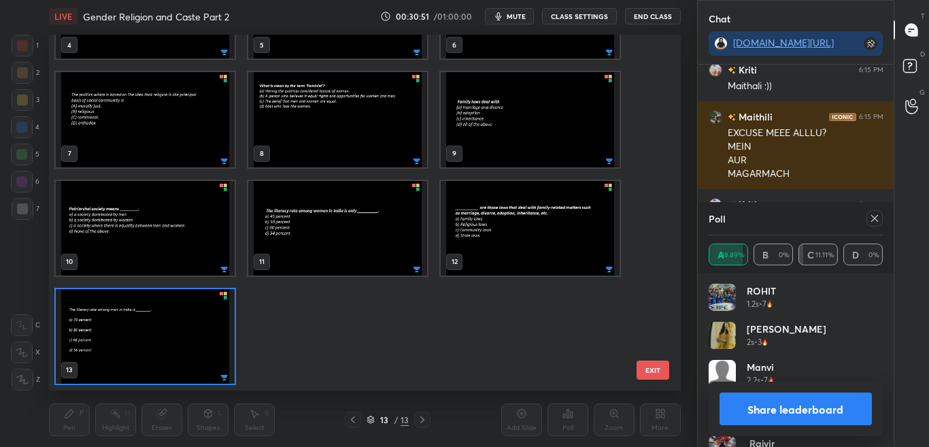
click at [658, 111] on div "1 2 3 4 5 6 7 8 9 10 11 12 13 EXIT" at bounding box center [365, 212] width 632 height 355
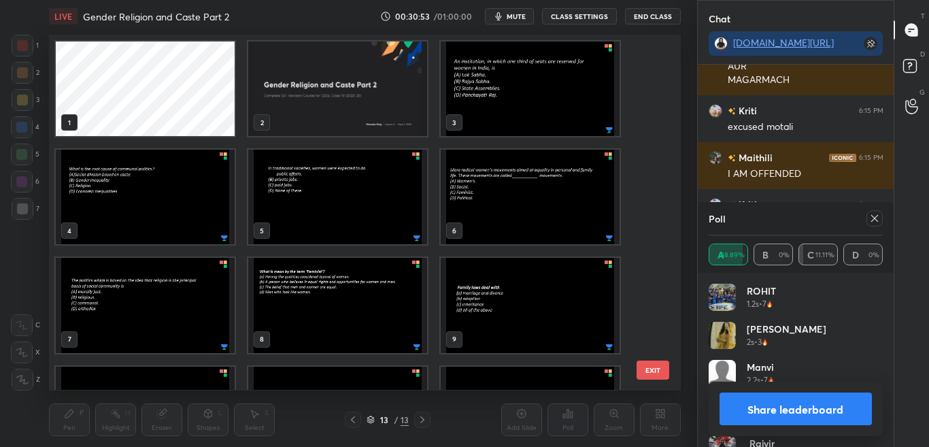
click at [881, 220] on div at bounding box center [874, 218] width 16 height 16
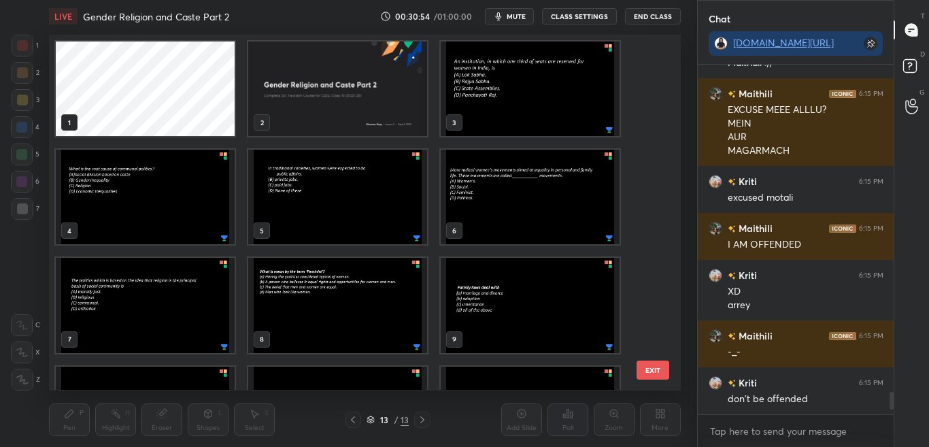
click at [659, 377] on button "EXIT" at bounding box center [652, 369] width 33 height 19
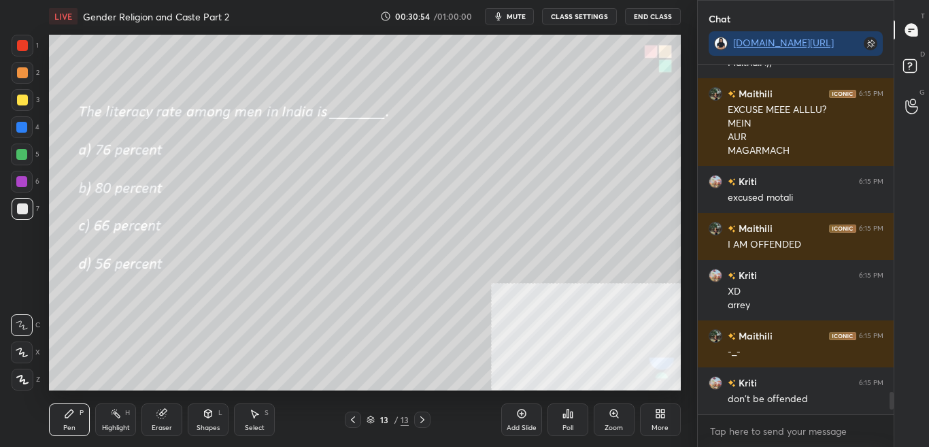
click at [660, 35] on button "EXIT" at bounding box center [652, 25] width 33 height 19
click at [664, 419] on div "More" at bounding box center [660, 419] width 41 height 33
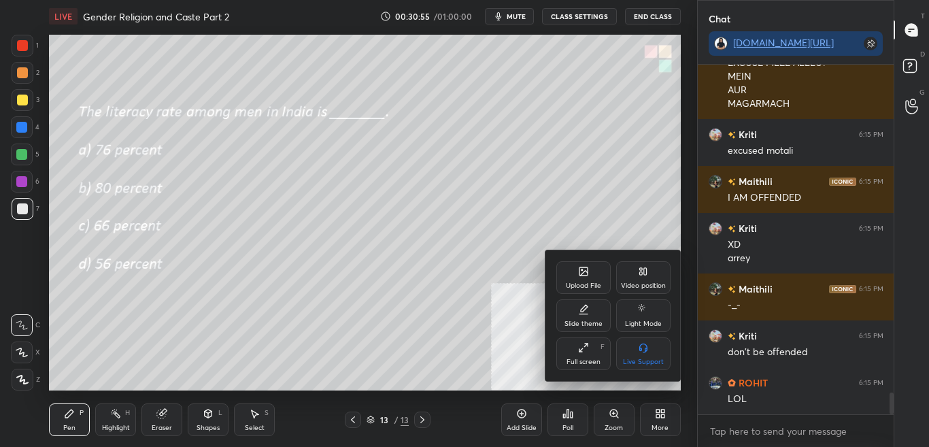
click at [575, 282] on div "Upload File" at bounding box center [583, 285] width 35 height 7
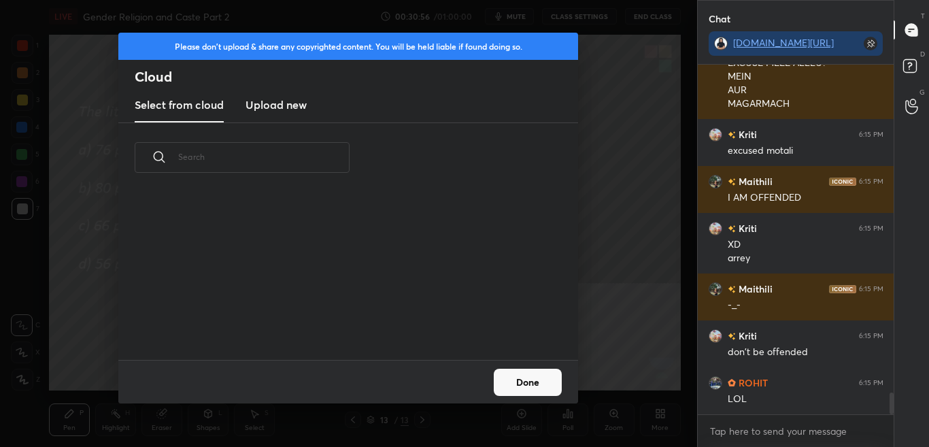
click at [316, 106] on div "Select from cloud Upload new" at bounding box center [348, 105] width 460 height 34
drag, startPoint x: 295, startPoint y: 104, endPoint x: 295, endPoint y: 97, distance: 7.5
click at [295, 103] on h3 "Upload new" at bounding box center [275, 105] width 61 height 16
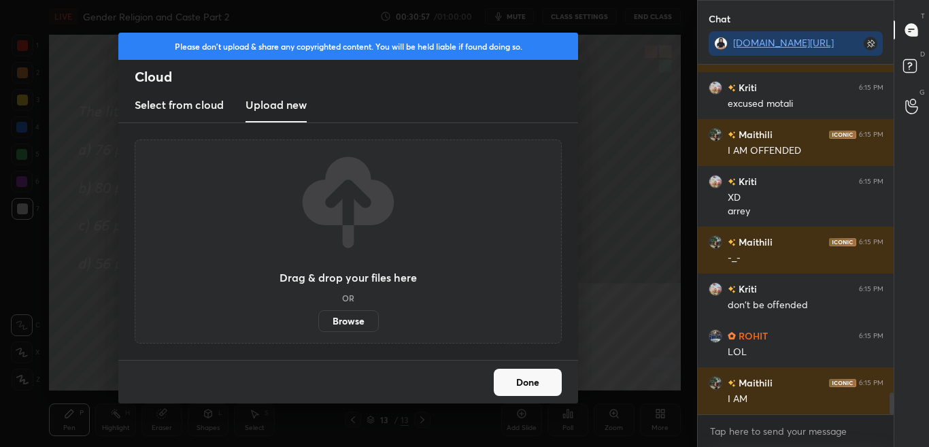
click at [332, 317] on label "Browse" at bounding box center [348, 321] width 61 height 22
click at [318, 317] on input "Browse" at bounding box center [318, 321] width 0 height 22
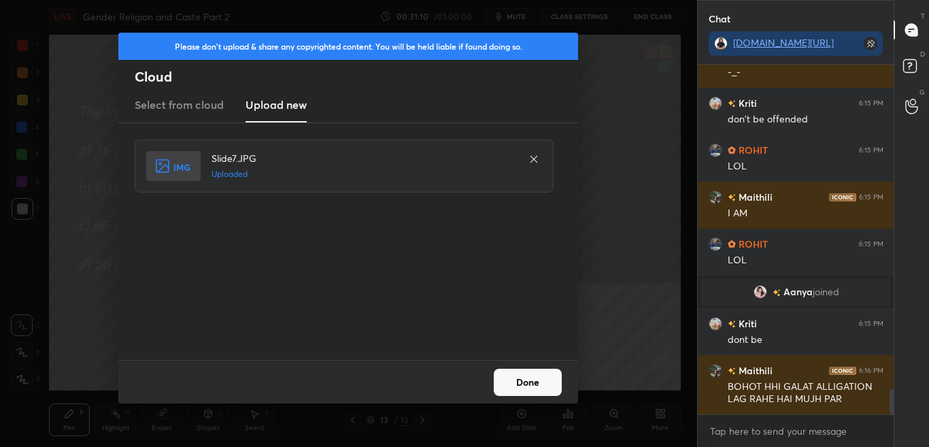
click at [538, 373] on button "Done" at bounding box center [528, 381] width 68 height 27
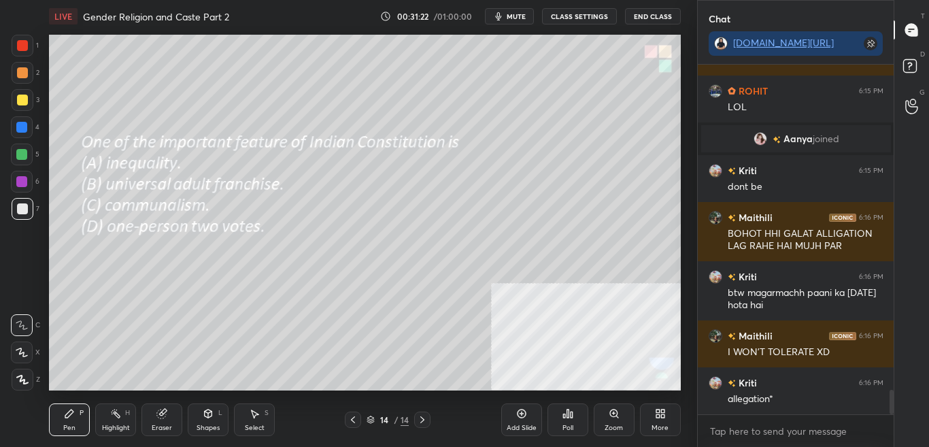
click at [563, 422] on div "Poll" at bounding box center [567, 419] width 41 height 33
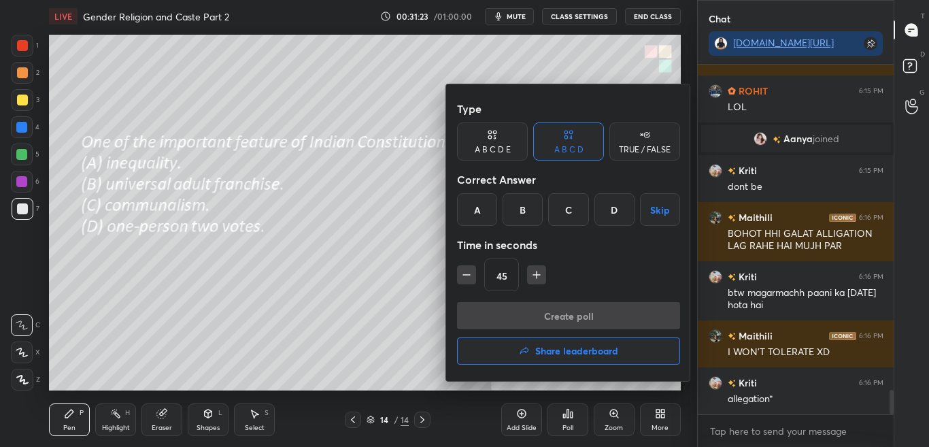
click at [522, 210] on div "B" at bounding box center [522, 209] width 40 height 33
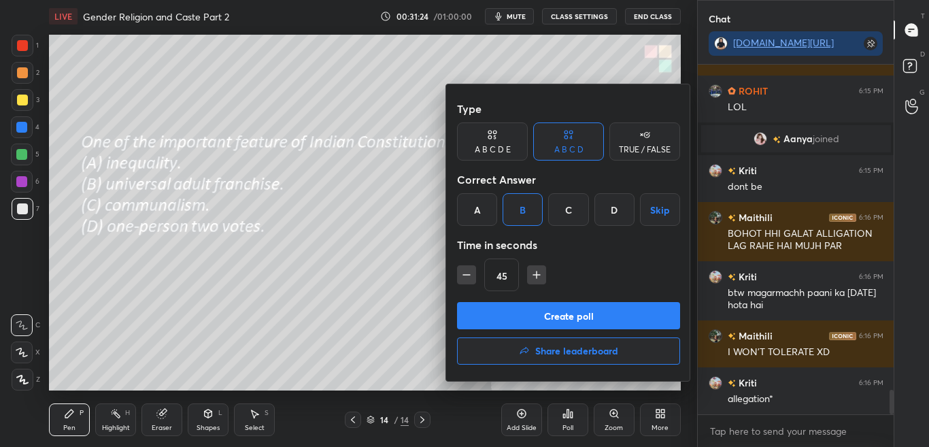
drag, startPoint x: 383, startPoint y: 260, endPoint x: 389, endPoint y: 269, distance: 10.7
click at [383, 261] on div at bounding box center [464, 223] width 929 height 447
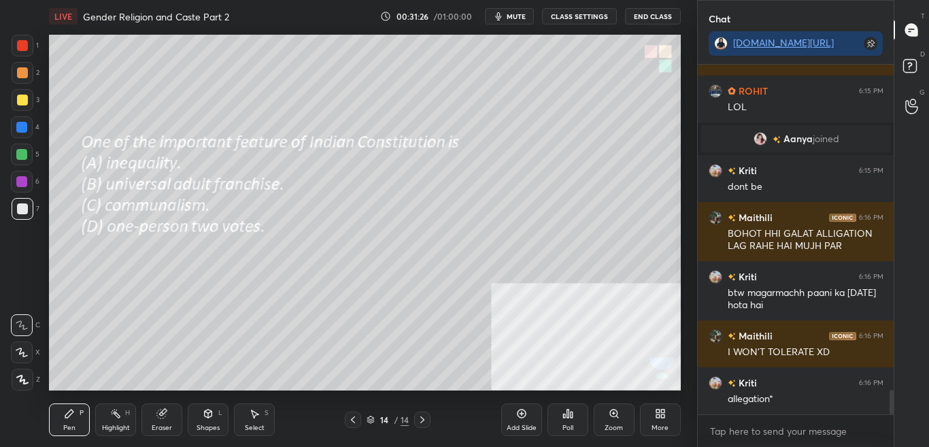
click at [566, 419] on div "Poll" at bounding box center [567, 419] width 41 height 33
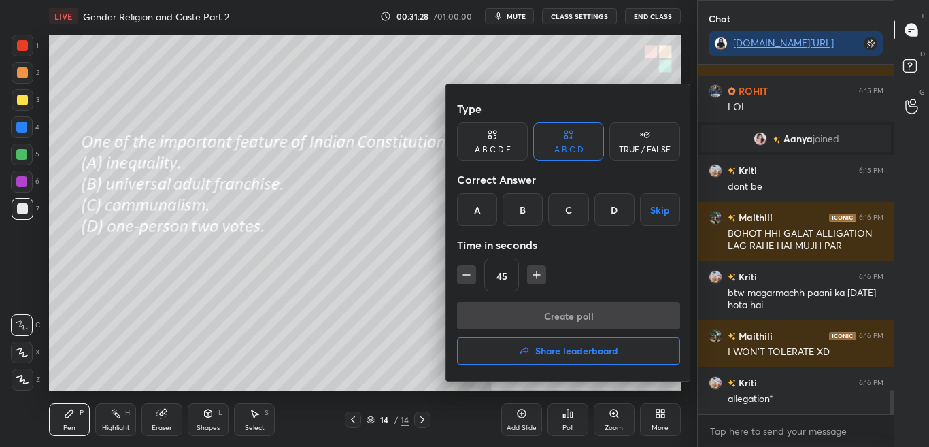
click at [400, 323] on div at bounding box center [464, 223] width 929 height 447
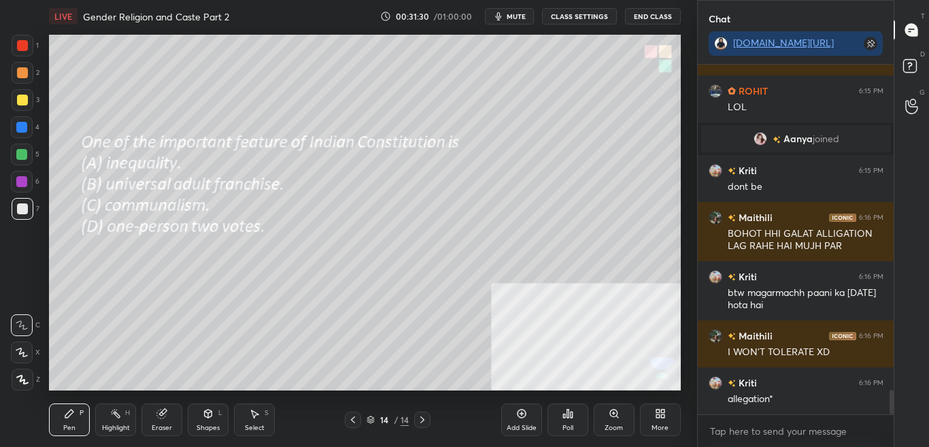
click at [568, 411] on icon at bounding box center [567, 413] width 2 height 8
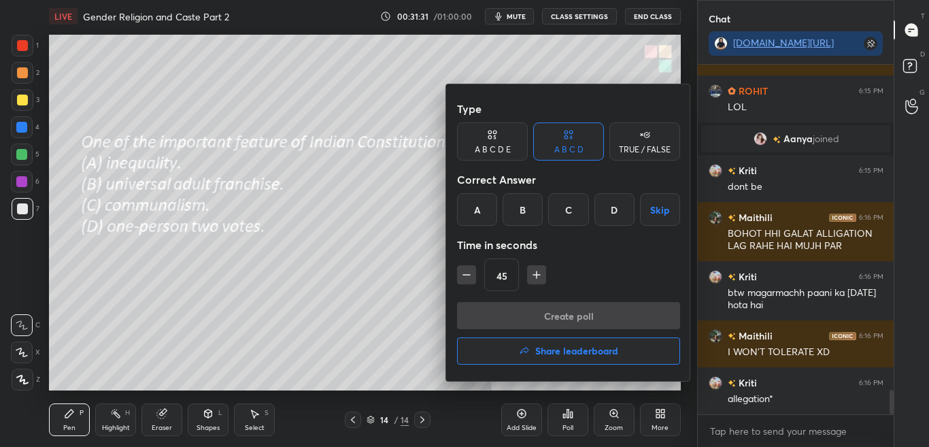
click at [565, 398] on div at bounding box center [464, 223] width 929 height 447
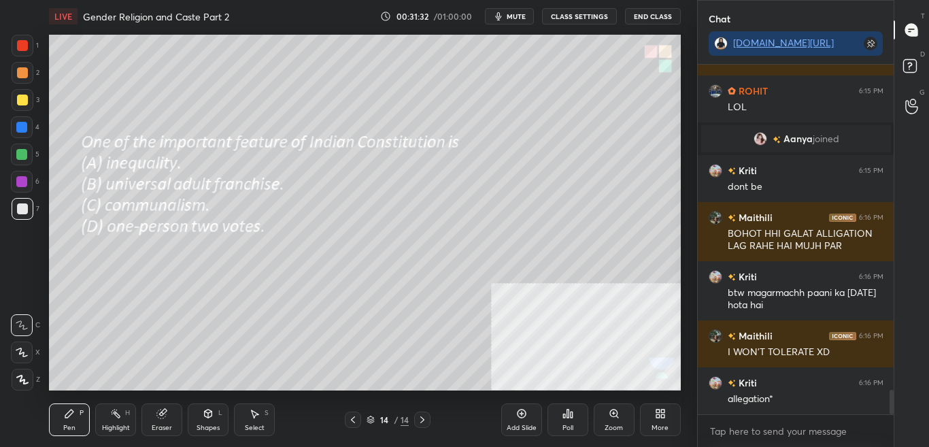
click at [562, 402] on div "Poll" at bounding box center [567, 419] width 41 height 76
click at [558, 398] on div "Poll" at bounding box center [567, 419] width 41 height 76
click at [562, 419] on div "Poll" at bounding box center [567, 419] width 41 height 33
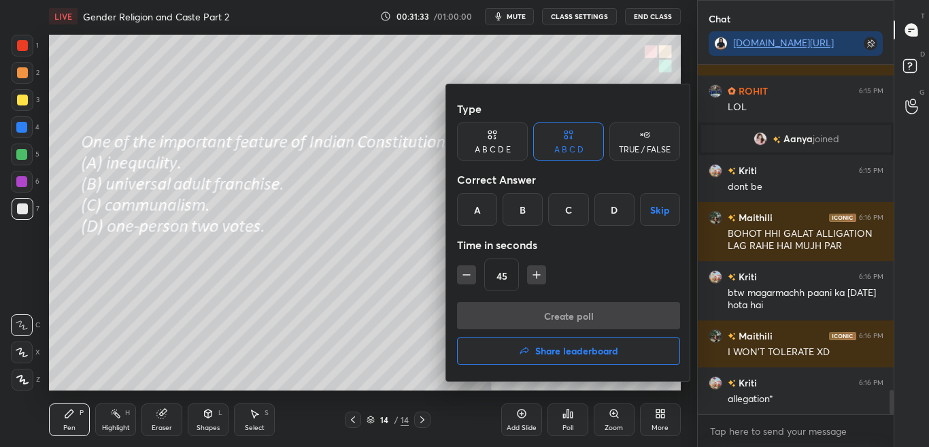
click at [572, 412] on div at bounding box center [464, 223] width 929 height 447
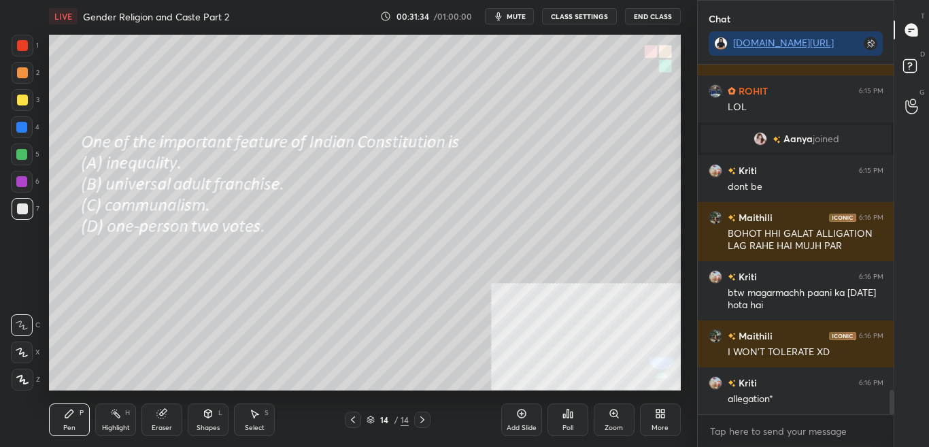
click at [572, 412] on icon at bounding box center [567, 413] width 11 height 11
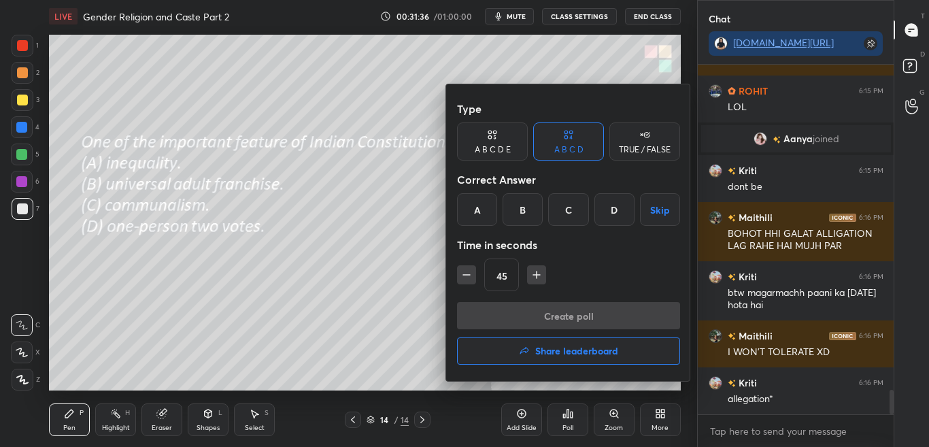
click at [562, 411] on div at bounding box center [464, 223] width 929 height 447
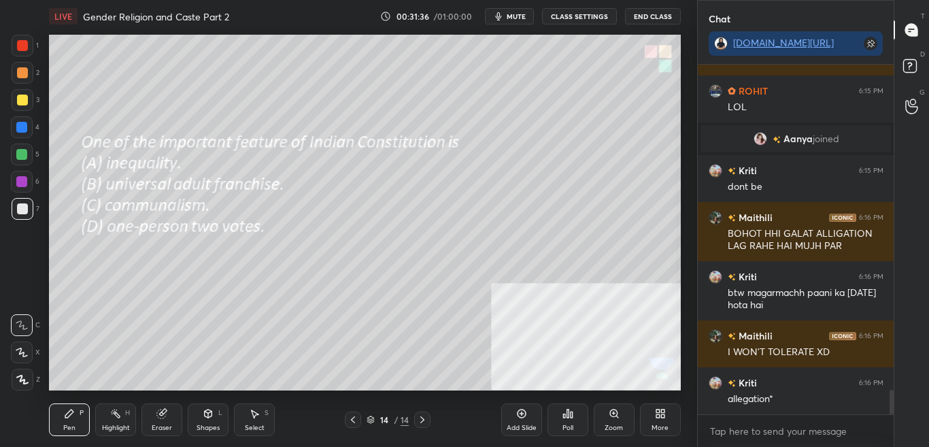
click at [564, 424] on div "Poll" at bounding box center [567, 427] width 11 height 7
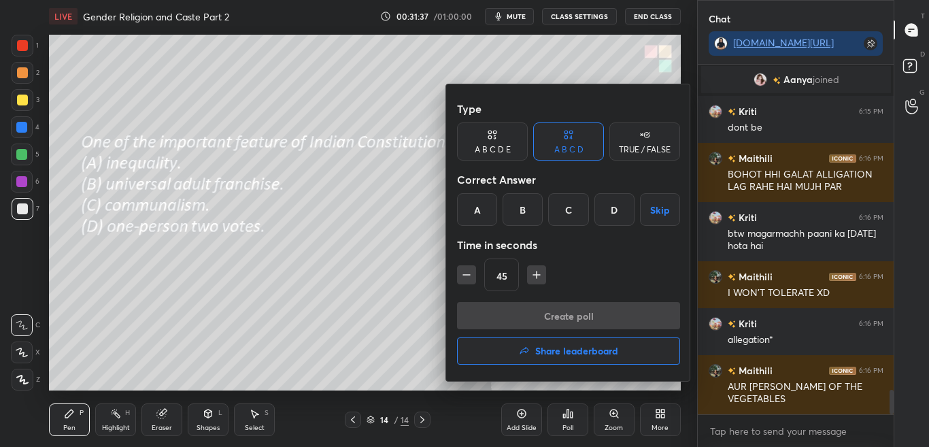
click at [568, 421] on div at bounding box center [464, 223] width 929 height 447
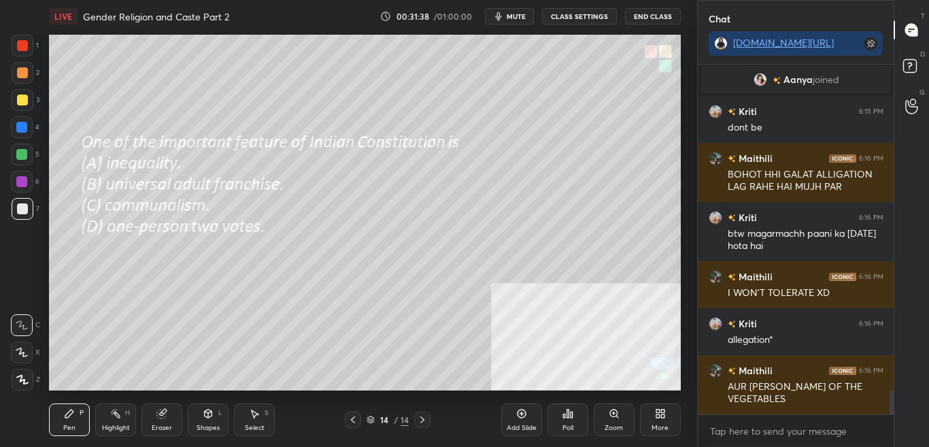
click at [567, 424] on div "Poll" at bounding box center [567, 427] width 11 height 7
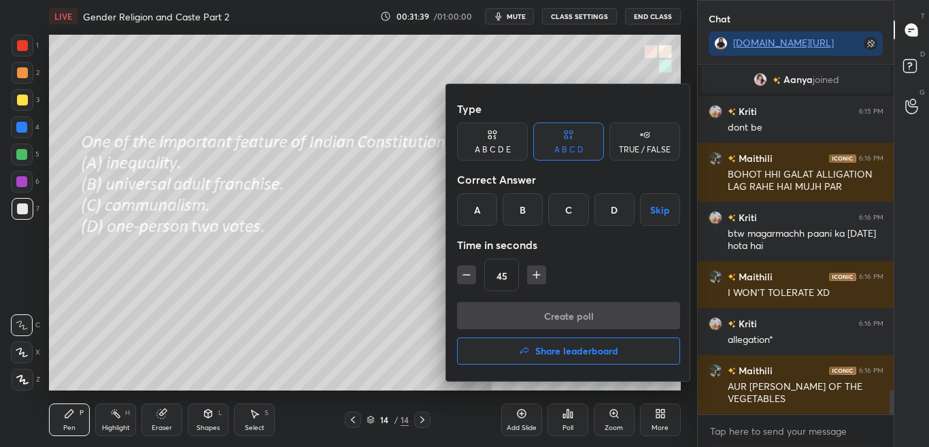
click at [519, 209] on div "B" at bounding box center [522, 209] width 40 height 33
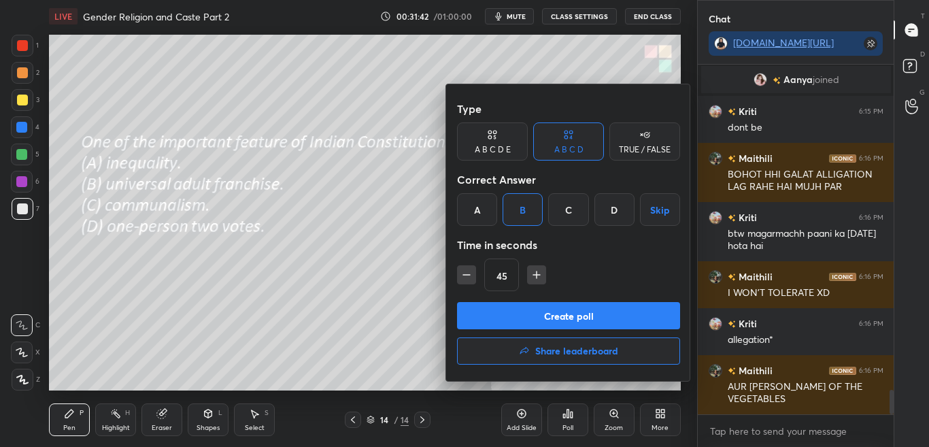
click at [540, 316] on button "Create poll" at bounding box center [568, 315] width 223 height 27
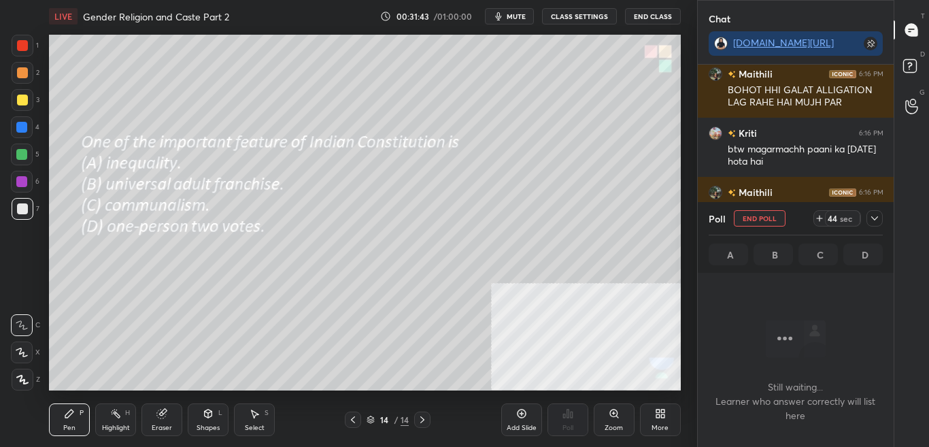
click at [653, 428] on div "More" at bounding box center [659, 427] width 17 height 7
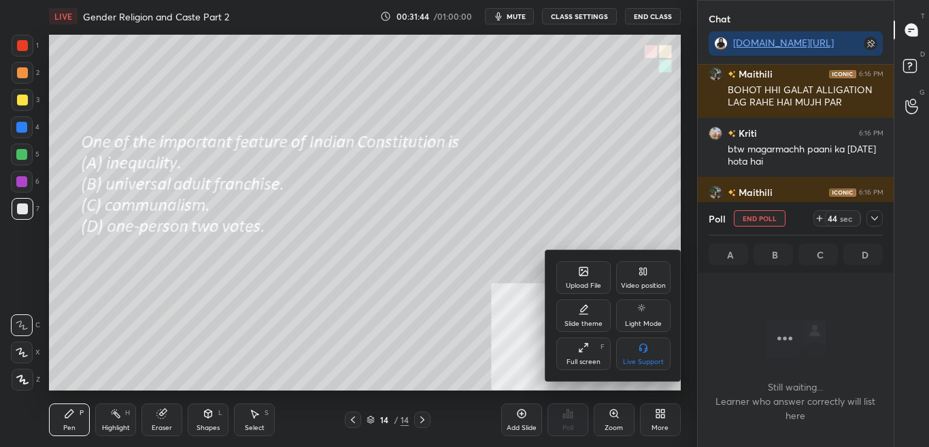
click at [559, 258] on div "Upload File Video position Slide theme Light Mode Full screen F Live Support" at bounding box center [613, 315] width 136 height 131
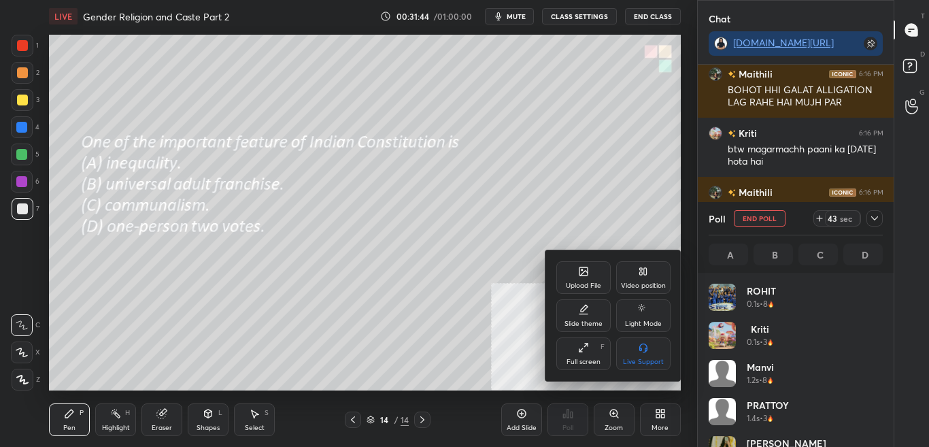
click at [573, 277] on div "Upload File" at bounding box center [583, 277] width 54 height 33
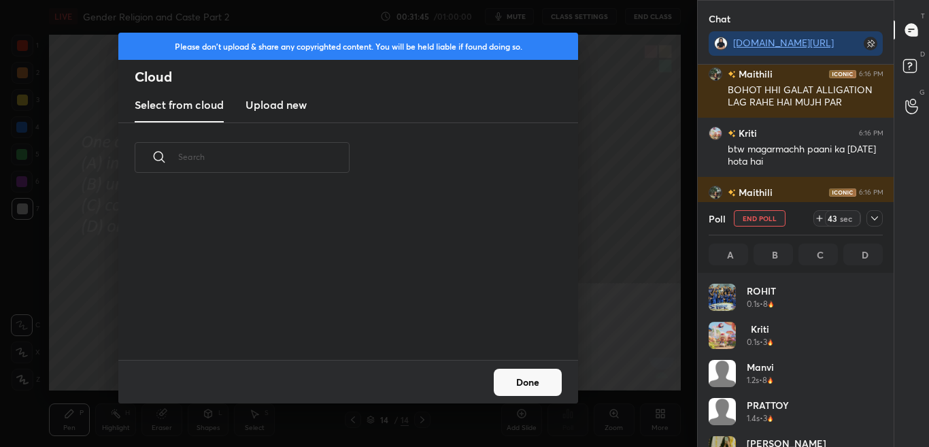
click at [269, 99] on h3 "Upload new" at bounding box center [275, 105] width 61 height 16
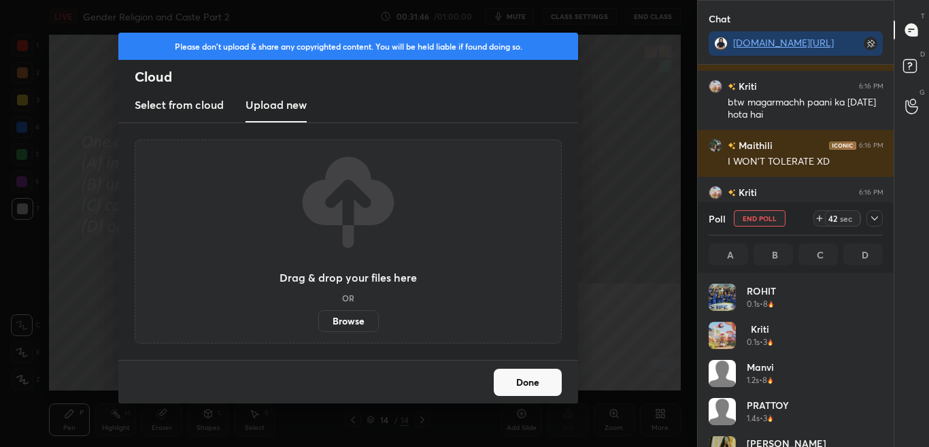
click at [345, 316] on label "Browse" at bounding box center [348, 321] width 61 height 22
click at [318, 316] on input "Browse" at bounding box center [318, 321] width 0 height 22
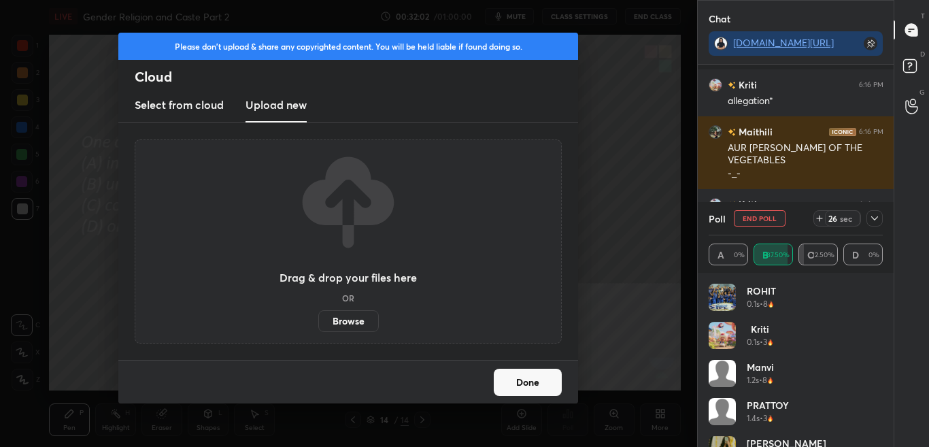
scroll to position [5004, 0]
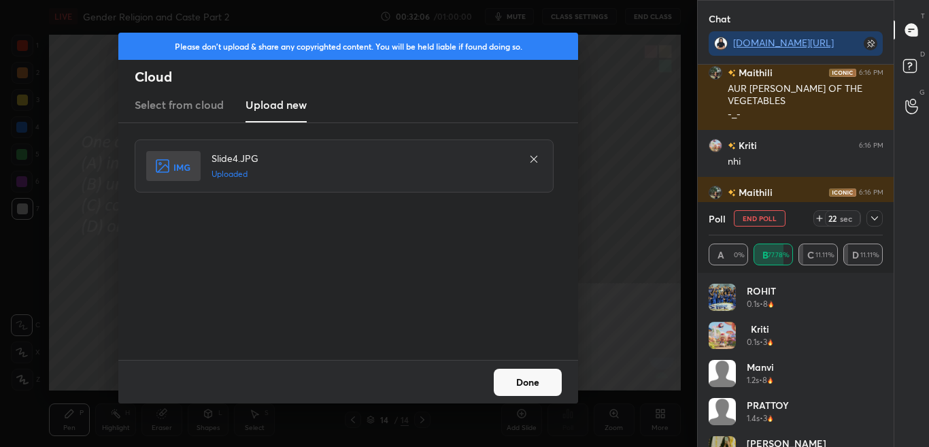
click at [525, 376] on button "Done" at bounding box center [528, 381] width 68 height 27
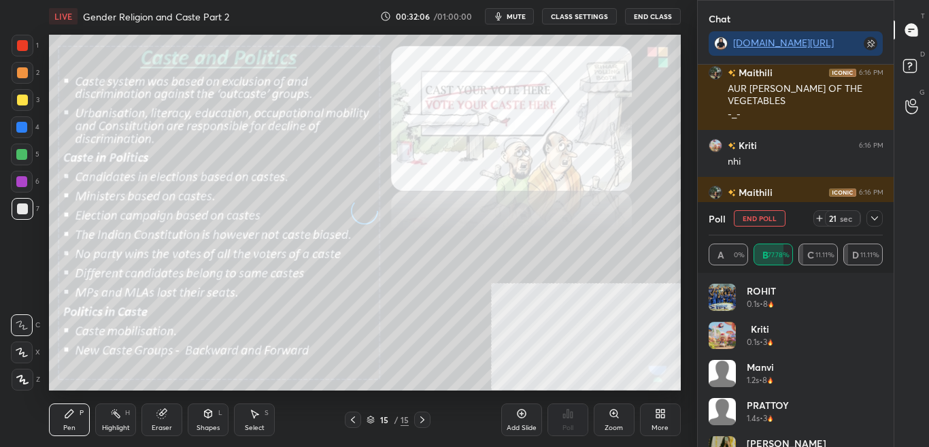
click at [354, 419] on icon at bounding box center [352, 419] width 11 height 11
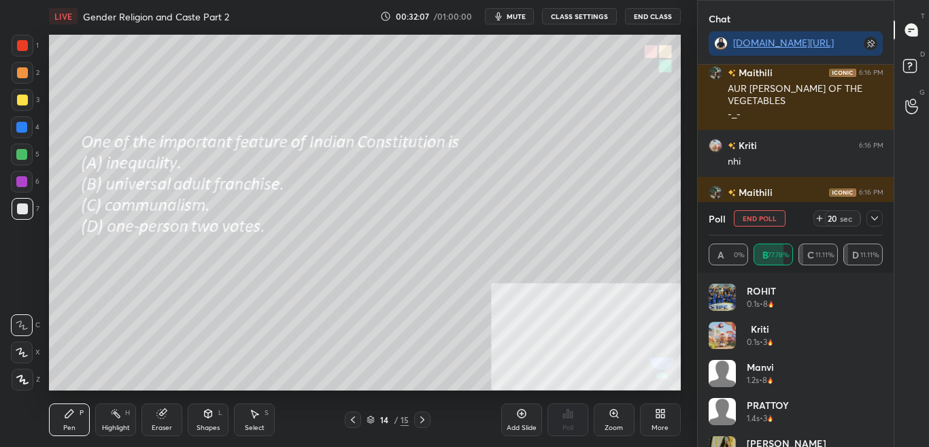
click at [874, 216] on icon at bounding box center [874, 218] width 11 height 11
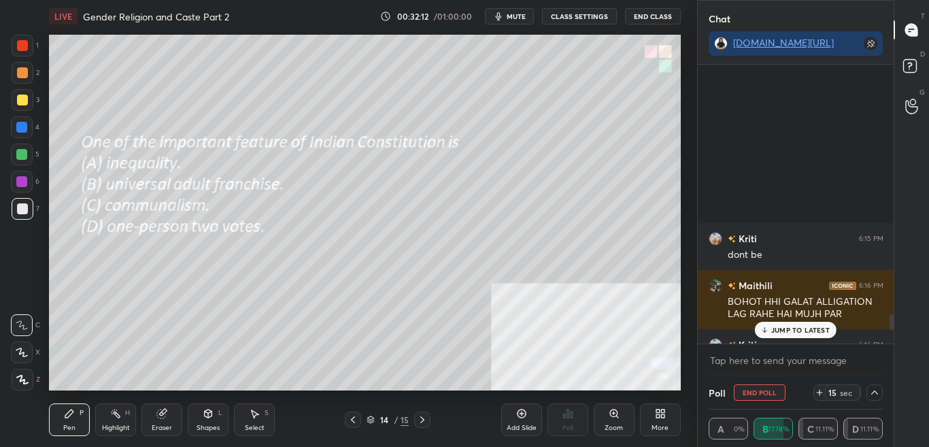
scroll to position [4952, 0]
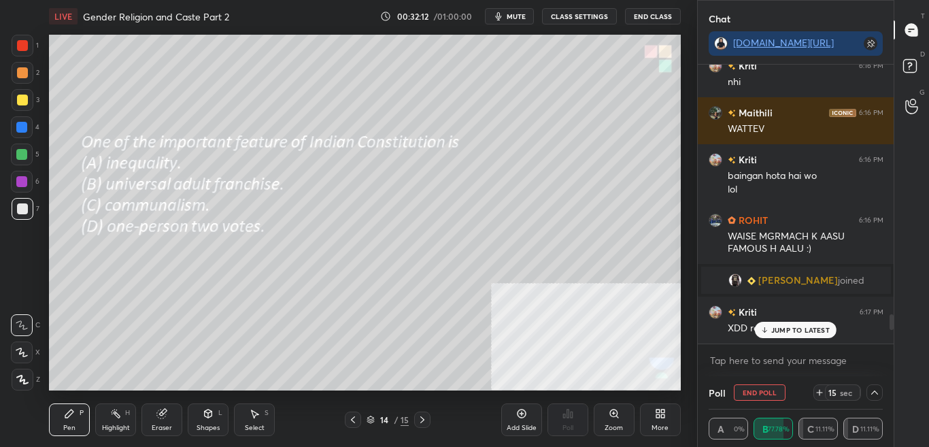
drag, startPoint x: 891, startPoint y: 333, endPoint x: 890, endPoint y: 356, distance: 23.1
click at [891, 355] on div "Kriti 6:15 PM dont be Maithili 6:16 PM BOHOT HHI GALAT ALLIGATION LAG RAHE HAI …" at bounding box center [795, 220] width 196 height 311
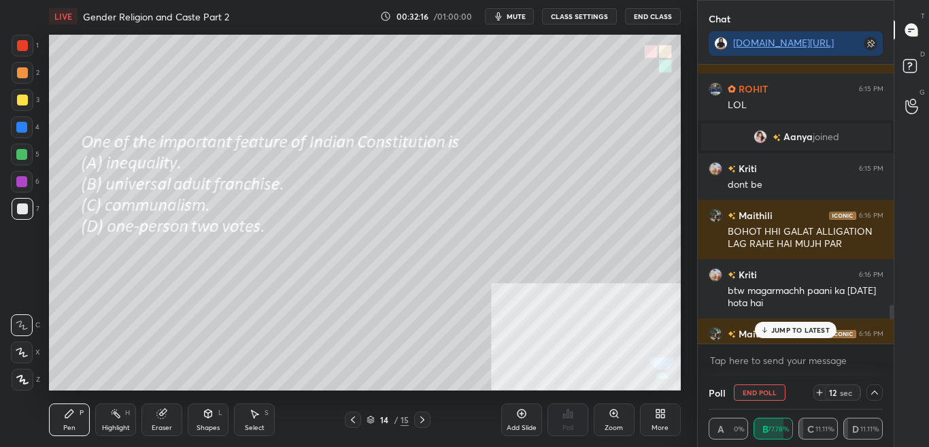
scroll to position [4505, 0]
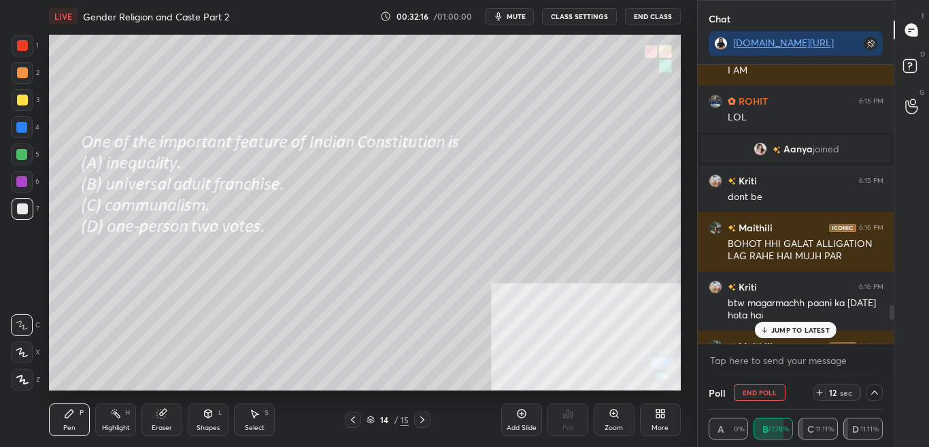
drag, startPoint x: 891, startPoint y: 337, endPoint x: 890, endPoint y: 313, distance: 23.8
click at [890, 313] on div at bounding box center [891, 312] width 4 height 15
click at [814, 139] on div "[PERSON_NAME] joined" at bounding box center [796, 148] width 190 height 27
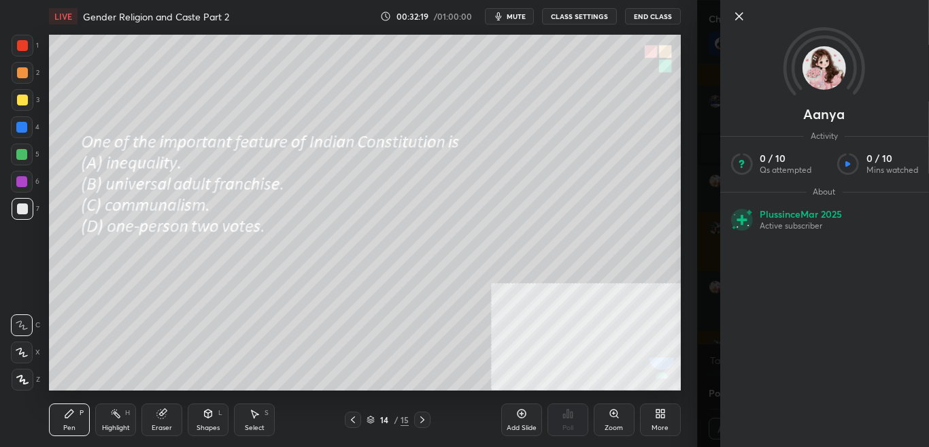
click at [501, 18] on icon "button" at bounding box center [498, 16] width 6 height 8
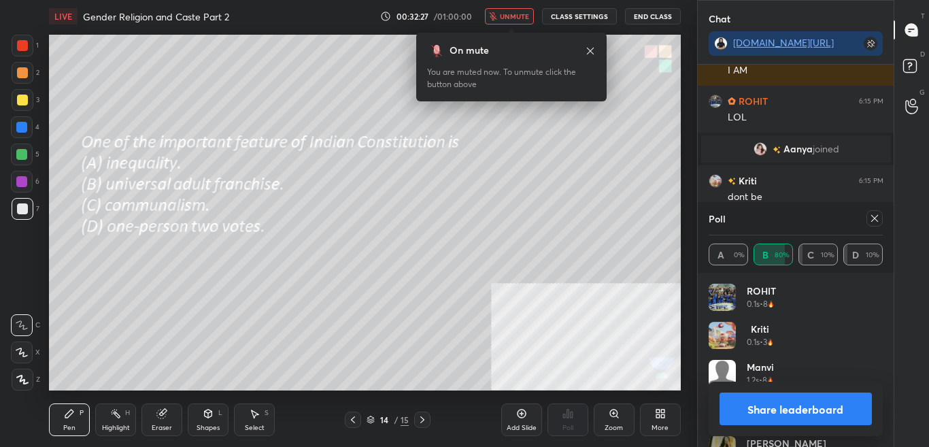
scroll to position [5, 5]
click at [511, 16] on span "unmute" at bounding box center [514, 17] width 29 height 10
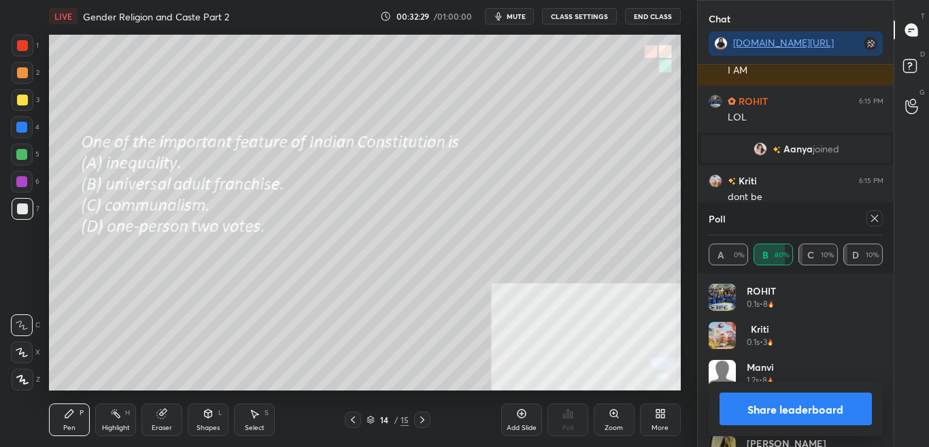
click at [875, 216] on icon at bounding box center [874, 218] width 11 height 11
type textarea "x"
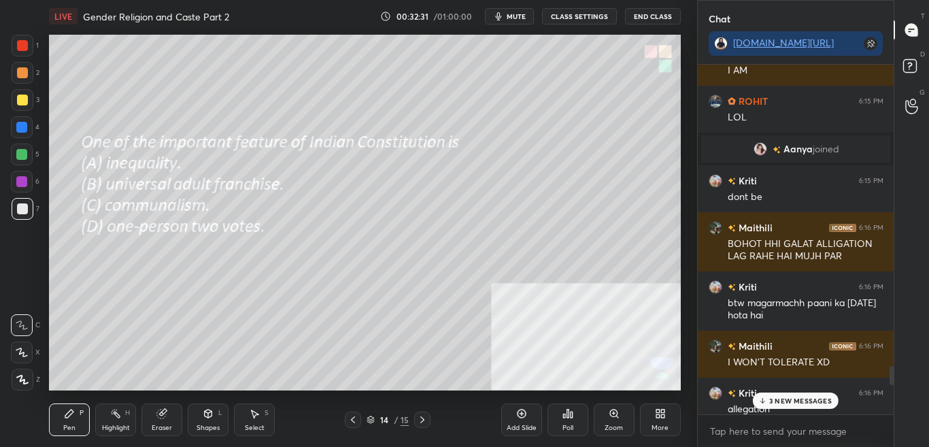
click at [797, 400] on p "3 NEW MESSAGES" at bounding box center [800, 400] width 63 height 8
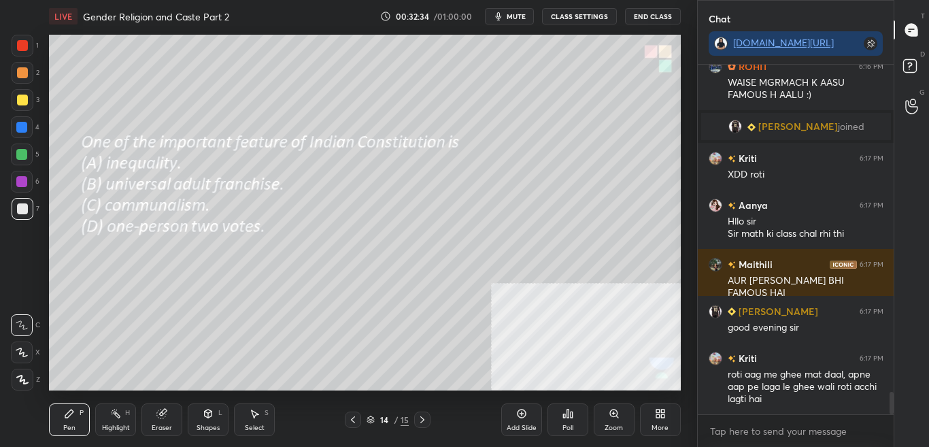
click at [420, 422] on icon at bounding box center [422, 419] width 11 height 11
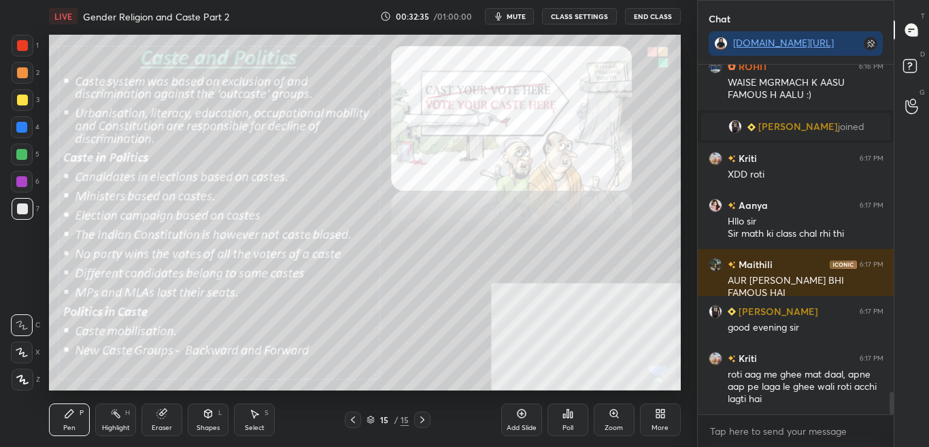
click at [570, 425] on div "Poll" at bounding box center [567, 427] width 11 height 7
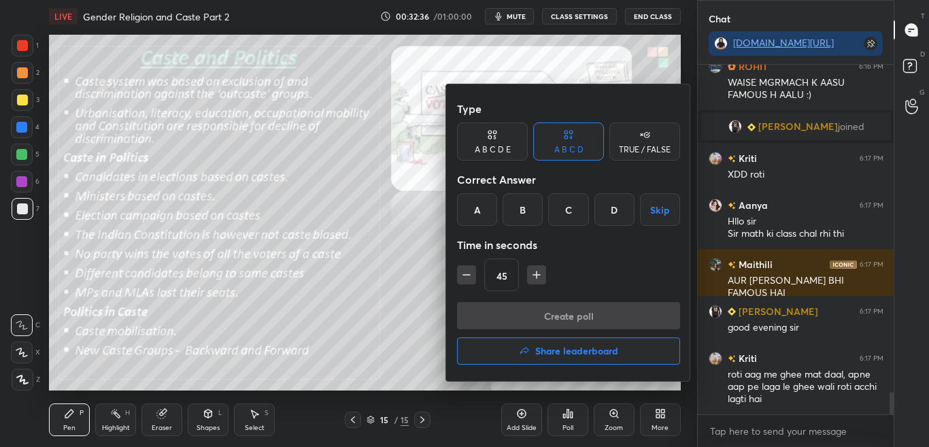
click at [564, 367] on div "Create poll Share leaderboard" at bounding box center [568, 336] width 223 height 68
click at [567, 356] on button "Share leaderboard" at bounding box center [568, 350] width 223 height 27
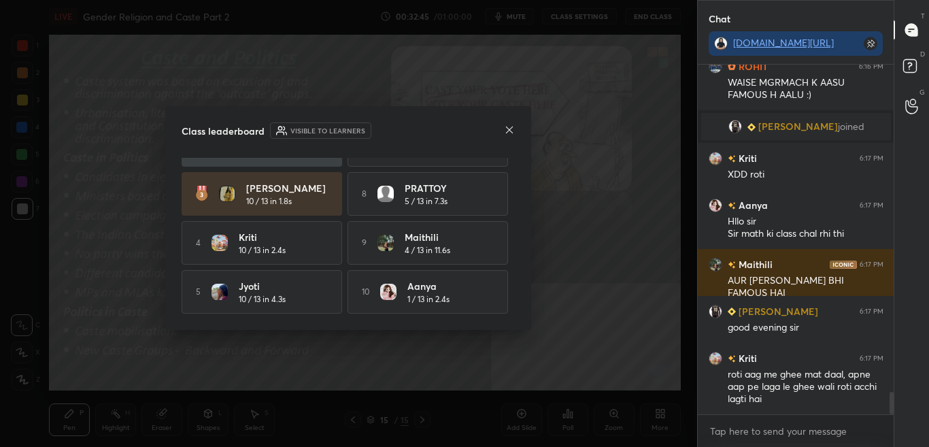
click at [505, 130] on icon at bounding box center [509, 129] width 11 height 11
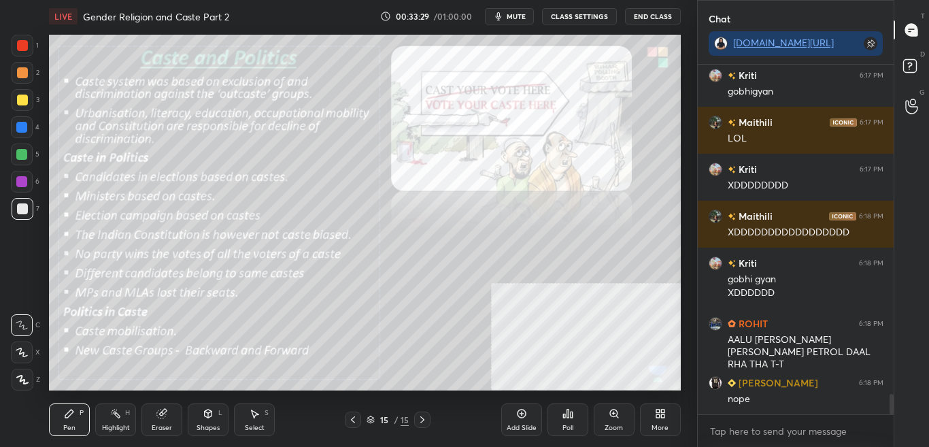
scroll to position [5720, 0]
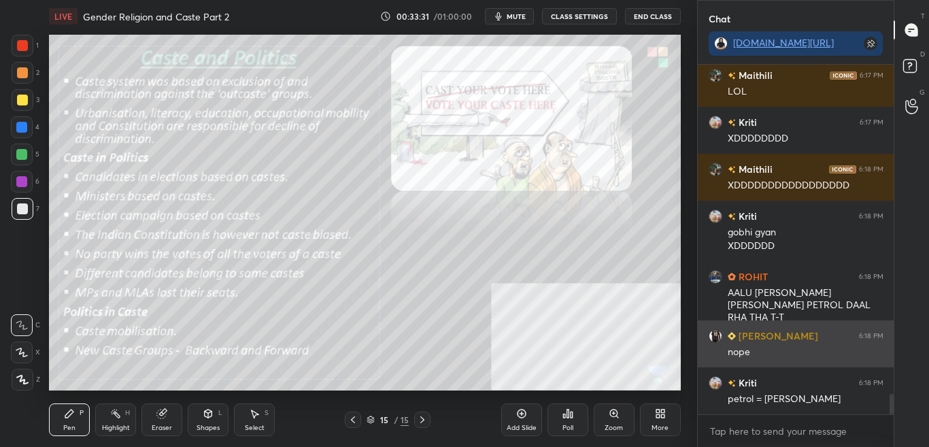
click at [793, 344] on div "nope" at bounding box center [805, 351] width 156 height 16
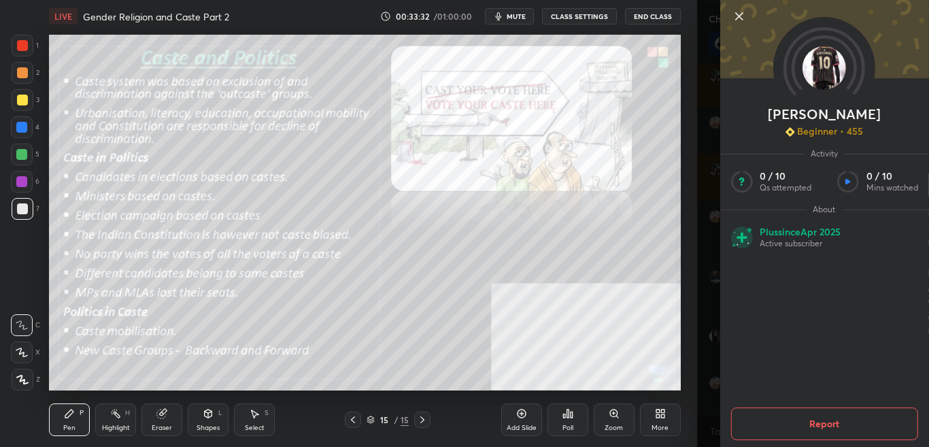
scroll to position [5734, 0]
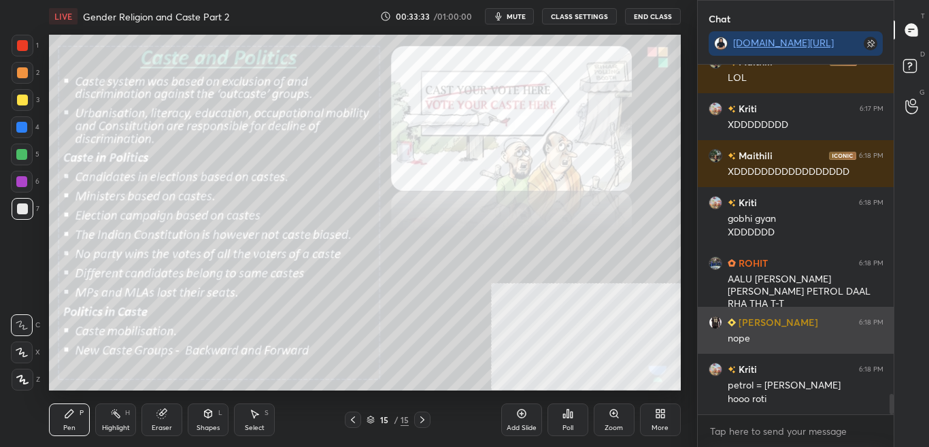
click at [737, 327] on h6 "[PERSON_NAME]" at bounding box center [777, 322] width 82 height 14
click at [757, 328] on h6 "[PERSON_NAME]" at bounding box center [777, 322] width 82 height 14
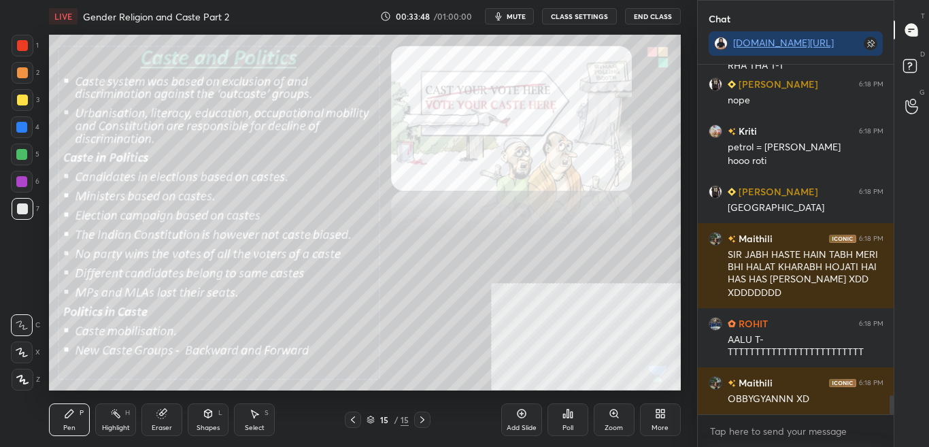
scroll to position [5985, 0]
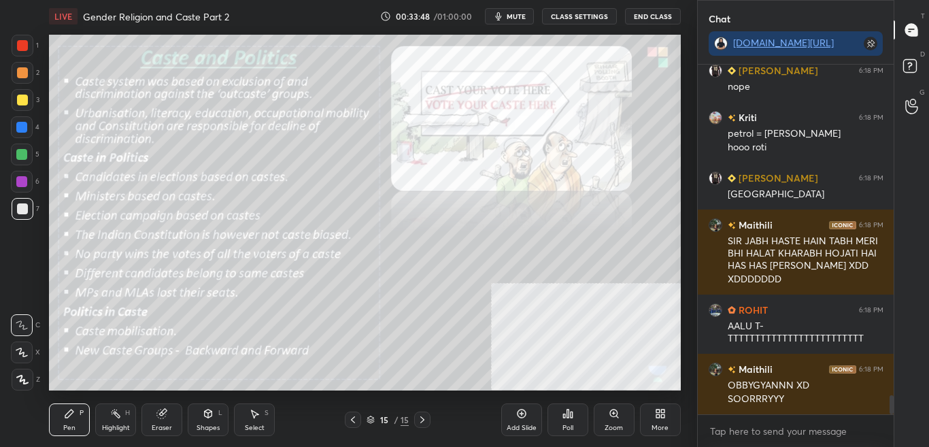
click at [583, 28] on div "LIVE Gender Religion and Caste Part 2 00:33:48 / 01:00:00 mute CLASS SETTINGS E…" at bounding box center [365, 16] width 632 height 33
click at [592, 9] on button "CLASS SETTINGS" at bounding box center [579, 16] width 75 height 16
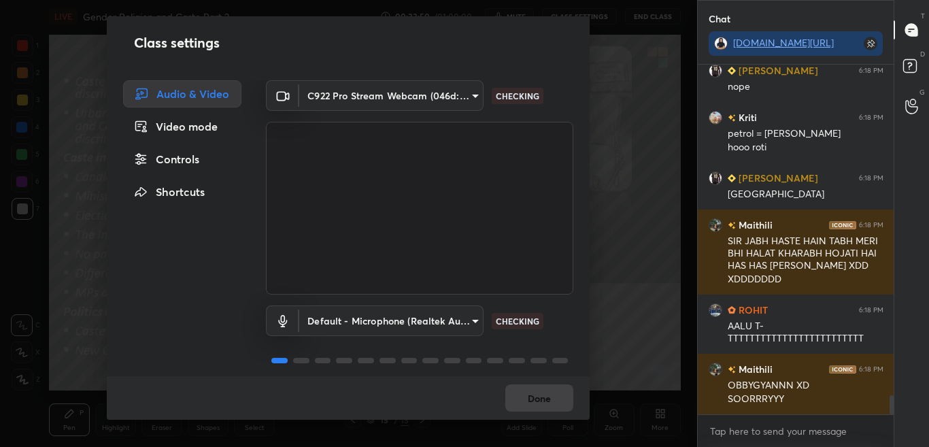
drag, startPoint x: 173, startPoint y: 164, endPoint x: 192, endPoint y: 167, distance: 19.2
click at [172, 164] on div "Controls" at bounding box center [182, 158] width 118 height 27
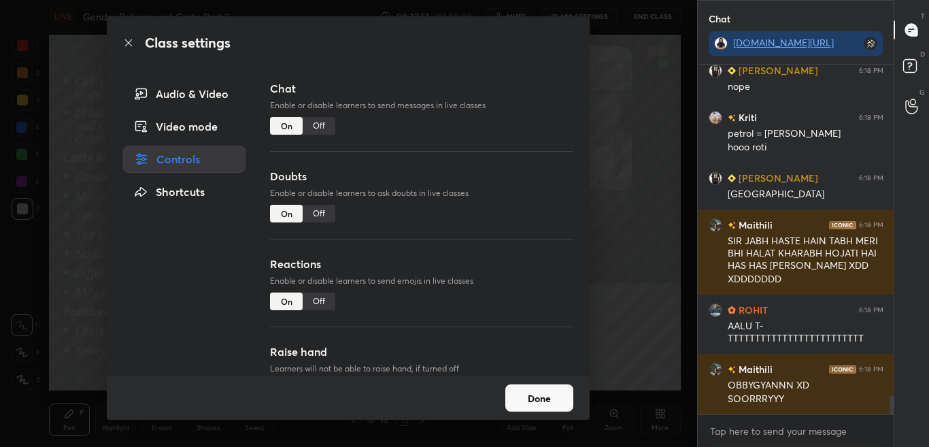
click at [322, 131] on div "Off" at bounding box center [319, 126] width 33 height 18
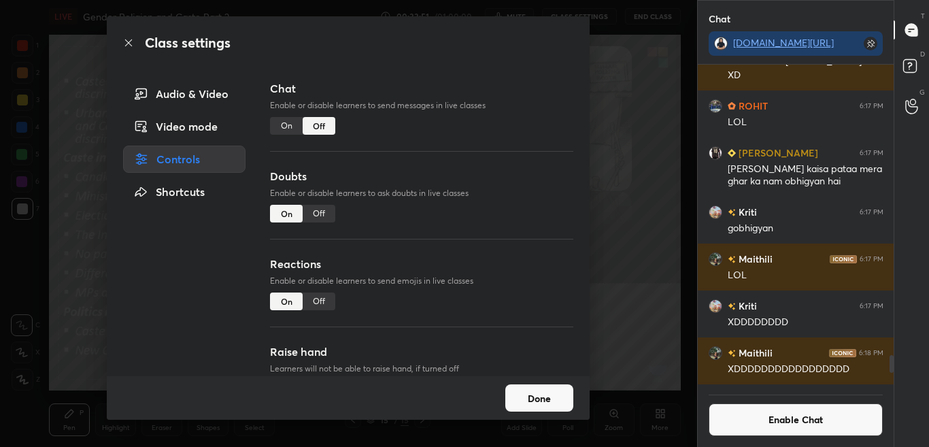
scroll to position [317, 192]
click at [135, 37] on div "Class settings" at bounding box center [348, 42] width 483 height 53
click at [126, 40] on icon at bounding box center [128, 42] width 11 height 11
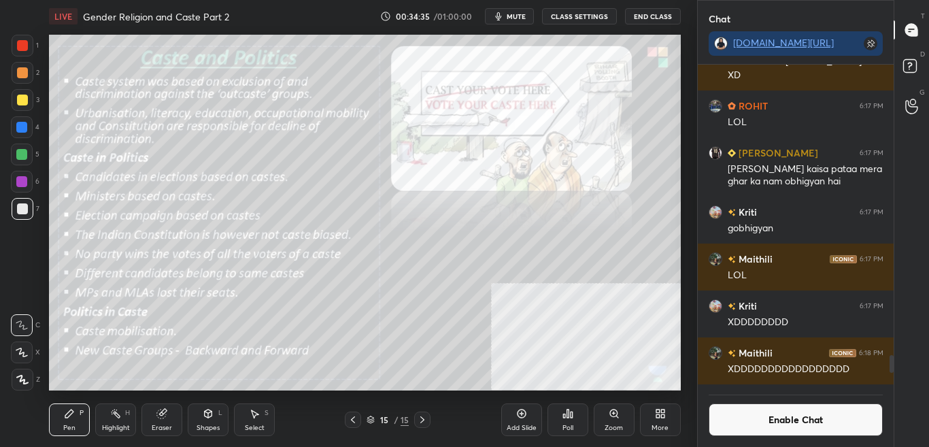
click at [800, 416] on button "Enable Chat" at bounding box center [795, 419] width 175 height 33
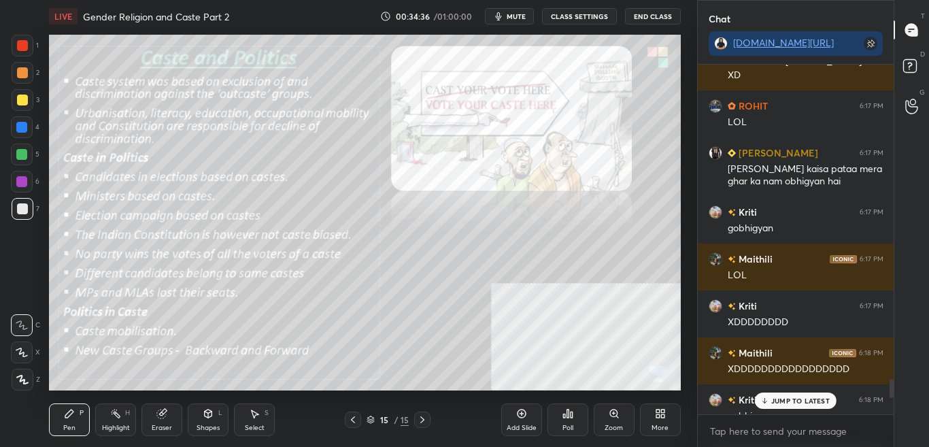
scroll to position [345, 192]
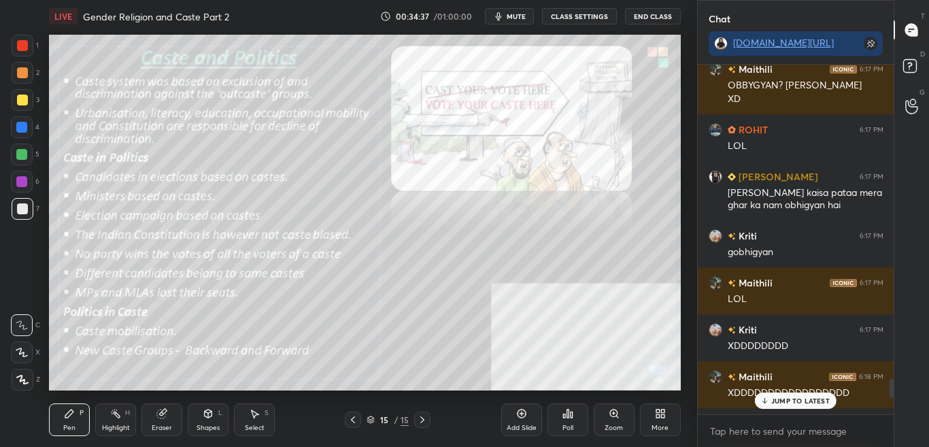
click at [815, 401] on p "JUMP TO LATEST" at bounding box center [800, 400] width 58 height 8
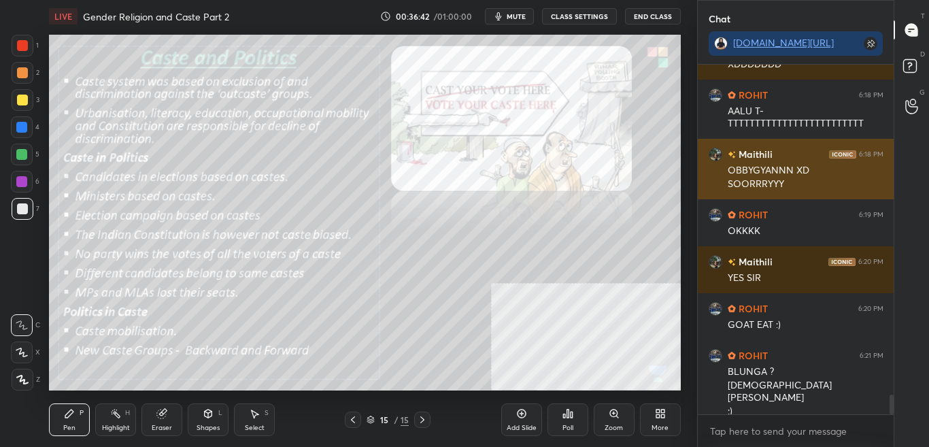
scroll to position [5871, 0]
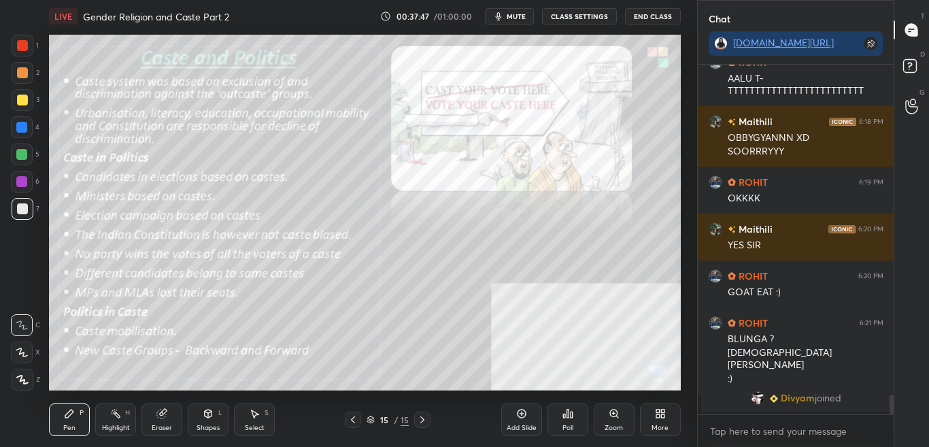
click at [594, 12] on button "CLASS SETTINGS" at bounding box center [579, 16] width 75 height 16
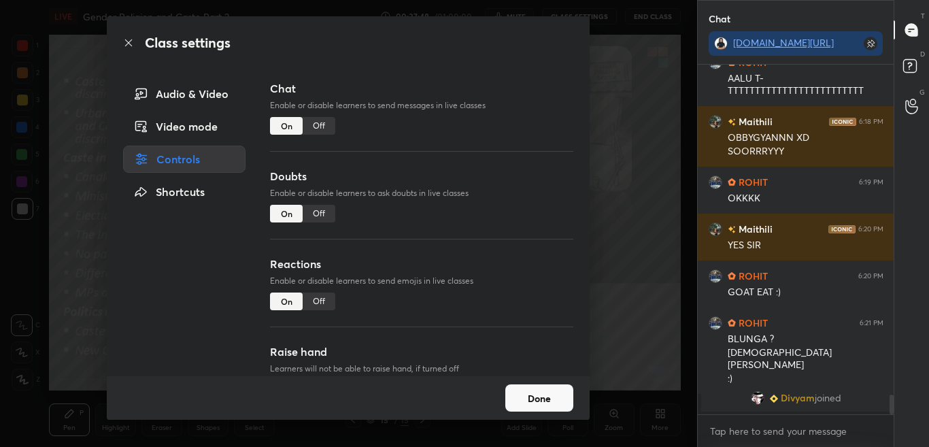
drag, startPoint x: 324, startPoint y: 124, endPoint x: 337, endPoint y: 131, distance: 14.3
click at [324, 123] on div "Off" at bounding box center [319, 126] width 33 height 18
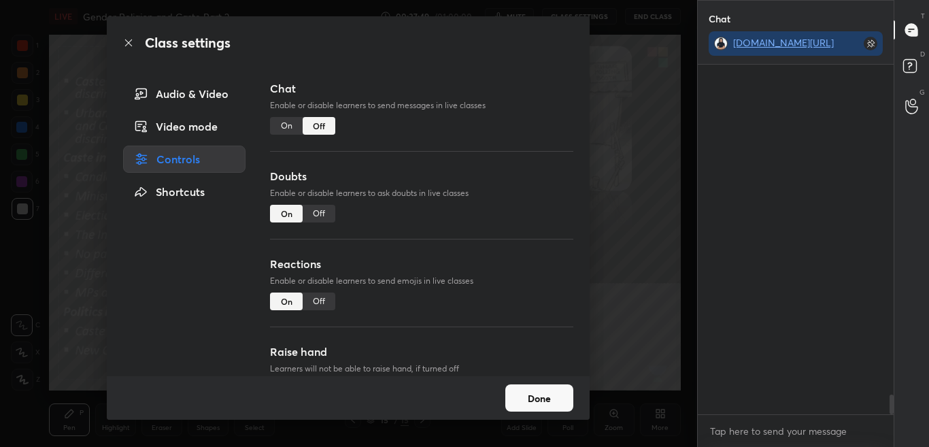
scroll to position [317, 192]
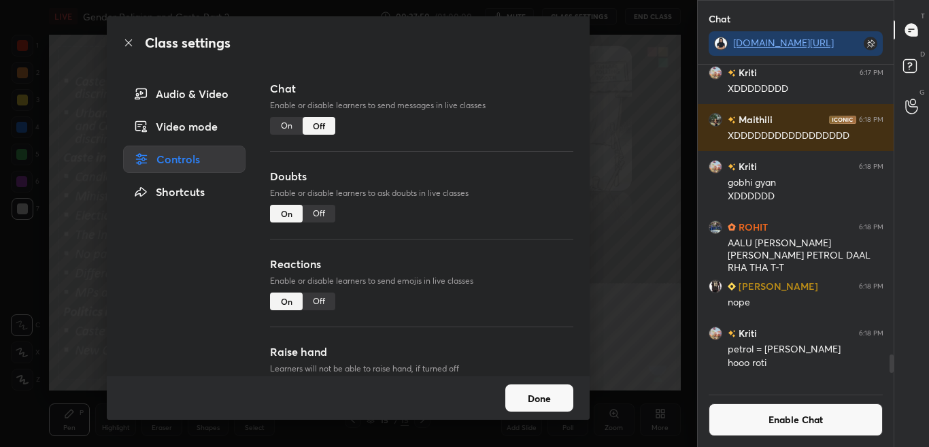
click at [126, 39] on icon at bounding box center [128, 42] width 11 height 11
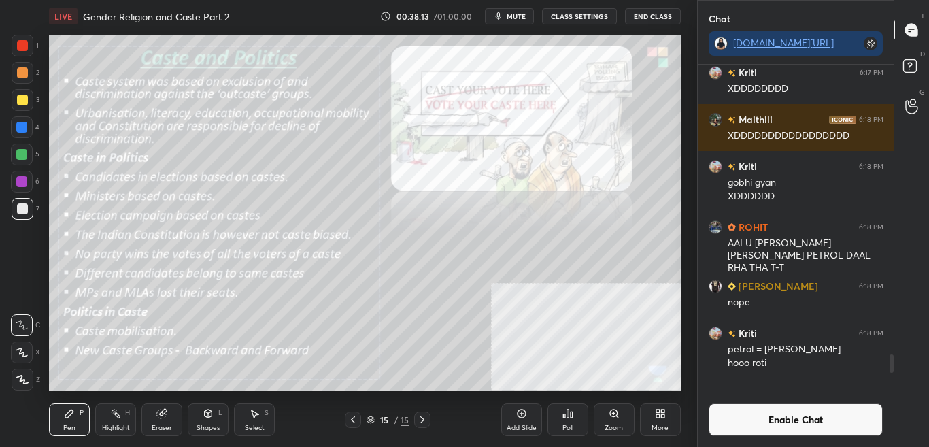
click at [781, 421] on button "Enable Chat" at bounding box center [795, 419] width 175 height 33
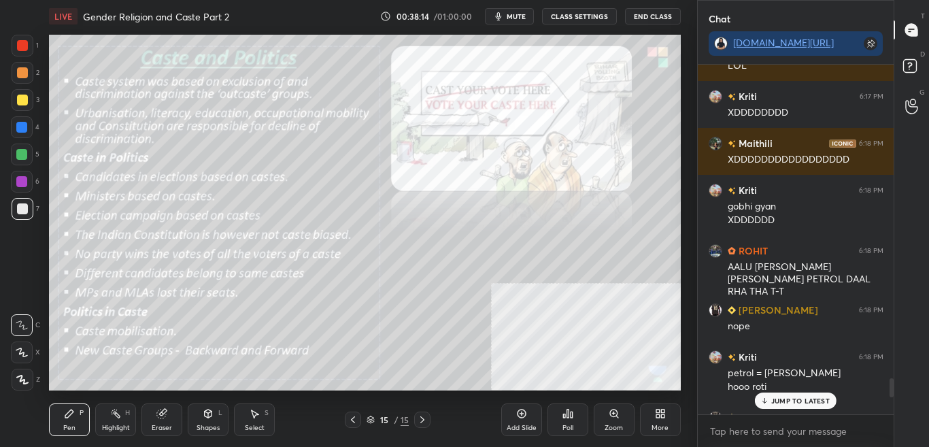
click at [817, 398] on p "JUMP TO LATEST" at bounding box center [800, 400] width 58 height 8
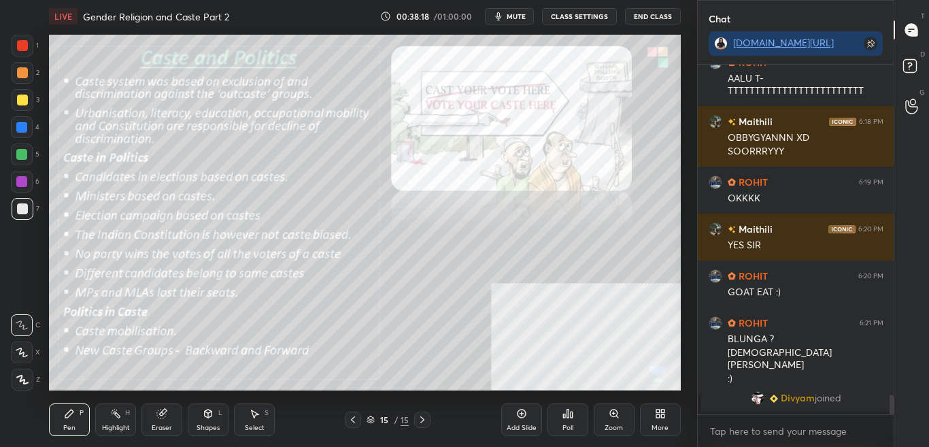
scroll to position [5855, 0]
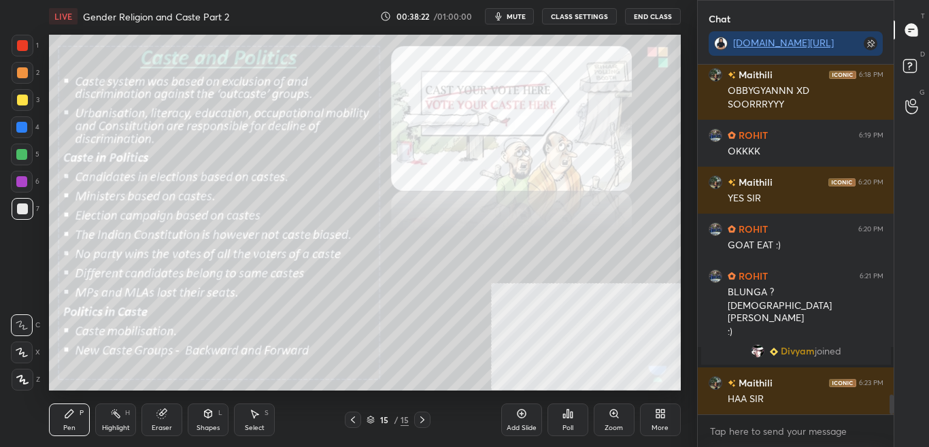
drag, startPoint x: 892, startPoint y: 398, endPoint x: 892, endPoint y: 407, distance: 8.2
click at [892, 407] on div at bounding box center [891, 404] width 4 height 20
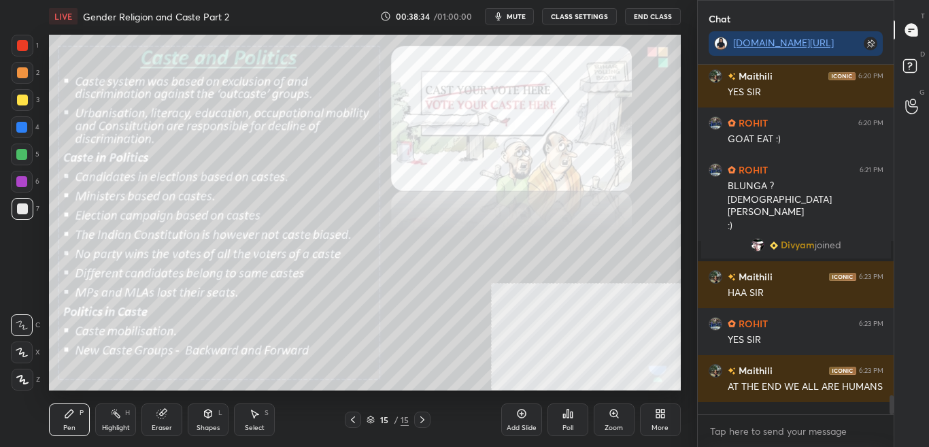
scroll to position [5974, 0]
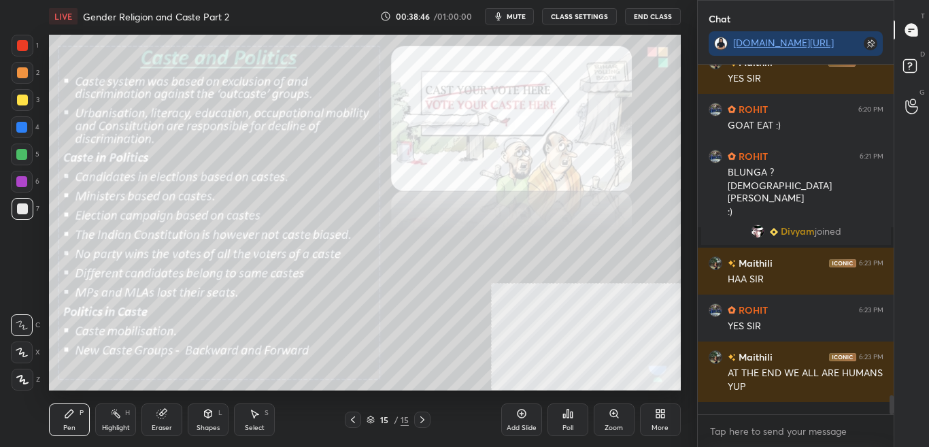
click at [594, 18] on button "CLASS SETTINGS" at bounding box center [579, 16] width 75 height 16
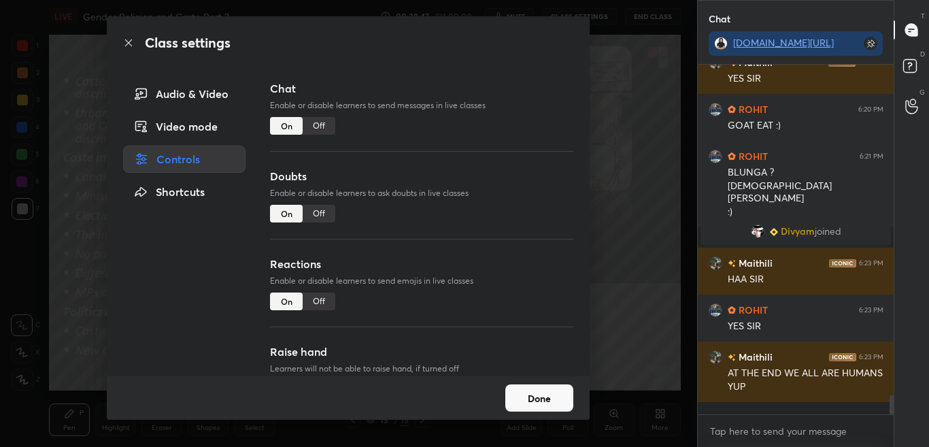
click at [319, 131] on div "Off" at bounding box center [319, 126] width 33 height 18
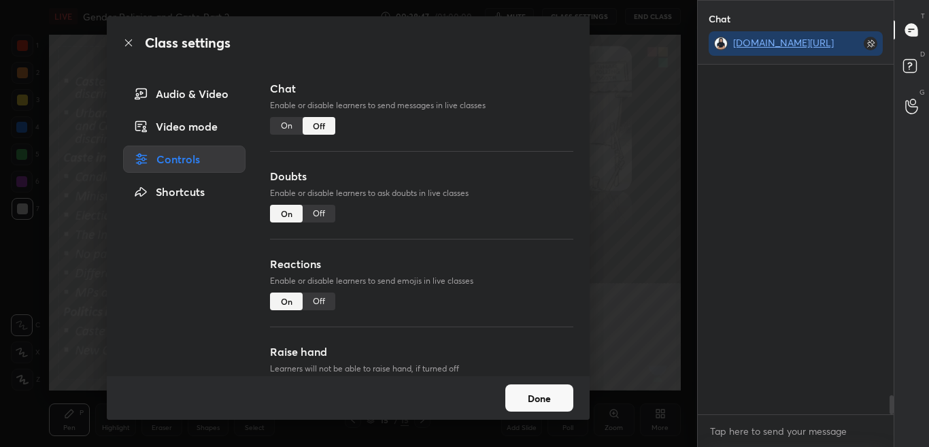
scroll to position [317, 192]
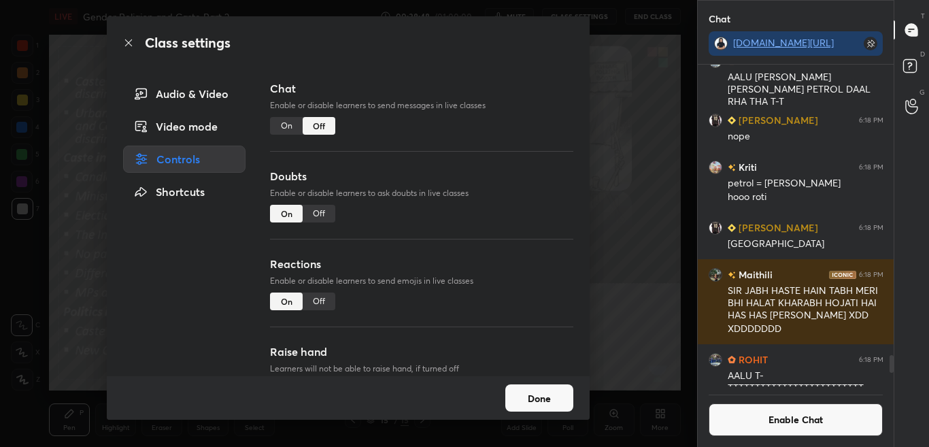
drag, startPoint x: 120, startPoint y: 41, endPoint x: 127, endPoint y: 42, distance: 7.5
click at [121, 41] on div "Class settings" at bounding box center [348, 42] width 483 height 53
click at [128, 42] on icon at bounding box center [128, 42] width 11 height 11
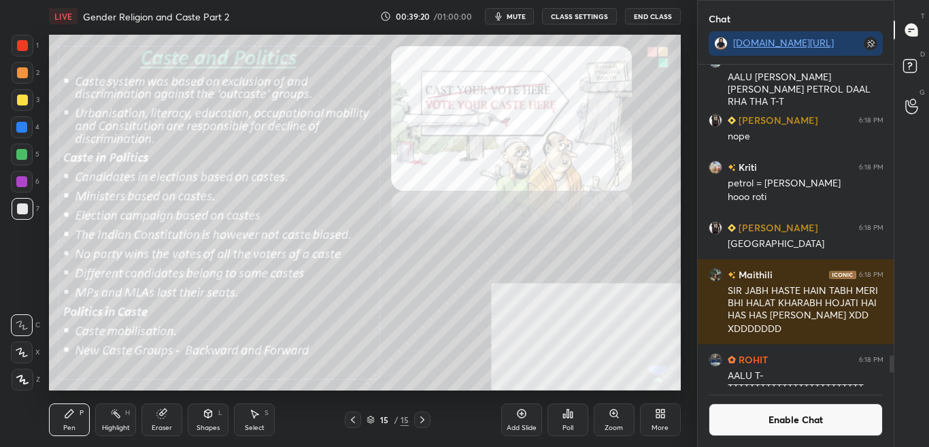
click at [616, 425] on div "Zoom" at bounding box center [613, 427] width 18 height 7
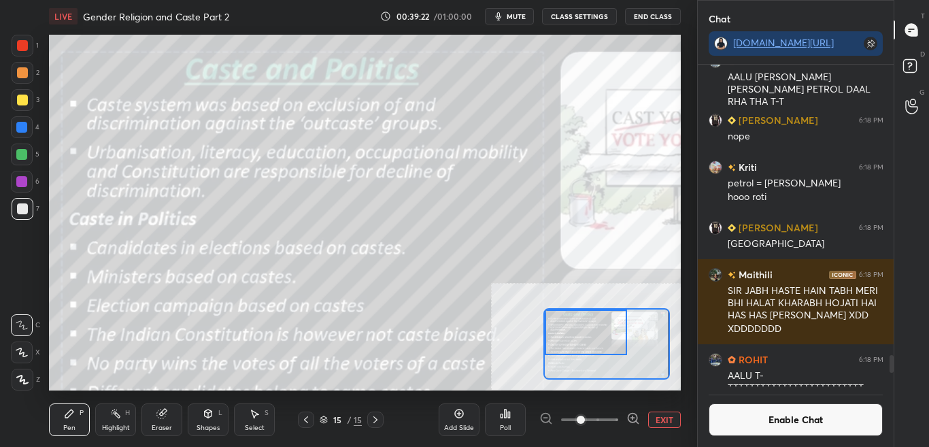
drag, startPoint x: 568, startPoint y: 334, endPoint x: 566, endPoint y: 326, distance: 7.6
click at [566, 324] on div at bounding box center [586, 332] width 82 height 46
click at [769, 426] on button "Enable Chat" at bounding box center [795, 419] width 175 height 33
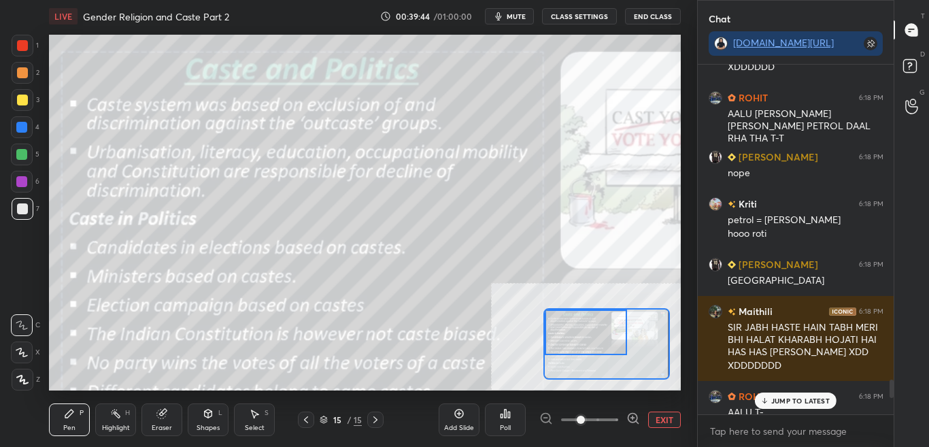
click at [782, 402] on p "JUMP TO LATEST" at bounding box center [800, 400] width 58 height 8
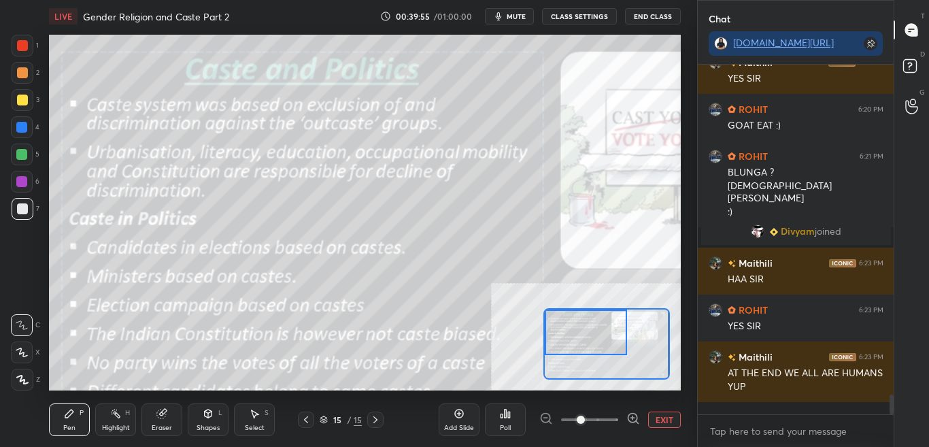
click at [600, 20] on button "CLASS SETTINGS" at bounding box center [579, 16] width 75 height 16
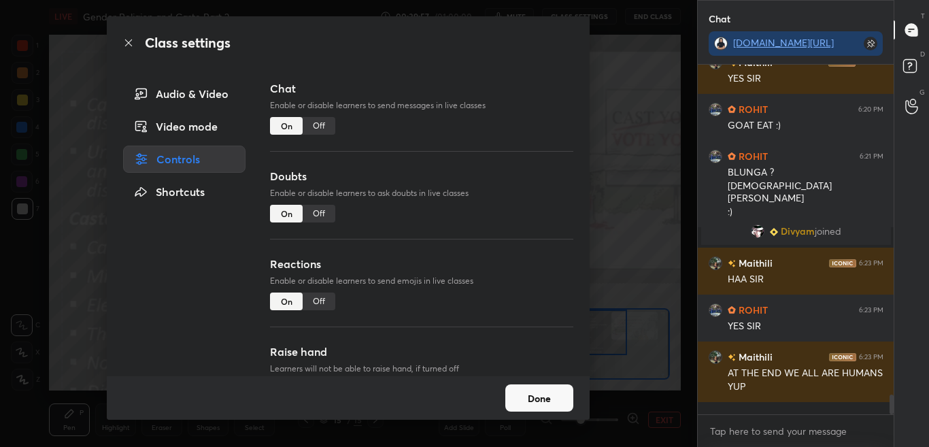
click at [321, 128] on div "Off" at bounding box center [319, 126] width 33 height 18
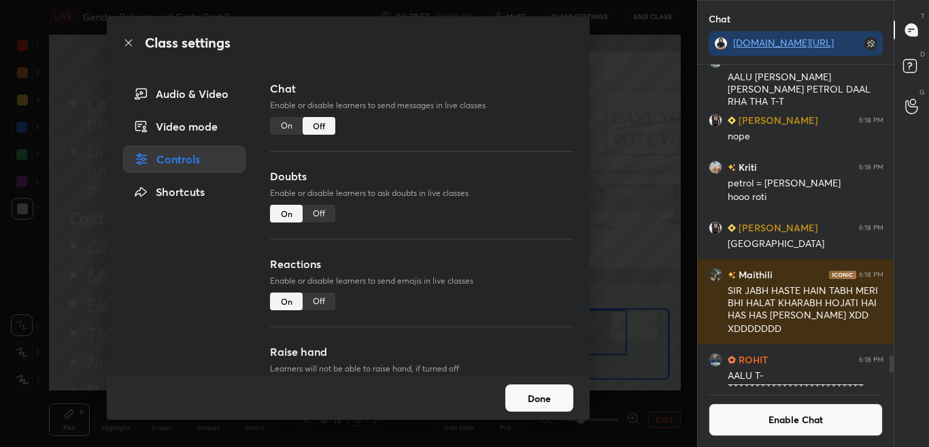
scroll to position [317, 192]
click at [127, 43] on icon at bounding box center [128, 42] width 11 height 11
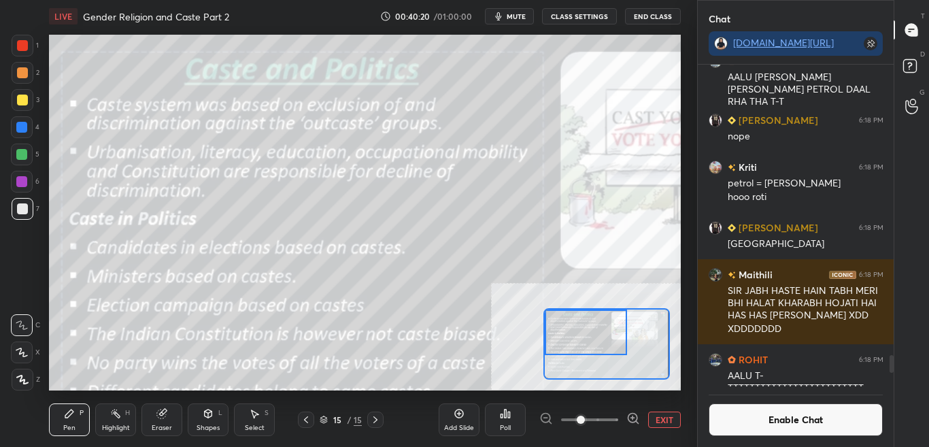
click at [772, 422] on button "Enable Chat" at bounding box center [795, 419] width 175 height 33
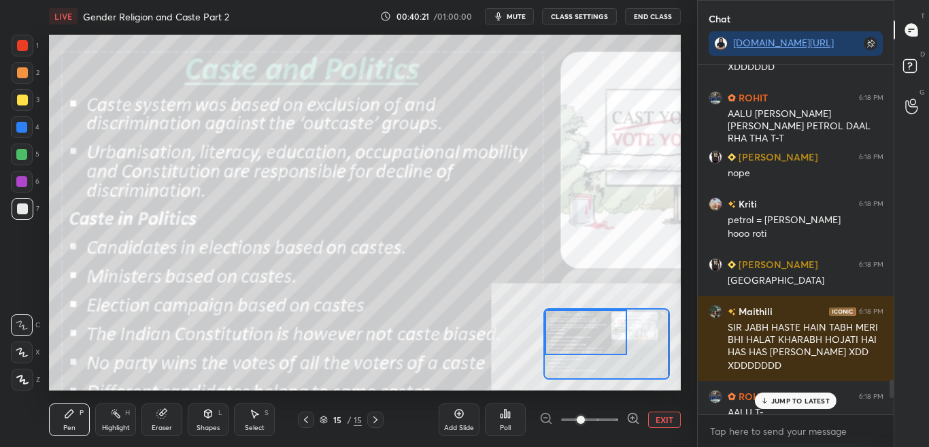
click at [806, 400] on p "JUMP TO LATEST" at bounding box center [800, 400] width 58 height 8
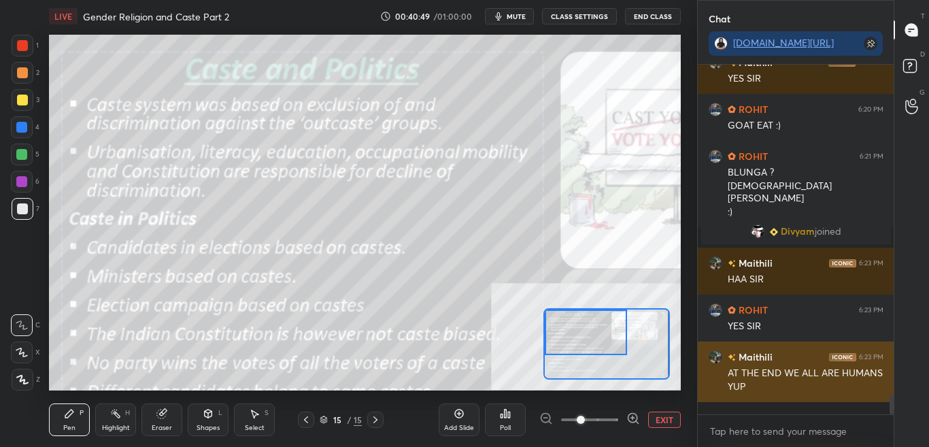
scroll to position [5995, 0]
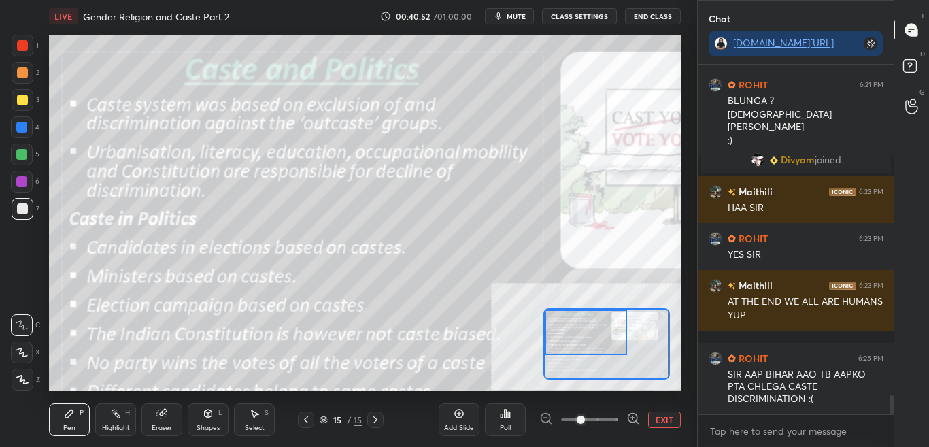
click at [592, 20] on button "CLASS SETTINGS" at bounding box center [579, 16] width 75 height 16
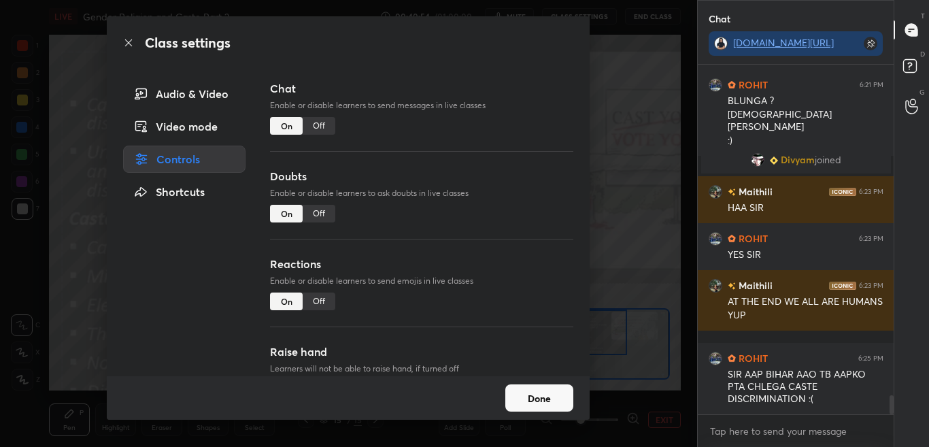
click at [326, 126] on div "Off" at bounding box center [319, 126] width 33 height 18
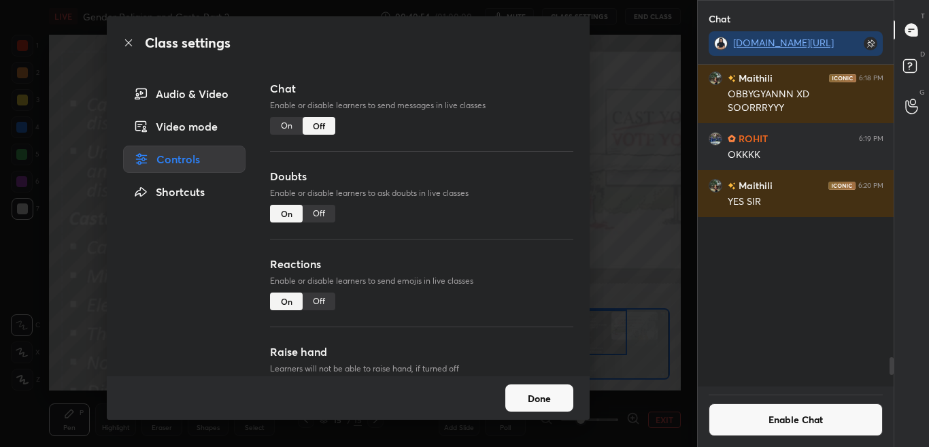
scroll to position [317, 192]
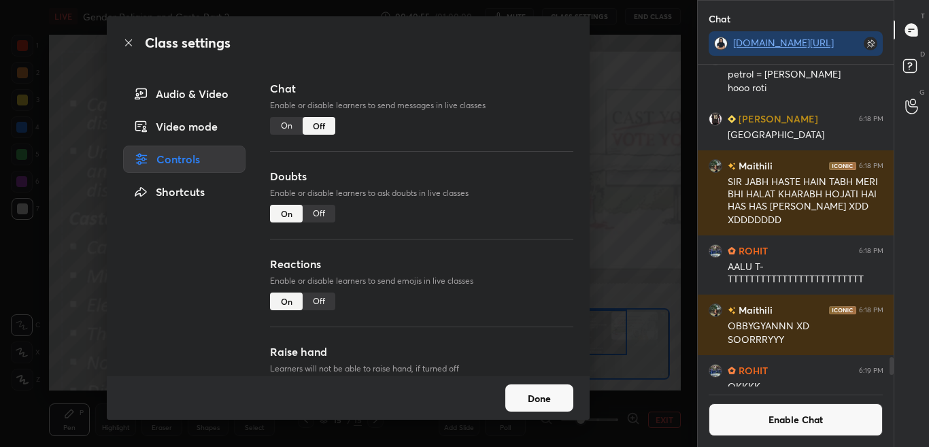
click at [129, 41] on icon at bounding box center [128, 42] width 11 height 11
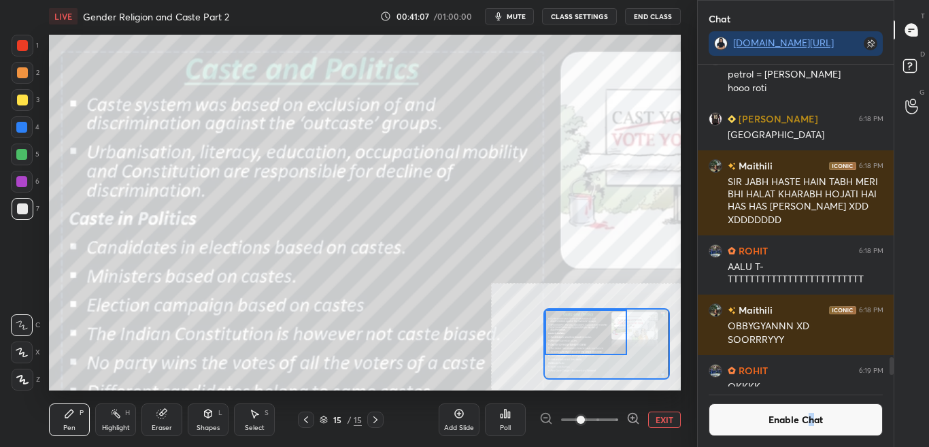
click at [811, 420] on button "Enable Chat" at bounding box center [795, 419] width 175 height 33
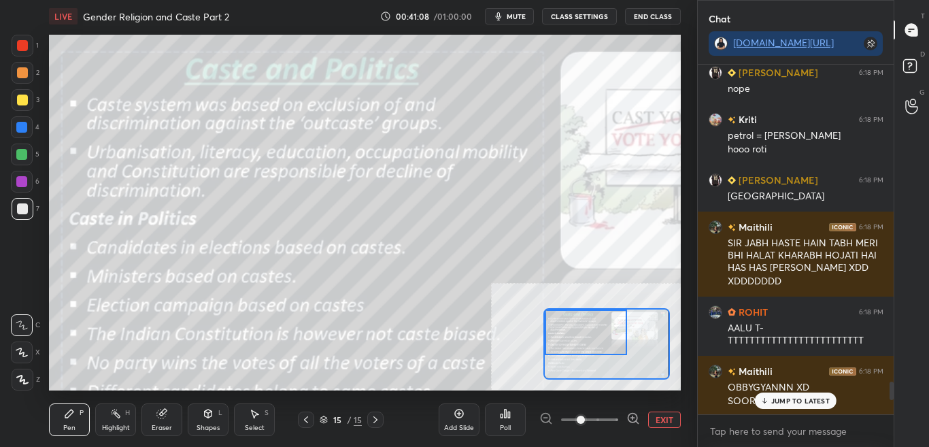
click at [811, 399] on p "JUMP TO LATEST" at bounding box center [800, 400] width 58 height 8
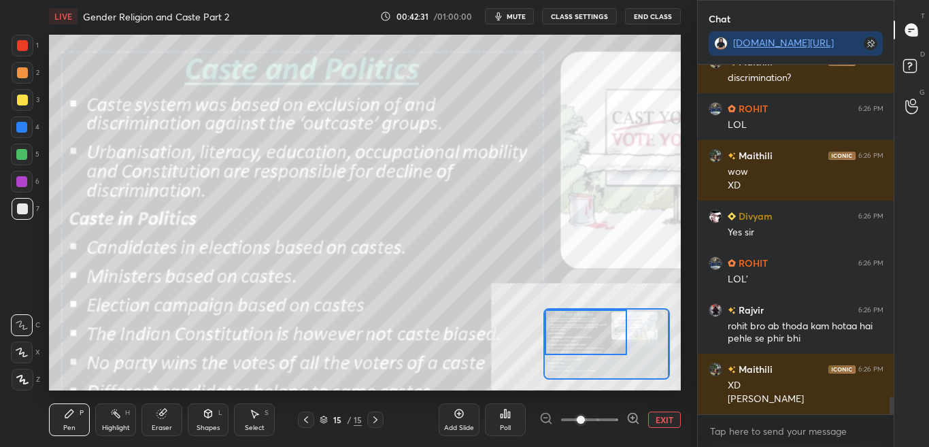
scroll to position [6547, 0]
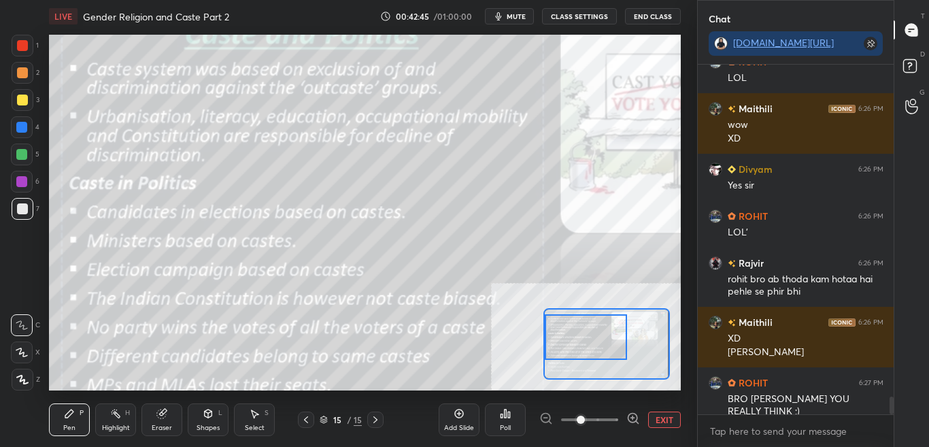
click at [596, 342] on div at bounding box center [586, 337] width 82 height 46
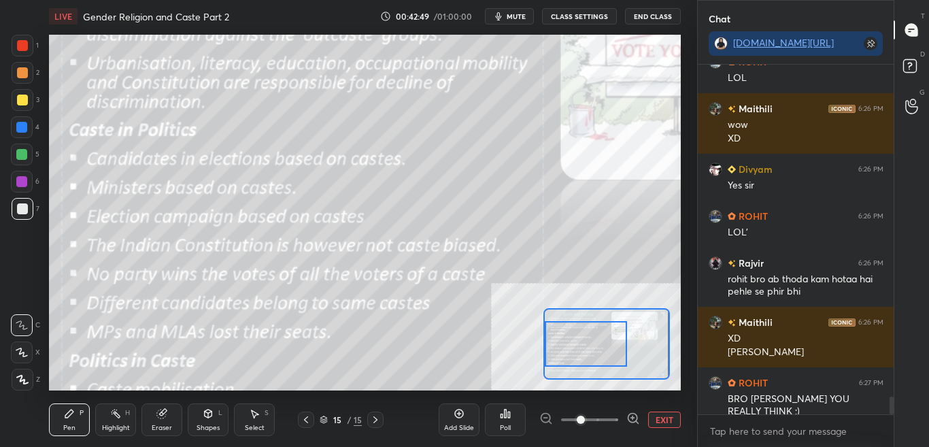
click at [593, 358] on div at bounding box center [586, 344] width 82 height 46
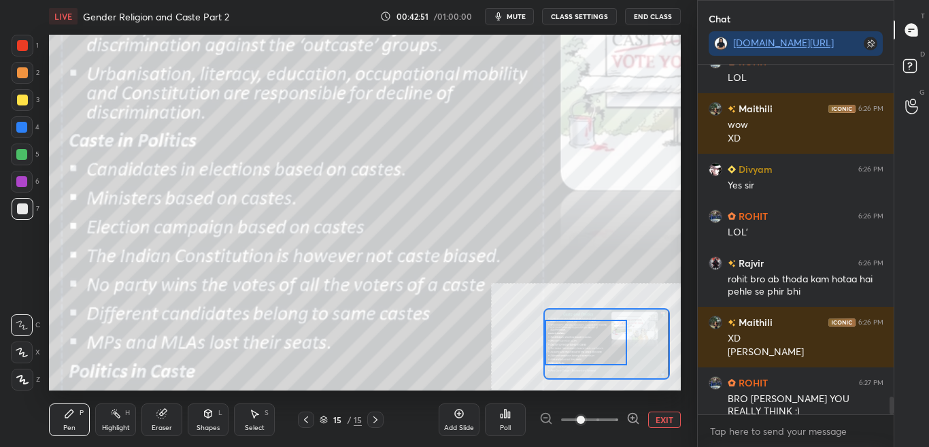
click at [593, 9] on button "CLASS SETTINGS" at bounding box center [579, 16] width 75 height 16
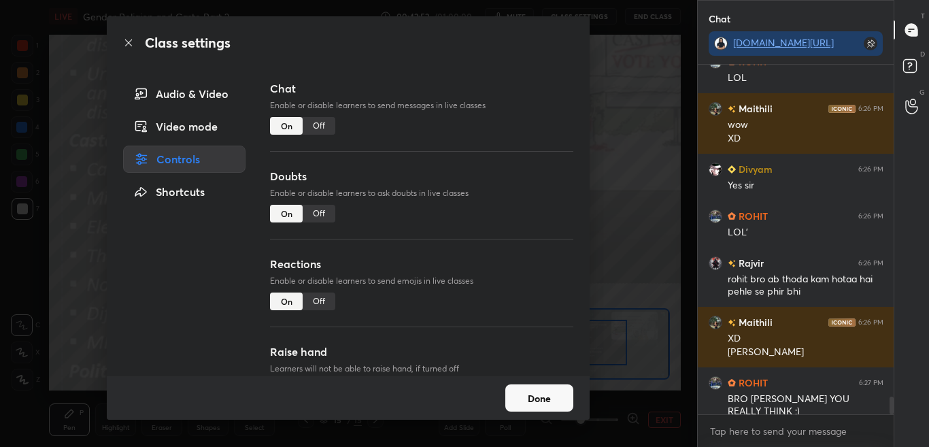
click at [319, 130] on div "Off" at bounding box center [319, 126] width 33 height 18
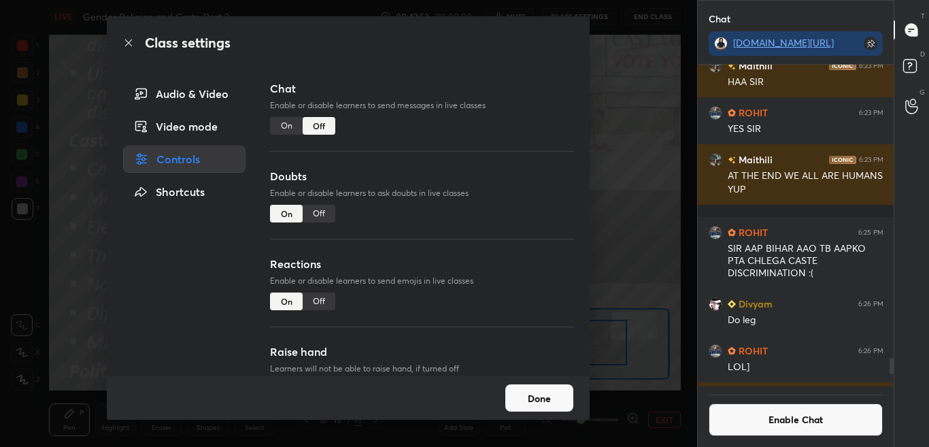
click at [129, 41] on icon at bounding box center [128, 42] width 11 height 11
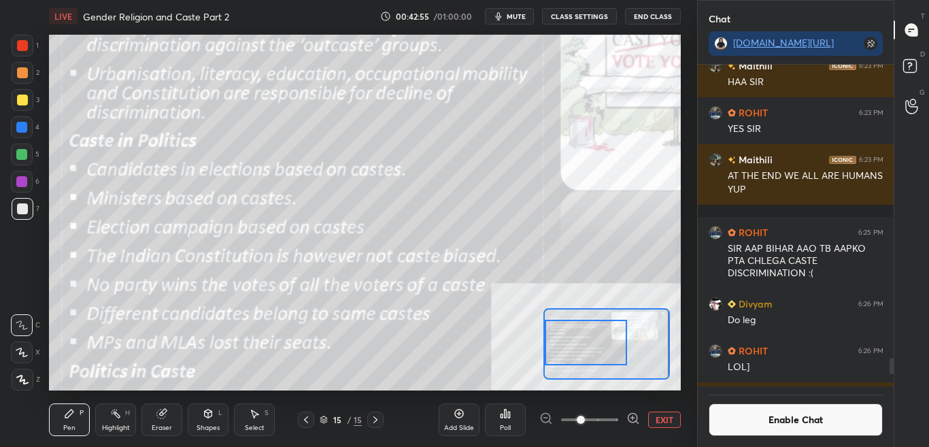
click at [231, 0] on html "1 2 3 4 5 6 7 C X Z C X Z E E Erase all H H LIVE Gender Religion and Caste Part…" at bounding box center [464, 0] width 929 height 0
click at [761, 422] on button "Enable Chat" at bounding box center [795, 419] width 175 height 33
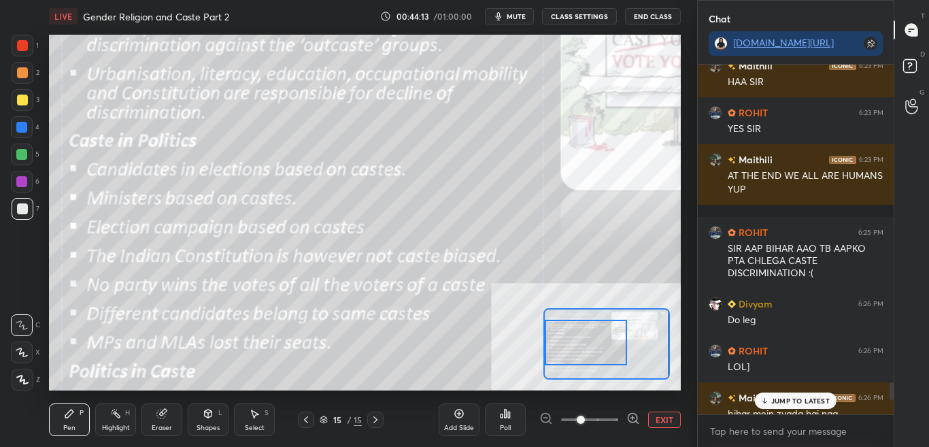
scroll to position [345, 192]
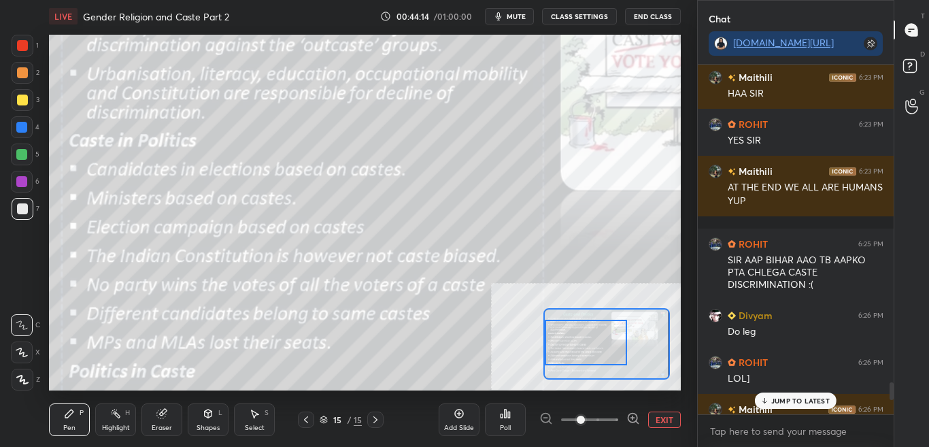
click at [816, 402] on p "JUMP TO LATEST" at bounding box center [800, 400] width 58 height 8
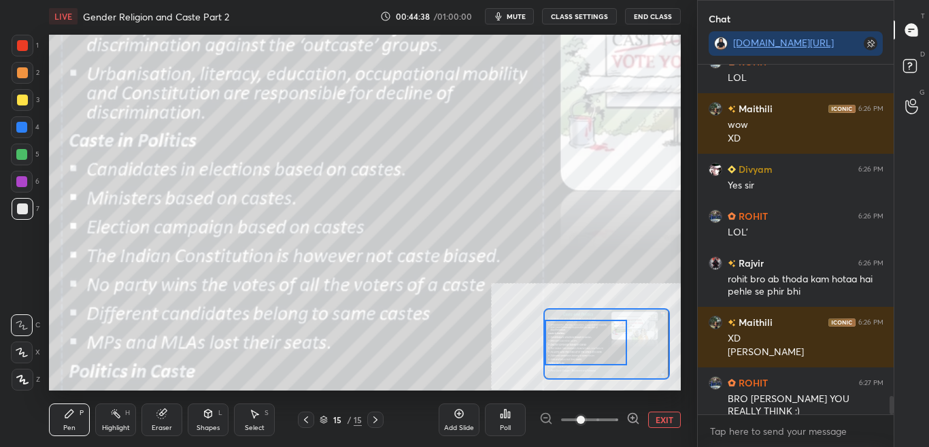
scroll to position [6412, 0]
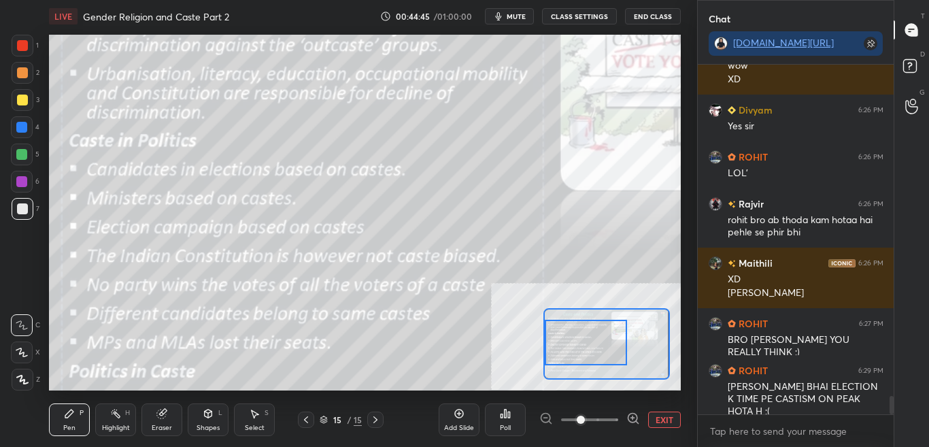
click at [583, 12] on button "CLASS SETTINGS" at bounding box center [579, 16] width 75 height 16
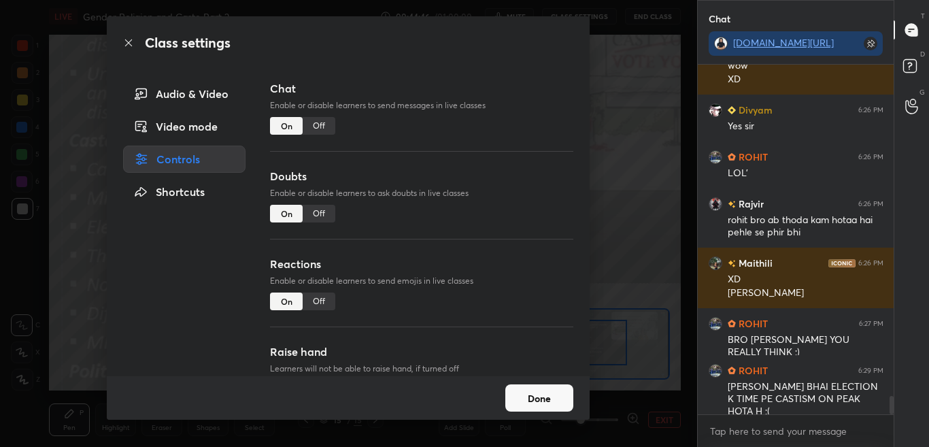
drag, startPoint x: 313, startPoint y: 123, endPoint x: 165, endPoint y: 104, distance: 150.1
click at [313, 122] on div "Off" at bounding box center [319, 126] width 33 height 18
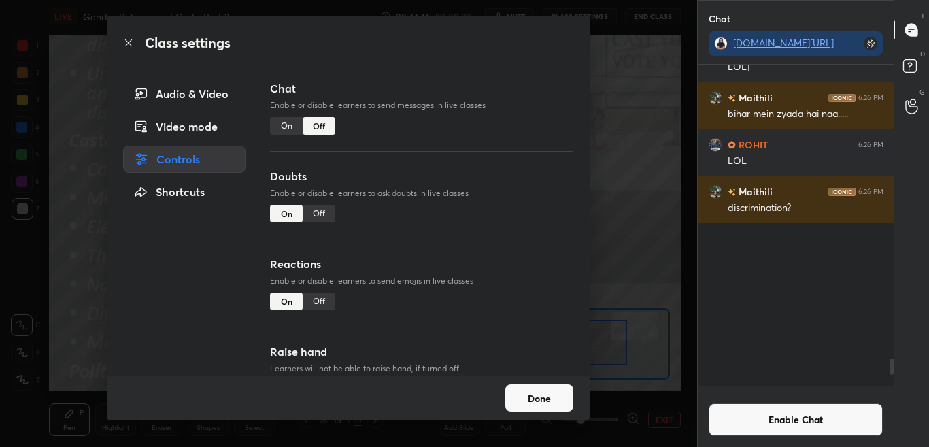
scroll to position [317, 192]
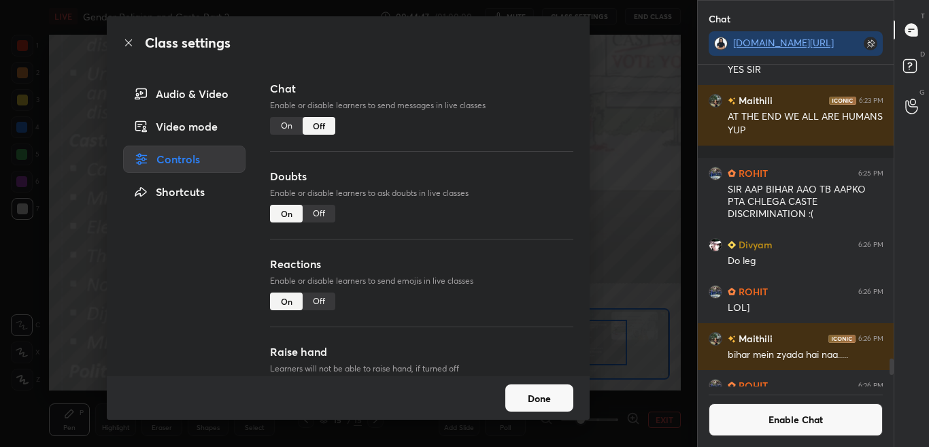
click at [126, 46] on icon at bounding box center [128, 42] width 11 height 11
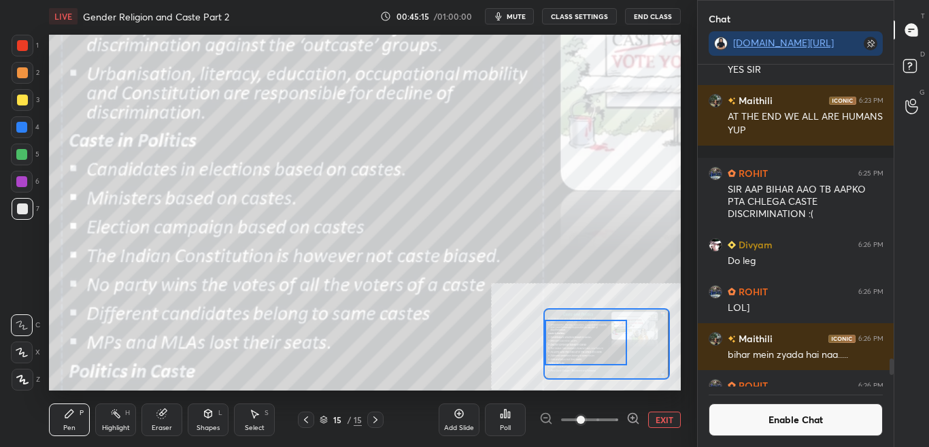
click at [767, 405] on button "Enable Chat" at bounding box center [795, 419] width 175 height 33
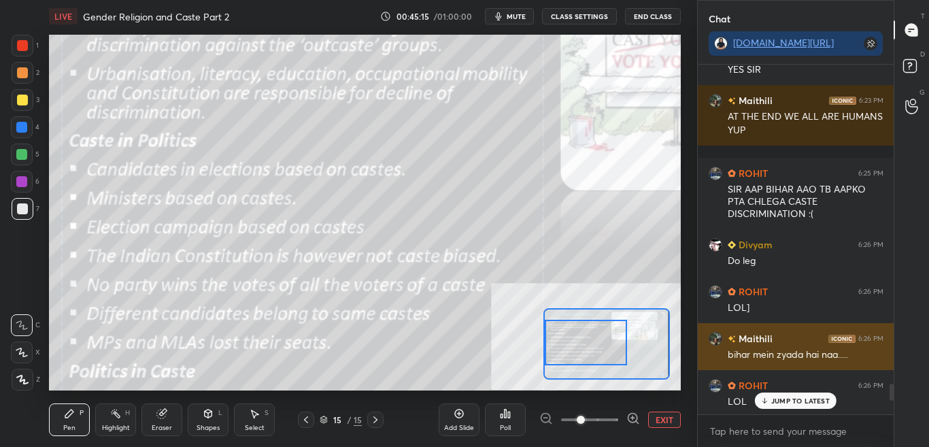
scroll to position [5899, 0]
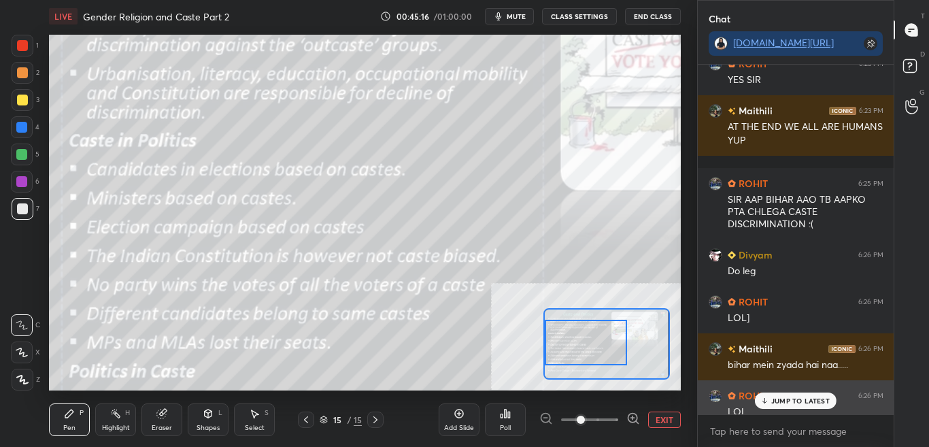
click at [801, 409] on div "LOL" at bounding box center [805, 412] width 156 height 14
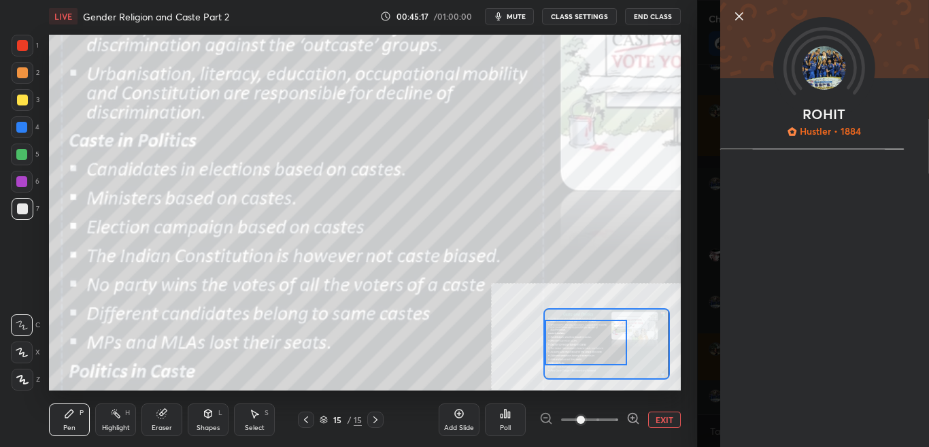
click at [679, 395] on div "Add Slide Poll EXIT" at bounding box center [559, 419] width 242 height 76
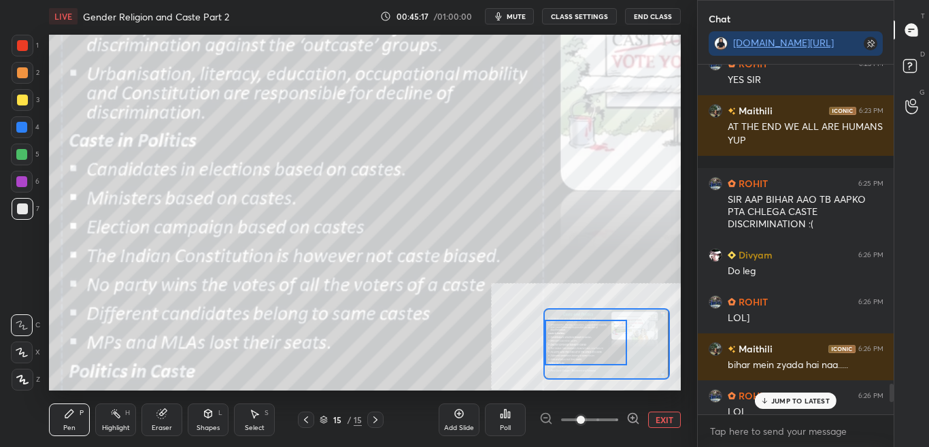
click at [770, 400] on div "JUMP TO LATEST" at bounding box center [796, 400] width 82 height 16
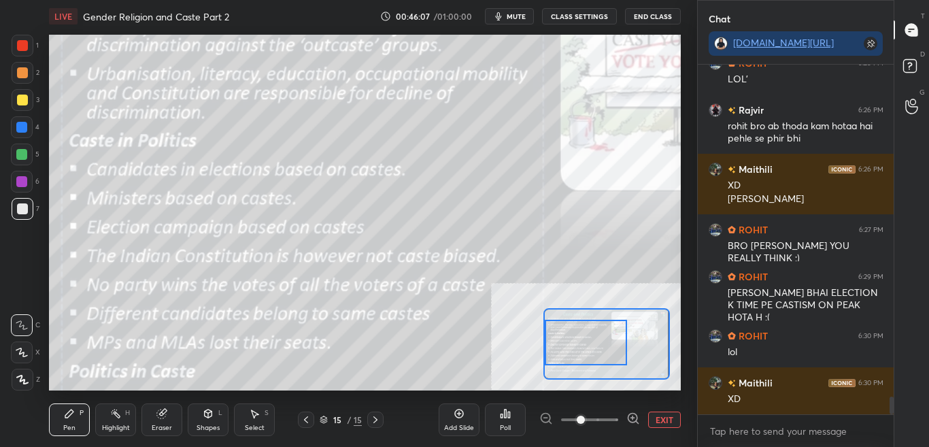
scroll to position [6526, 0]
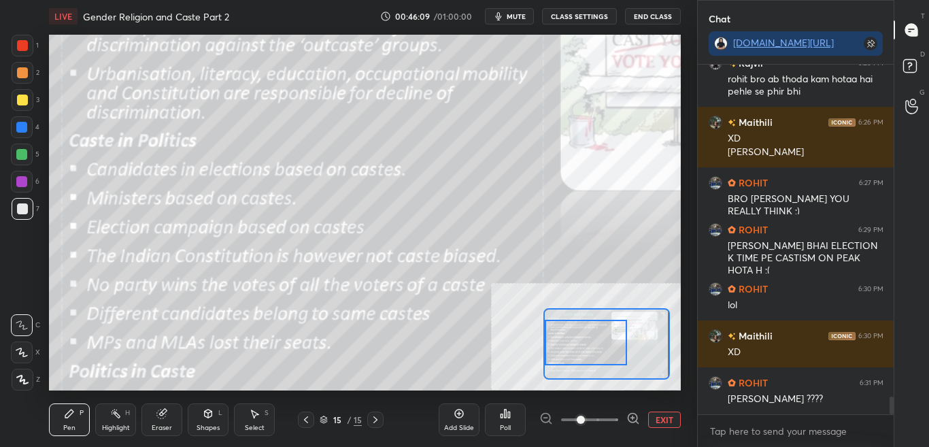
click at [584, 15] on button "CLASS SETTINGS" at bounding box center [579, 16] width 75 height 16
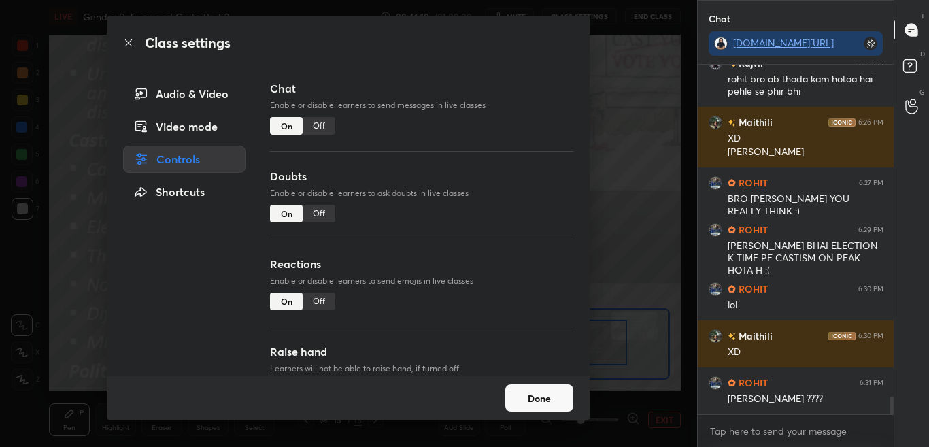
click at [324, 128] on div "Off" at bounding box center [319, 126] width 33 height 18
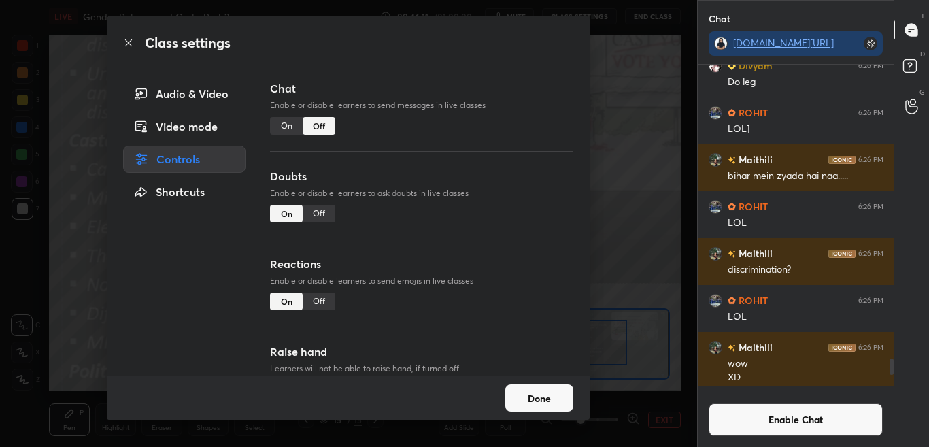
scroll to position [317, 192]
click at [131, 41] on icon at bounding box center [128, 42] width 11 height 11
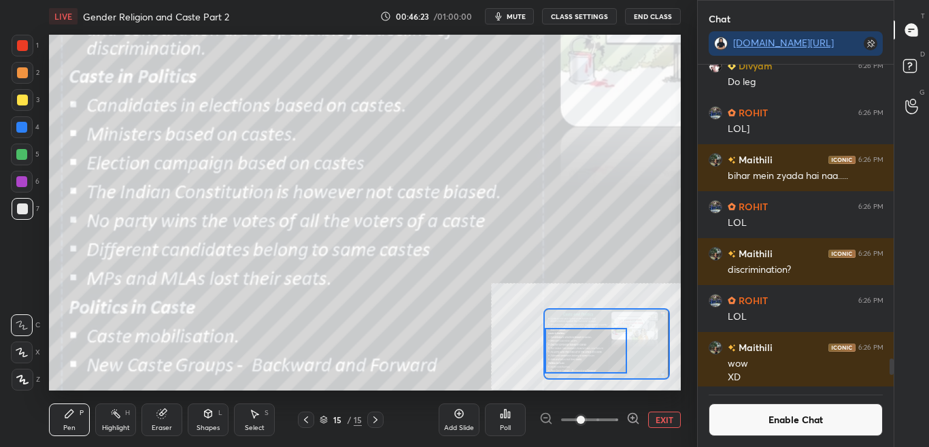
drag, startPoint x: 596, startPoint y: 343, endPoint x: 593, endPoint y: 351, distance: 8.6
click at [593, 351] on div at bounding box center [586, 351] width 82 height 46
click at [772, 424] on button "Enable Chat" at bounding box center [795, 419] width 175 height 33
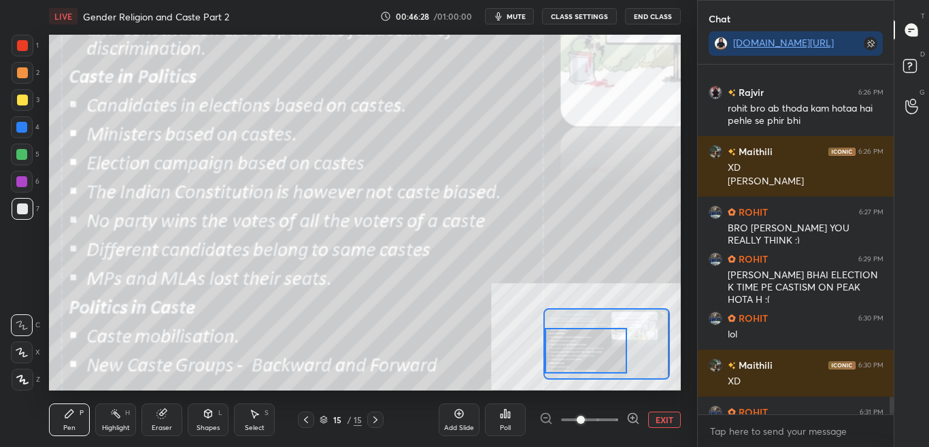
scroll to position [6437, 0]
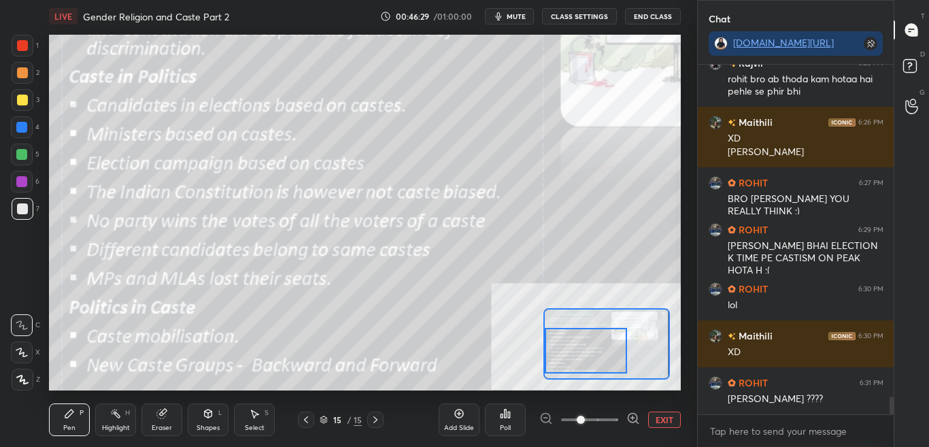
drag, startPoint x: 892, startPoint y: 390, endPoint x: 893, endPoint y: 420, distance: 30.6
click at [893, 420] on div "ROHIT 6:26 PM LOL' [PERSON_NAME] 6:26 PM rohit bro ab thoda kam hotaa hai pehle…" at bounding box center [795, 256] width 196 height 382
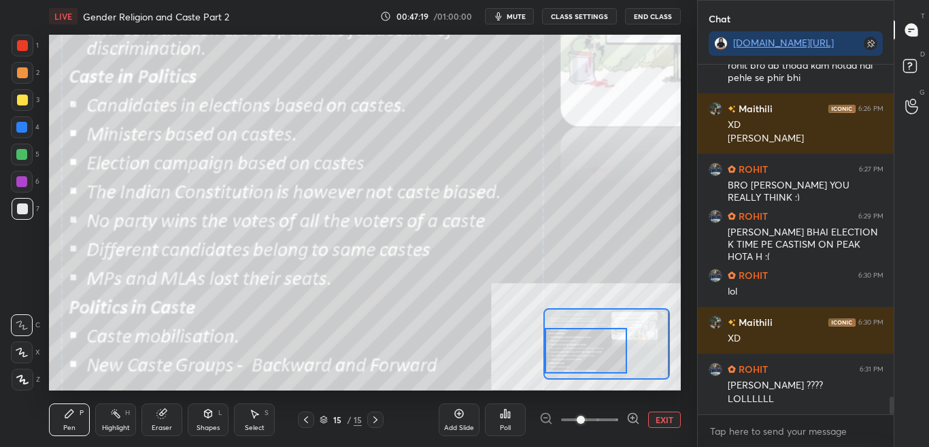
scroll to position [6522, 0]
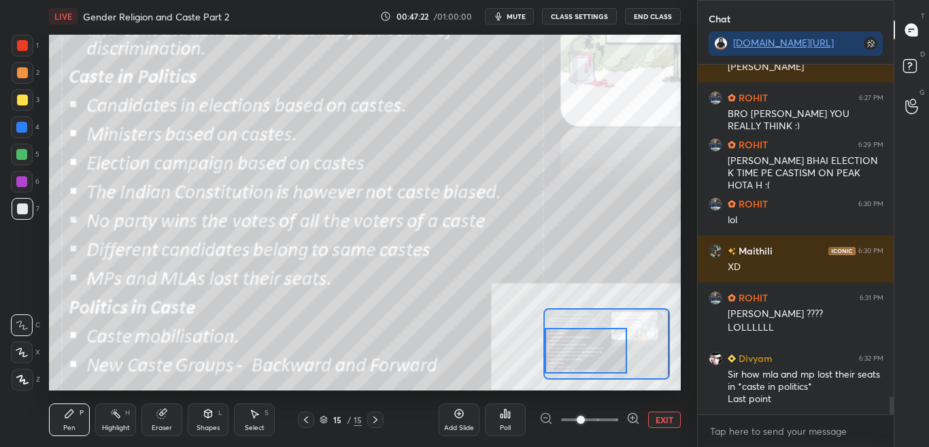
click at [579, 14] on button "CLASS SETTINGS" at bounding box center [579, 16] width 75 height 16
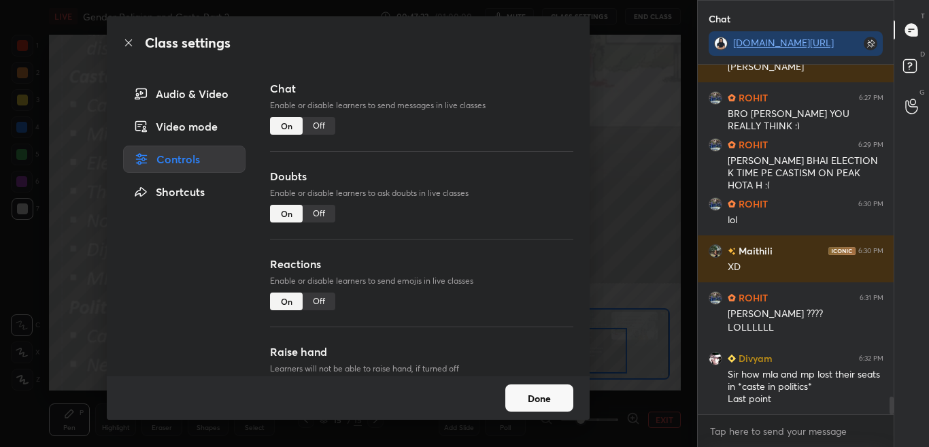
click at [318, 132] on div "Off" at bounding box center [319, 126] width 33 height 18
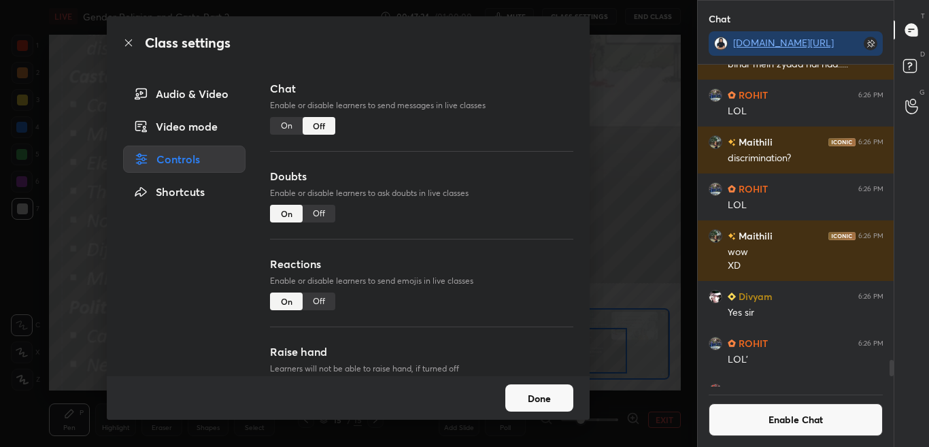
click at [126, 43] on icon at bounding box center [128, 42] width 11 height 11
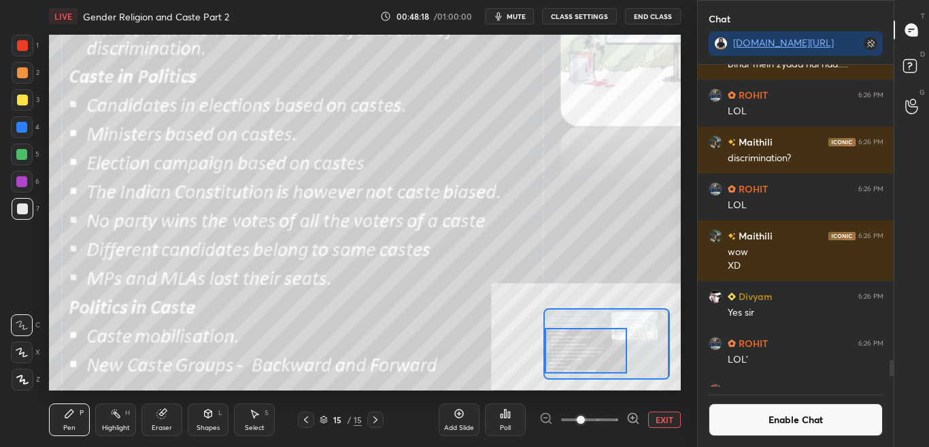
click at [167, 424] on div "Eraser" at bounding box center [162, 427] width 20 height 7
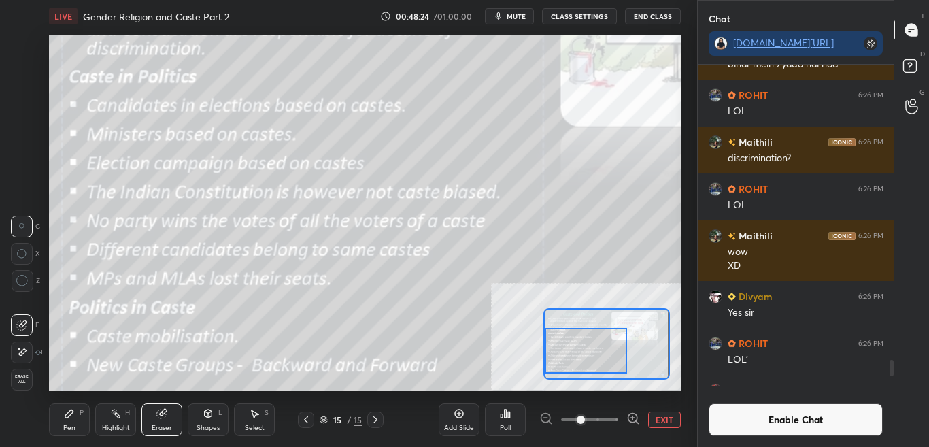
click at [56, 428] on div "Pen P" at bounding box center [69, 419] width 41 height 33
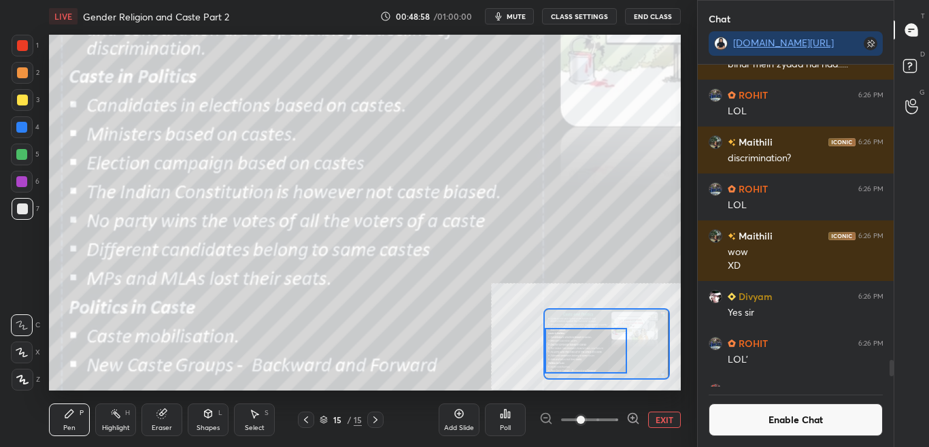
click at [816, 422] on button "Enable Chat" at bounding box center [795, 419] width 175 height 33
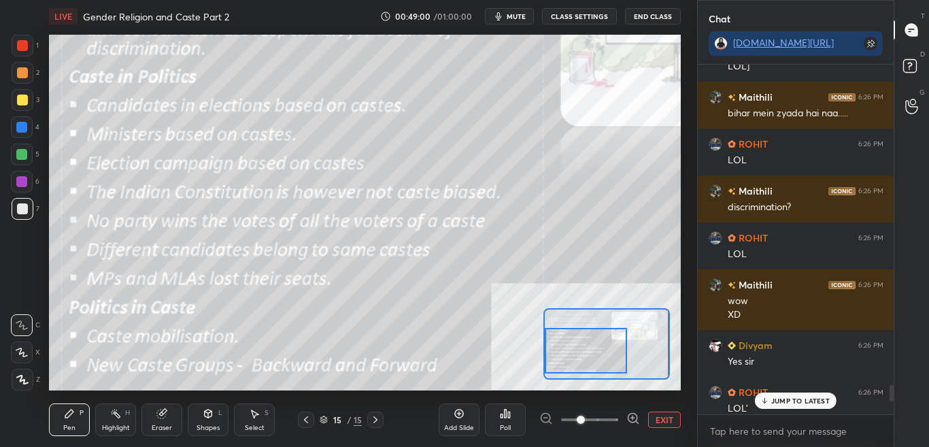
click at [818, 401] on p "JUMP TO LATEST" at bounding box center [800, 400] width 58 height 8
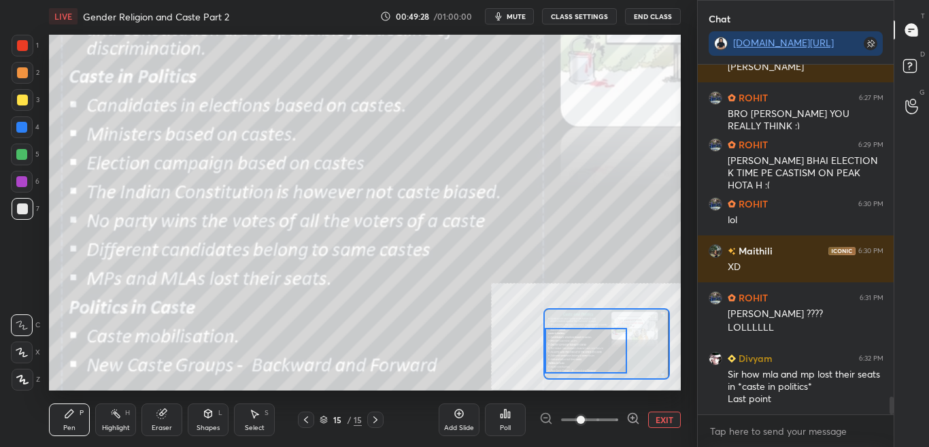
click at [572, 16] on button "CLASS SETTINGS" at bounding box center [579, 16] width 75 height 16
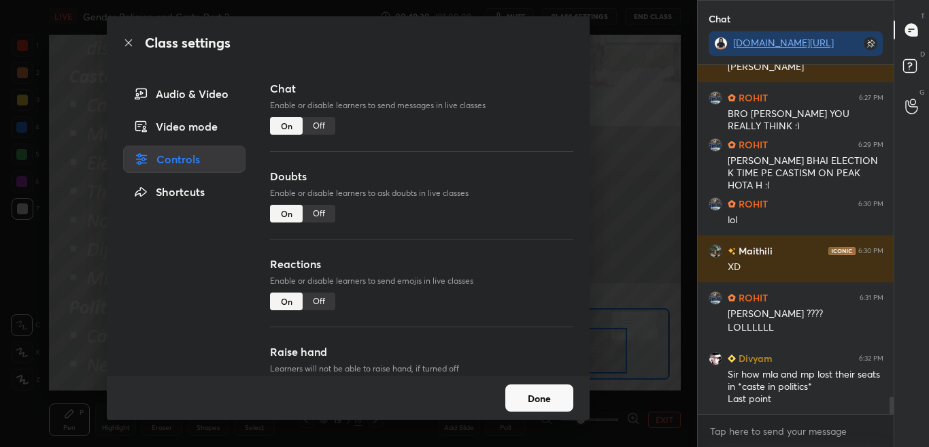
click at [318, 126] on div "Off" at bounding box center [319, 126] width 33 height 18
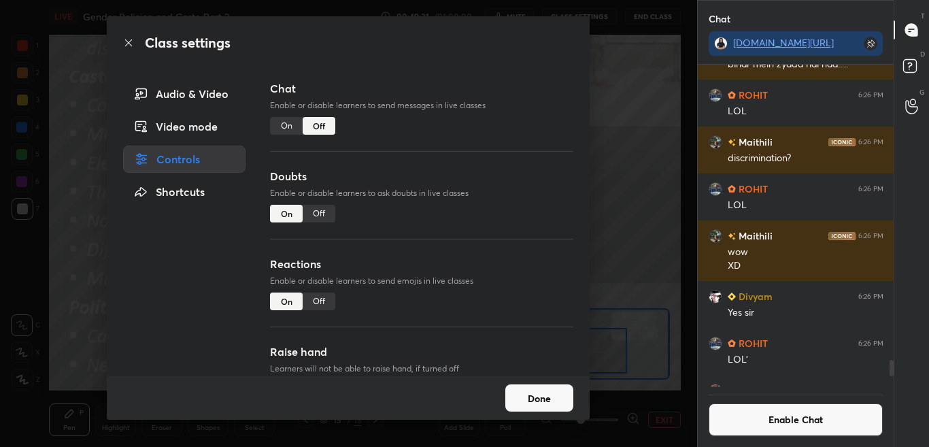
click at [126, 42] on icon at bounding box center [128, 42] width 11 height 11
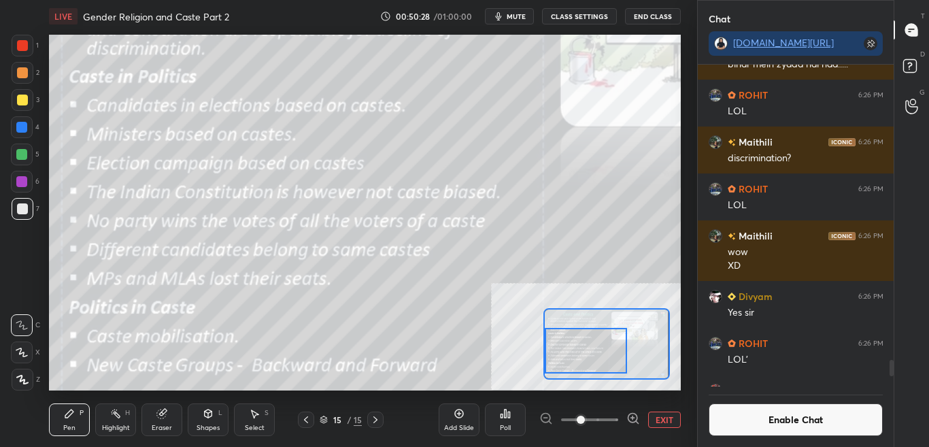
click at [773, 428] on button "Enable Chat" at bounding box center [795, 419] width 175 height 33
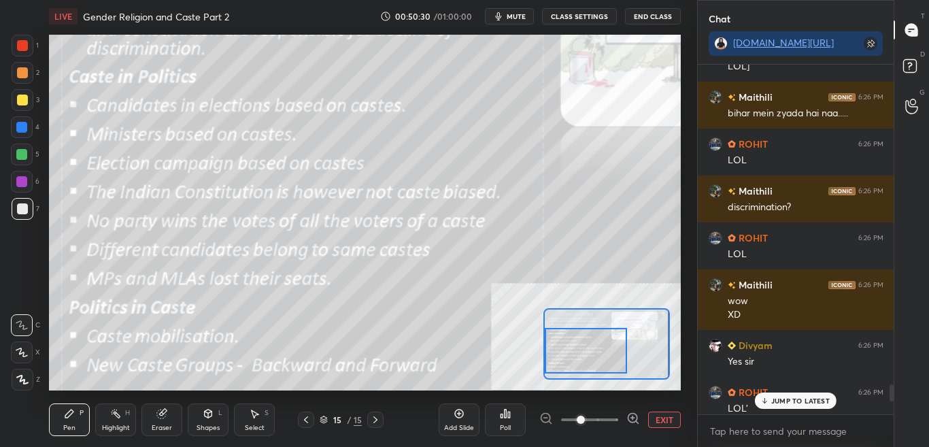
click at [793, 407] on div "JUMP TO LATEST" at bounding box center [796, 400] width 82 height 16
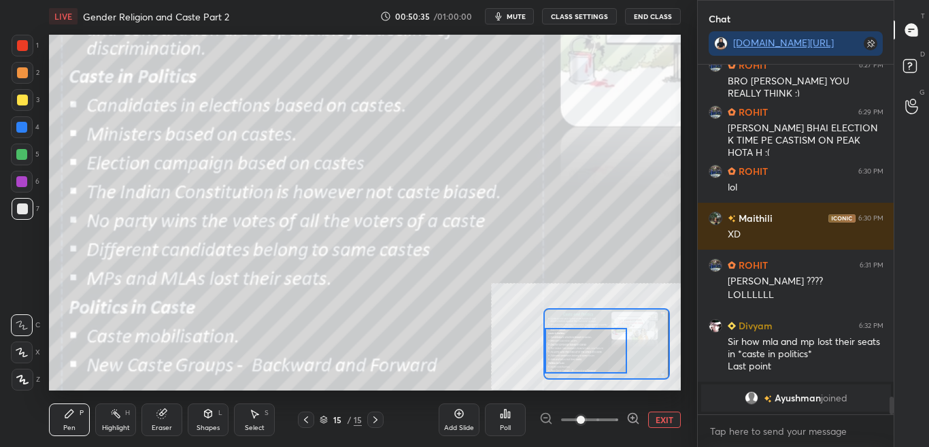
scroll to position [6433, 0]
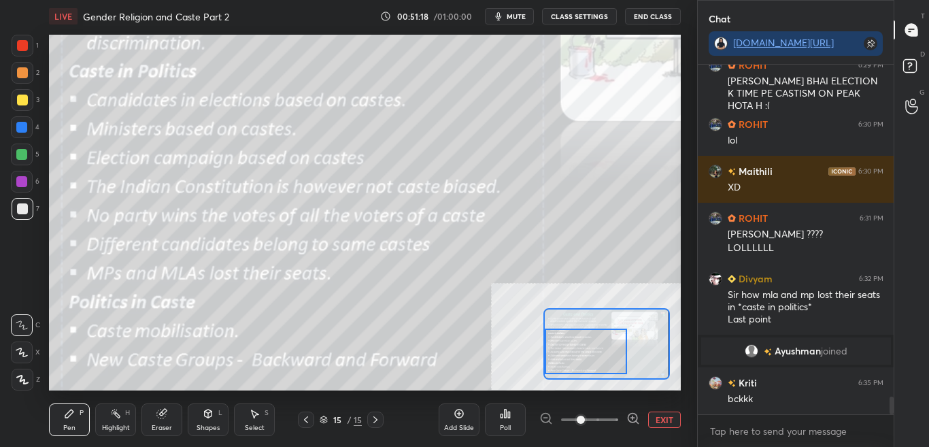
click at [596, 349] on div at bounding box center [586, 351] width 82 height 46
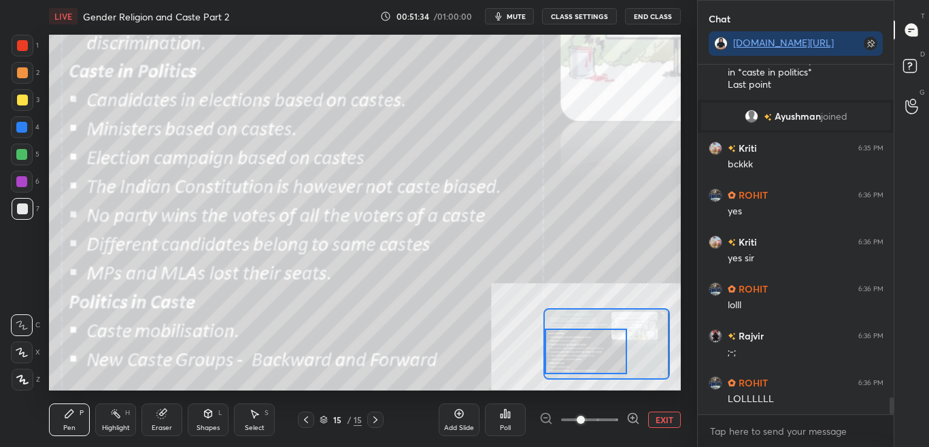
scroll to position [6715, 0]
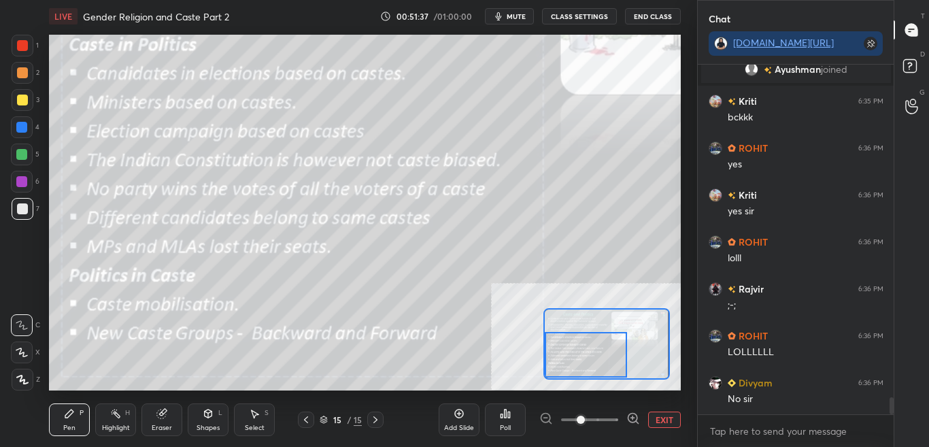
drag, startPoint x: 589, startPoint y: 349, endPoint x: 585, endPoint y: 360, distance: 11.0
click at [583, 360] on div at bounding box center [586, 355] width 82 height 46
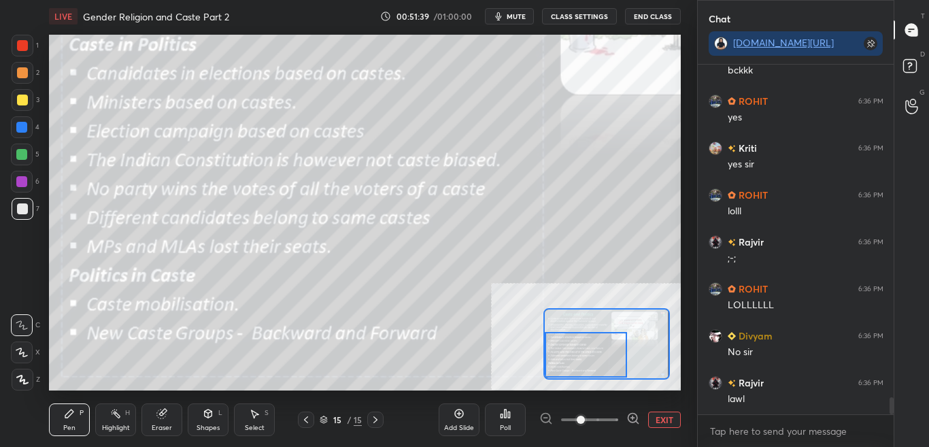
click at [585, 11] on button "CLASS SETTINGS" at bounding box center [579, 16] width 75 height 16
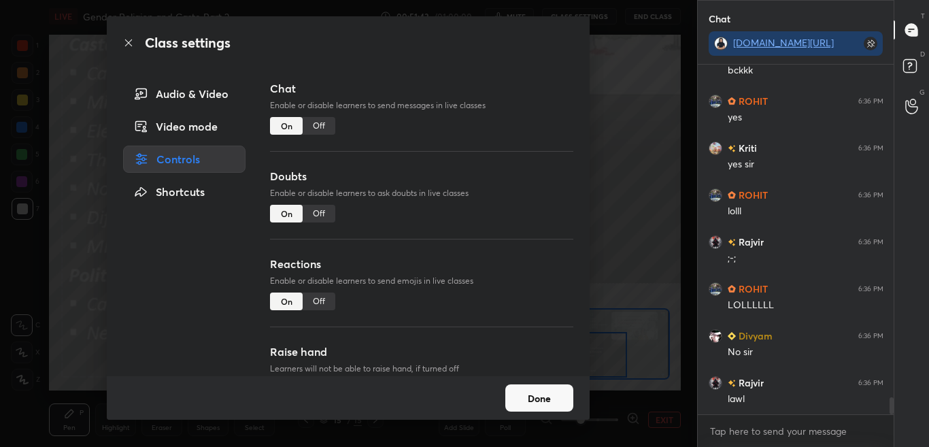
click at [322, 128] on div "Off" at bounding box center [319, 126] width 33 height 18
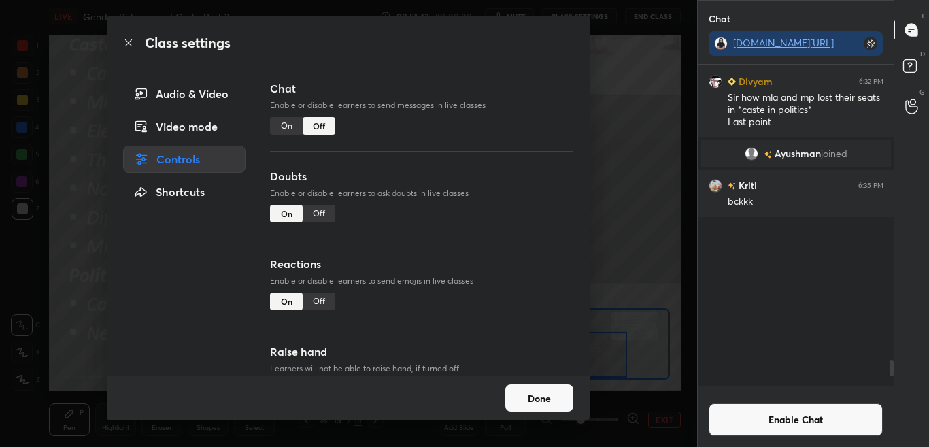
scroll to position [317, 192]
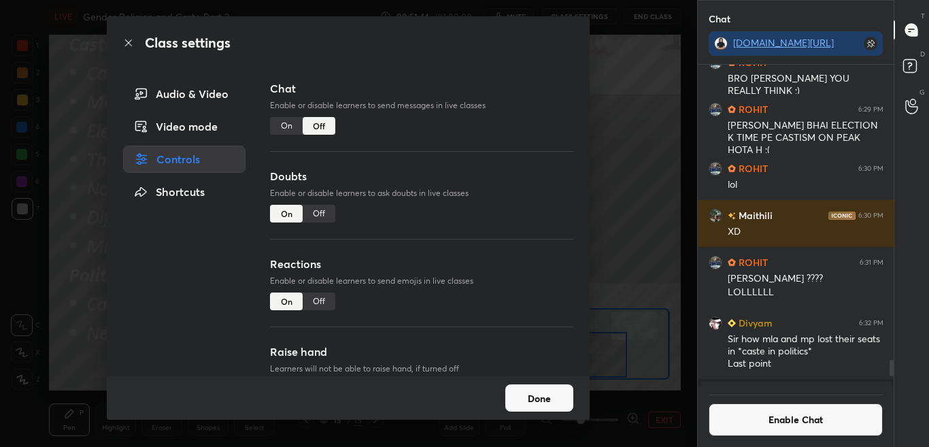
click at [128, 41] on icon at bounding box center [128, 42] width 11 height 11
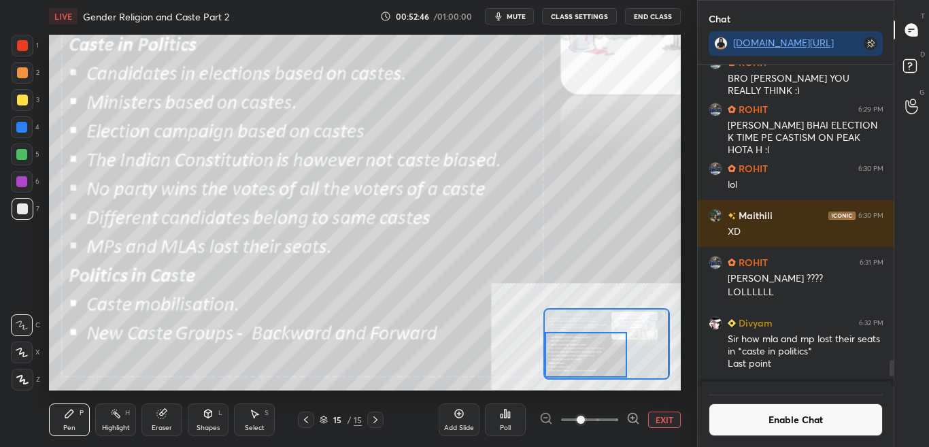
click at [777, 420] on button "Enable Chat" at bounding box center [795, 419] width 175 height 33
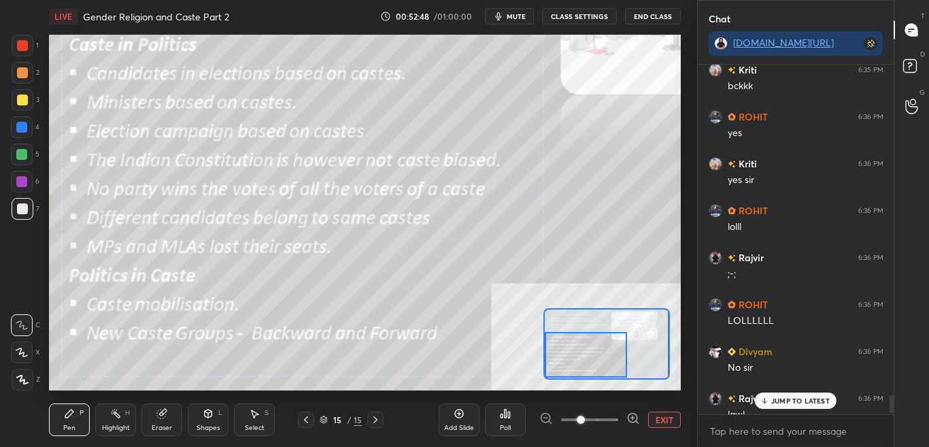
scroll to position [6711, 0]
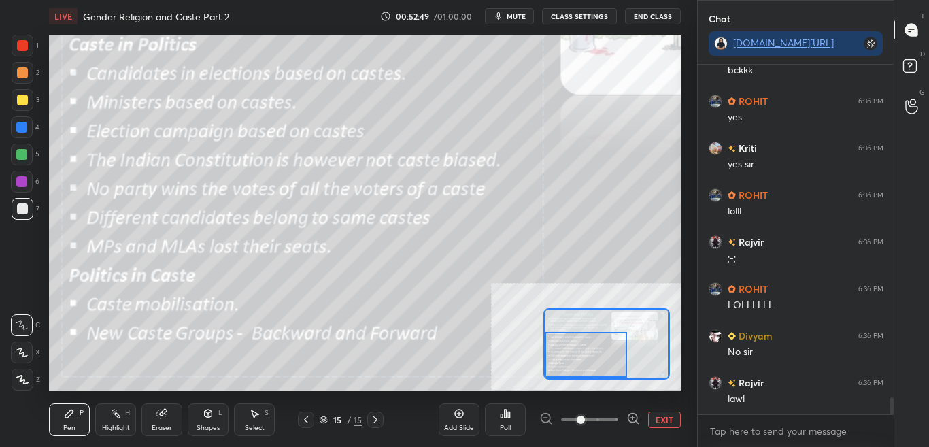
drag, startPoint x: 893, startPoint y: 393, endPoint x: 887, endPoint y: 420, distance: 27.7
click at [887, 420] on div "[PERSON_NAME] joined Kriti 6:35 PM bckkk ROHIT 6:36 PM yes Kriti 6:36 PM yes [P…" at bounding box center [795, 256] width 196 height 382
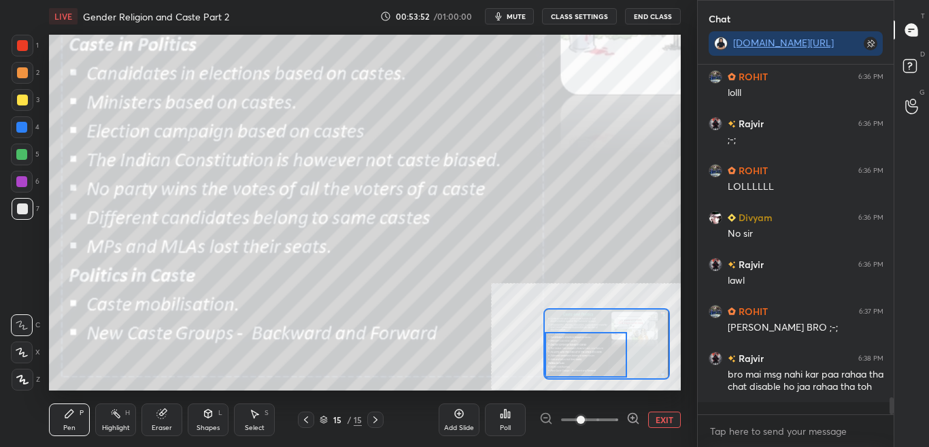
scroll to position [6843, 0]
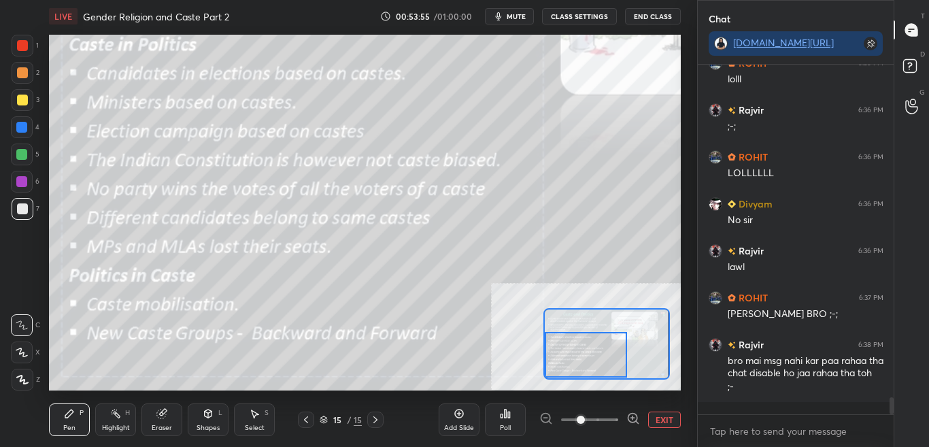
click at [584, 16] on button "CLASS SETTINGS" at bounding box center [579, 16] width 75 height 16
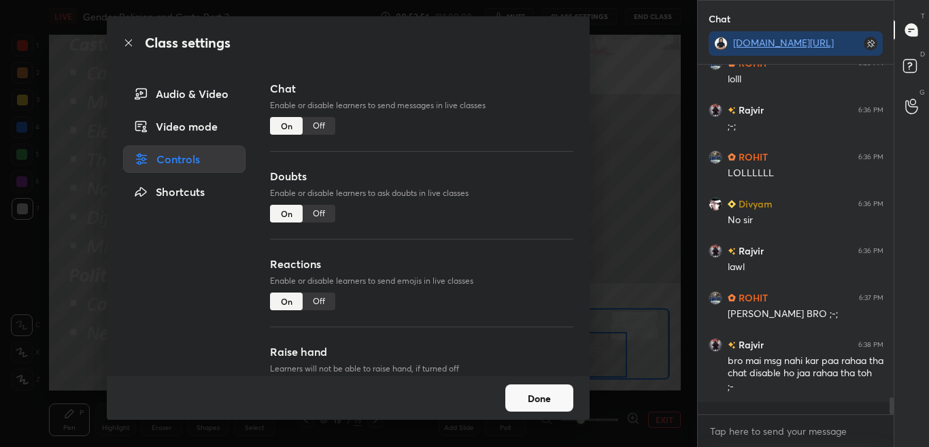
click at [325, 127] on div "Off" at bounding box center [319, 126] width 33 height 18
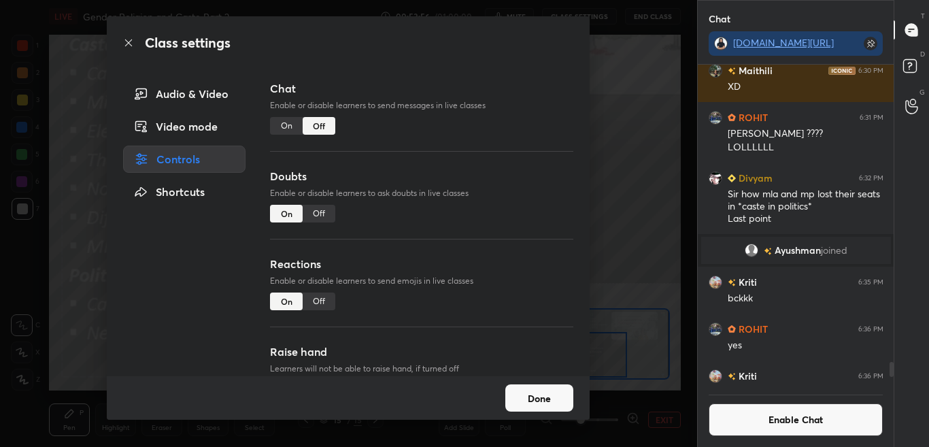
scroll to position [317, 192]
drag, startPoint x: 128, startPoint y: 42, endPoint x: 140, endPoint y: 37, distance: 13.1
click at [128, 41] on icon at bounding box center [128, 42] width 11 height 11
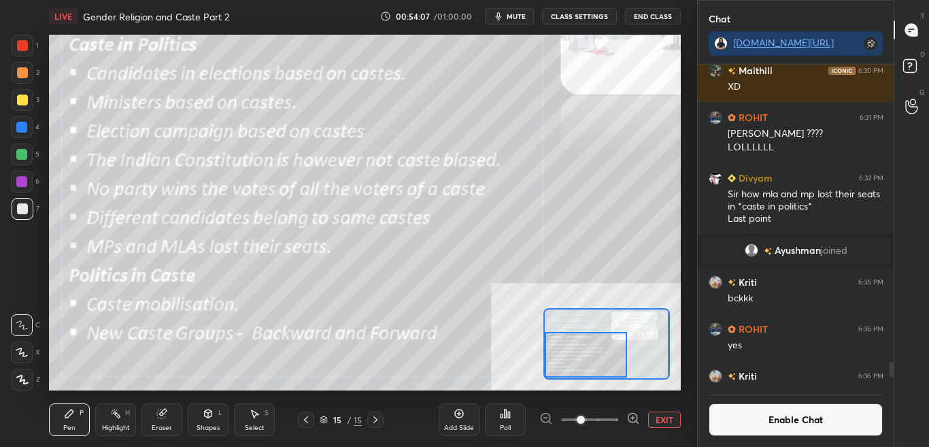
click at [803, 428] on button "Enable Chat" at bounding box center [795, 419] width 175 height 33
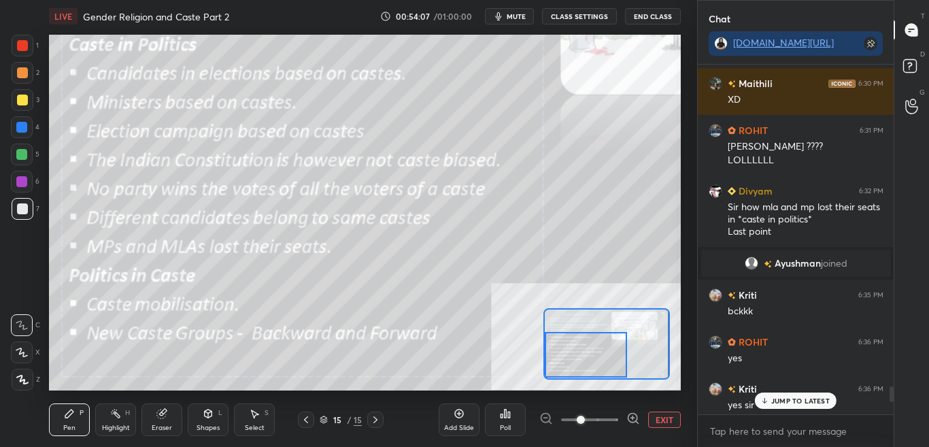
scroll to position [6409, 0]
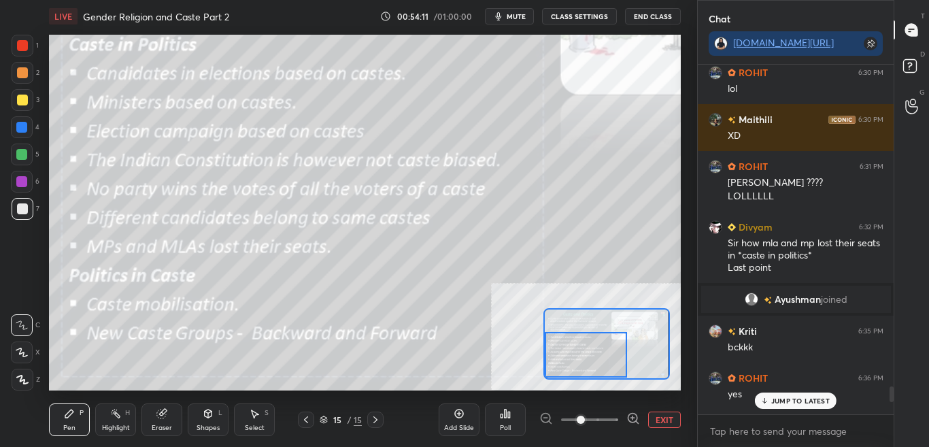
click at [780, 402] on p "JUMP TO LATEST" at bounding box center [800, 400] width 58 height 8
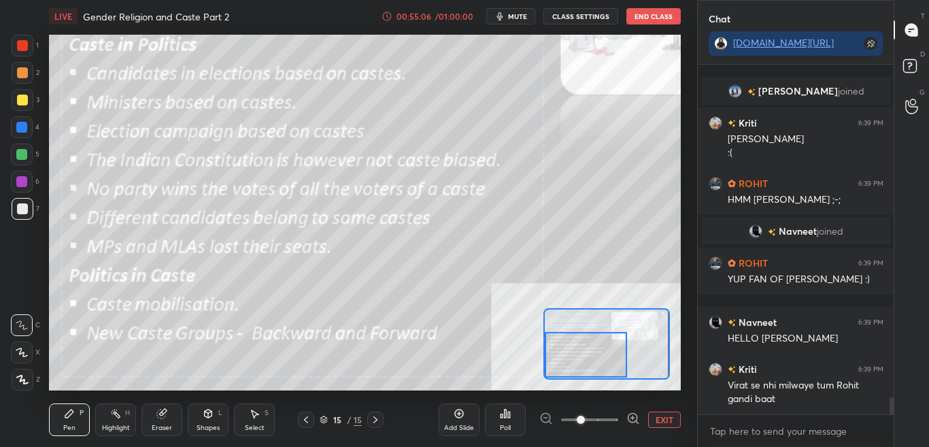
scroll to position [7023, 0]
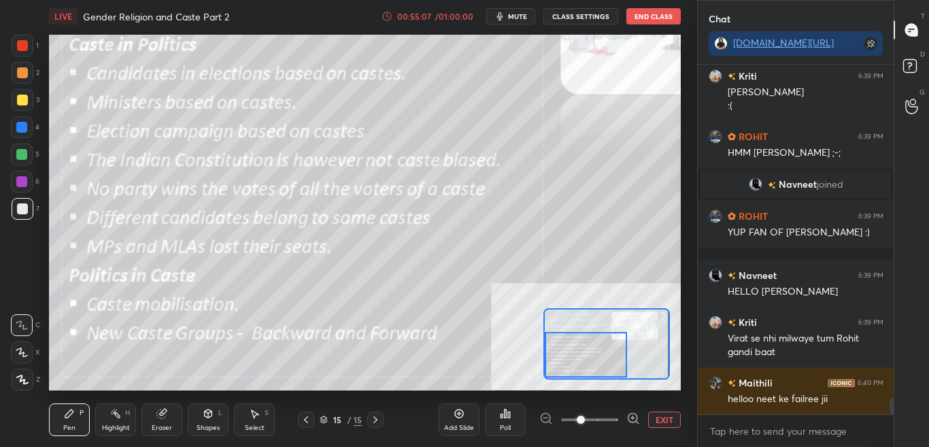
click at [659, 422] on button "EXIT" at bounding box center [664, 419] width 33 height 16
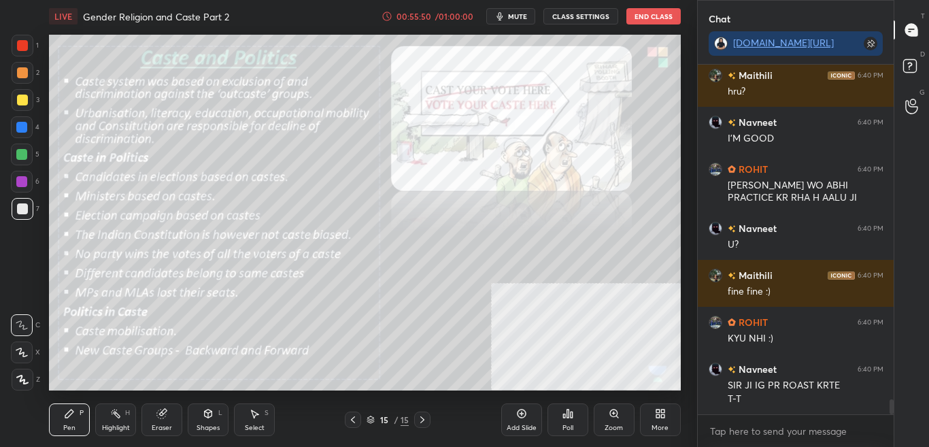
scroll to position [7684, 0]
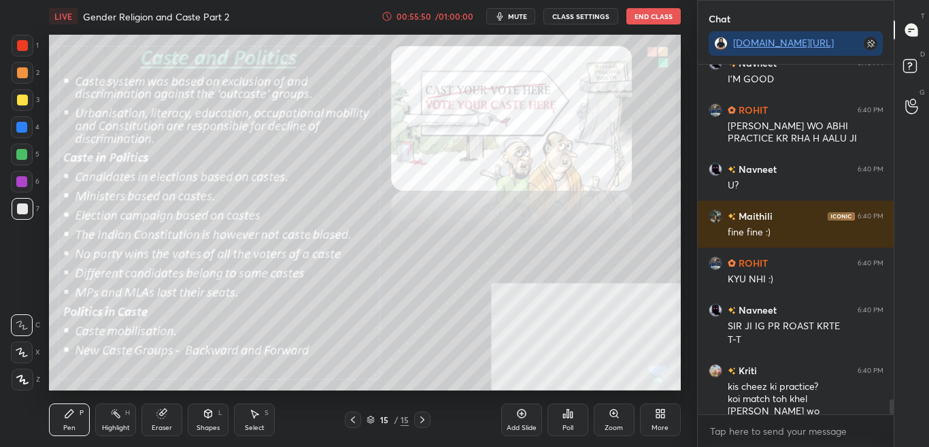
click at [655, 424] on div "More" at bounding box center [659, 427] width 17 height 7
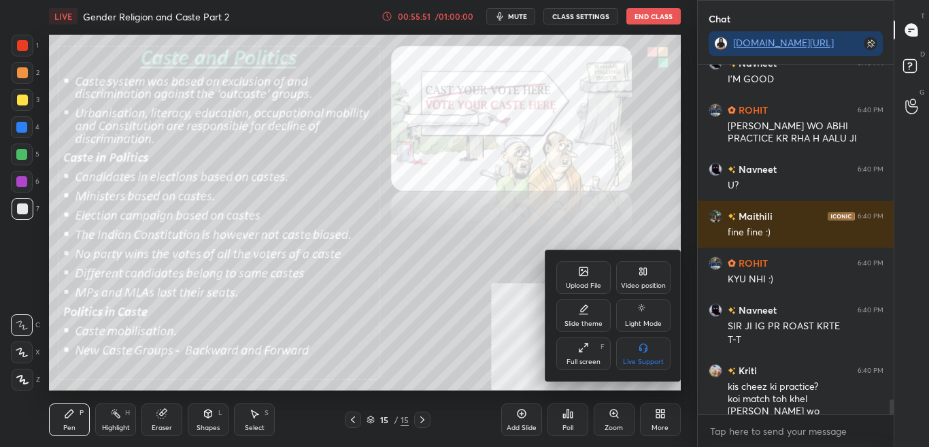
scroll to position [7731, 0]
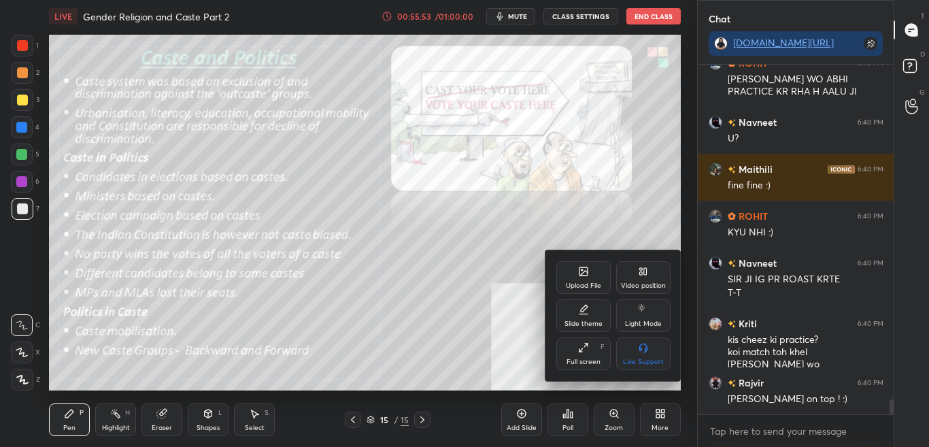
click at [587, 272] on icon at bounding box center [583, 273] width 7 height 5
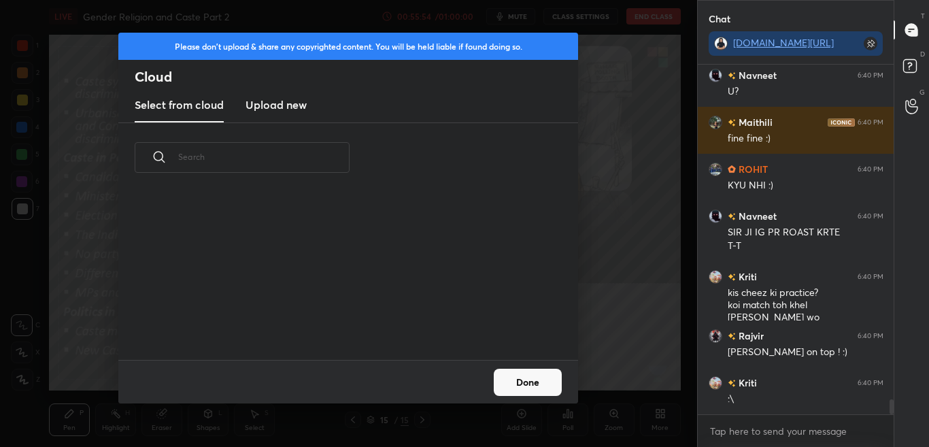
scroll to position [167, 436]
click at [265, 106] on h3 "Upload new" at bounding box center [275, 105] width 61 height 16
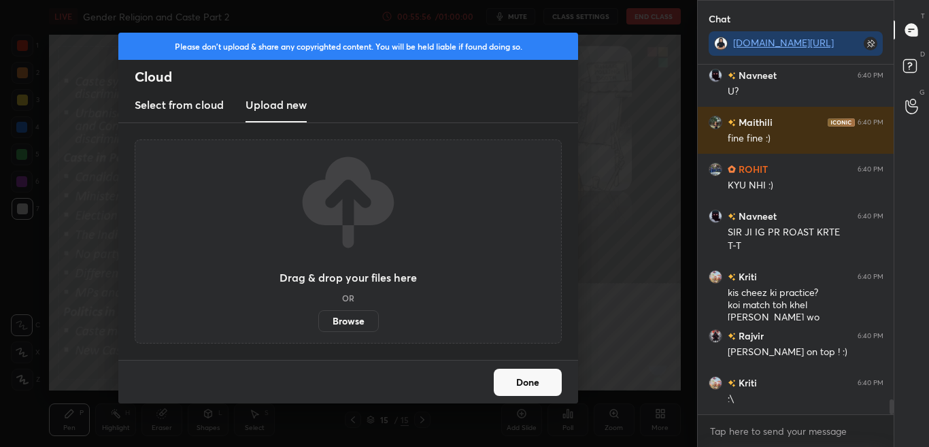
click at [350, 317] on label "Browse" at bounding box center [348, 321] width 61 height 22
click at [318, 317] on input "Browse" at bounding box center [318, 321] width 0 height 22
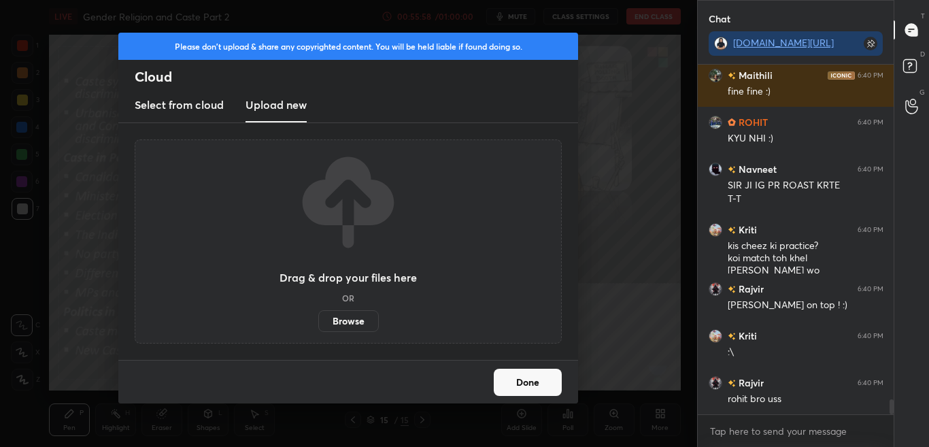
scroll to position [7872, 0]
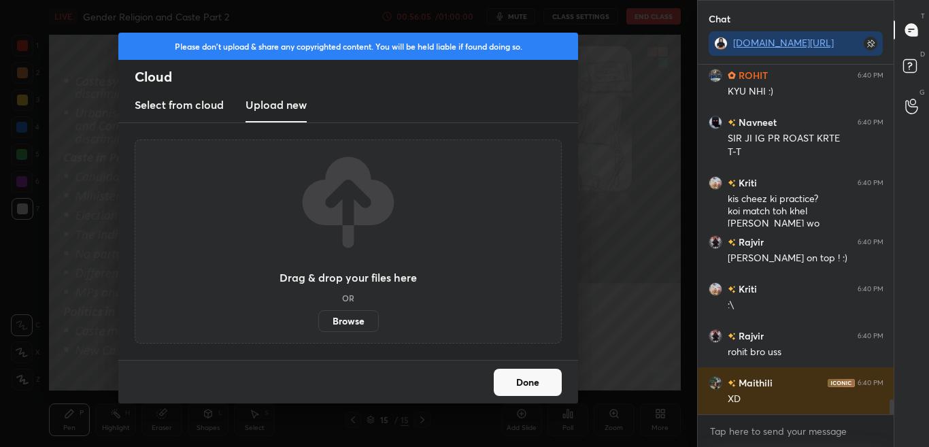
click at [356, 322] on label "Browse" at bounding box center [348, 321] width 61 height 22
click at [318, 322] on input "Browse" at bounding box center [318, 321] width 0 height 22
click at [351, 320] on label "Browse" at bounding box center [348, 321] width 61 height 22
click at [318, 320] on input "Browse" at bounding box center [318, 321] width 0 height 22
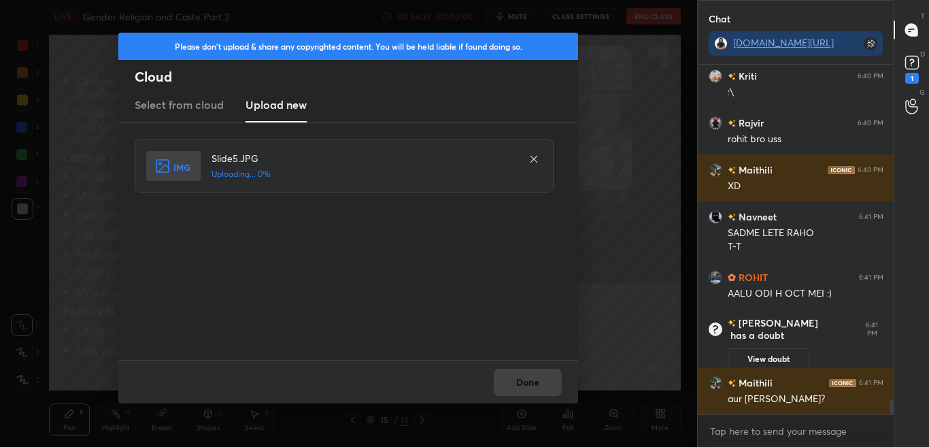
scroll to position [7735, 0]
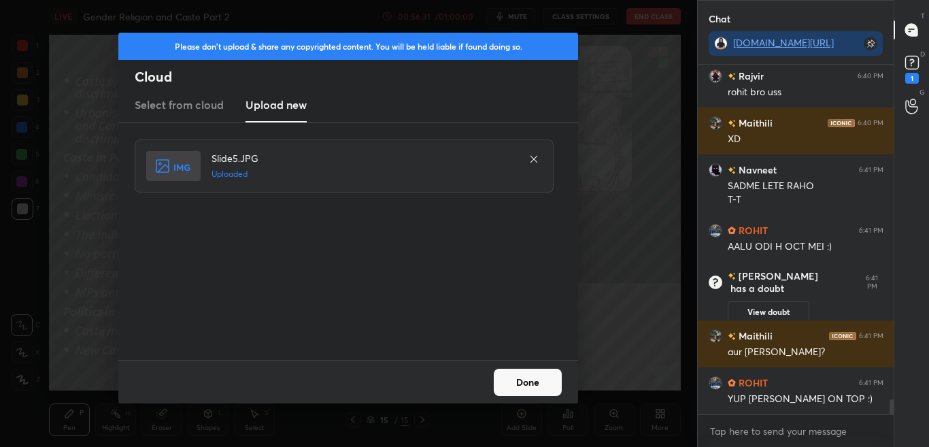
click at [518, 384] on button "Done" at bounding box center [528, 381] width 68 height 27
click at [521, 385] on button "Done" at bounding box center [528, 381] width 68 height 27
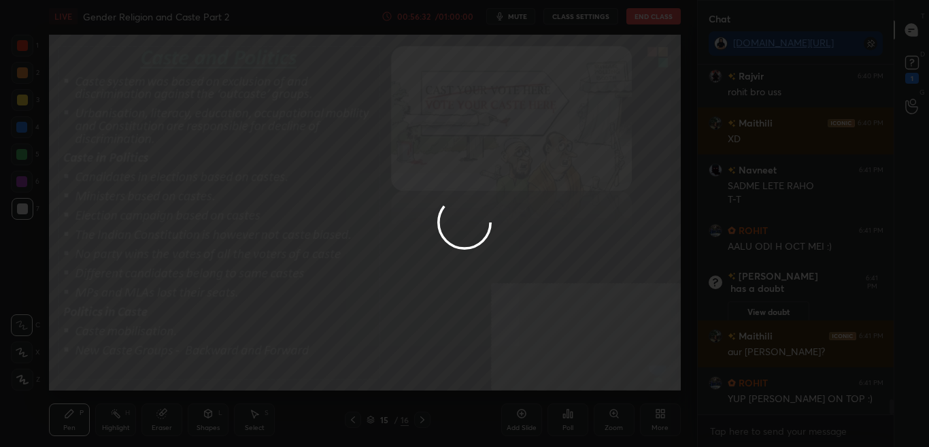
click at [521, 383] on div at bounding box center [464, 223] width 929 height 447
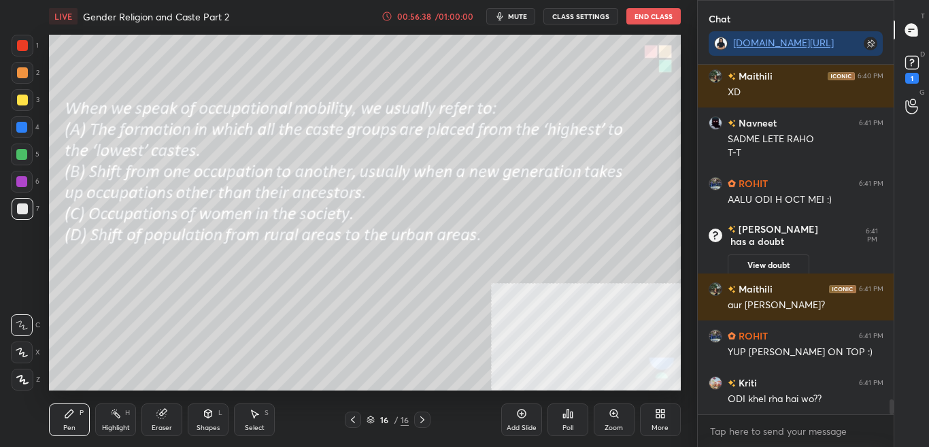
scroll to position [7829, 0]
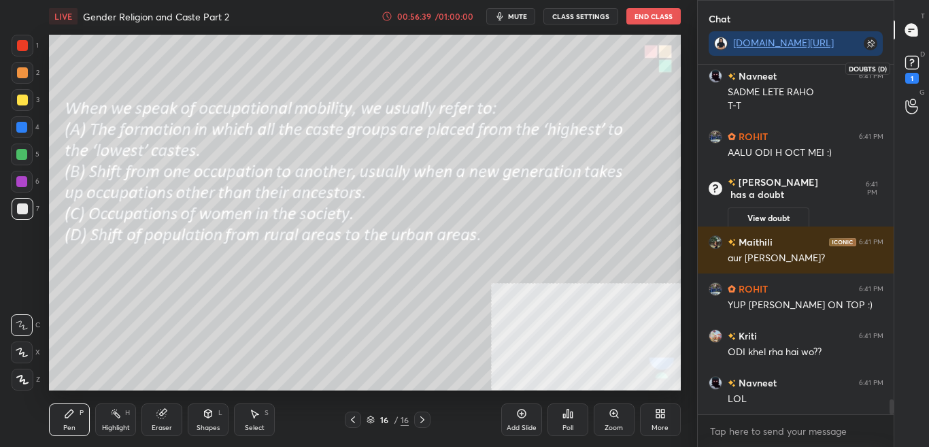
click at [918, 68] on icon at bounding box center [911, 62] width 20 height 20
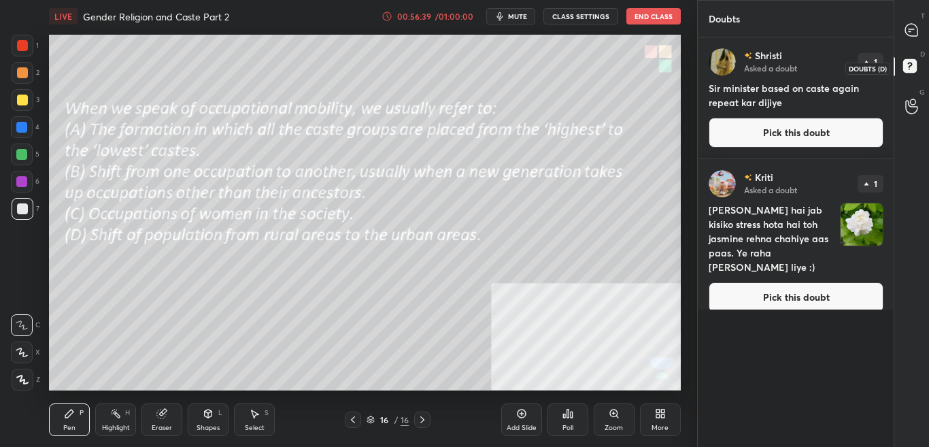
scroll to position [405, 192]
drag, startPoint x: 914, startPoint y: 28, endPoint x: 912, endPoint y: 46, distance: 18.4
click at [914, 29] on icon at bounding box center [911, 30] width 14 height 14
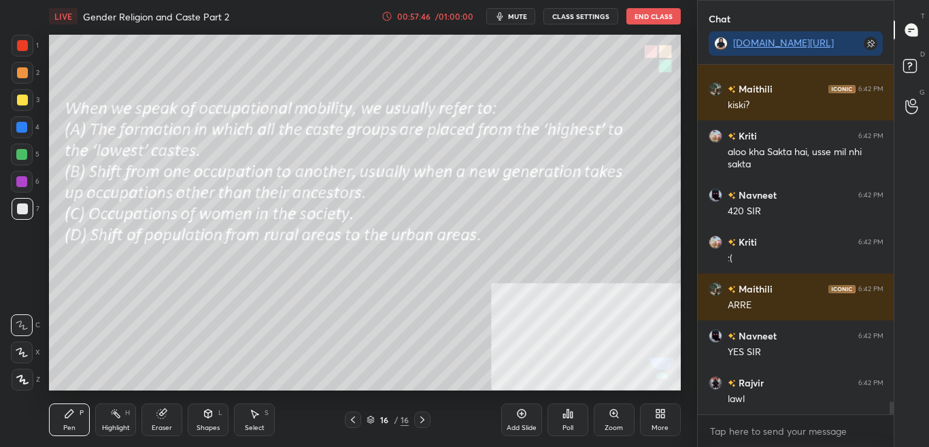
scroll to position [8933, 0]
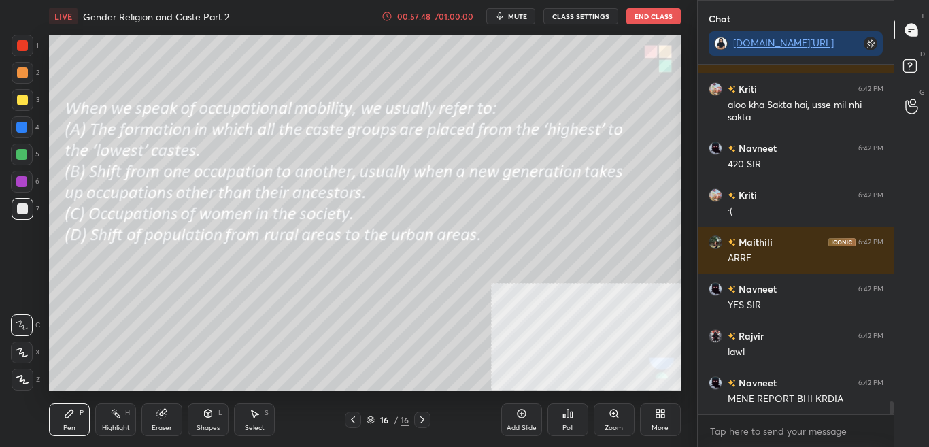
click at [562, 424] on div "Poll" at bounding box center [567, 419] width 41 height 33
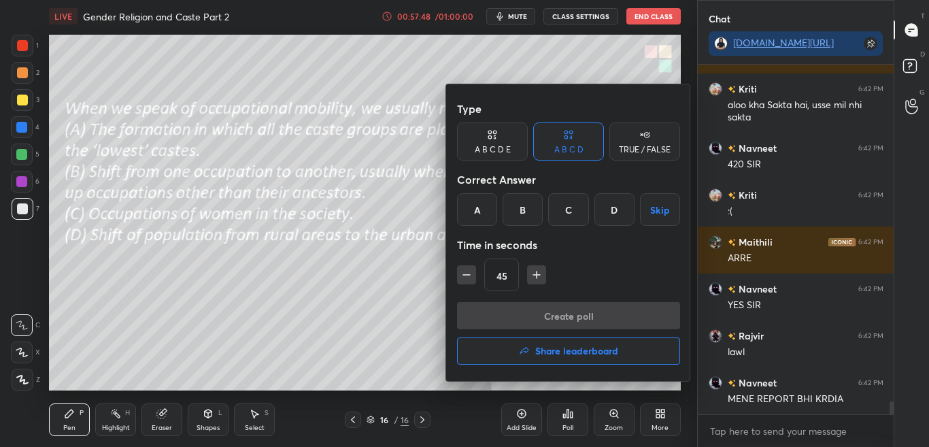
click at [562, 422] on div at bounding box center [464, 223] width 929 height 447
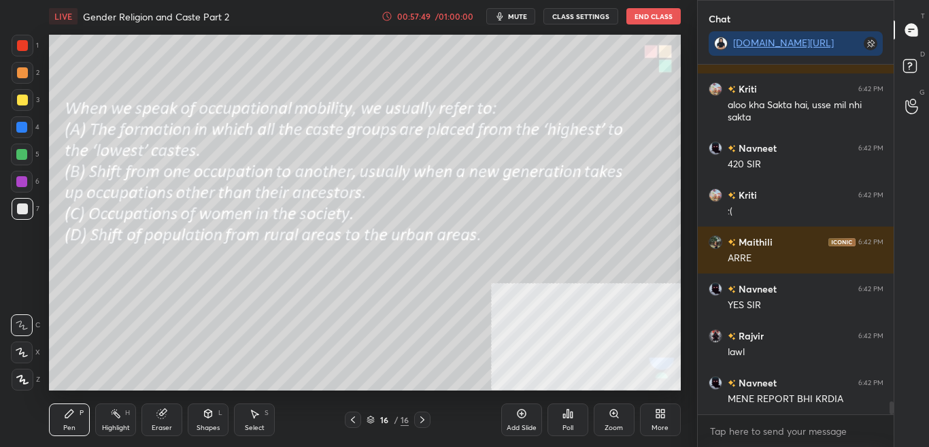
click at [562, 425] on div "Poll" at bounding box center [567, 427] width 11 height 7
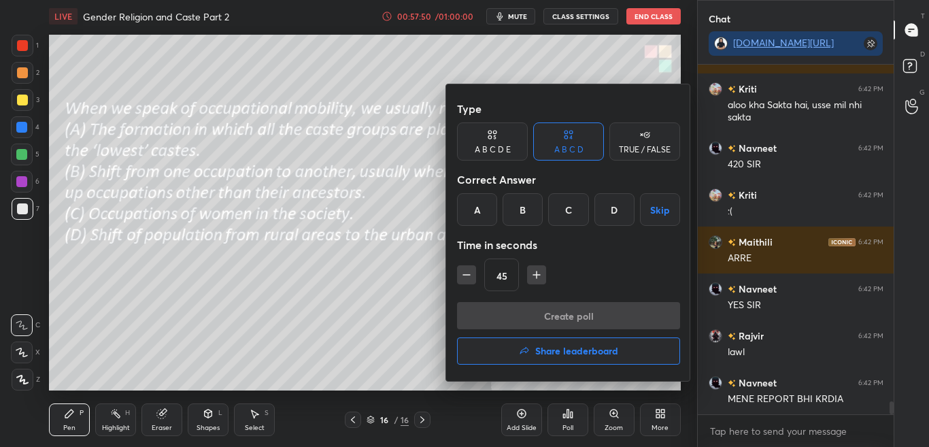
click at [563, 425] on div at bounding box center [464, 223] width 929 height 447
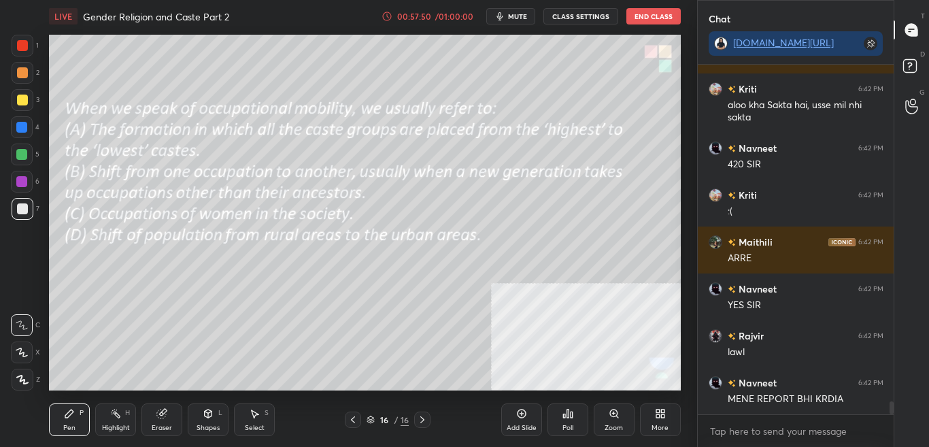
click at [566, 424] on div "Poll" at bounding box center [567, 427] width 11 height 7
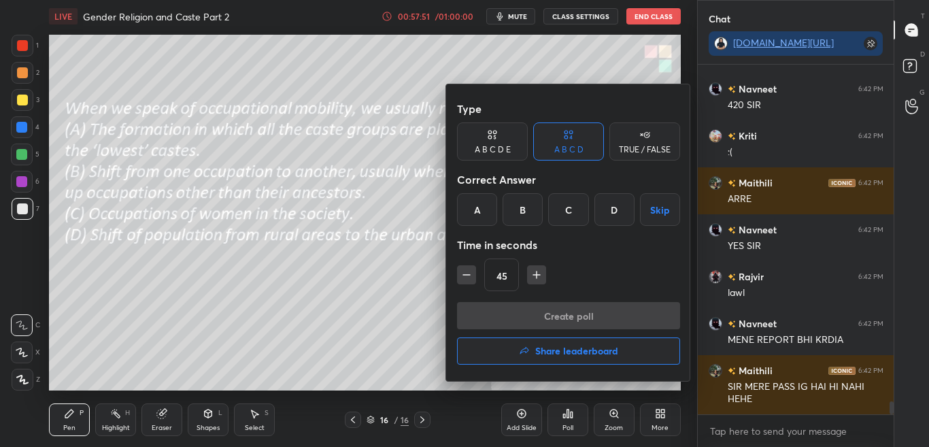
click at [566, 424] on div at bounding box center [464, 223] width 929 height 447
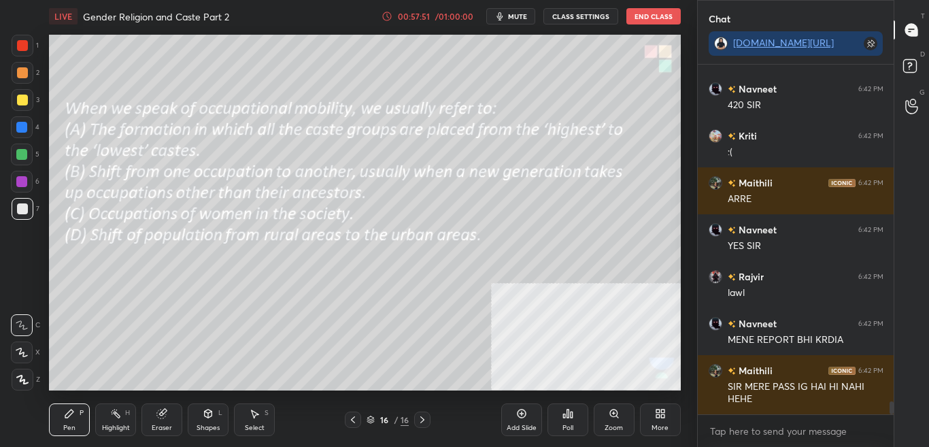
click at [568, 424] on div "Poll" at bounding box center [567, 427] width 11 height 7
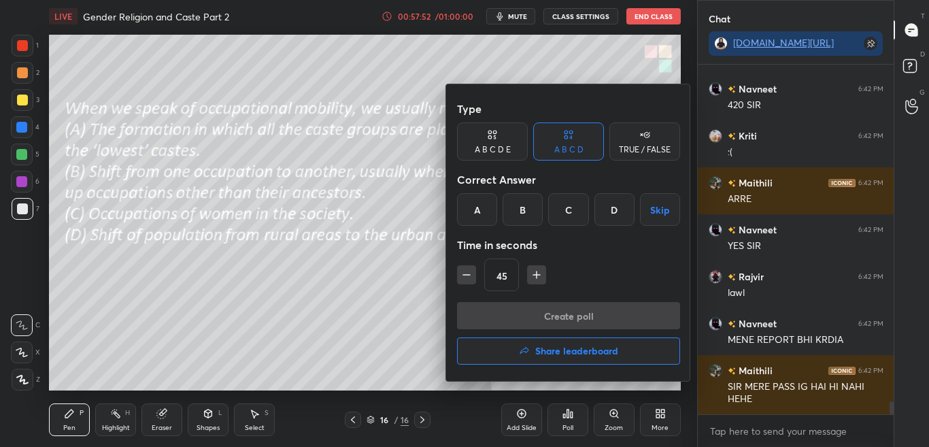
scroll to position [9051, 0]
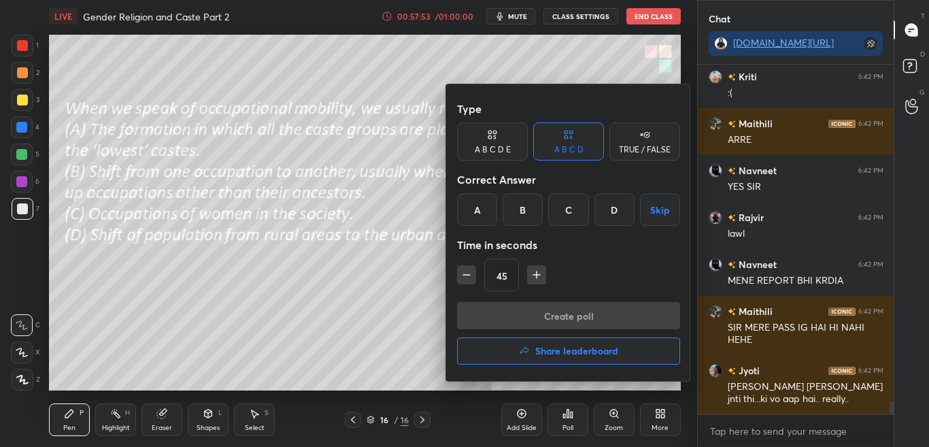
click at [523, 213] on div "B" at bounding box center [522, 209] width 40 height 33
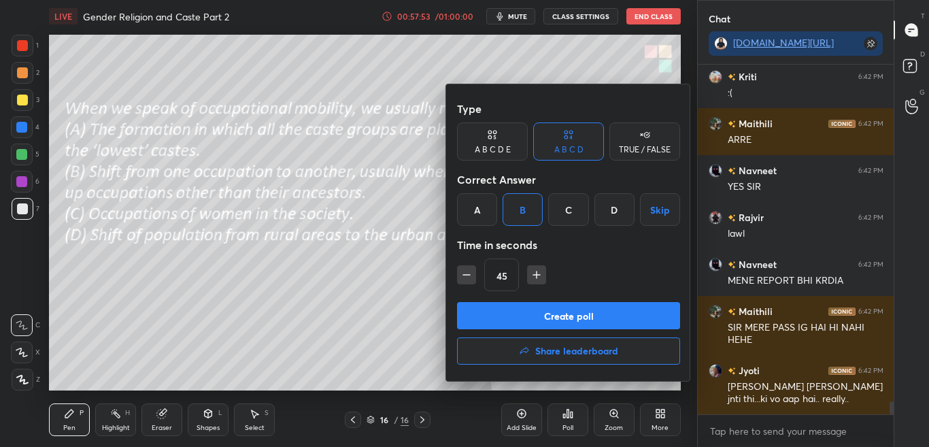
scroll to position [9098, 0]
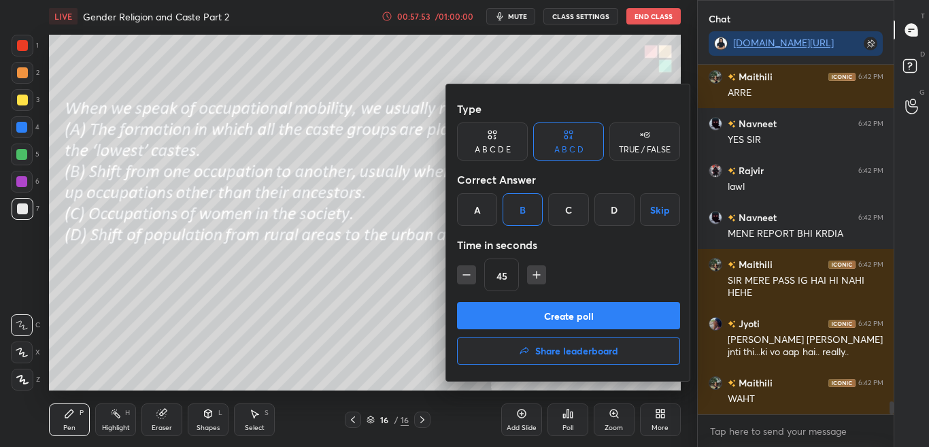
click at [528, 312] on button "Create poll" at bounding box center [568, 315] width 223 height 27
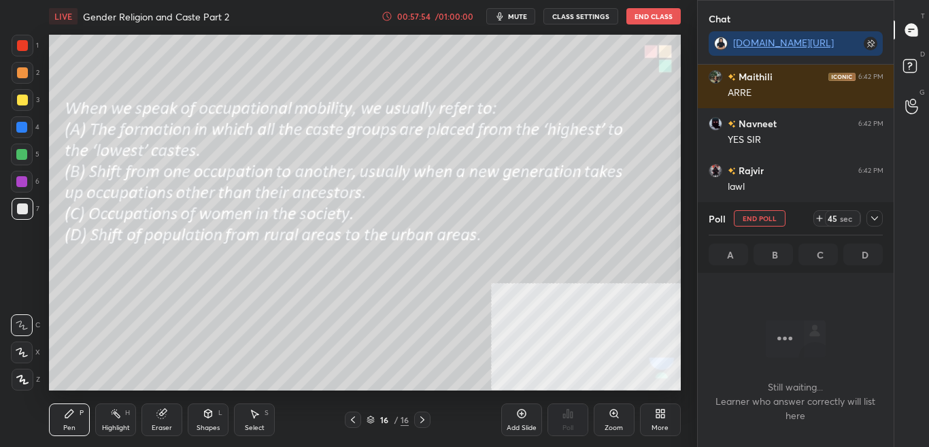
scroll to position [307, 192]
click at [524, 16] on span "mute" at bounding box center [517, 17] width 19 height 10
click at [869, 225] on div at bounding box center [874, 218] width 16 height 16
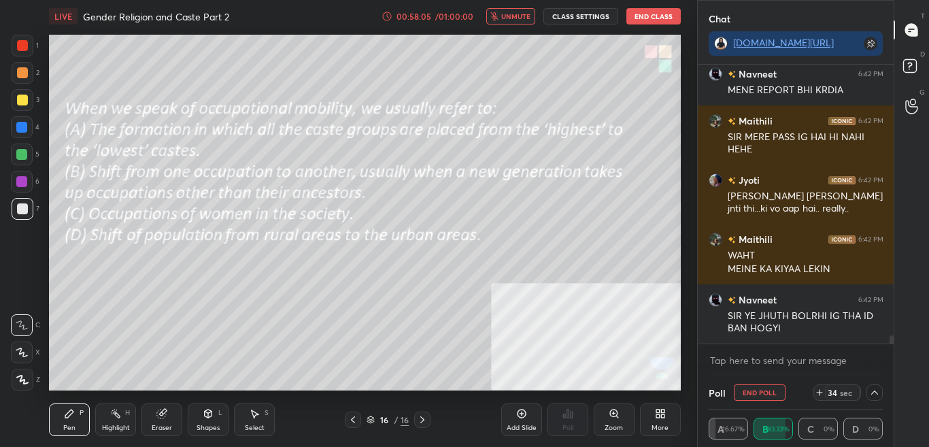
scroll to position [9288, 0]
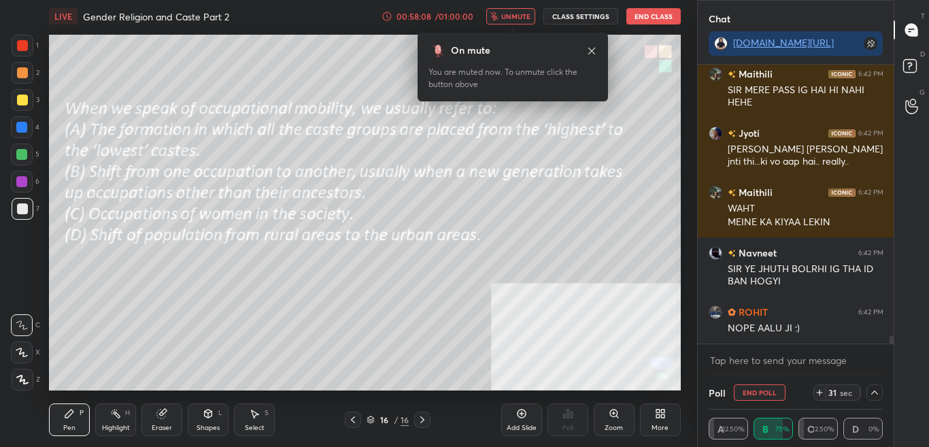
click at [524, 10] on button "unmute" at bounding box center [510, 16] width 49 height 16
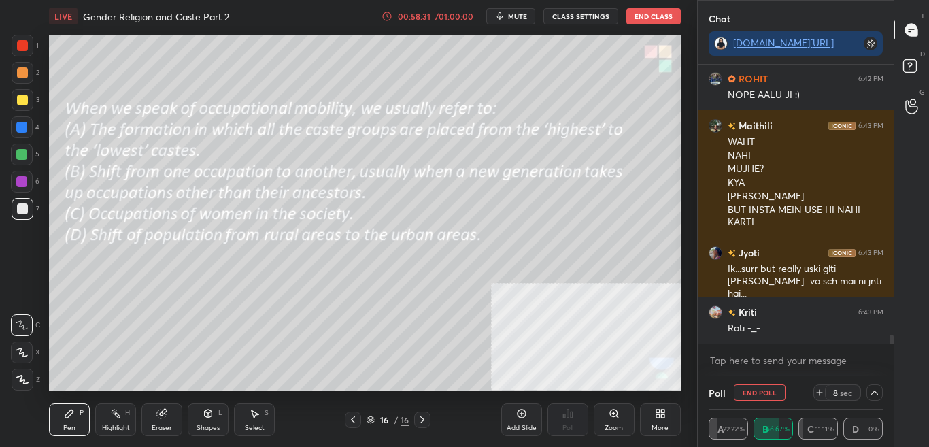
scroll to position [8780, 0]
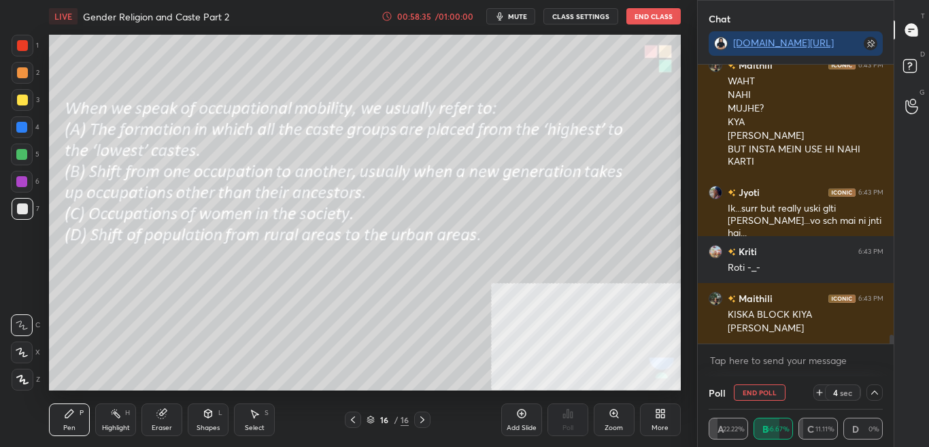
drag, startPoint x: 890, startPoint y: 339, endPoint x: 891, endPoint y: 347, distance: 7.5
click at [891, 346] on div "ROHIT 6:42 PM NOPE AALU JI :) Maithili 6:43 PM WAHT NAHI MUJHE? [PERSON_NAME] B…" at bounding box center [795, 220] width 196 height 311
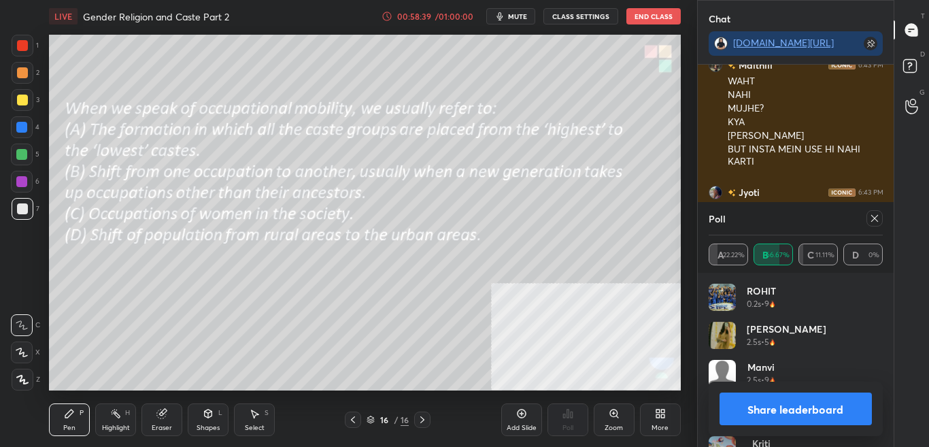
scroll to position [159, 170]
click at [872, 220] on icon at bounding box center [874, 218] width 11 height 11
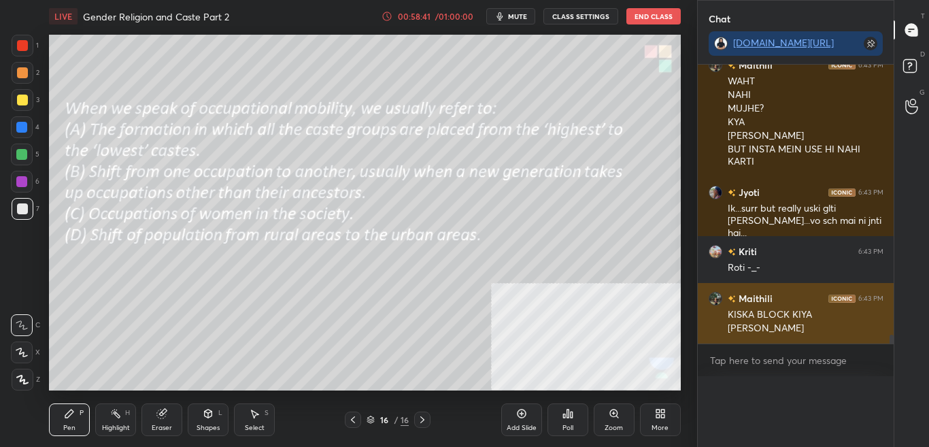
scroll to position [0, 0]
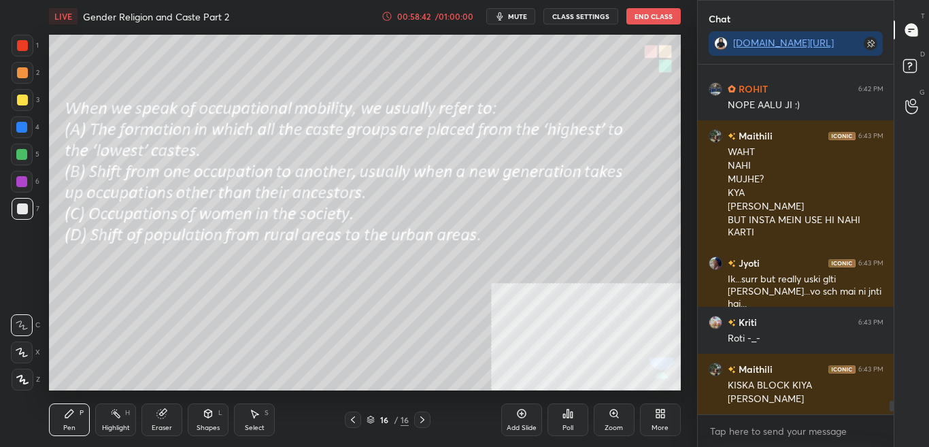
click at [652, 419] on div "More" at bounding box center [660, 419] width 41 height 33
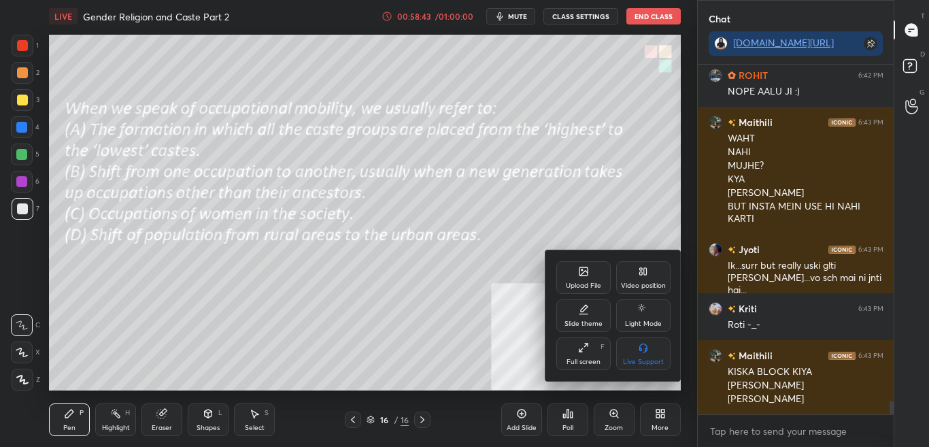
click at [581, 273] on icon at bounding box center [583, 271] width 8 height 8
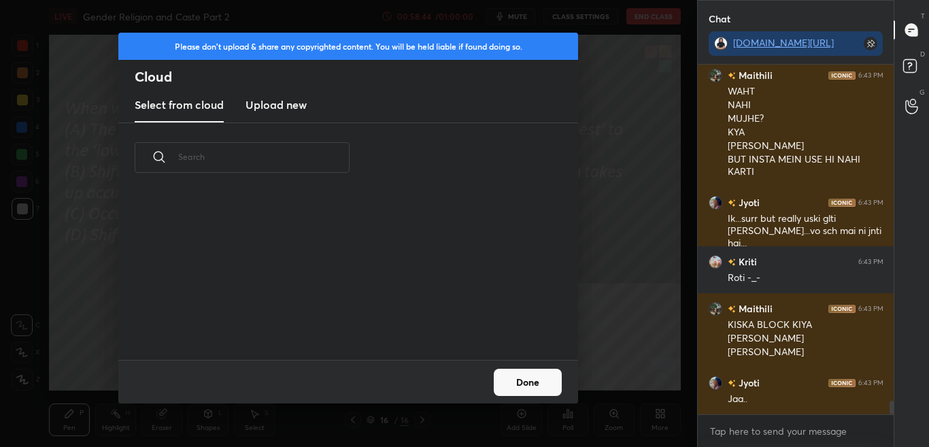
click at [272, 102] on h3 "Upload new" at bounding box center [275, 105] width 61 height 16
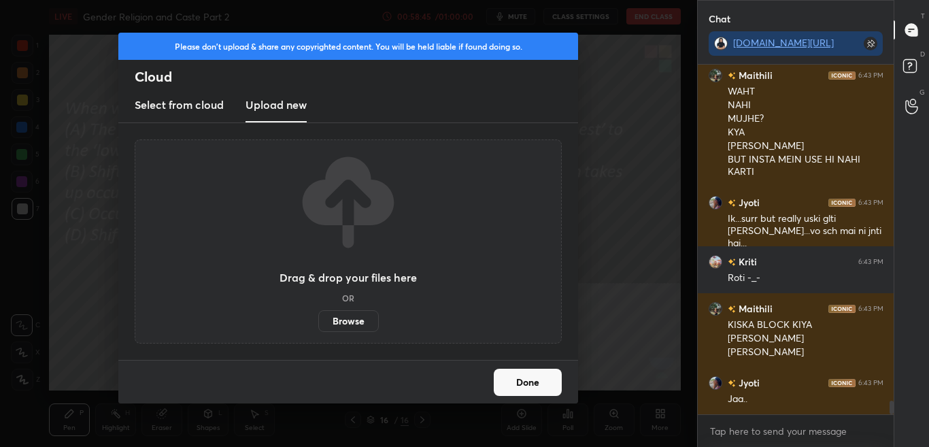
click at [345, 324] on label "Browse" at bounding box center [348, 321] width 61 height 22
click at [318, 324] on input "Browse" at bounding box center [318, 321] width 0 height 22
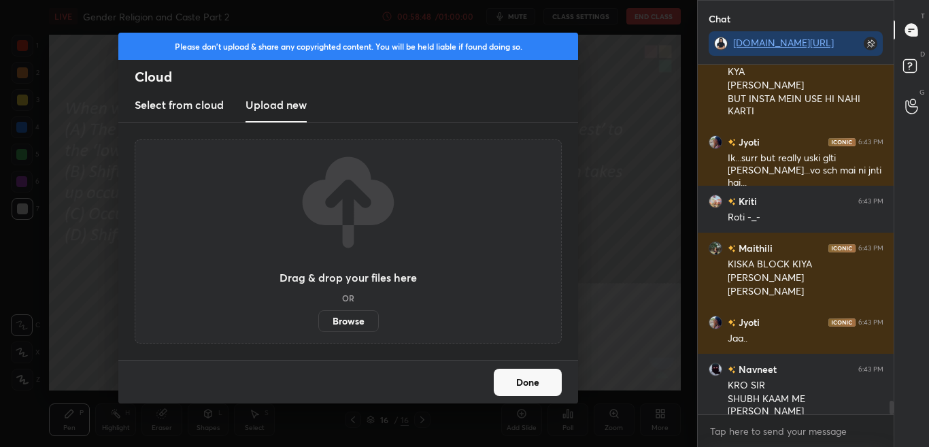
click at [360, 324] on label "Browse" at bounding box center [348, 321] width 61 height 22
click at [318, 324] on input "Browse" at bounding box center [318, 321] width 0 height 22
click at [362, 325] on label "Browse" at bounding box center [348, 321] width 61 height 22
click at [318, 325] on input "Browse" at bounding box center [318, 321] width 0 height 22
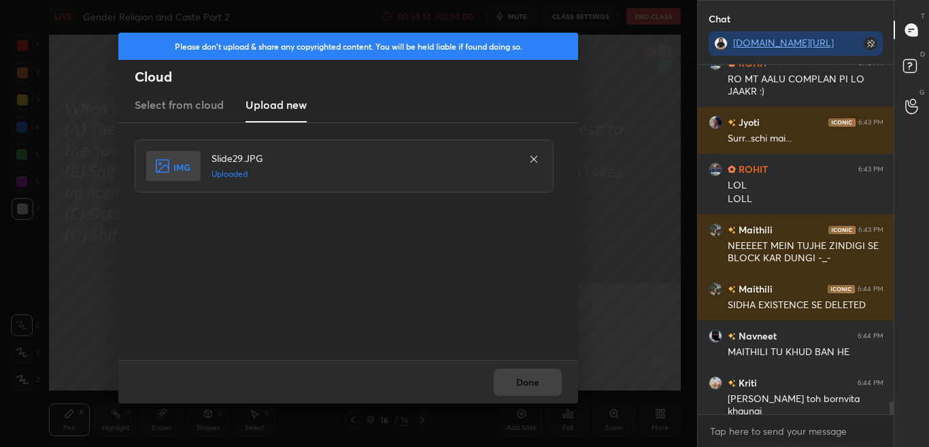
click at [526, 392] on button "Done" at bounding box center [528, 381] width 68 height 27
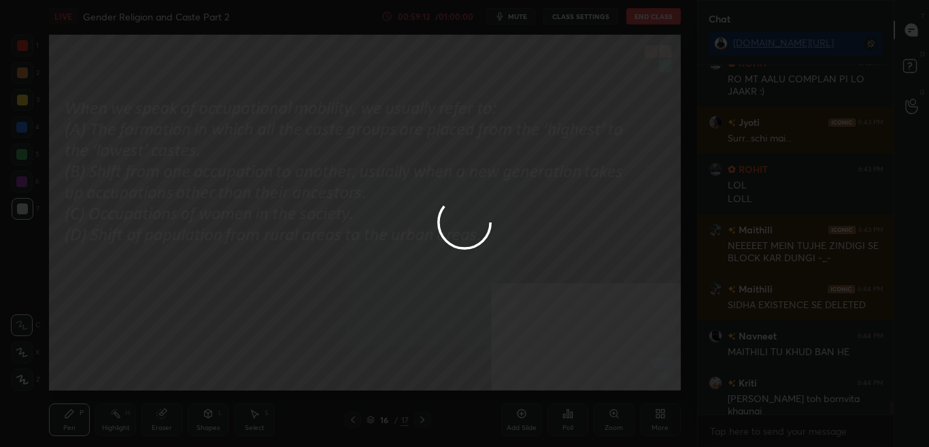
click at [528, 392] on button "Done" at bounding box center [528, 381] width 68 height 27
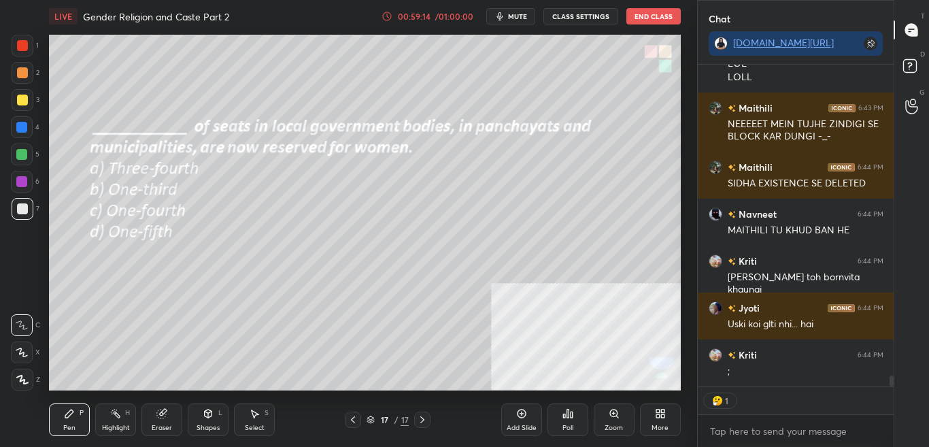
click at [570, 422] on div "Poll" at bounding box center [567, 419] width 41 height 33
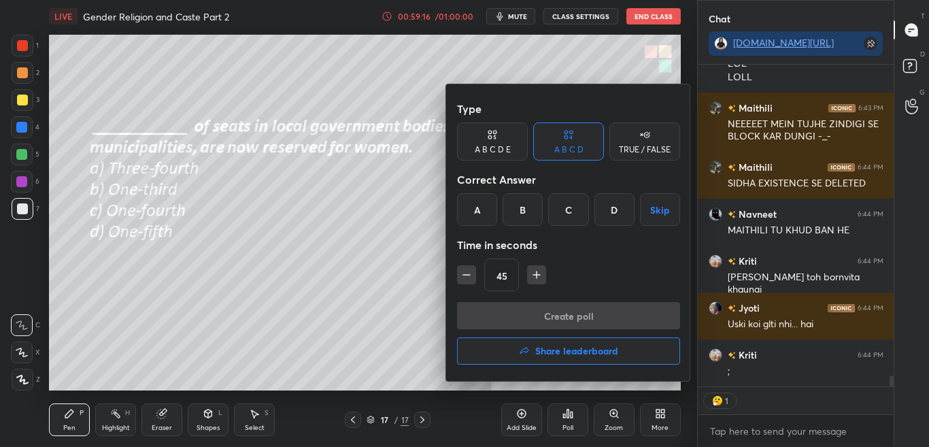
click at [396, 244] on div at bounding box center [464, 223] width 929 height 447
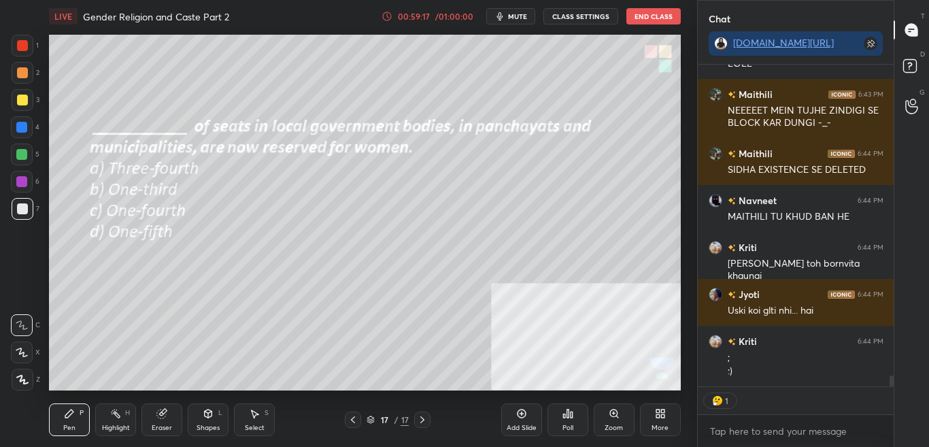
click at [560, 419] on div "Poll" at bounding box center [567, 419] width 41 height 33
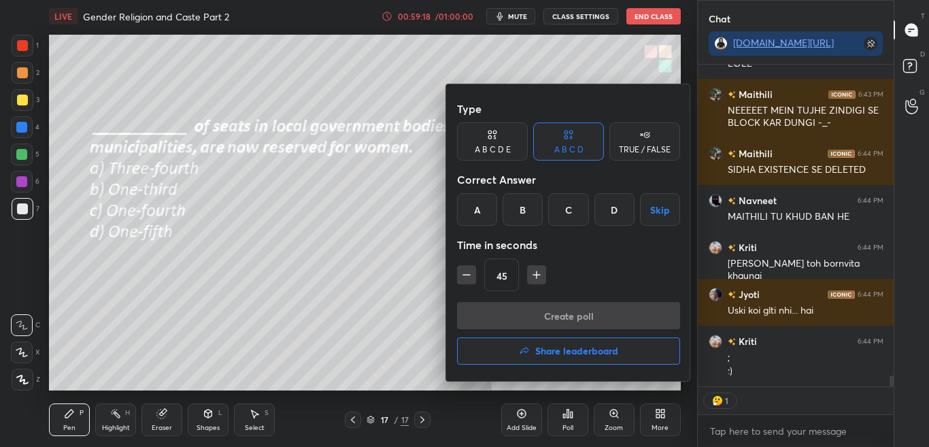
click at [520, 216] on div "B" at bounding box center [522, 209] width 40 height 33
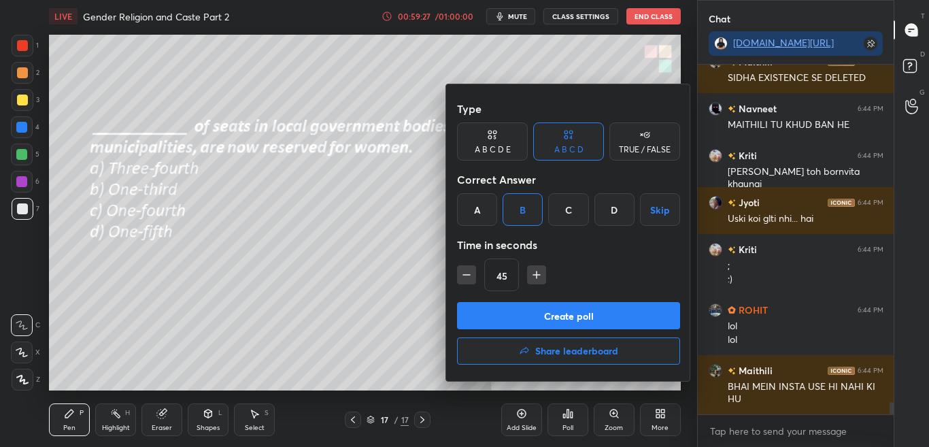
drag, startPoint x: 532, startPoint y: 324, endPoint x: 537, endPoint y: 292, distance: 31.7
click at [530, 326] on button "Create poll" at bounding box center [568, 315] width 223 height 27
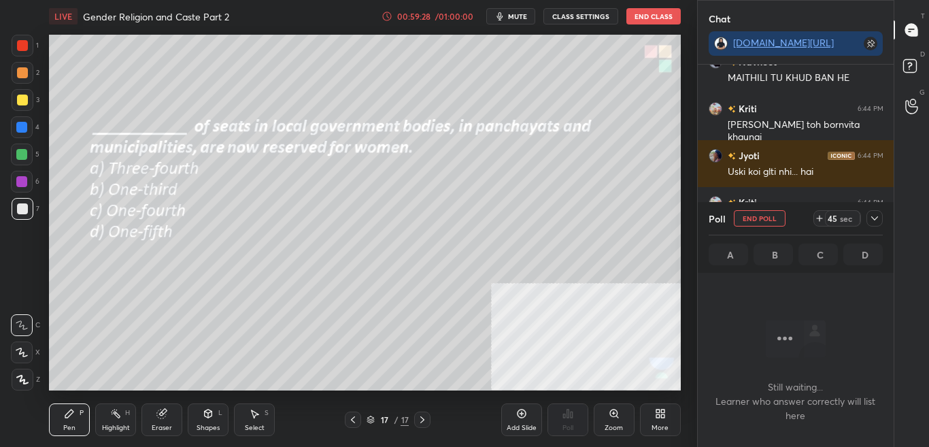
click at [879, 220] on icon at bounding box center [874, 218] width 11 height 11
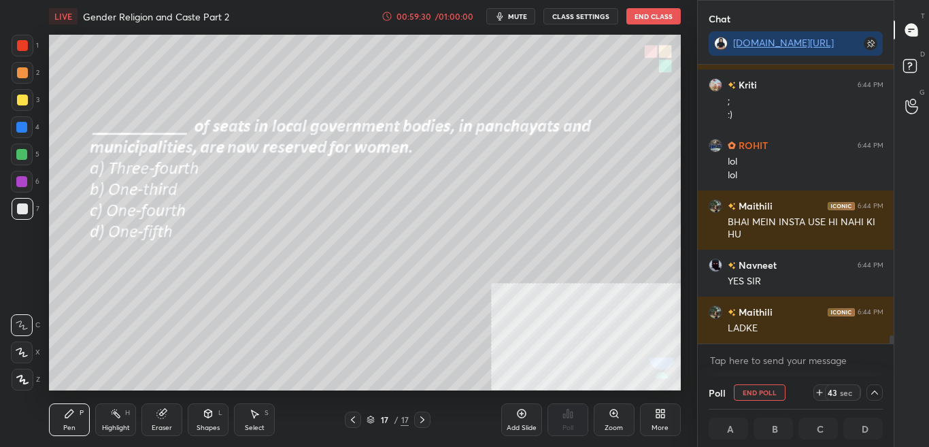
drag, startPoint x: 889, startPoint y: 339, endPoint x: 890, endPoint y: 346, distance: 6.8
click at [890, 344] on div "Kriti 6:44 PM [PERSON_NAME] toh bornvita [PERSON_NAME] 6:44 PM Uski koi glti nh…" at bounding box center [795, 220] width 196 height 311
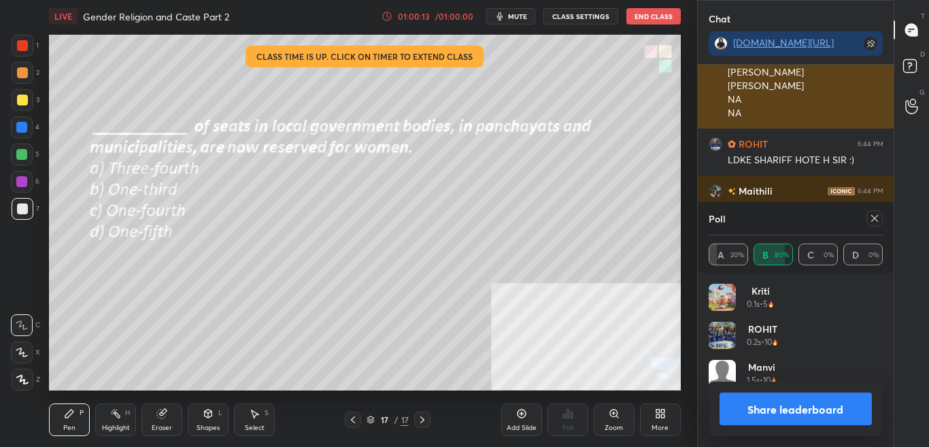
scroll to position [5, 5]
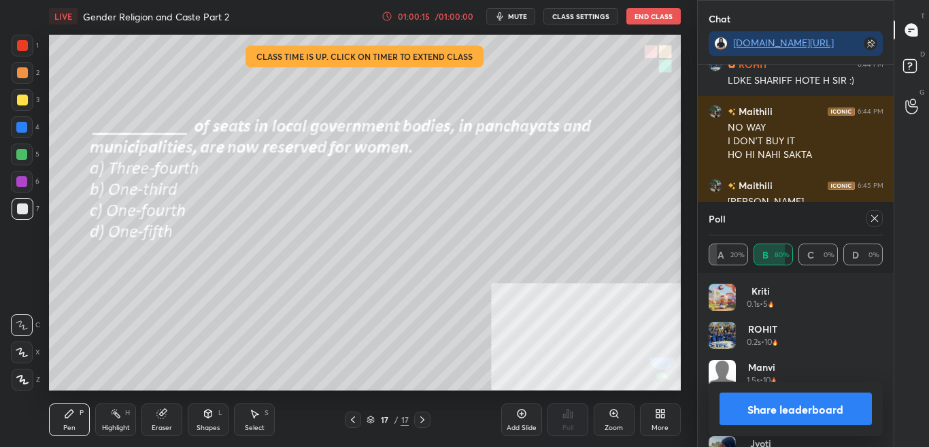
click at [814, 414] on button "Share leaderboard" at bounding box center [795, 408] width 153 height 33
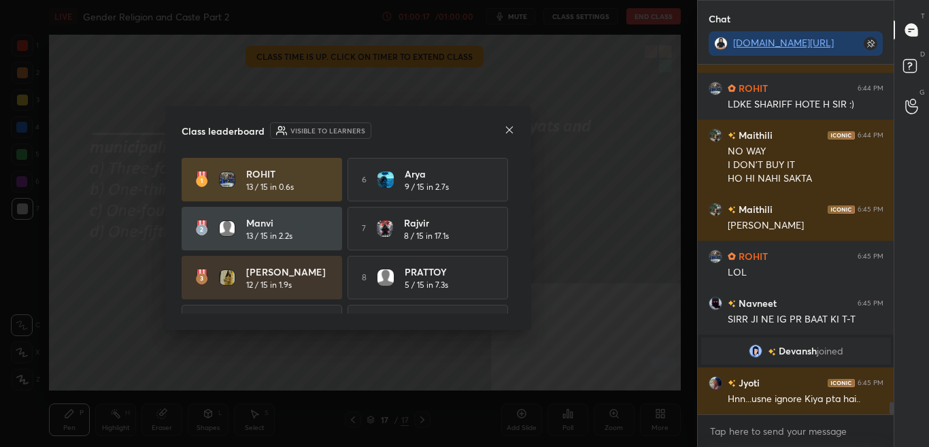
click at [507, 135] on div at bounding box center [509, 131] width 11 height 14
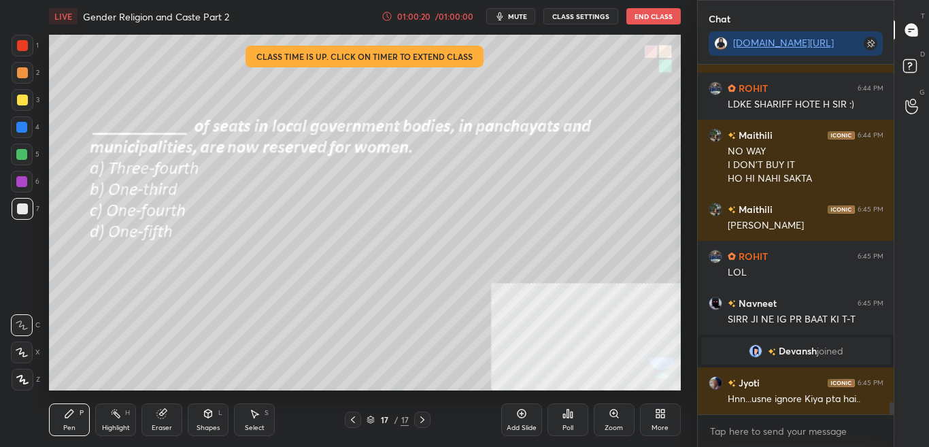
click at [580, 419] on div "Poll" at bounding box center [567, 419] width 41 height 33
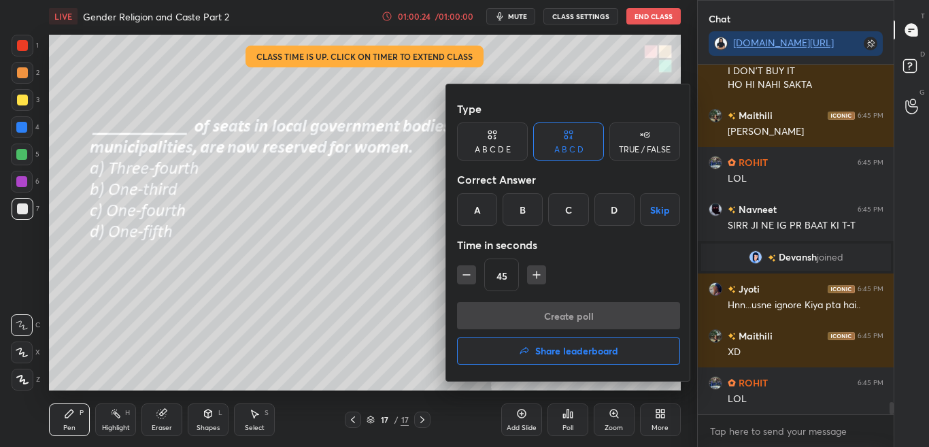
click at [576, 353] on h4 "Share leaderboard" at bounding box center [576, 351] width 83 height 10
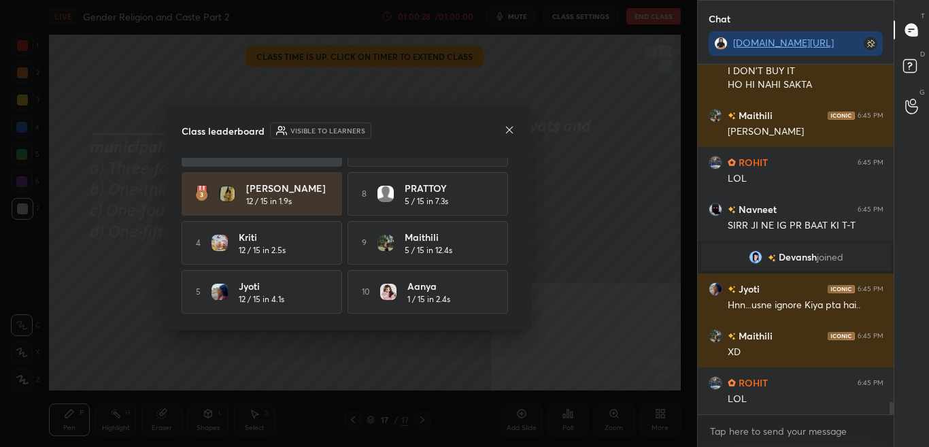
click at [505, 131] on icon at bounding box center [509, 129] width 11 height 11
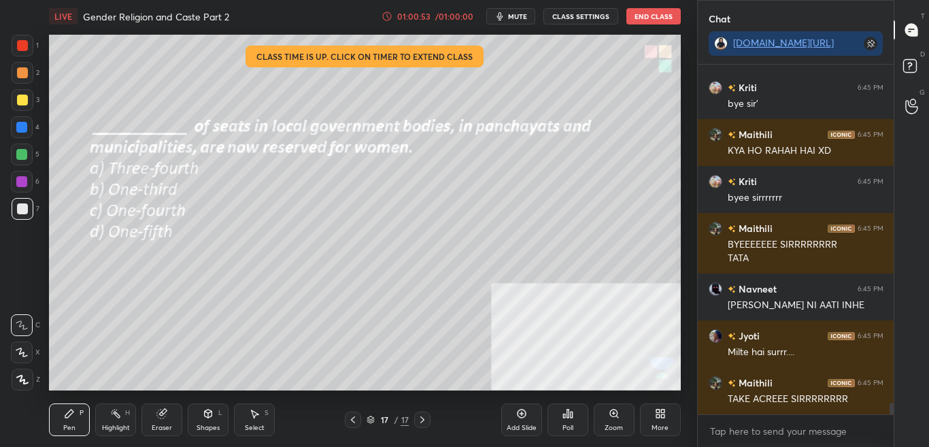
click at [659, 21] on button "End Class" at bounding box center [653, 16] width 54 height 16
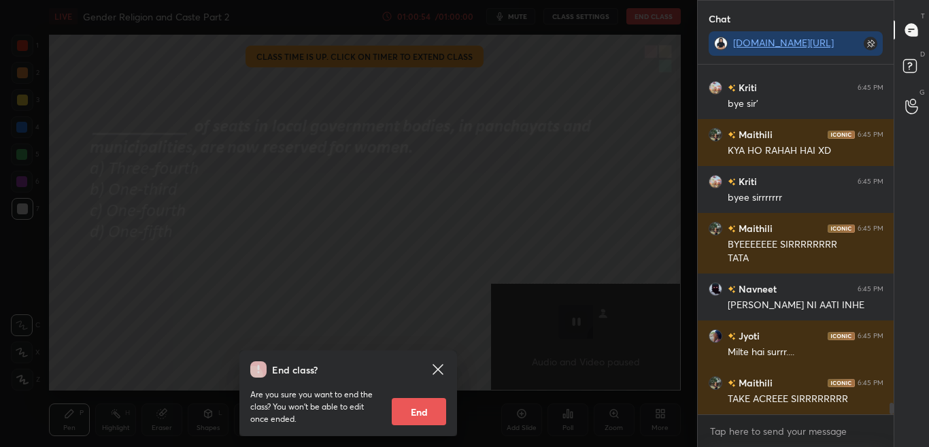
click at [415, 409] on button "End" at bounding box center [419, 411] width 54 height 27
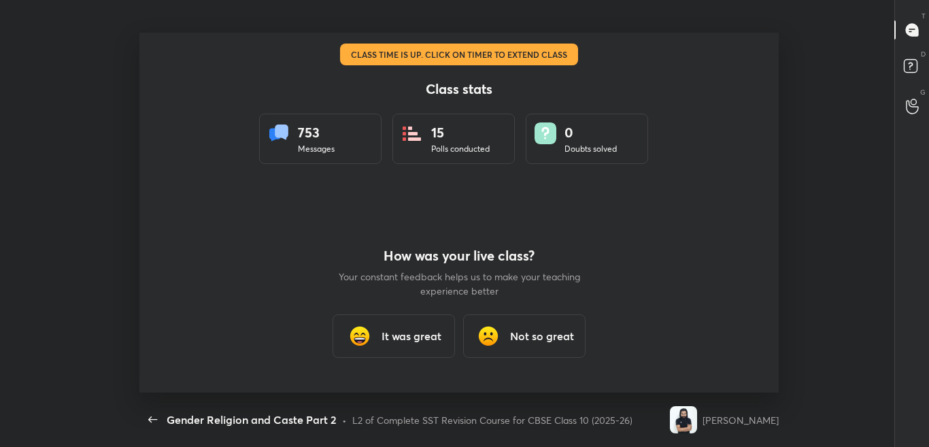
type textarea "x"
